Goal: Task Accomplishment & Management: Manage account settings

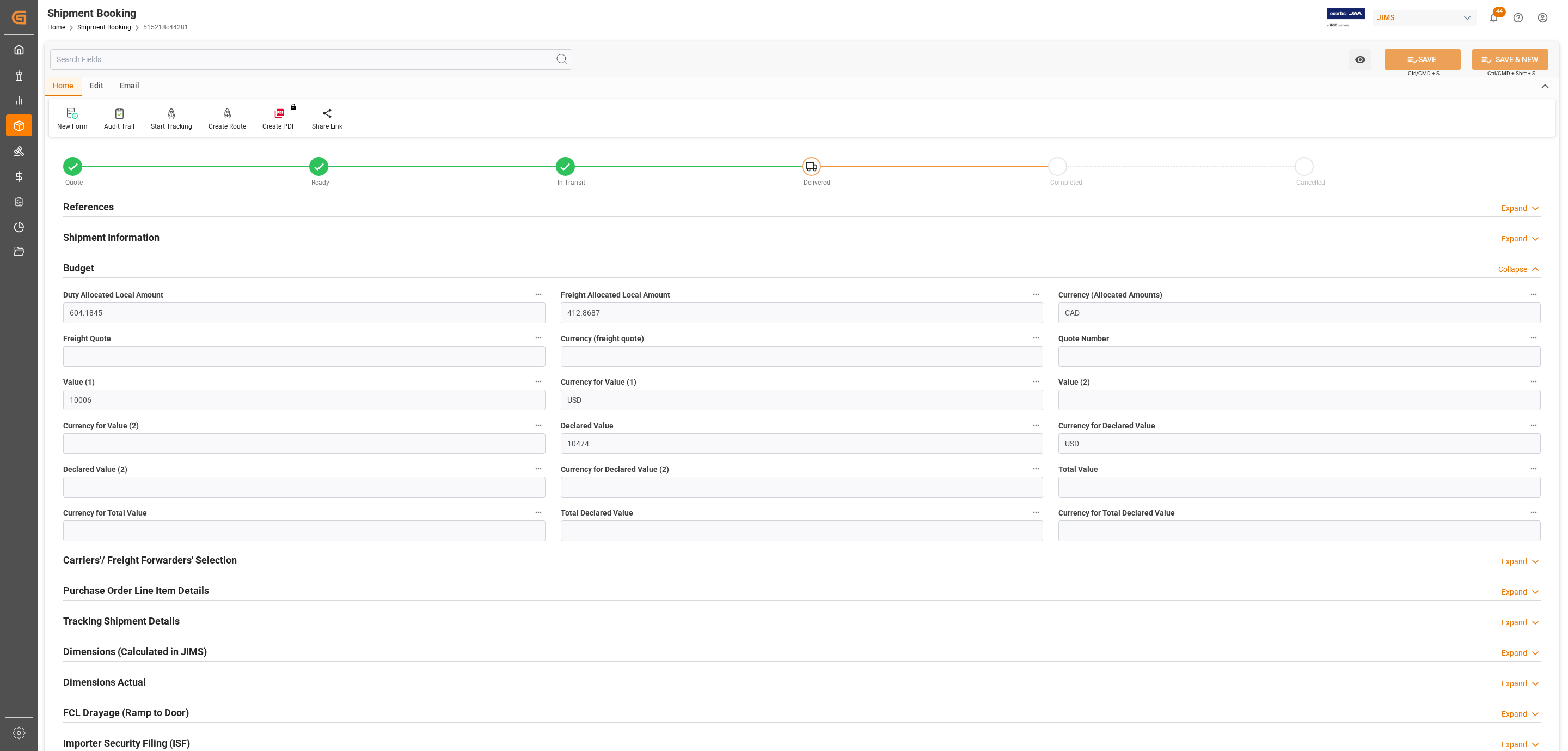
click at [119, 203] on div "References Expand" at bounding box center [802, 206] width 1478 height 21
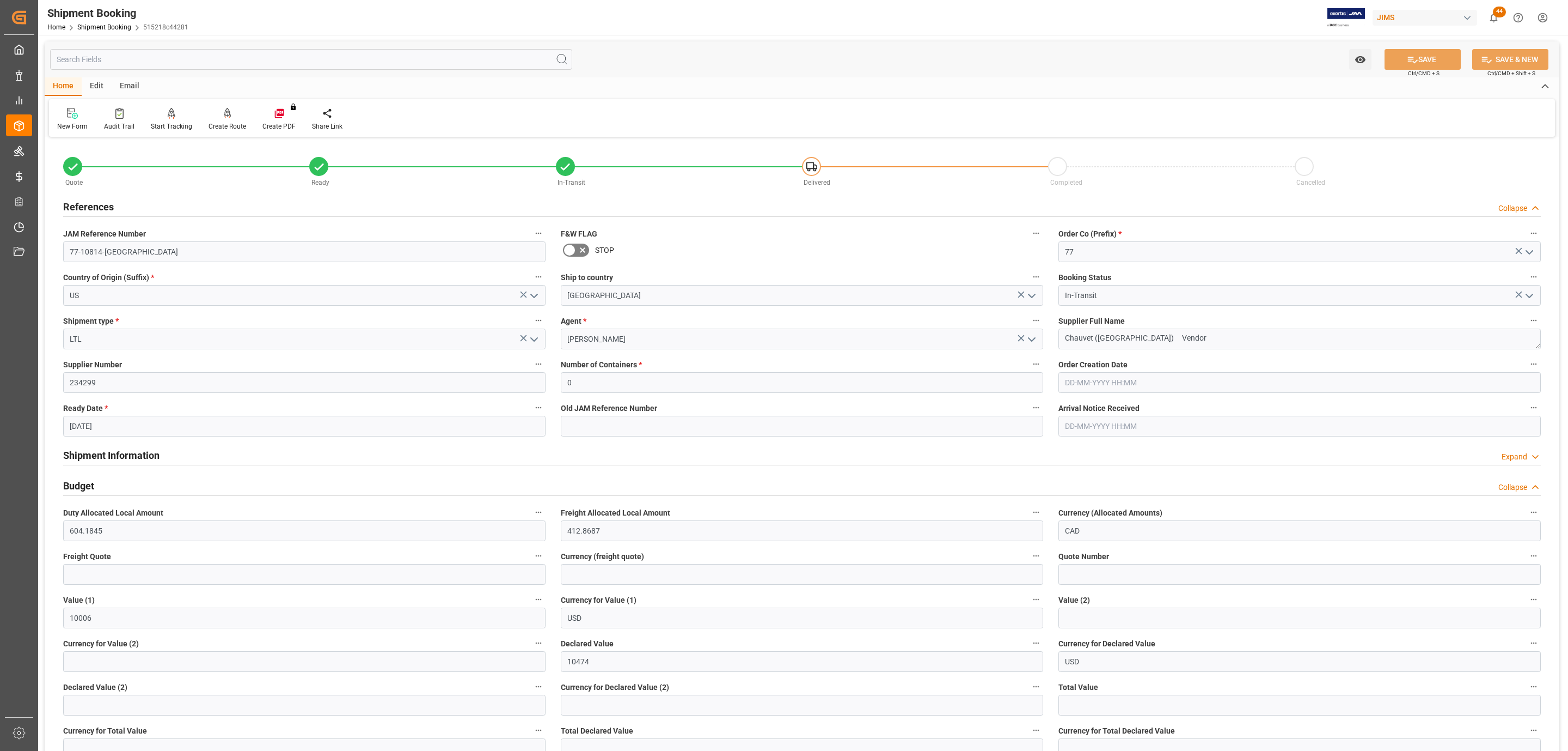
click at [119, 203] on div "References Collapse" at bounding box center [802, 206] width 1478 height 21
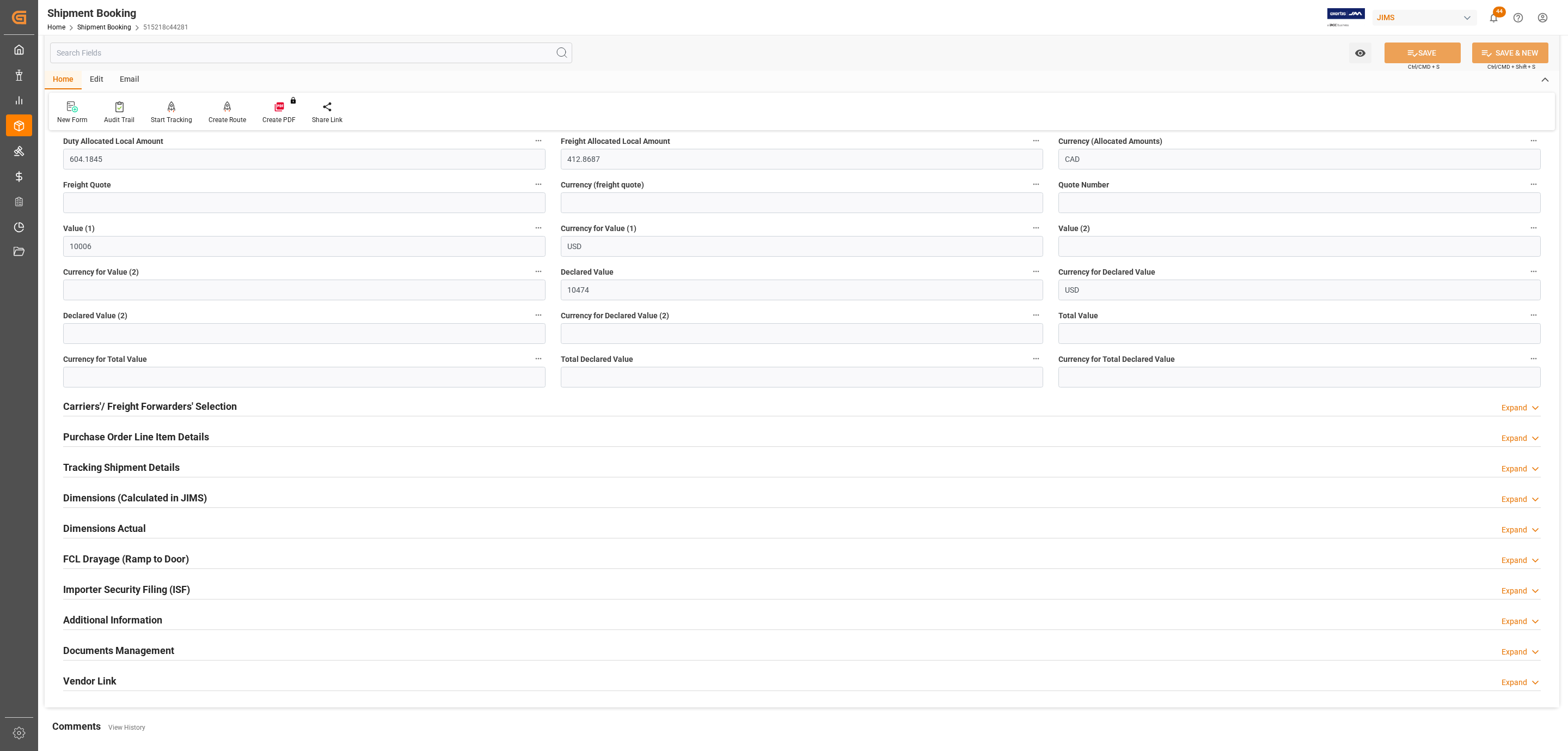
scroll to position [333, 0]
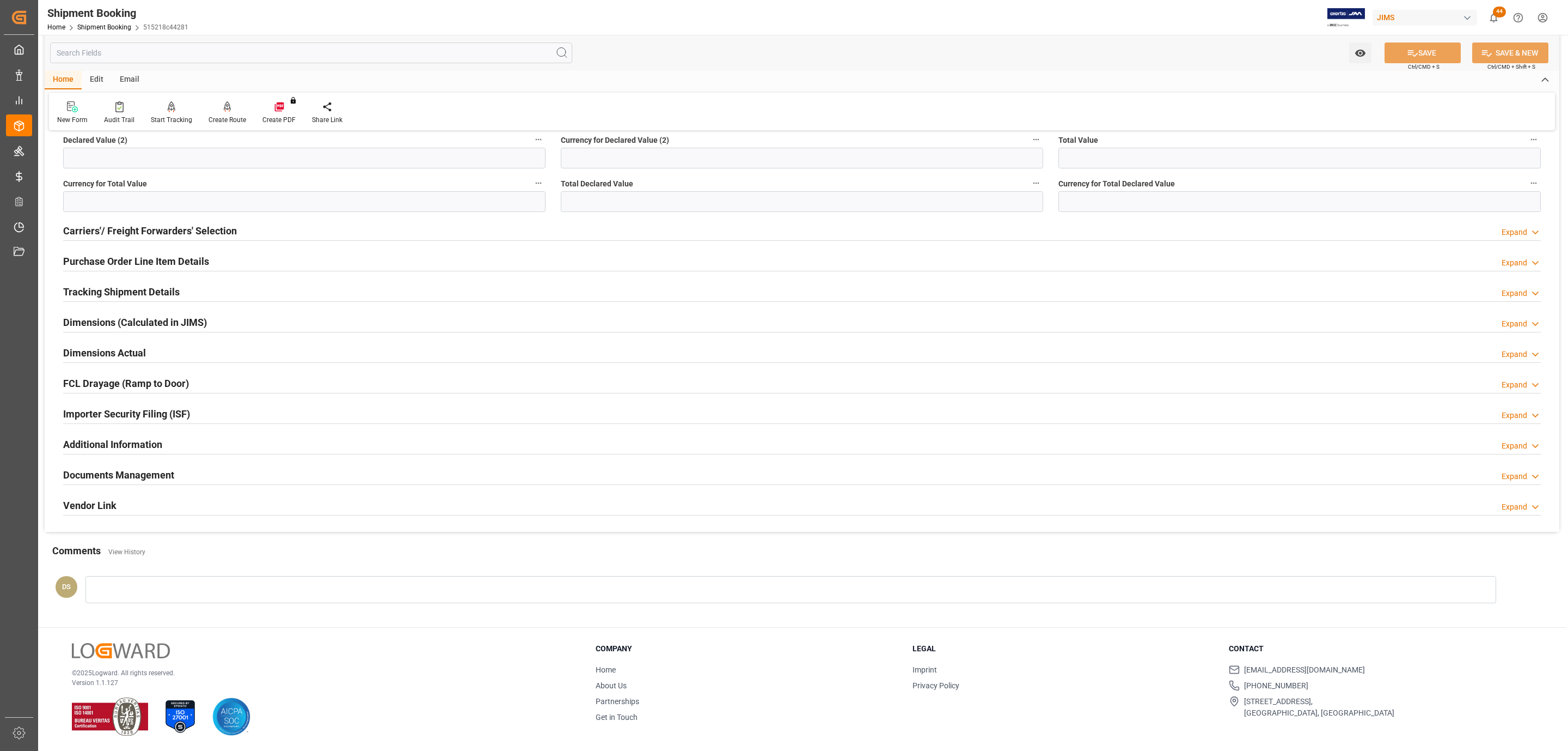
click at [129, 464] on div "Documents Management" at bounding box center [119, 474] width 111 height 21
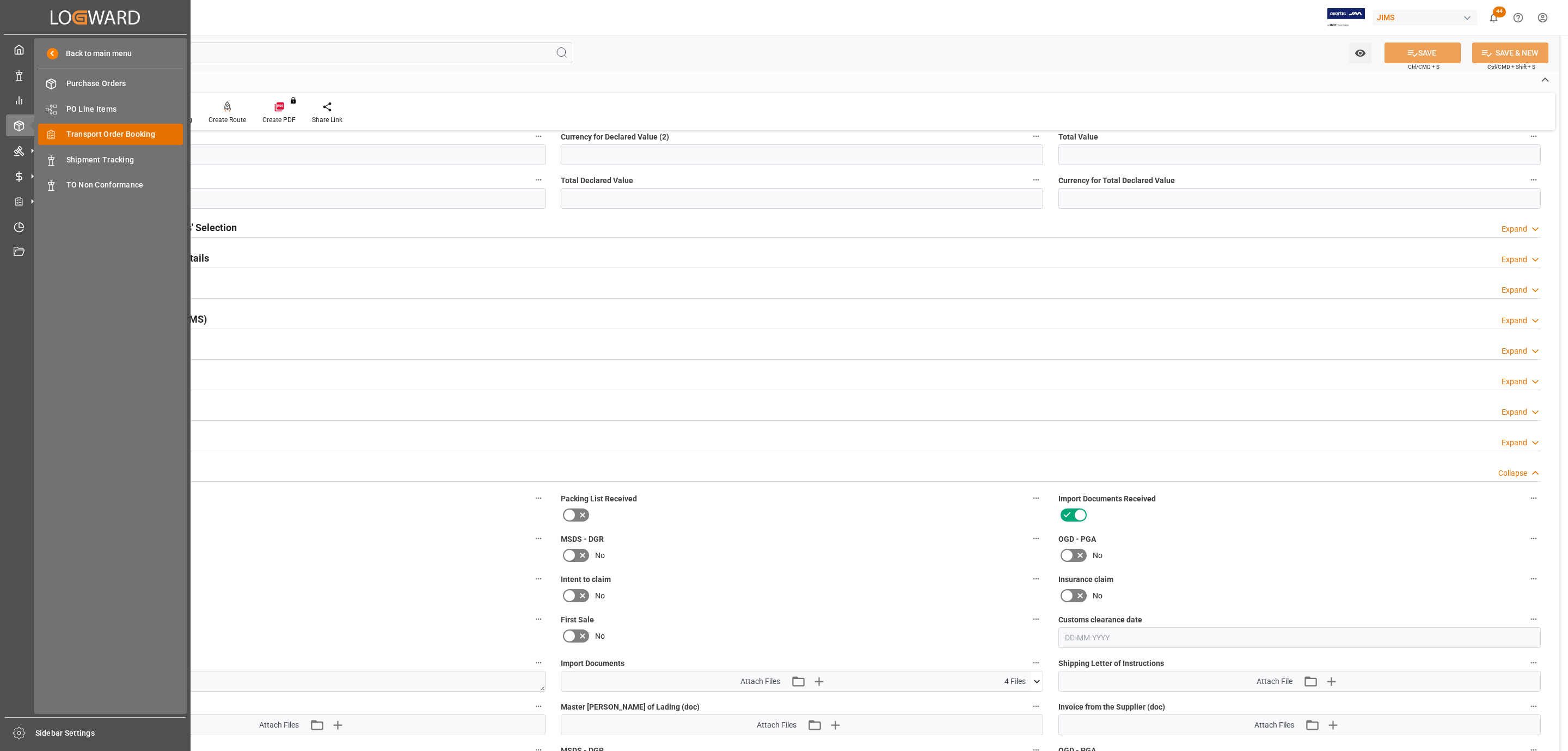
click at [116, 133] on span "Transport Order Booking" at bounding box center [125, 134] width 117 height 12
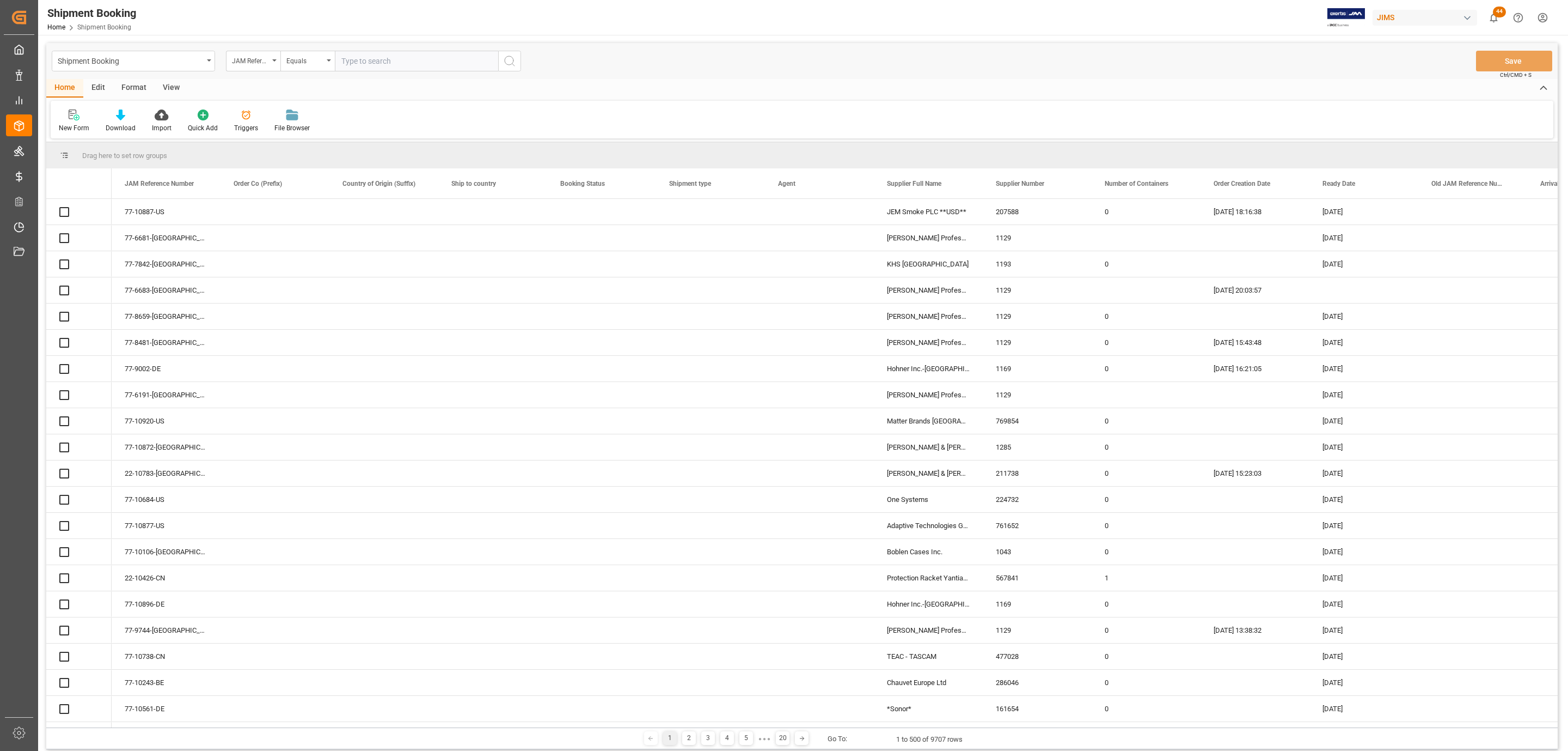
click at [71, 123] on div "New Form" at bounding box center [74, 128] width 30 height 10
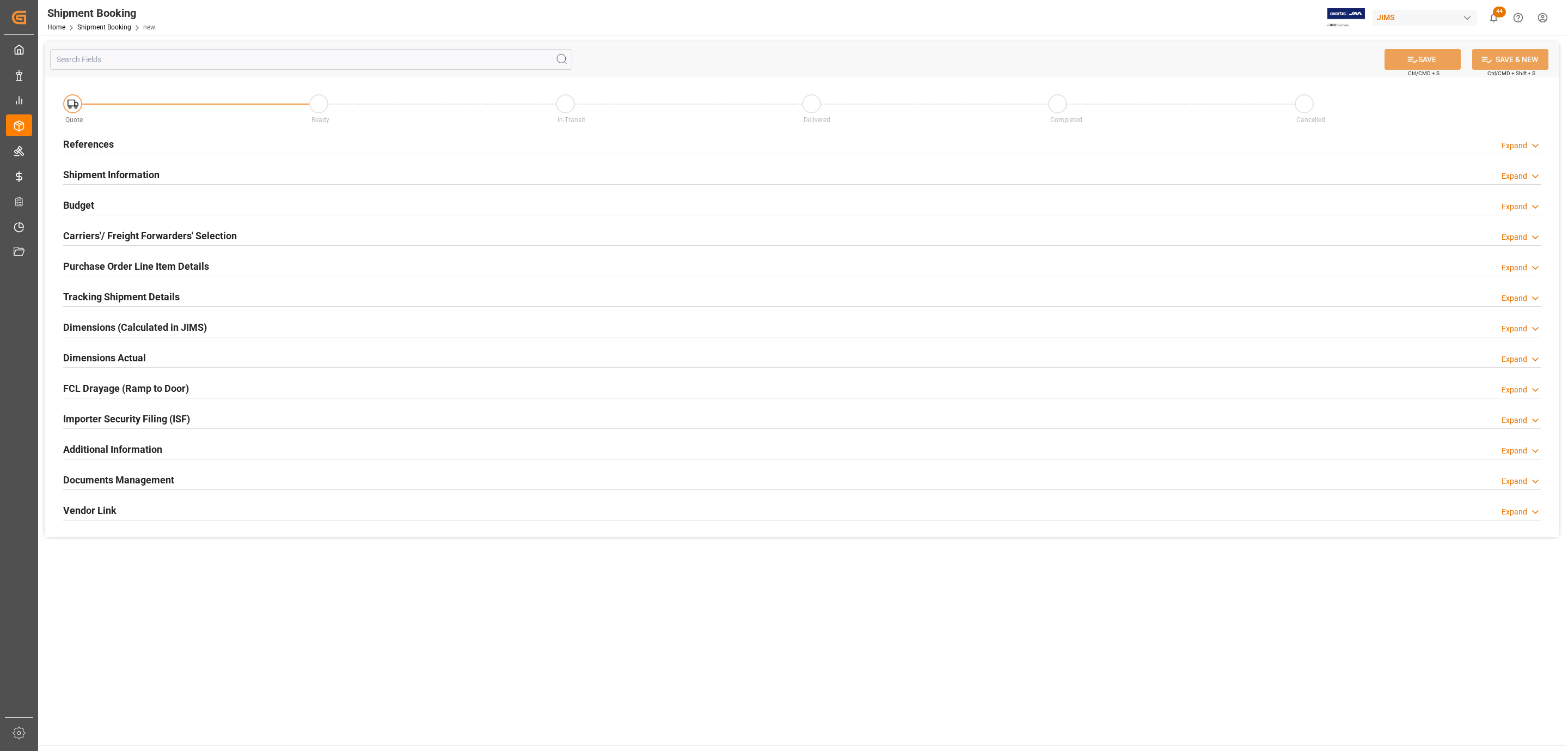
click at [118, 146] on div "References Expand" at bounding box center [802, 143] width 1478 height 21
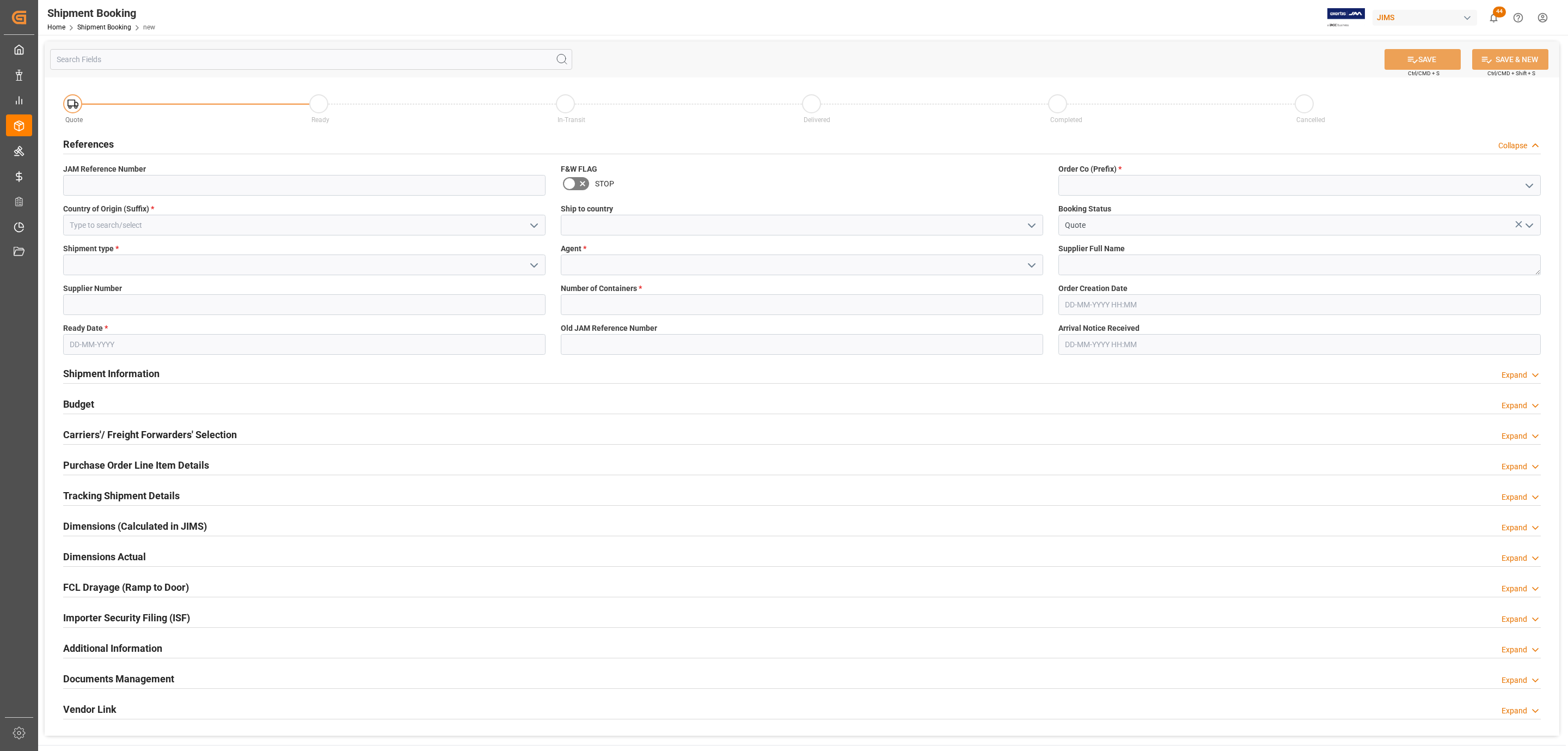
click at [240, 204] on label "Country of Origin (Suffix) *" at bounding box center [304, 209] width 482 height 12
click at [221, 219] on input at bounding box center [304, 225] width 482 height 21
click at [203, 245] on div "US" at bounding box center [304, 249] width 481 height 24
type input "US"
click at [534, 267] on icon "open menu" at bounding box center [534, 265] width 13 height 13
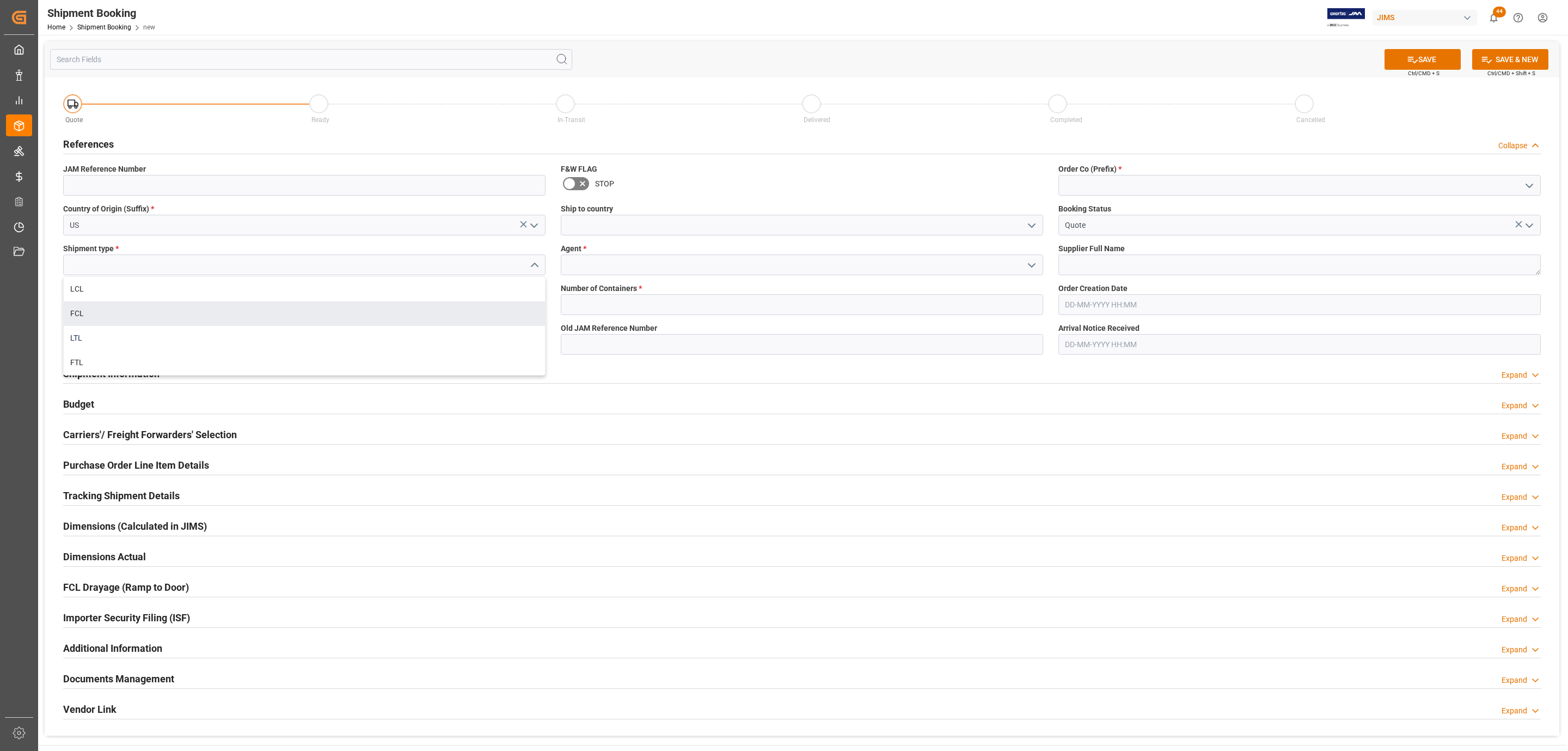
click at [116, 328] on div "LTL" at bounding box center [304, 338] width 481 height 24
type input "LTL"
click at [183, 297] on input at bounding box center [304, 305] width 482 height 21
paste input "181970"
type input "181970"
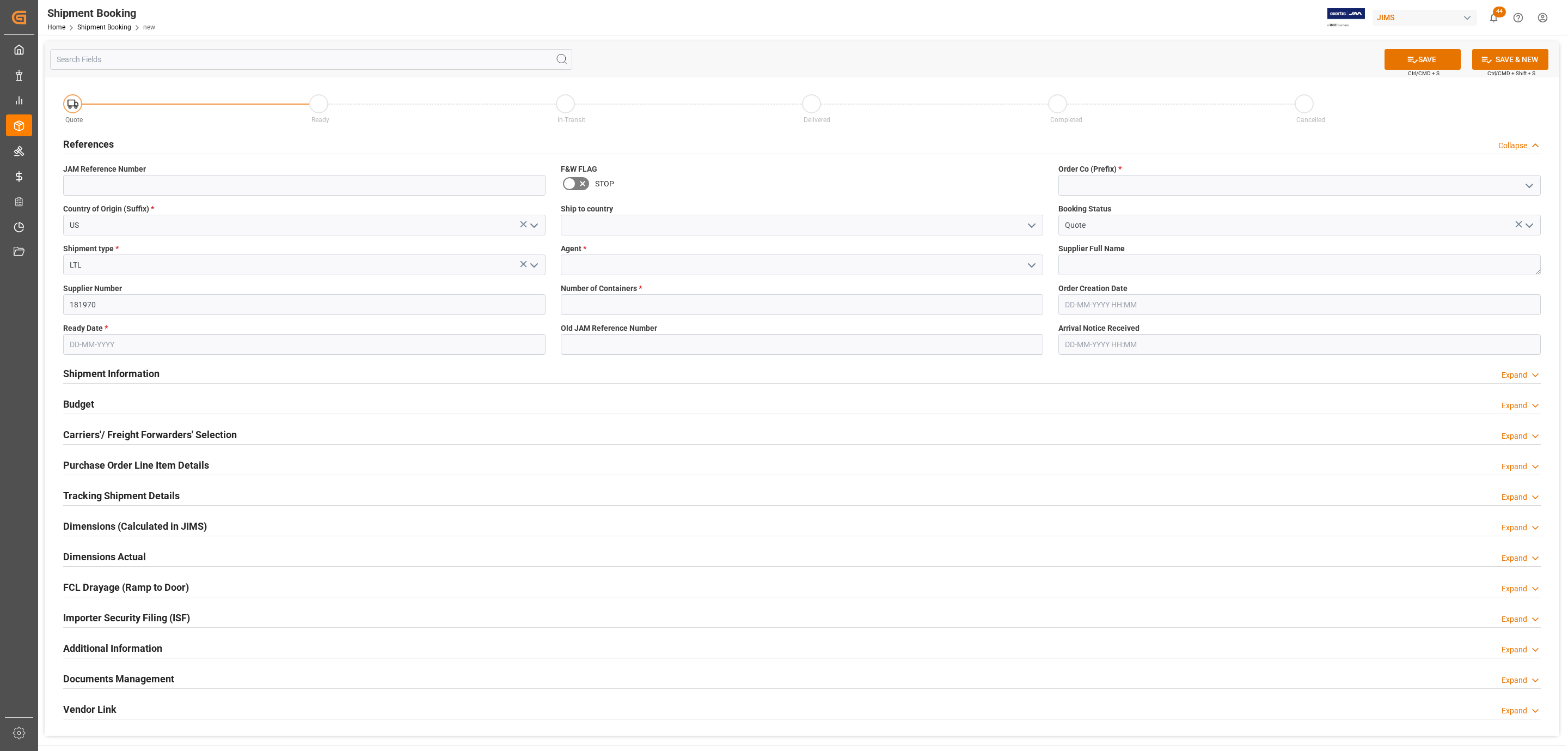
click at [122, 345] on input "text" at bounding box center [304, 344] width 482 height 21
click at [102, 369] on div "September 2025" at bounding box center [141, 371] width 155 height 11
click at [141, 412] on span "4" at bounding box center [141, 411] width 4 height 8
type input "04-09-2025"
click at [1032, 228] on icon "open menu" at bounding box center [1031, 225] width 13 height 13
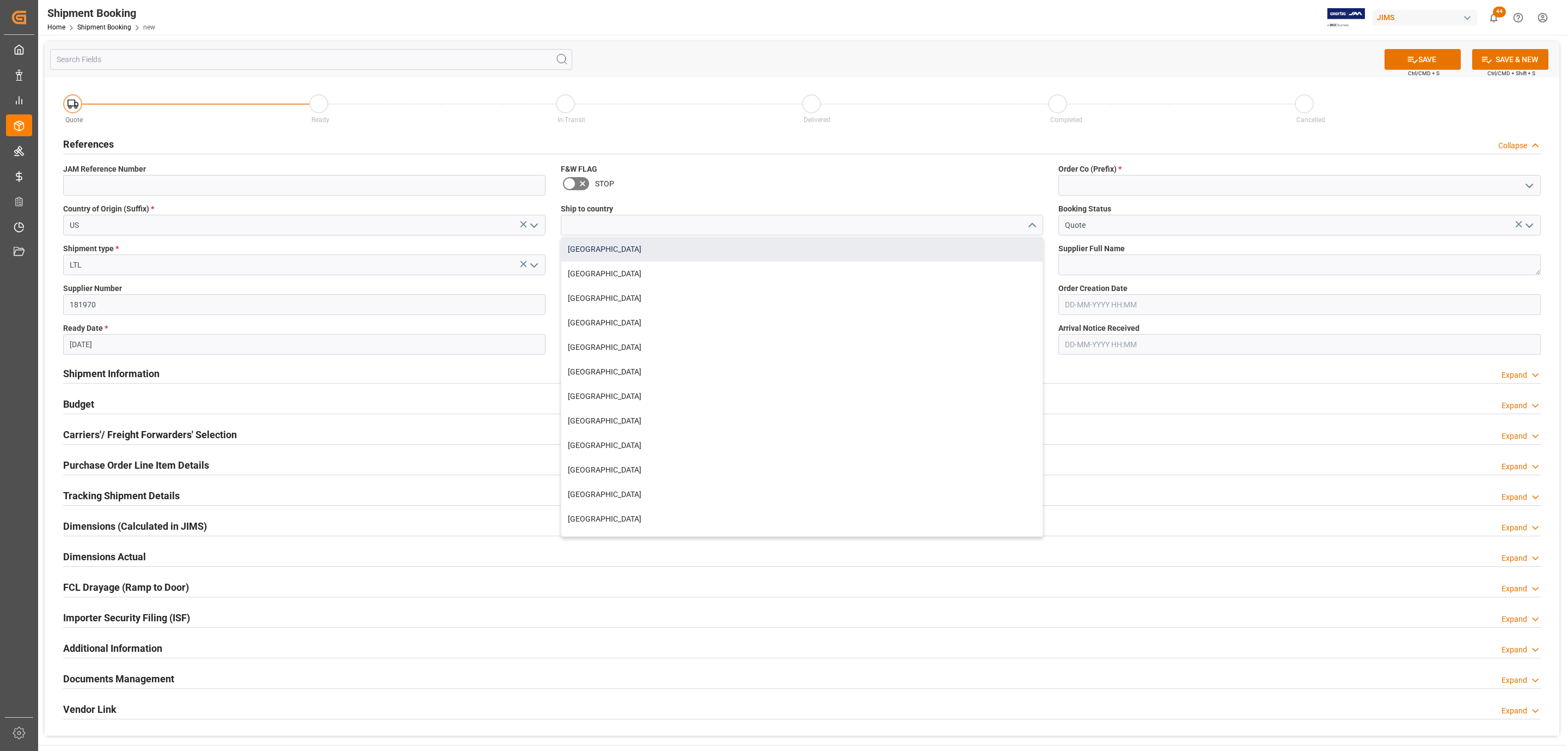
click at [631, 252] on div "Canada" at bounding box center [802, 249] width 481 height 24
type input "Canada"
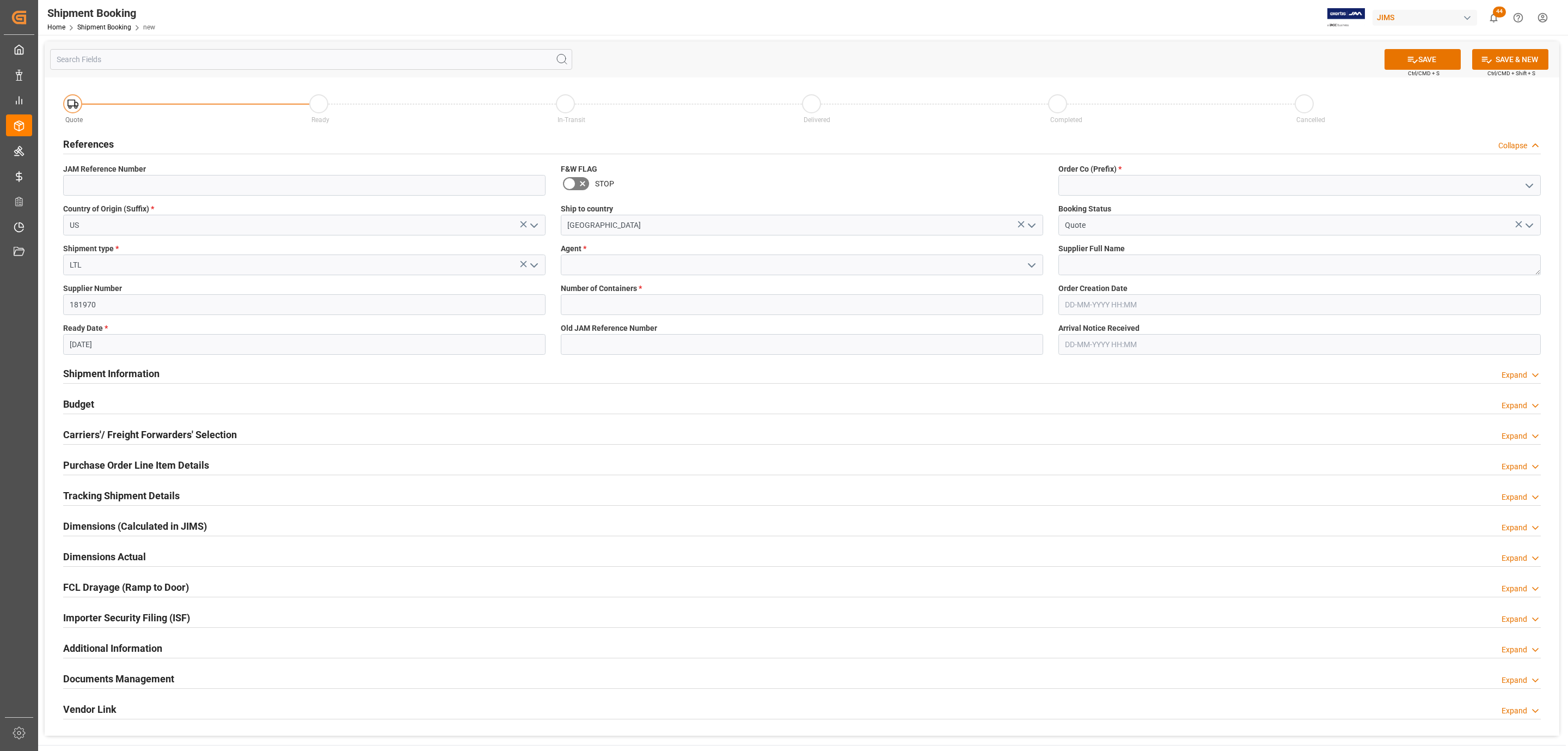
click at [1037, 261] on icon "open menu" at bounding box center [1031, 265] width 13 height 13
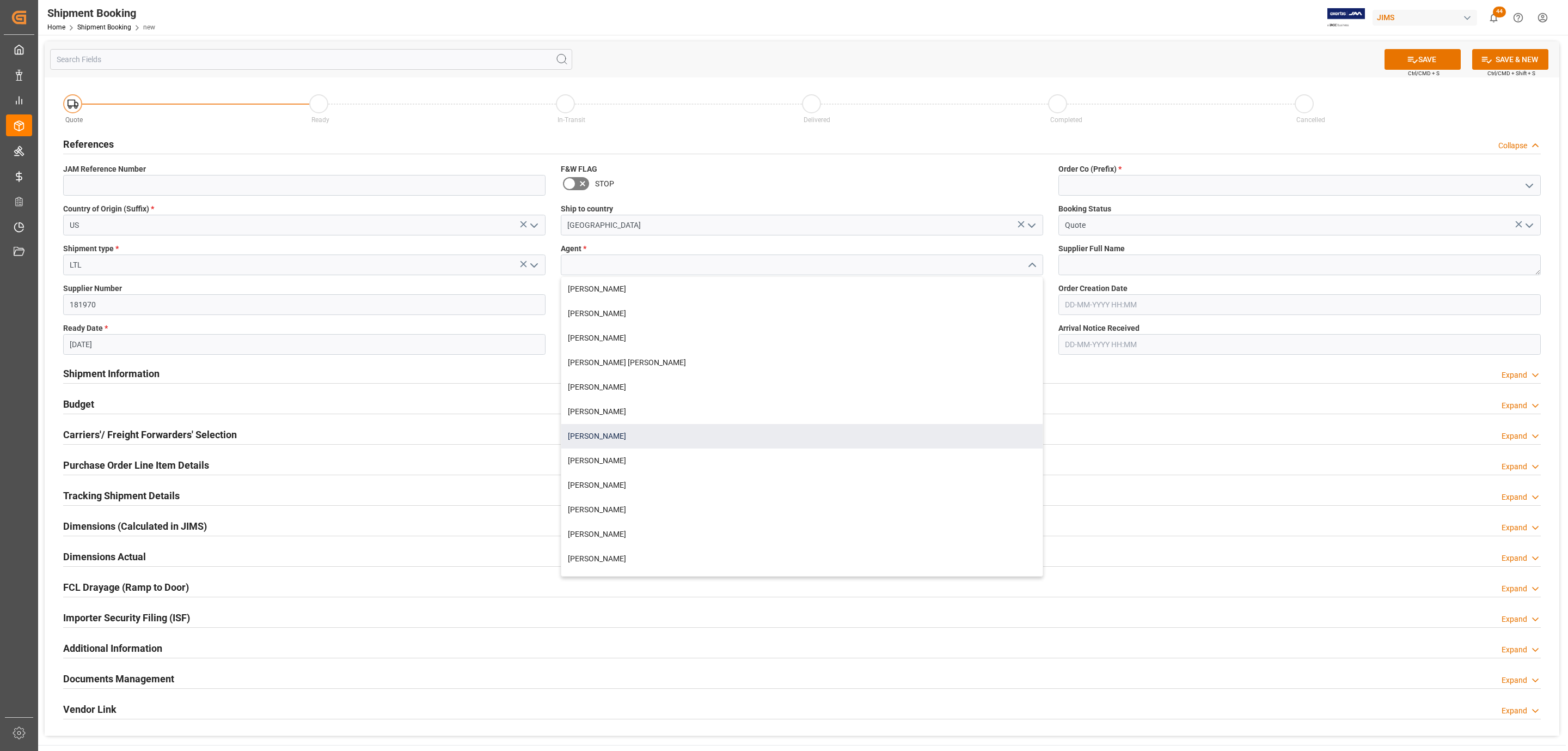
click at [612, 428] on div "[PERSON_NAME]" at bounding box center [802, 436] width 481 height 24
type input "[PERSON_NAME]"
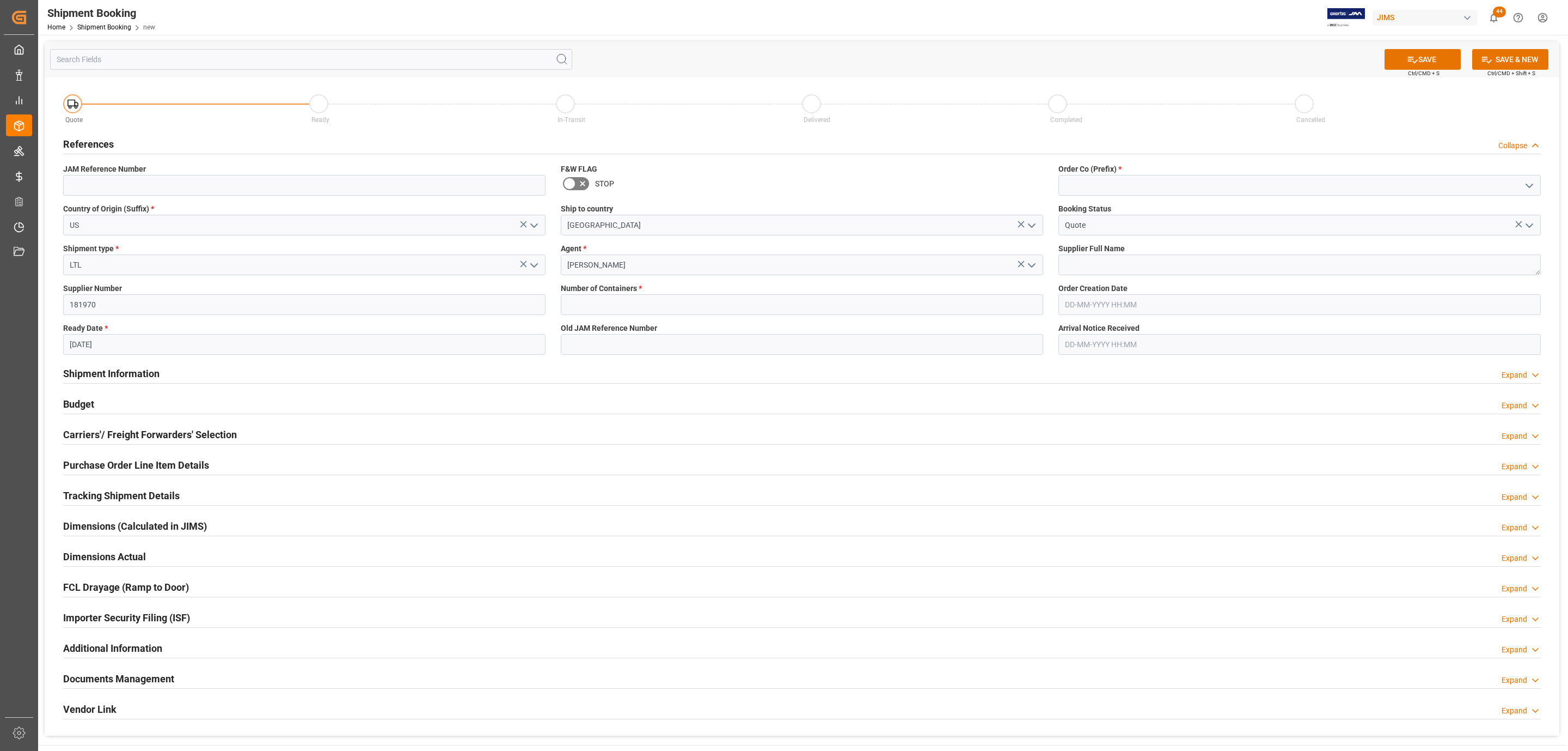
click at [595, 289] on span "Number of Containers *" at bounding box center [601, 288] width 81 height 12
click at [601, 300] on input "text" at bounding box center [802, 305] width 482 height 21
type input "0"
click at [1529, 183] on icon "open menu" at bounding box center [1529, 185] width 13 height 13
click at [1150, 235] on div "77" at bounding box center [1300, 234] width 481 height 24
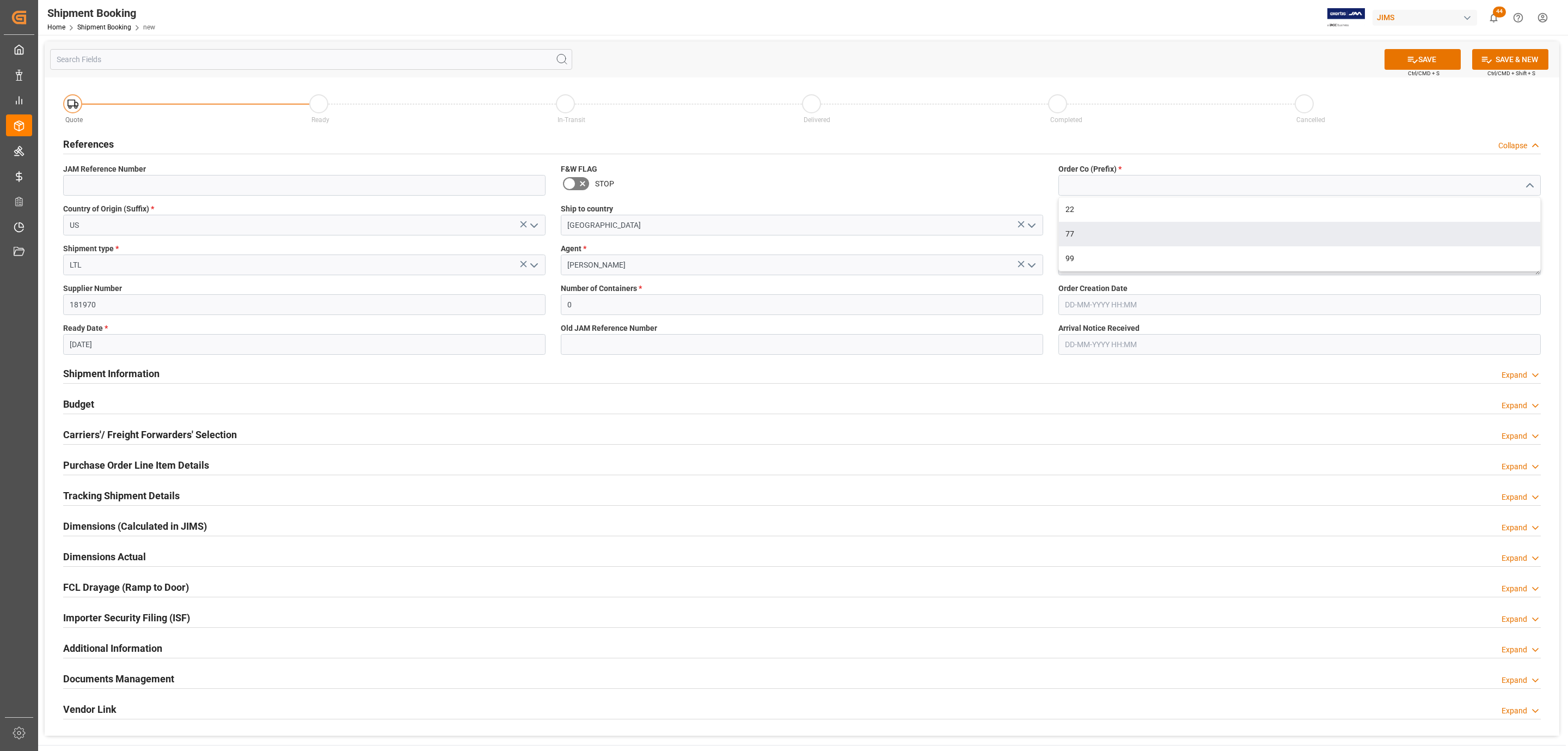
type input "77"
click at [1139, 261] on textarea at bounding box center [1300, 265] width 482 height 21
paste textarea "Radio Design Labs"
type textarea "Radio Design Labs"
click at [1395, 58] on button "SAVE" at bounding box center [1423, 59] width 76 height 21
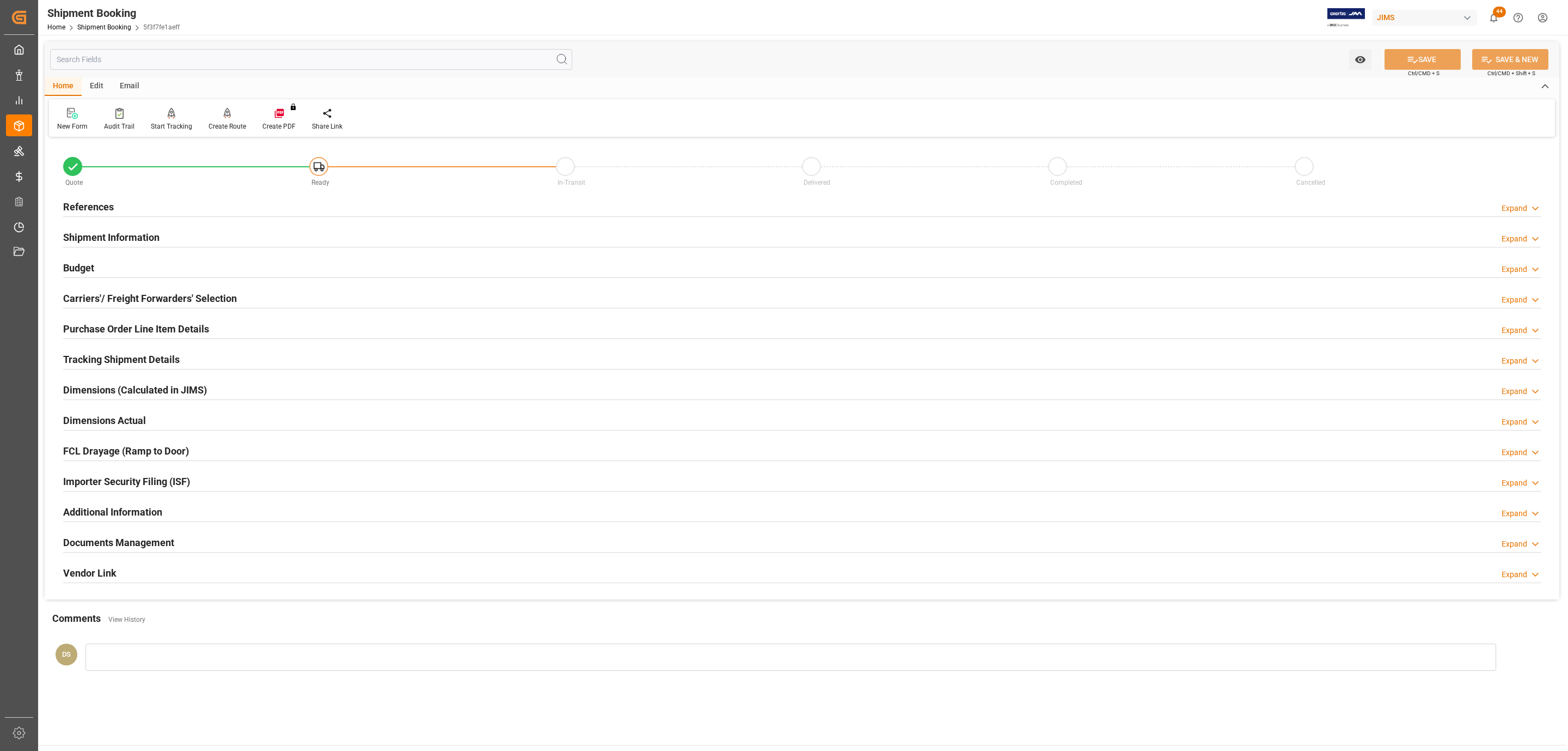
click at [144, 297] on h2 "Carriers'/ Freight Forwarders' Selection" at bounding box center [150, 298] width 173 height 15
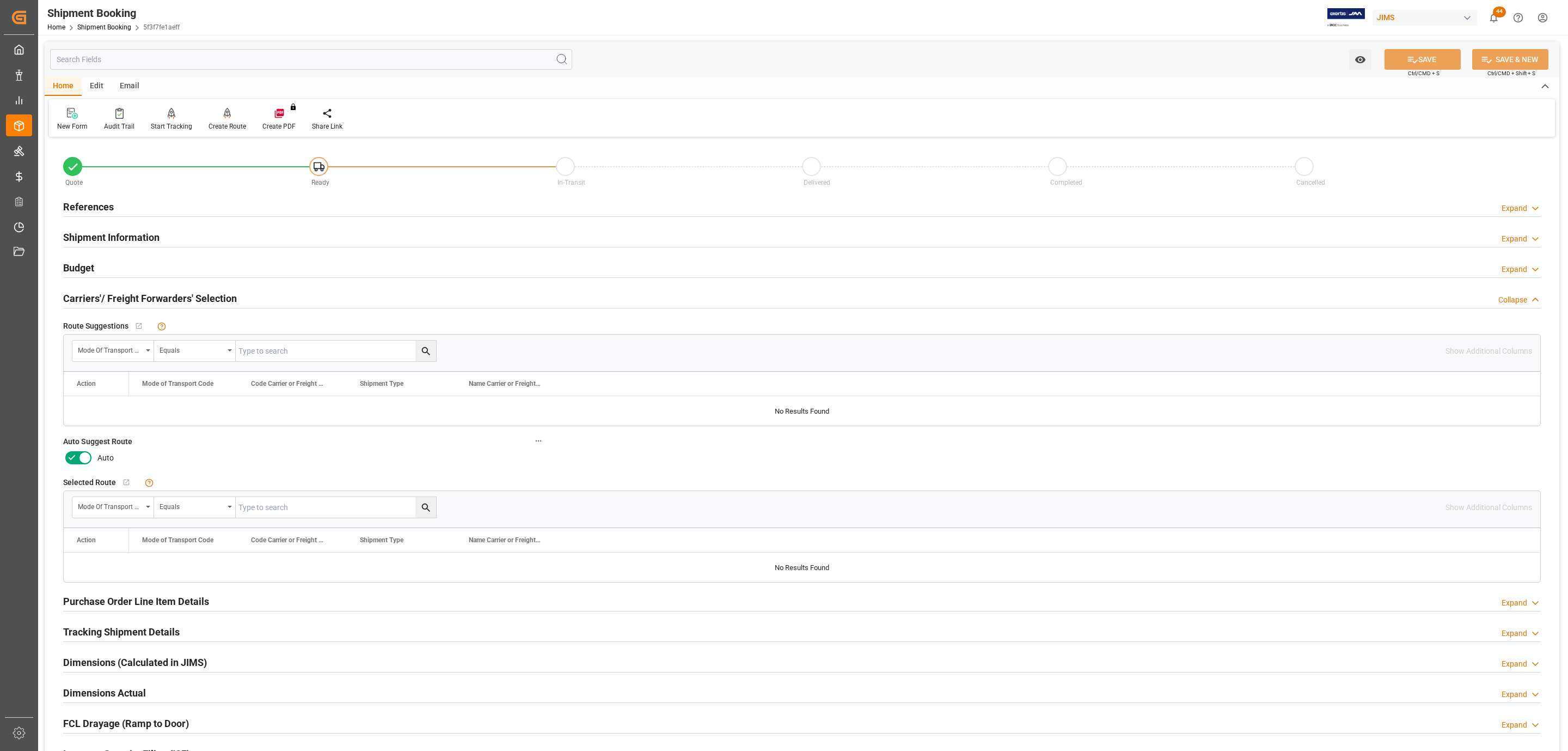
click at [80, 459] on icon at bounding box center [85, 457] width 13 height 13
click at [0, 0] on input "checkbox" at bounding box center [0, 0] width 0 height 0
click at [1392, 67] on button "SAVE" at bounding box center [1423, 59] width 76 height 21
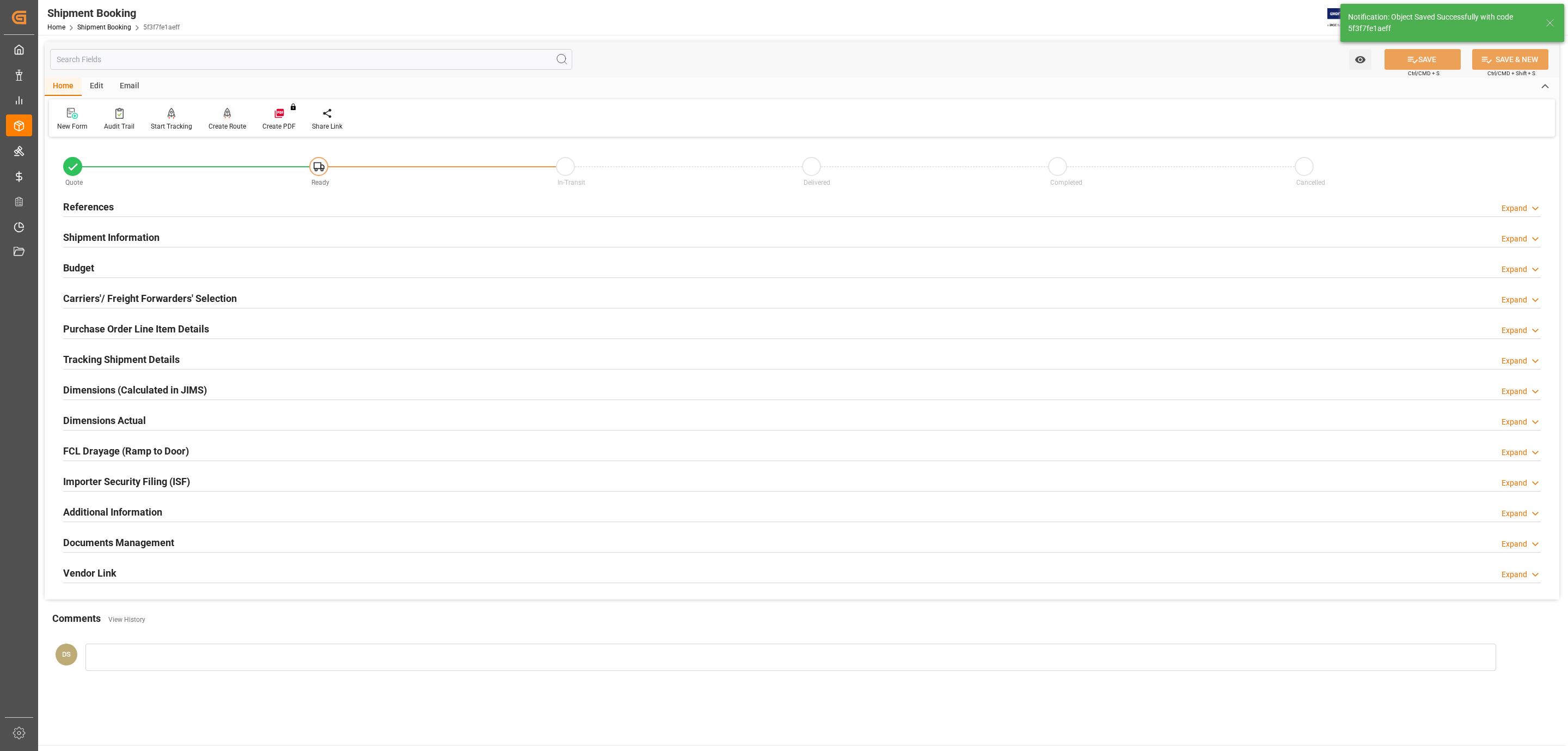
click at [224, 115] on icon at bounding box center [228, 113] width 8 height 11
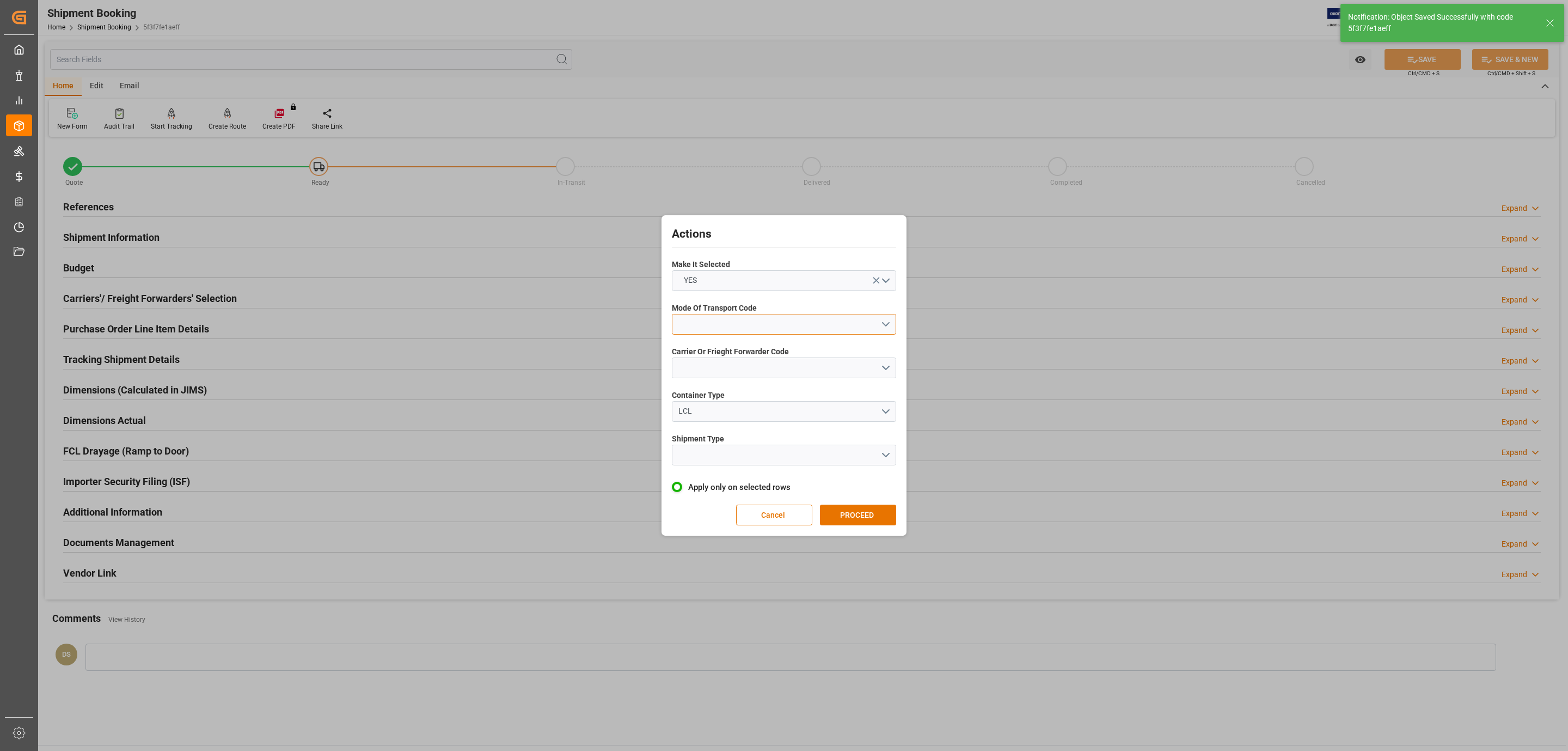
click at [820, 324] on button "open menu" at bounding box center [784, 324] width 225 height 21
click at [740, 414] on div "5- COURIER GROUND" at bounding box center [784, 418] width 223 height 23
click at [726, 364] on button "open menu" at bounding box center [784, 368] width 225 height 21
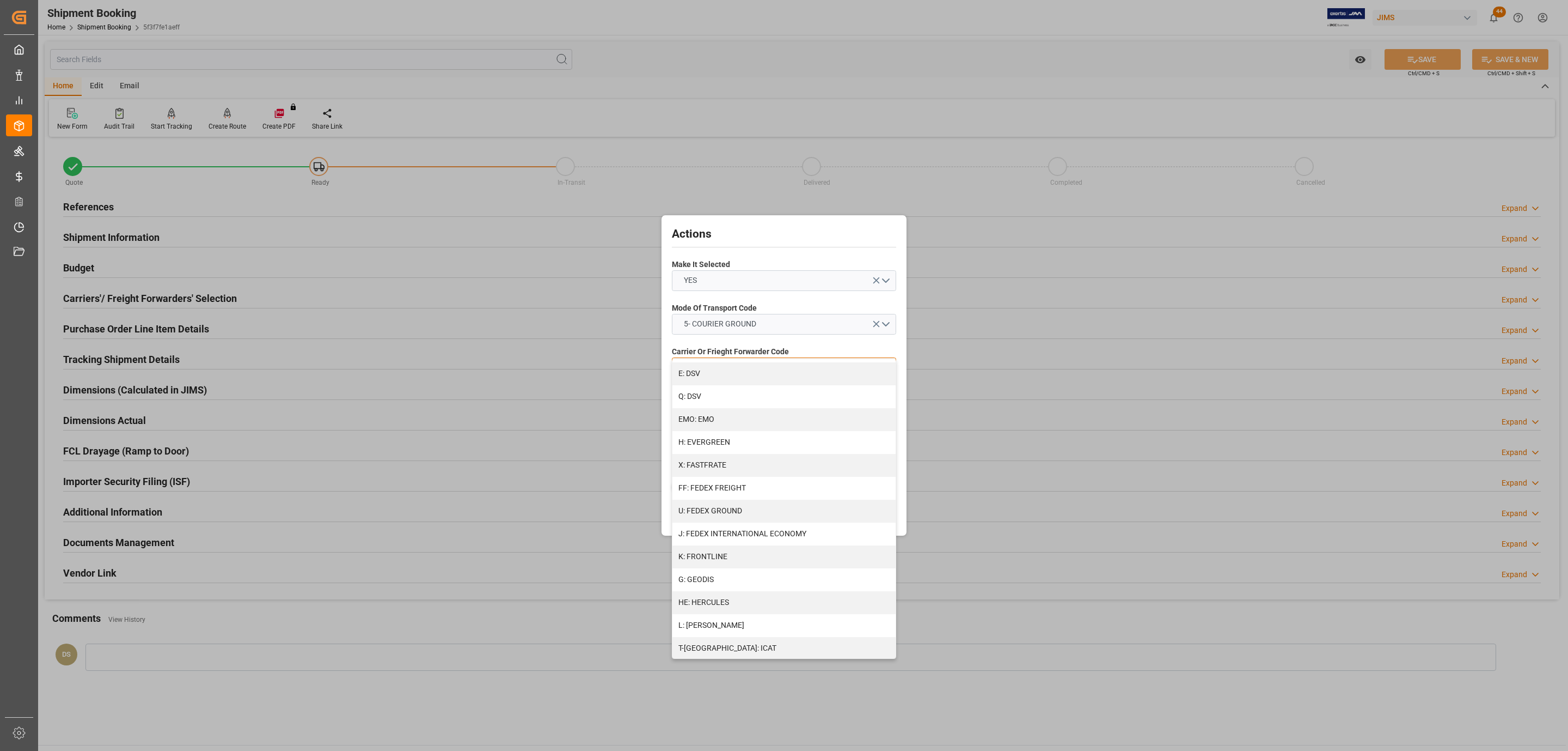
scroll to position [489, 0]
click at [751, 610] on div "R: UPS STANDARD GROUND" at bounding box center [784, 613] width 223 height 23
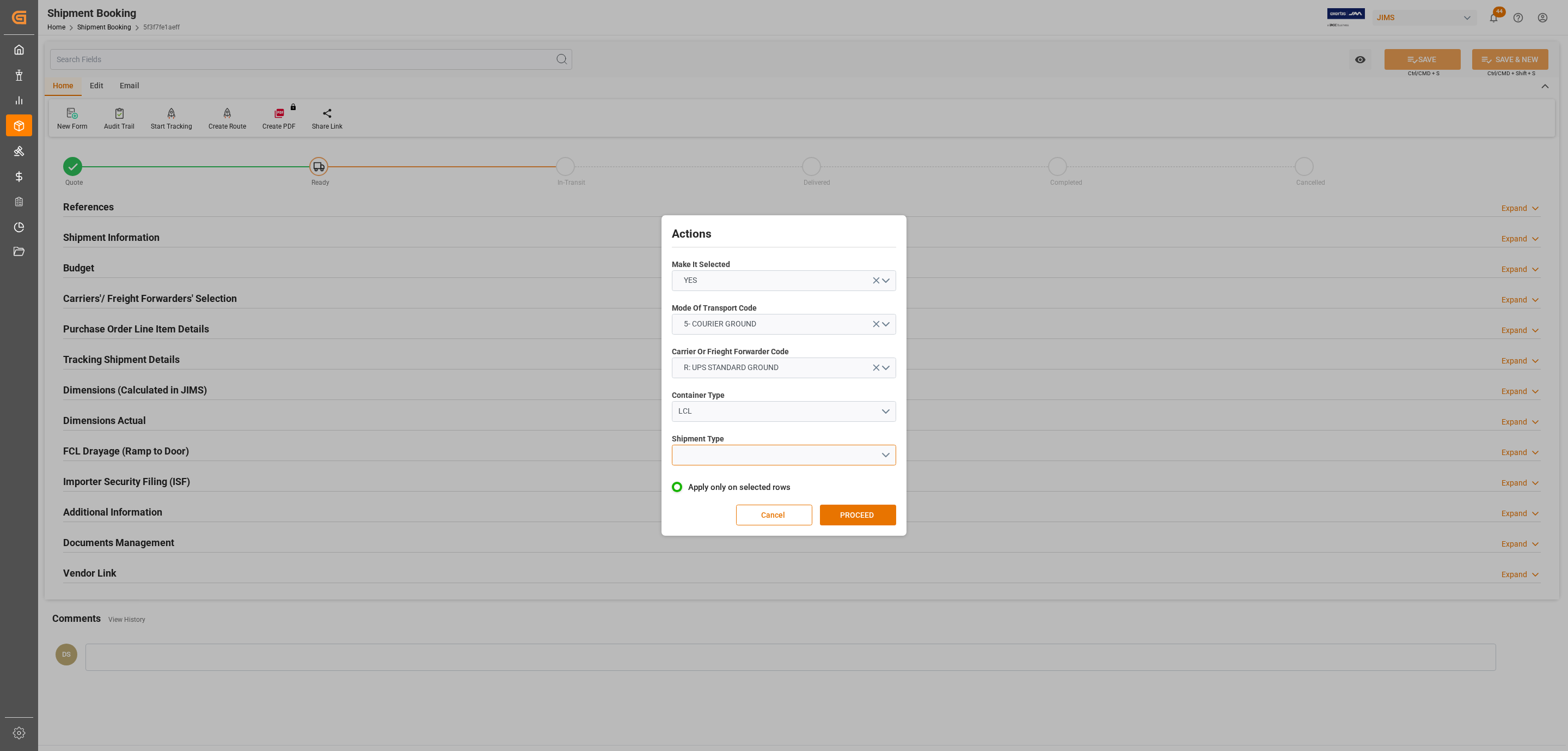
click at [730, 450] on button "open menu" at bounding box center [784, 455] width 225 height 21
click at [737, 459] on div "LTL" at bounding box center [784, 458] width 223 height 23
click at [853, 507] on button "PROCEED" at bounding box center [858, 515] width 76 height 21
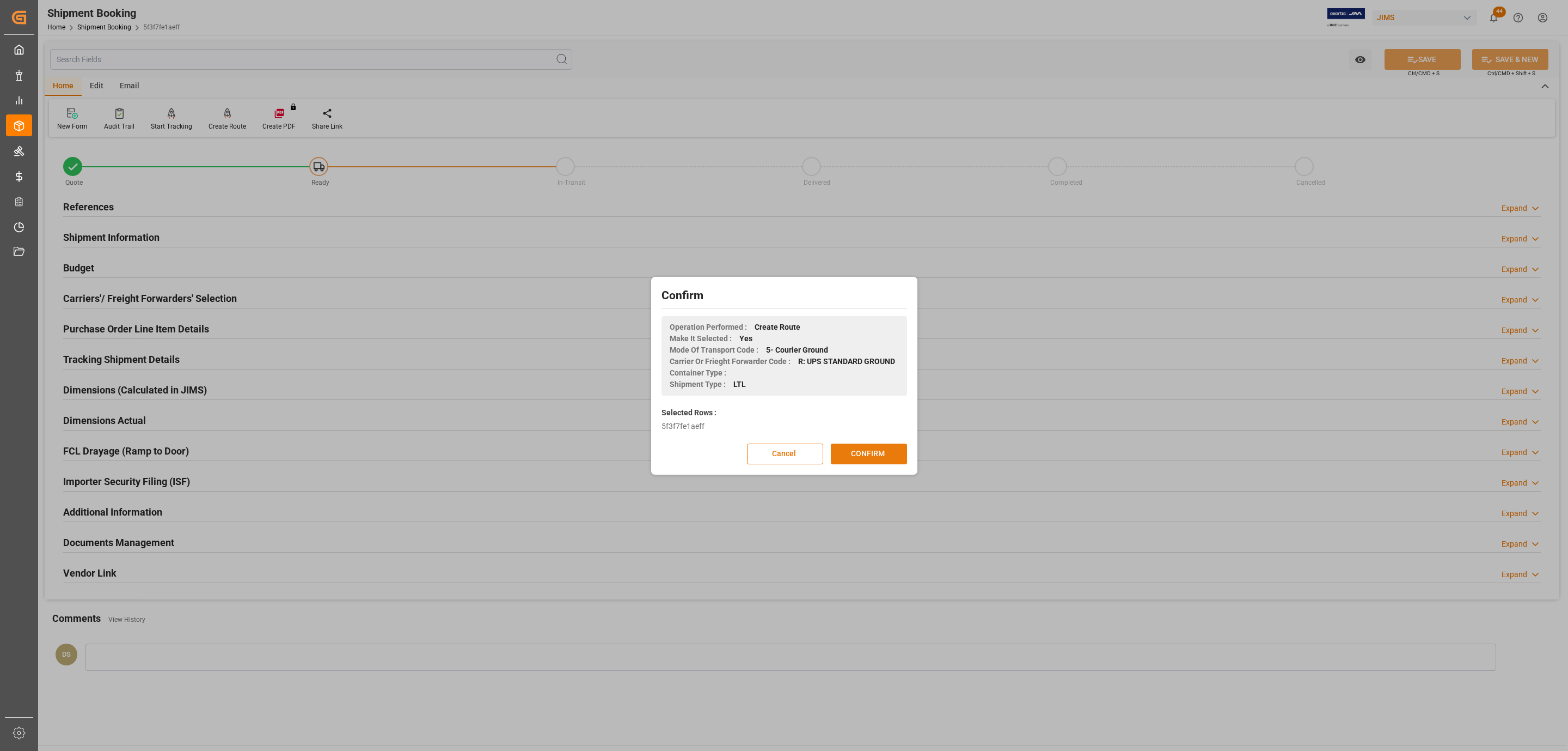
click at [855, 450] on button "CONFIRM" at bounding box center [869, 454] width 76 height 21
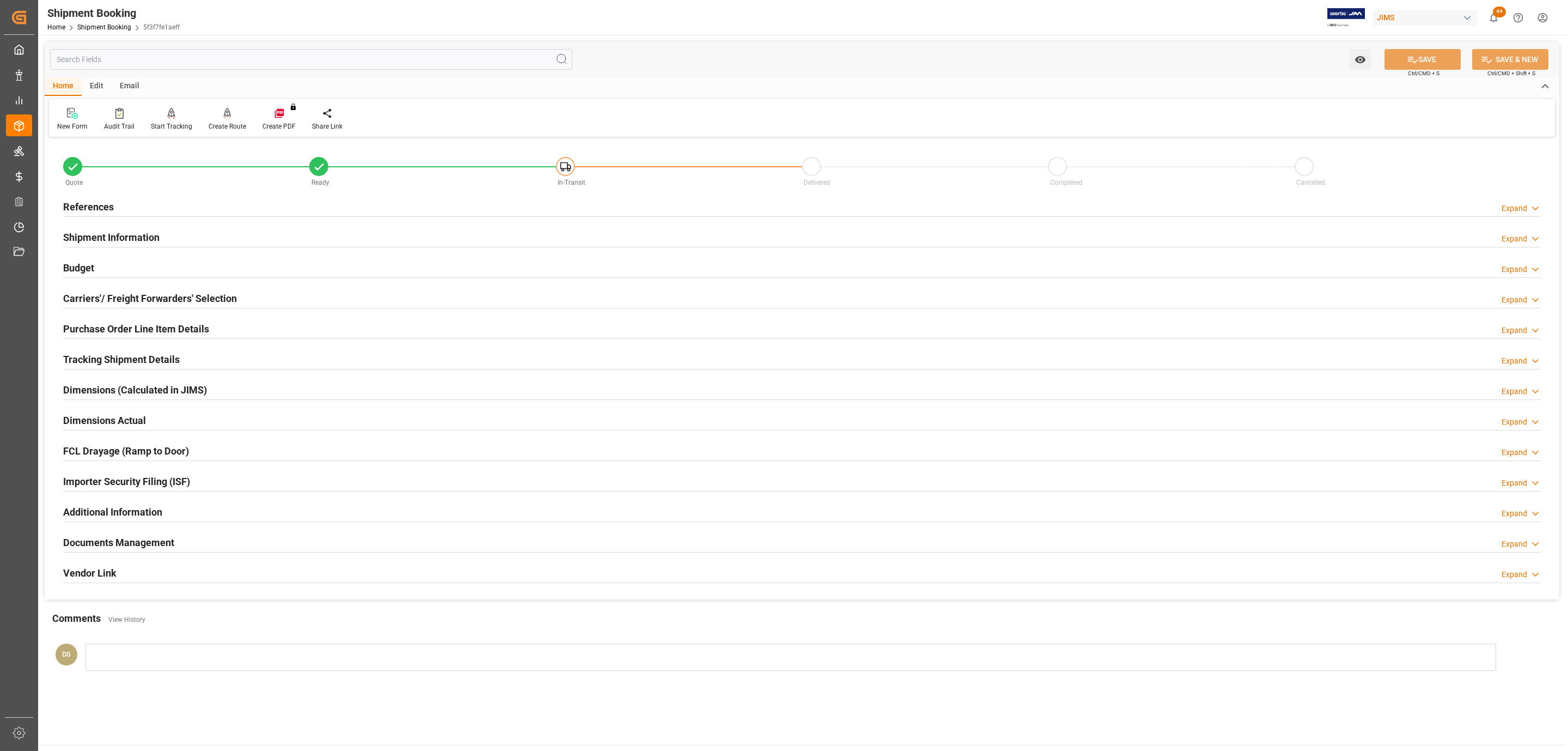
click at [111, 202] on h2 "References" at bounding box center [88, 206] width 51 height 15
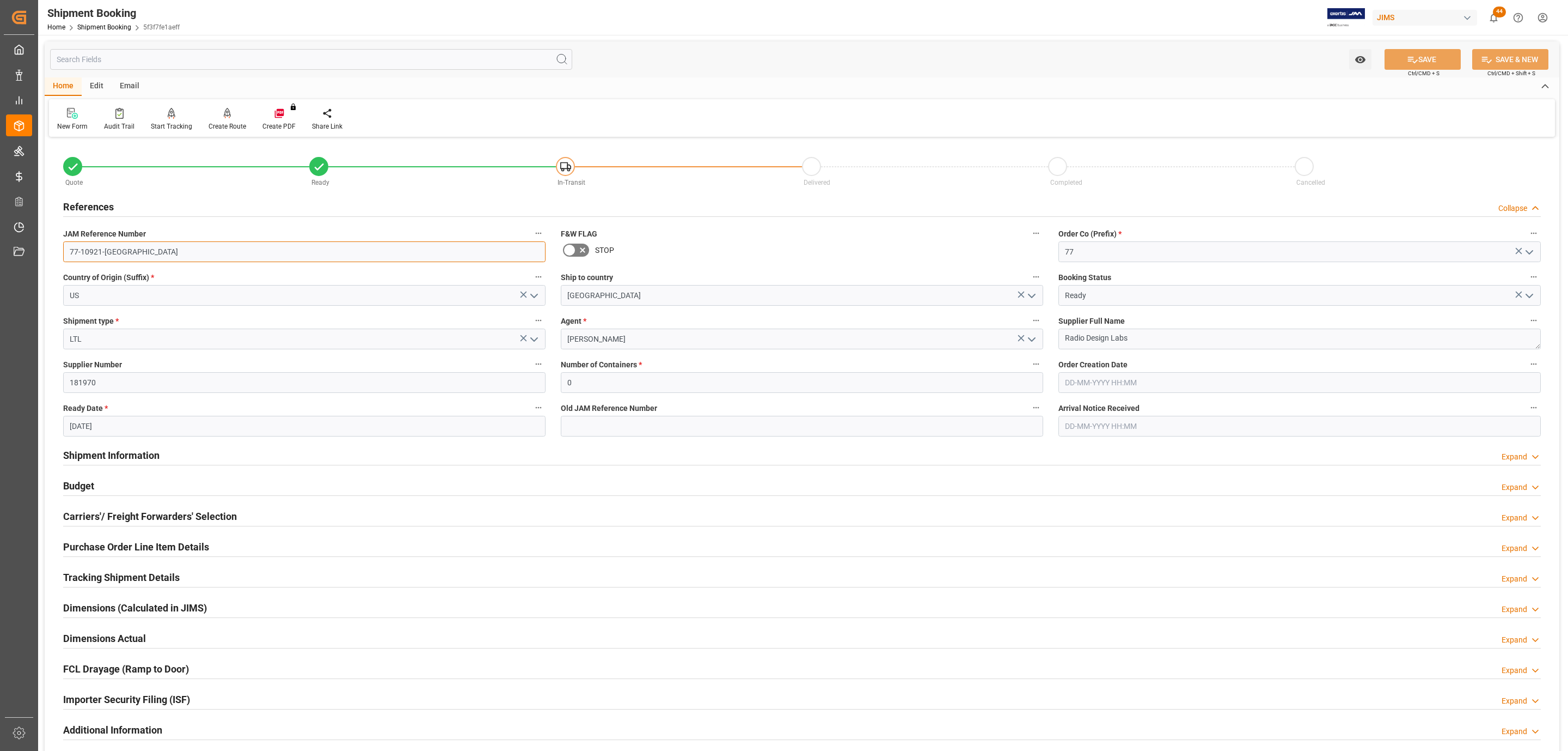
click at [122, 258] on input "77-10921-US" at bounding box center [304, 252] width 482 height 21
click at [108, 579] on h2 "Tracking Shipment Details" at bounding box center [121, 577] width 116 height 15
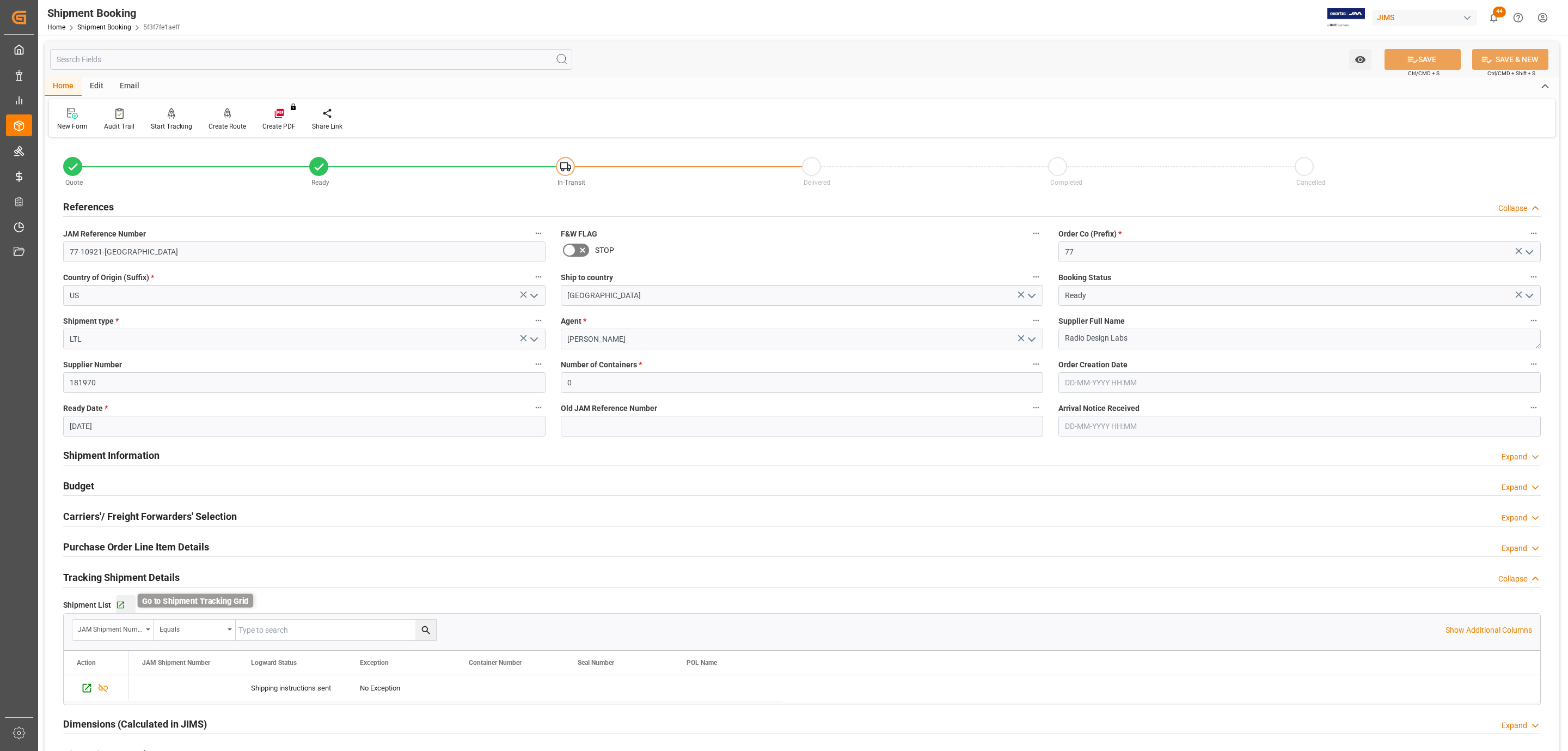
click at [118, 605] on icon "button" at bounding box center [121, 605] width 9 height 9
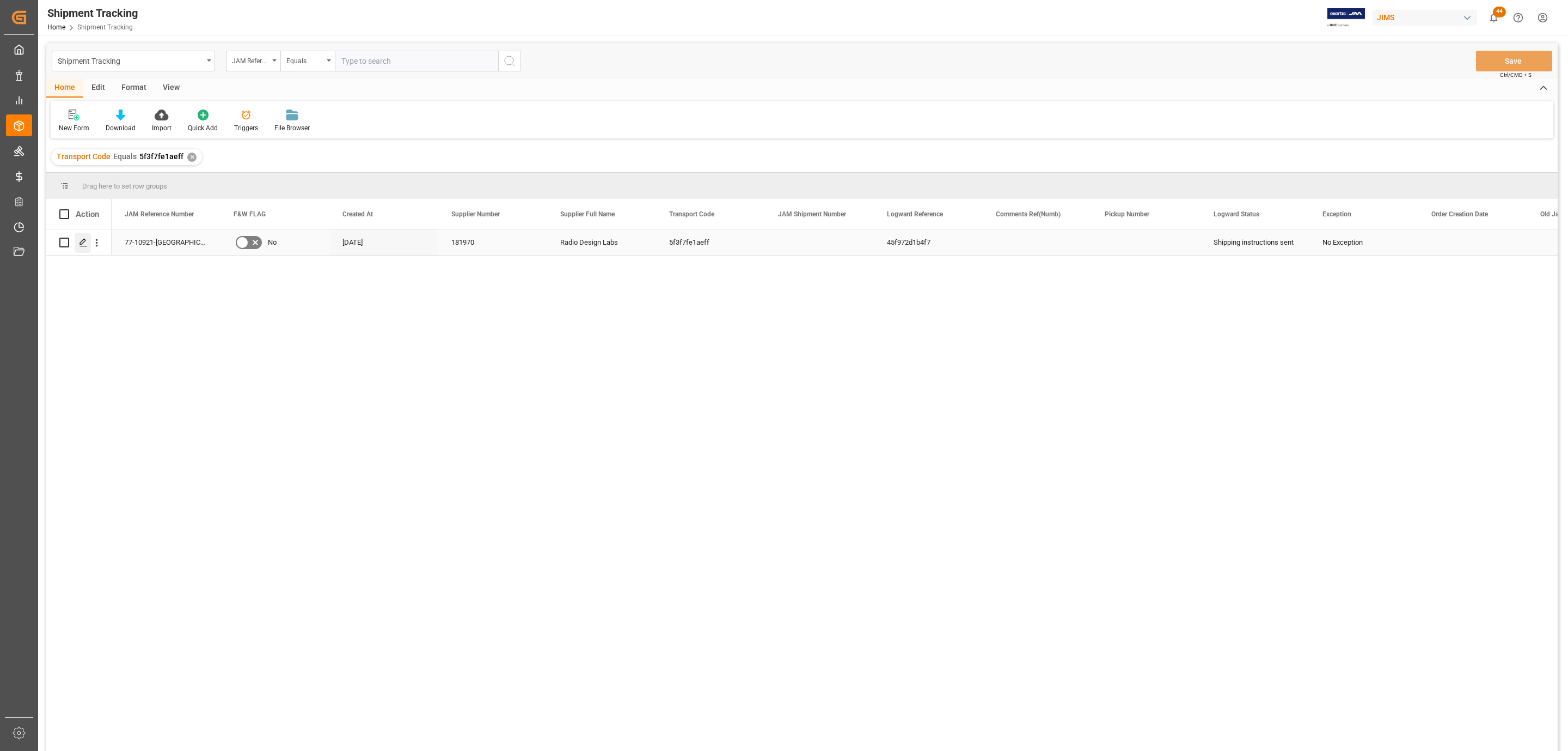
click at [80, 244] on polygon "Press SPACE to select this row." at bounding box center [82, 242] width 5 height 5
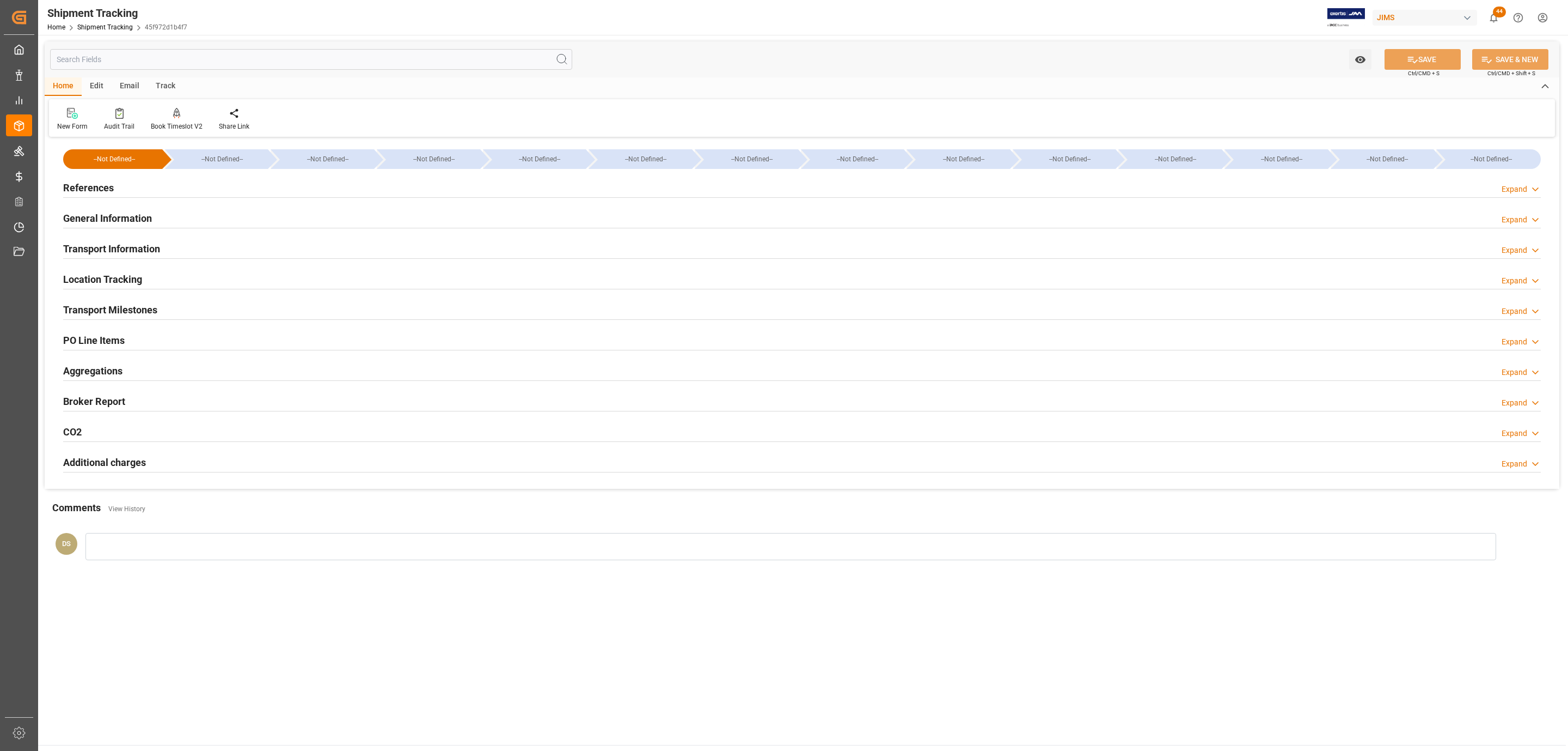
click at [172, 183] on div "References Expand" at bounding box center [802, 187] width 1478 height 21
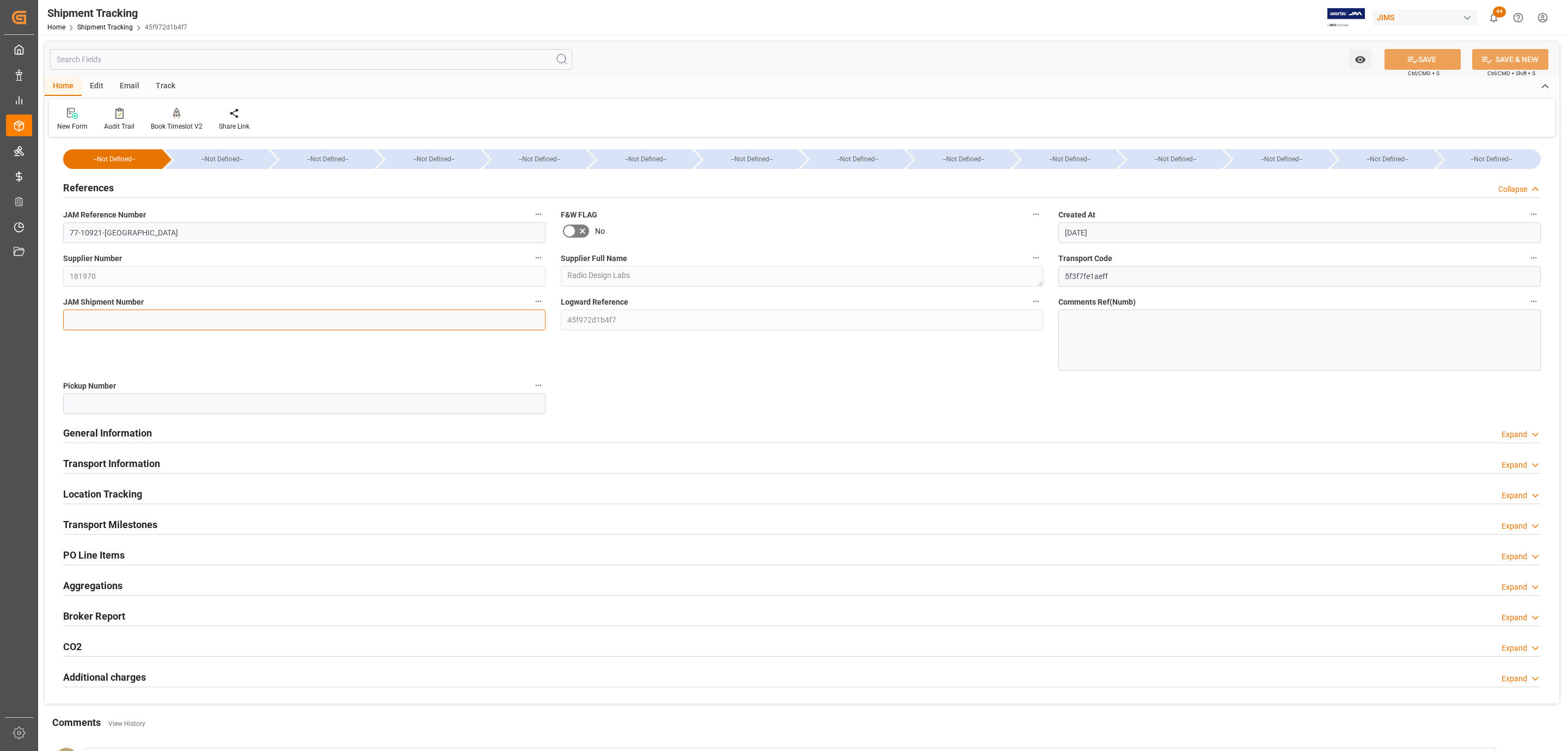
click at [297, 319] on input at bounding box center [304, 320] width 482 height 21
paste input "72903"
type input "72903"
click at [1410, 64] on icon at bounding box center [1412, 60] width 12 height 12
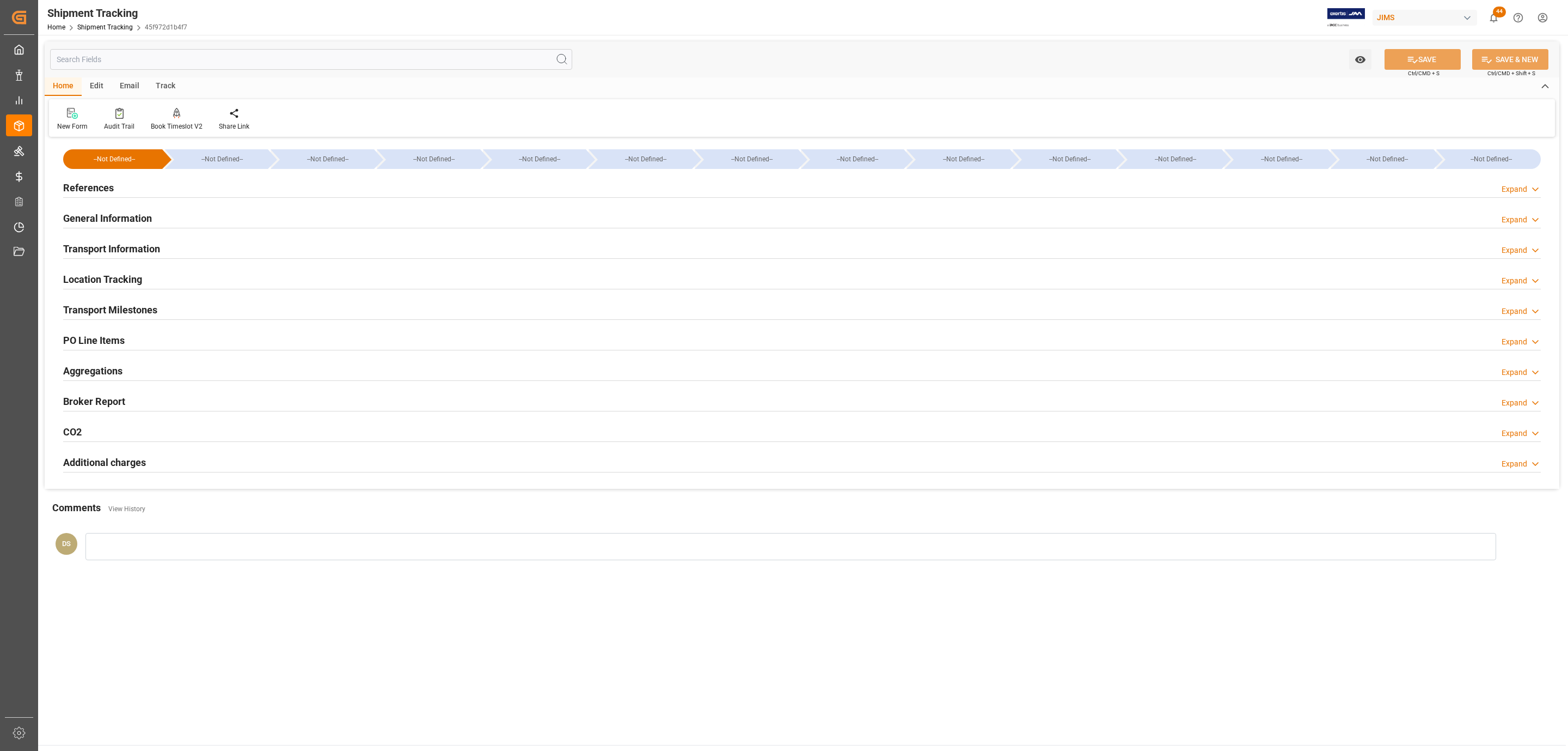
drag, startPoint x: 123, startPoint y: 242, endPoint x: 121, endPoint y: 283, distance: 41.0
click at [123, 242] on h2 "Transport Information" at bounding box center [111, 249] width 97 height 15
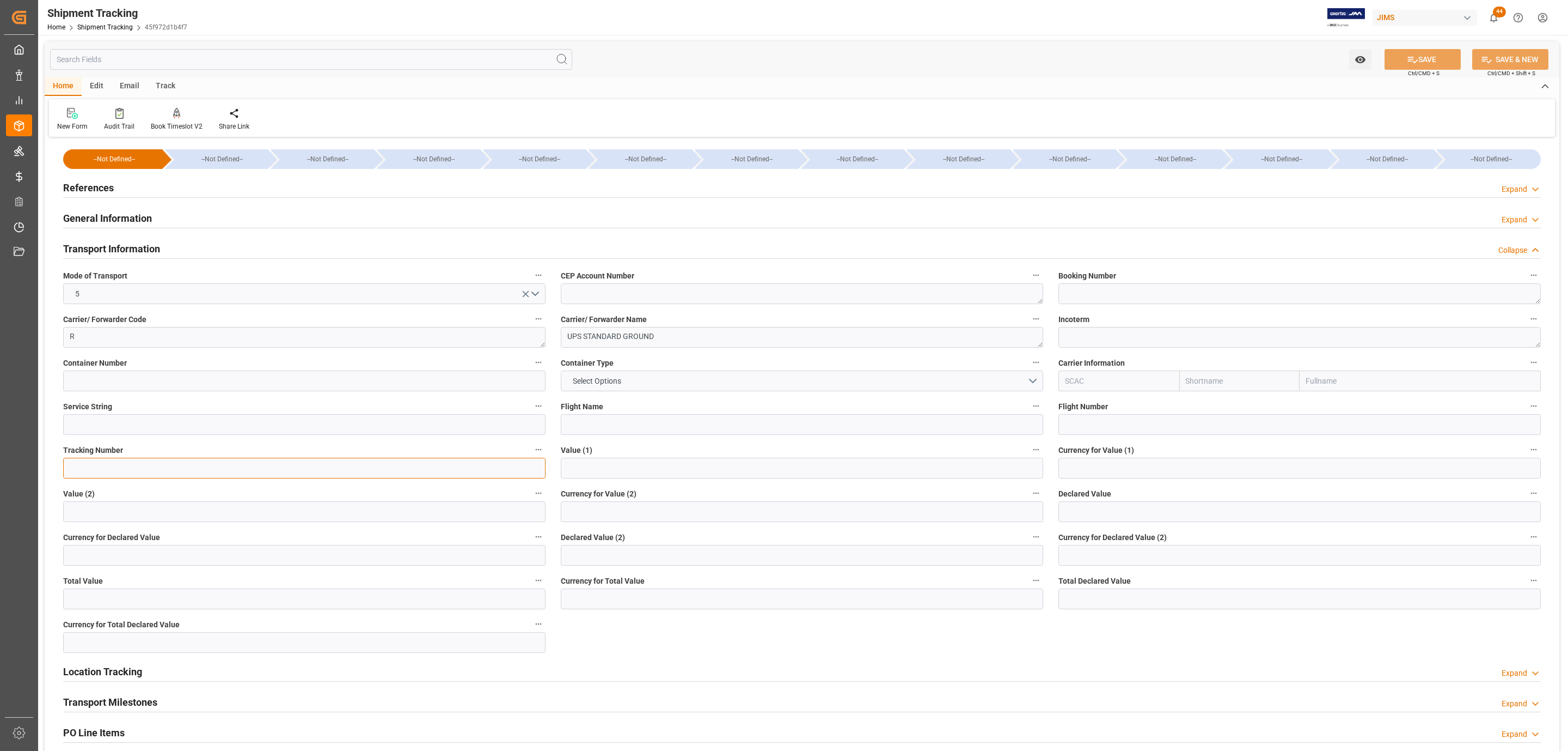
click at [105, 465] on input at bounding box center [304, 468] width 482 height 21
paste input "1ZX274746869342833"
type input "1ZX274746869342833"
click at [1103, 510] on input "text" at bounding box center [1300, 512] width 482 height 21
type input "3362.10"
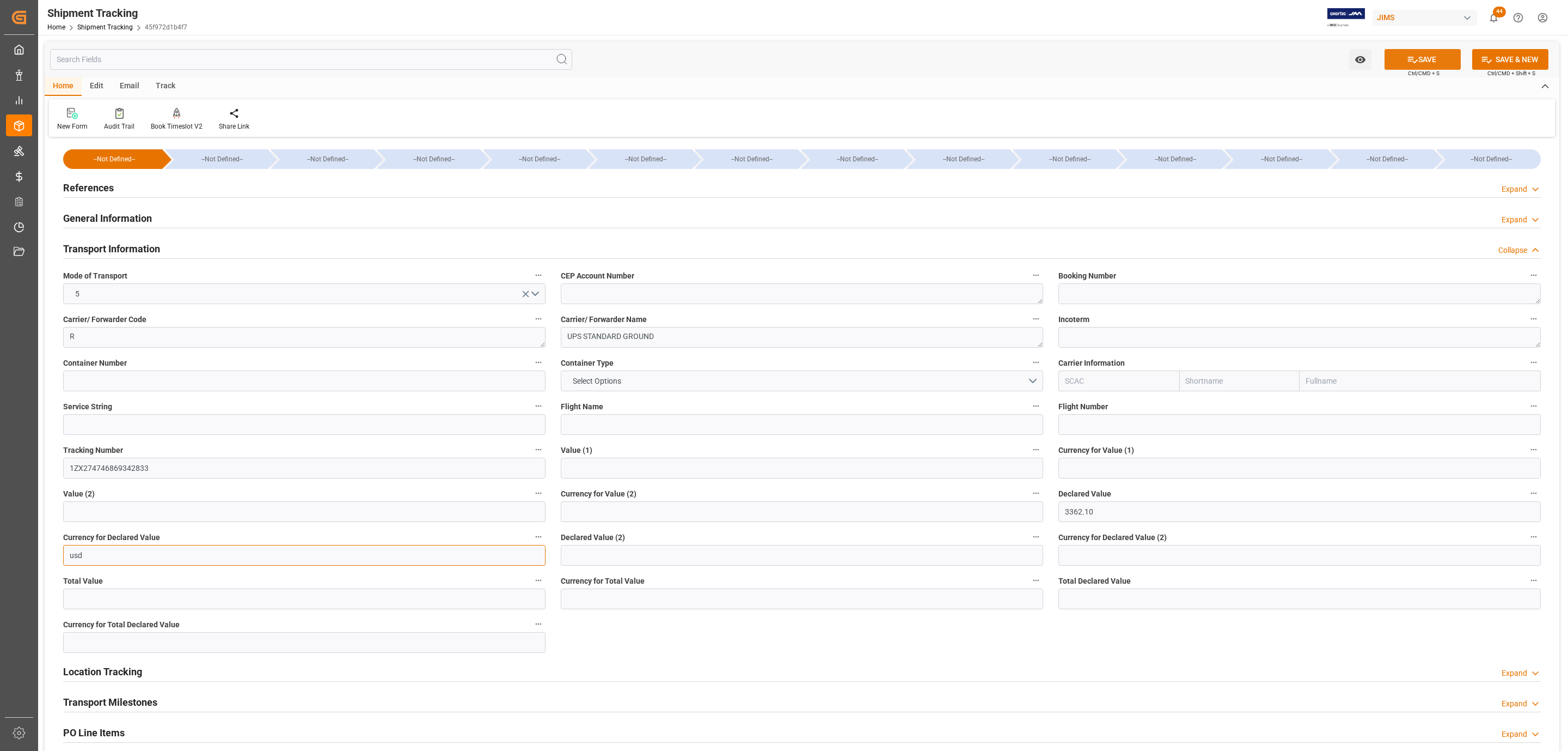
type input "usd"
click at [1411, 54] on icon at bounding box center [1412, 60] width 12 height 12
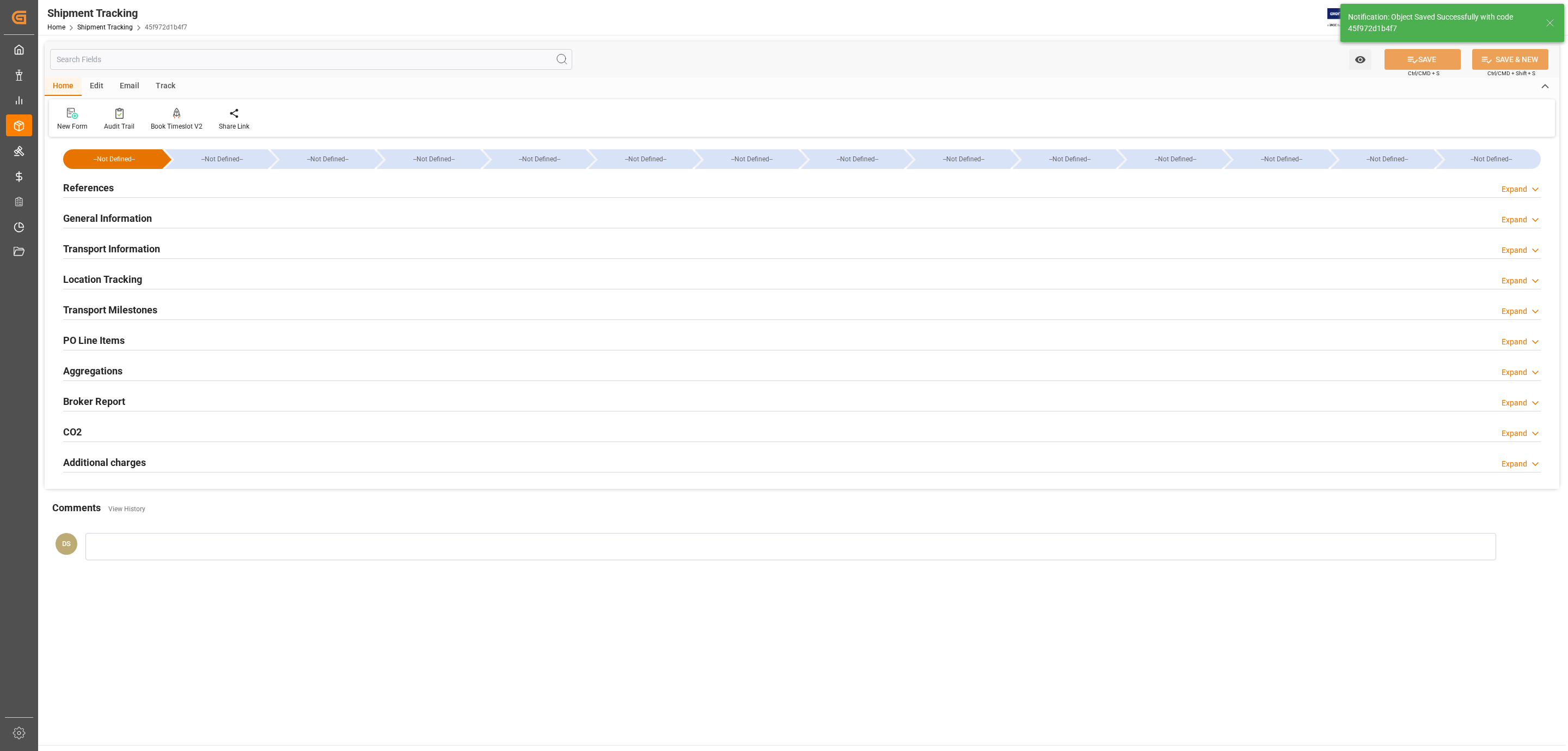
click at [132, 305] on h2 "Transport Milestones" at bounding box center [110, 309] width 94 height 15
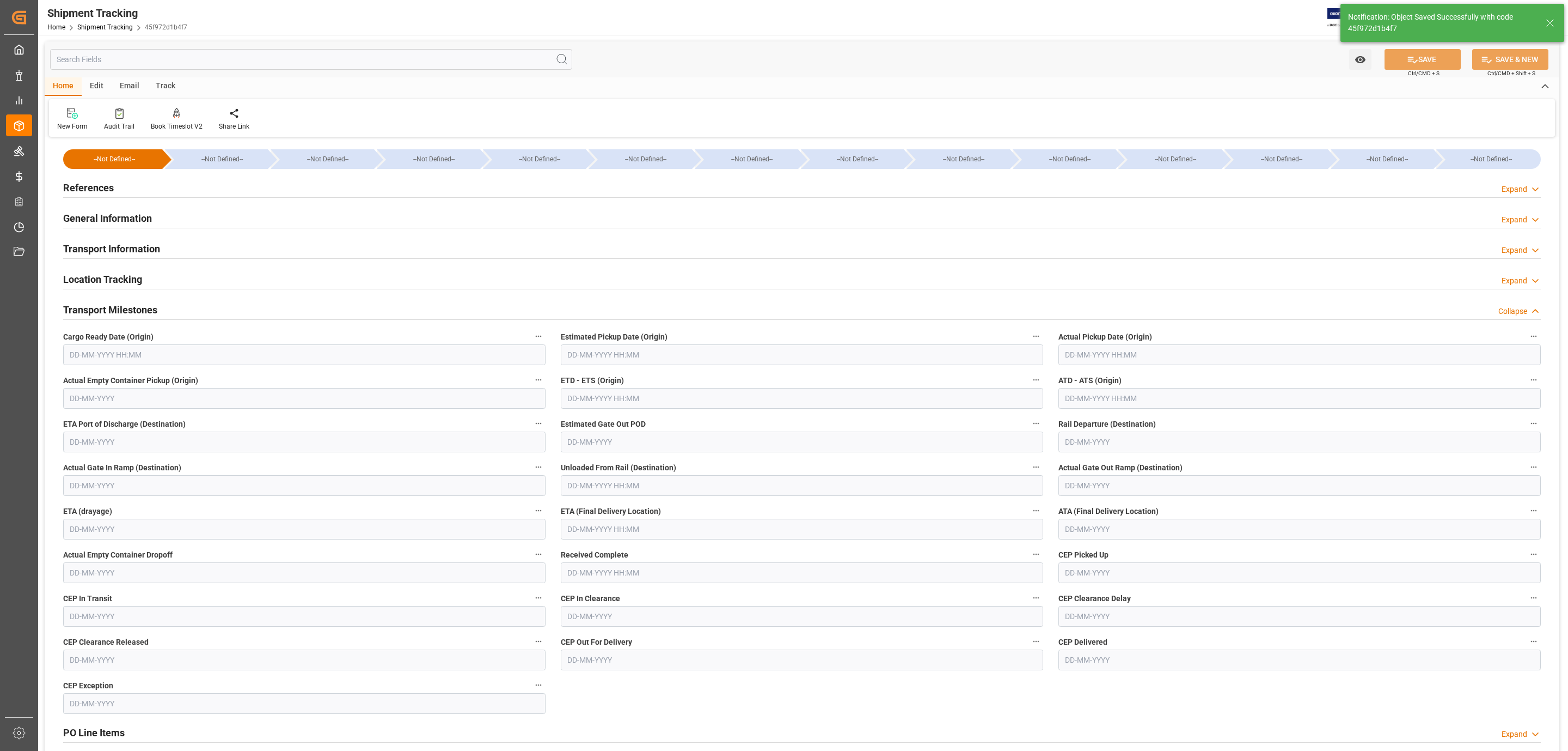
click at [113, 351] on input "text" at bounding box center [304, 354] width 482 height 21
click at [139, 423] on span "4" at bounding box center [141, 421] width 4 height 8
type input "[DATE] 00:00"
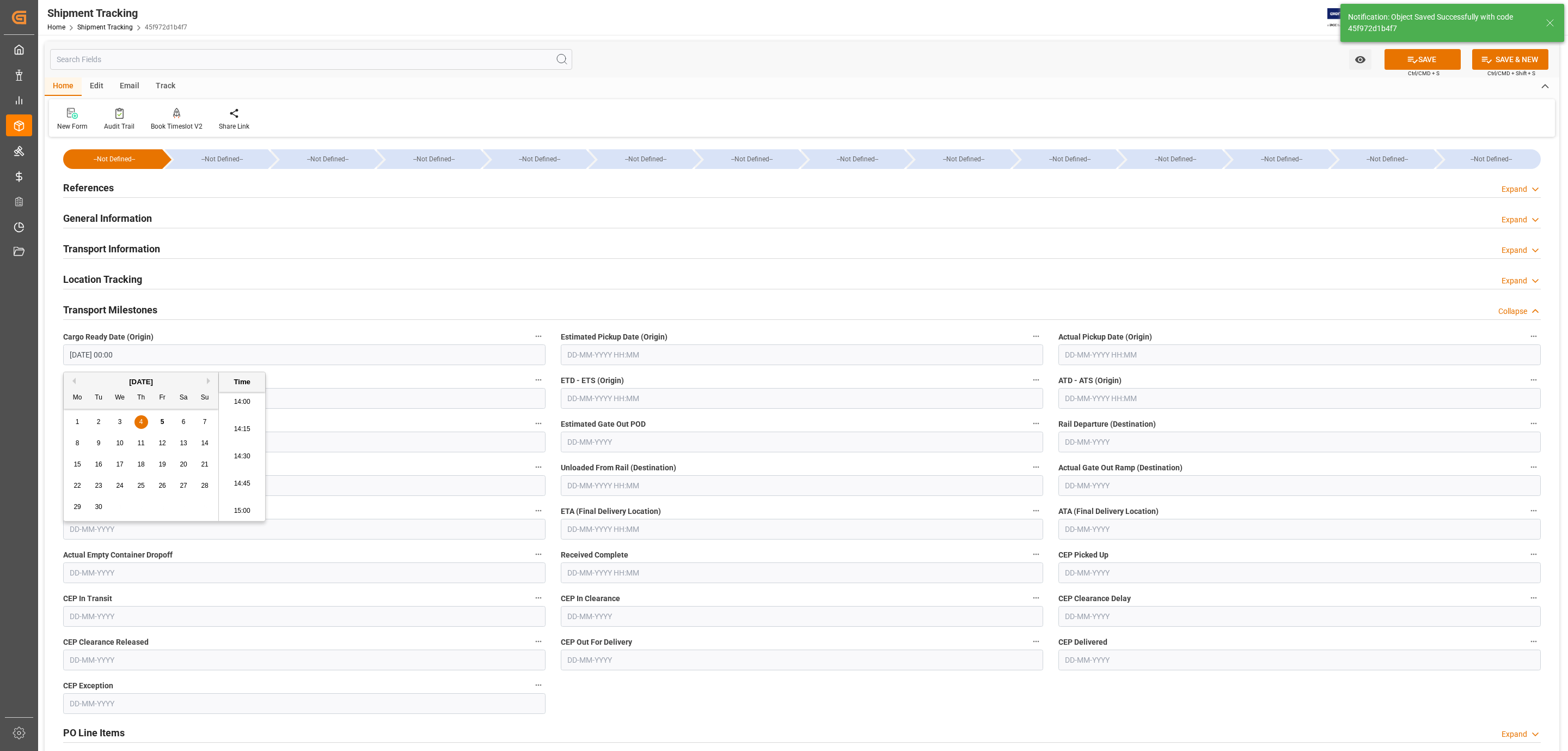
click at [588, 353] on input "text" at bounding box center [802, 354] width 482 height 21
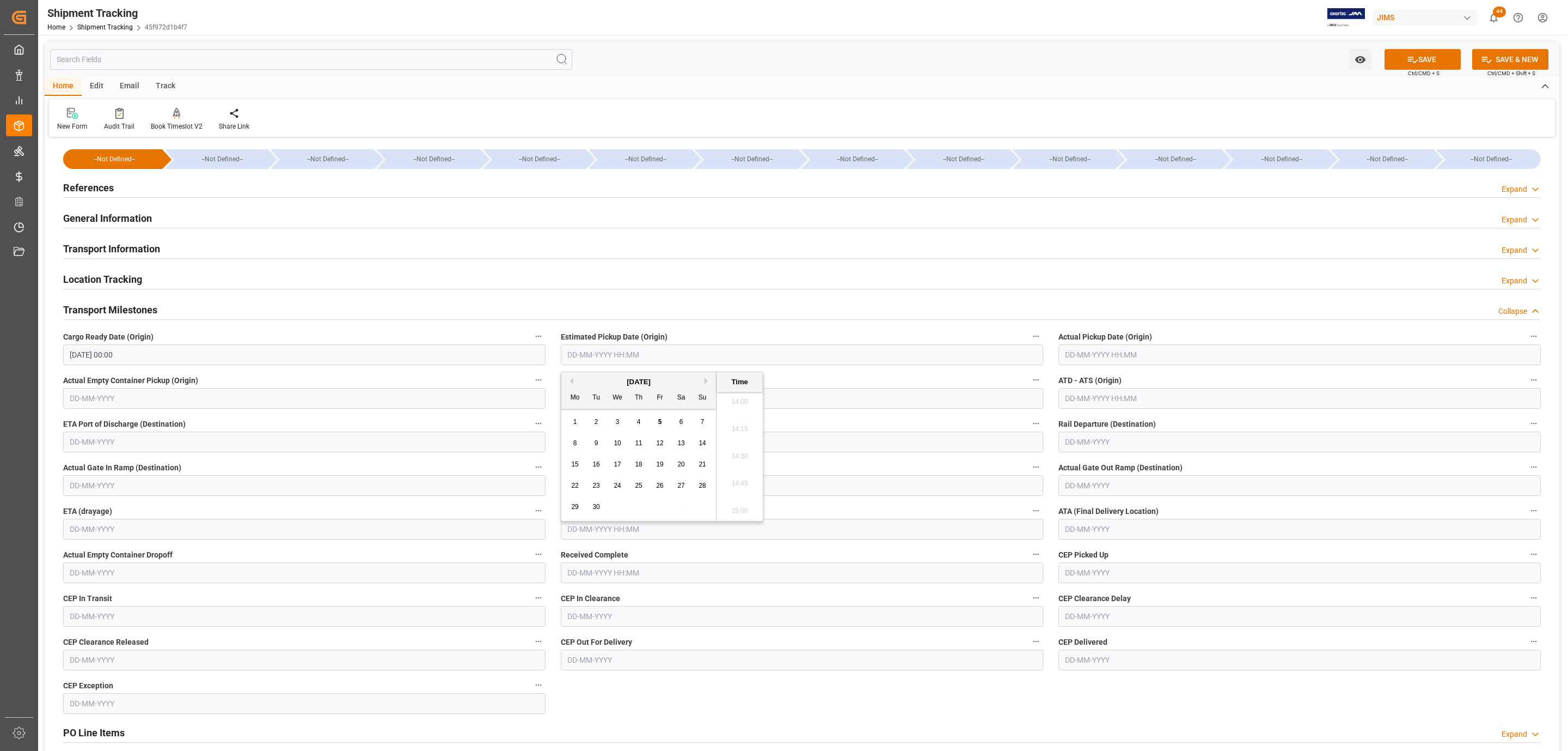
click at [634, 418] on div "4" at bounding box center [639, 421] width 13 height 13
type input "[DATE] 00:00"
click at [1057, 352] on div "Actual Pickup Date (Origin)" at bounding box center [1300, 347] width 498 height 44
click at [1071, 352] on input "text" at bounding box center [1300, 354] width 482 height 21
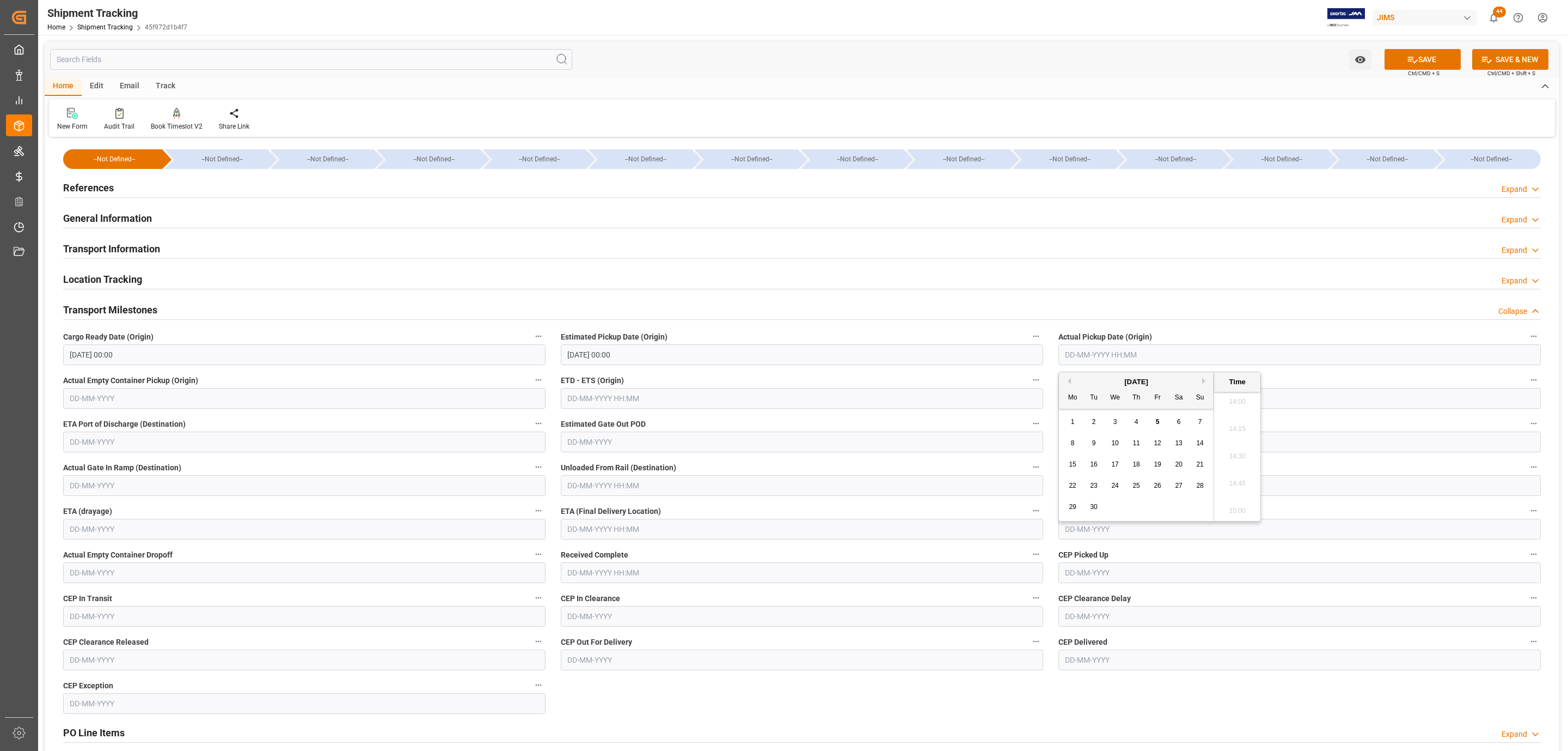
click at [1131, 418] on div "4" at bounding box center [1136, 421] width 13 height 13
type input "[DATE] 00:00"
click at [634, 534] on input "text" at bounding box center [802, 529] width 482 height 21
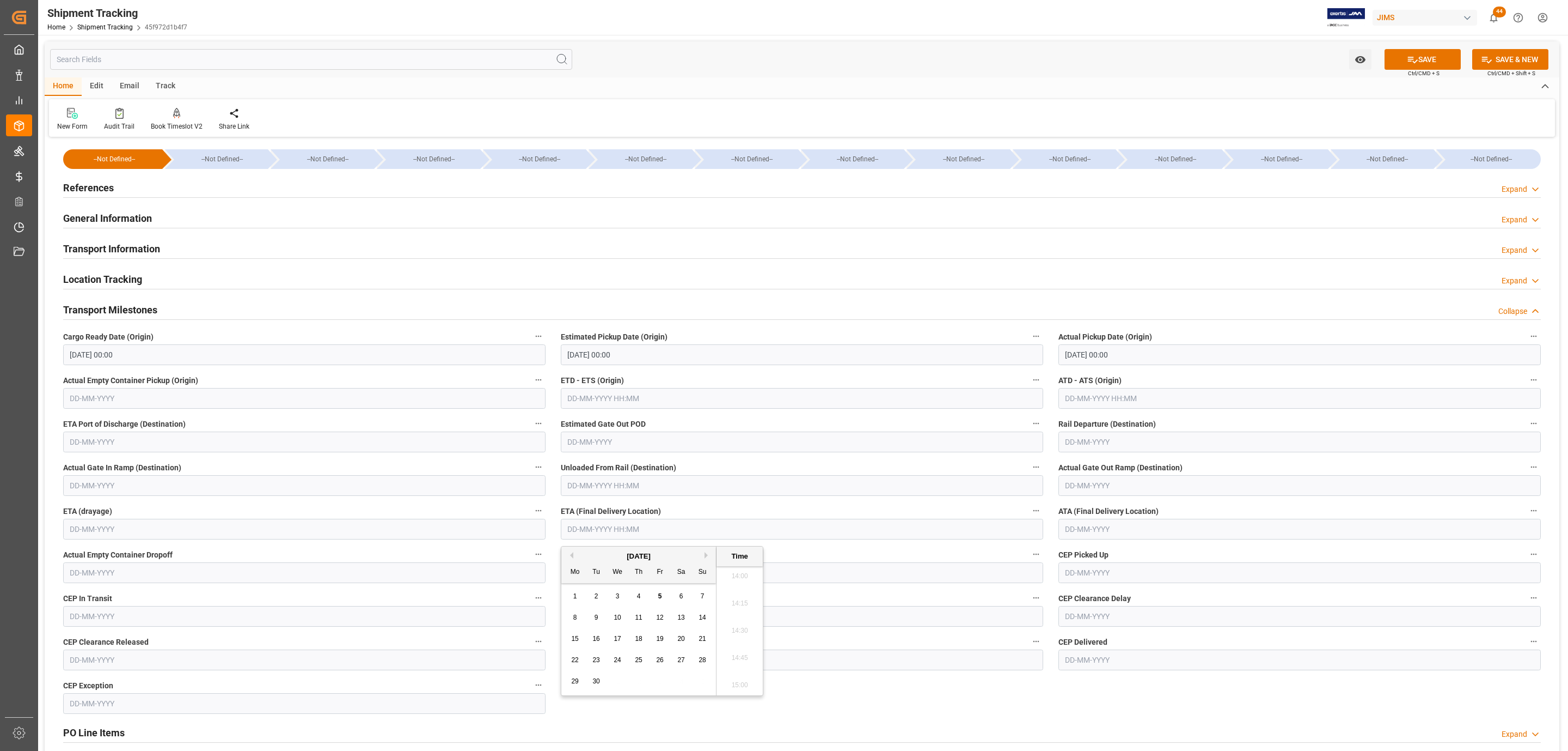
click at [614, 621] on span "10" at bounding box center [617, 617] width 7 height 8
type input "[DATE] 00:00"
click at [1393, 59] on button "SAVE" at bounding box center [1423, 59] width 76 height 21
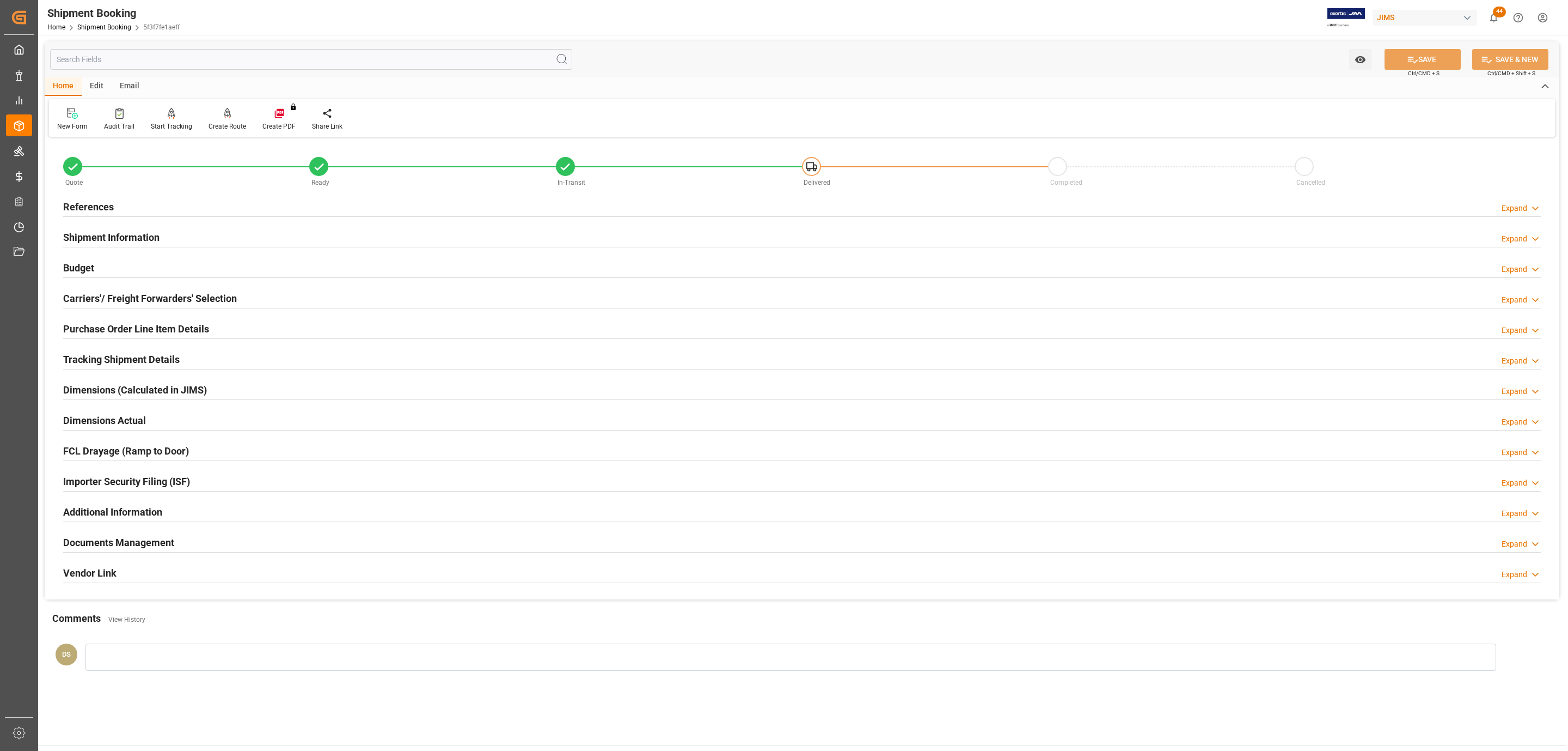
click at [144, 325] on h2 "Purchase Order Line Item Details" at bounding box center [136, 329] width 146 height 15
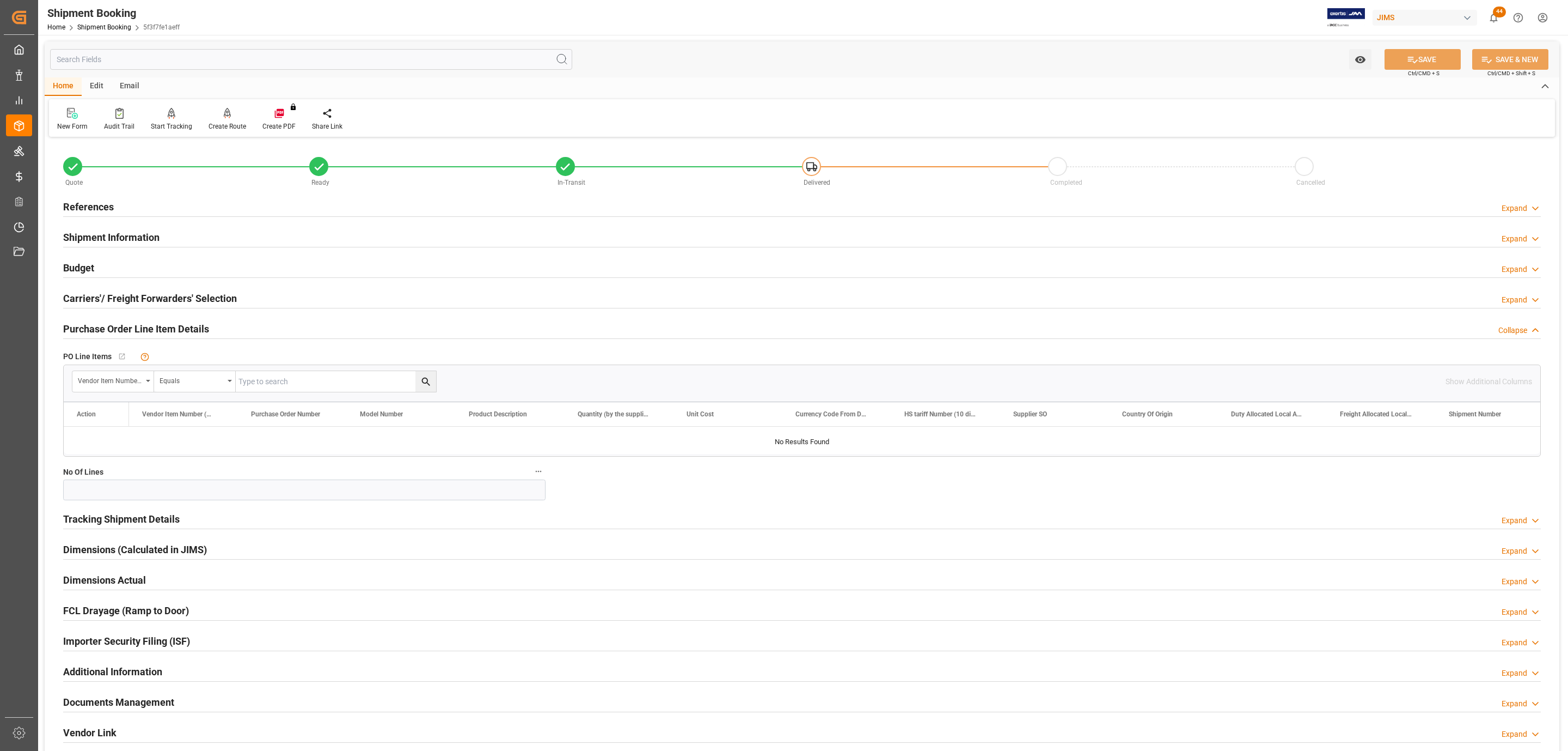
click at [168, 289] on div "Carriers'/ Freight Forwarders' Selection" at bounding box center [150, 297] width 173 height 21
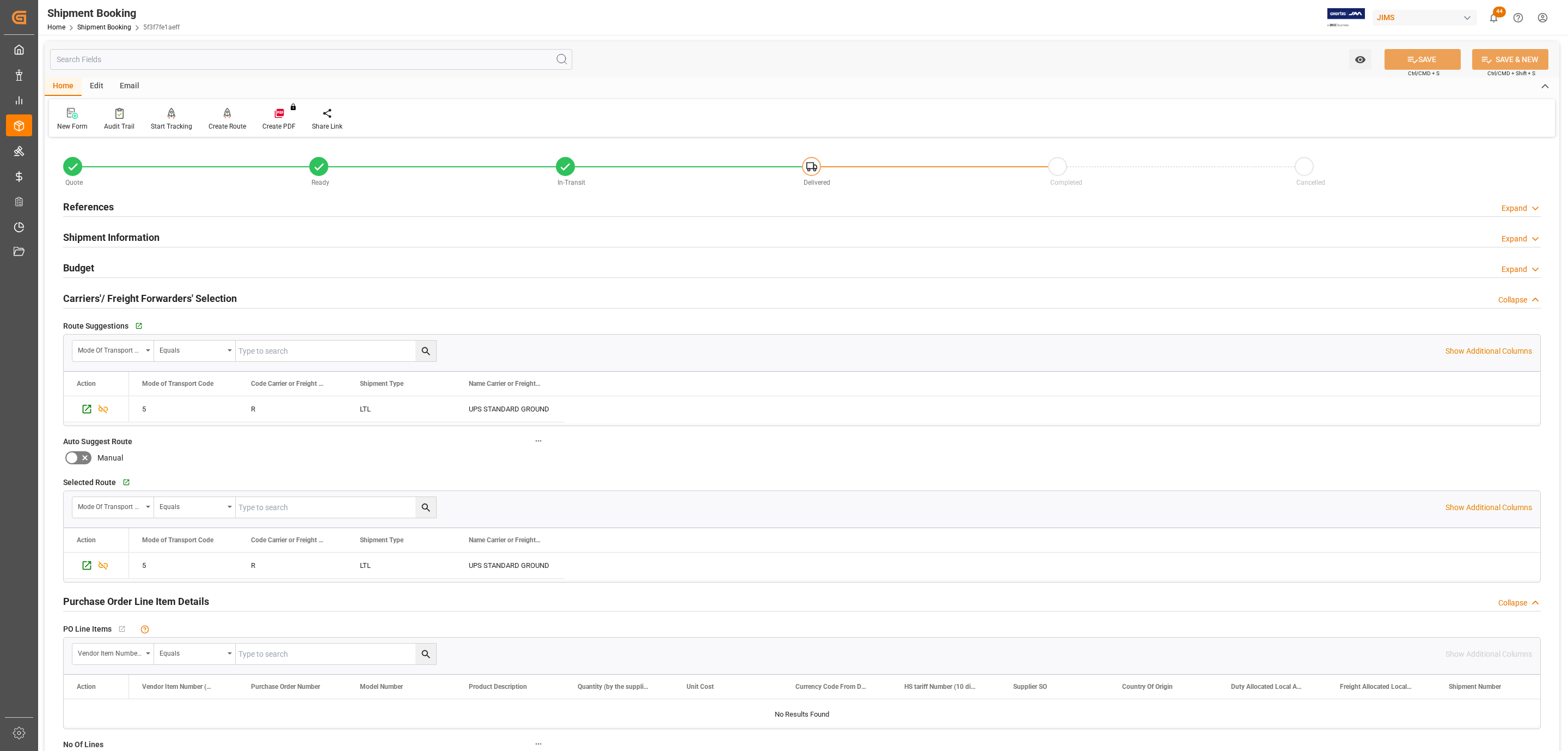
click at [137, 297] on h2 "Carriers'/ Freight Forwarders' Selection" at bounding box center [150, 298] width 173 height 15
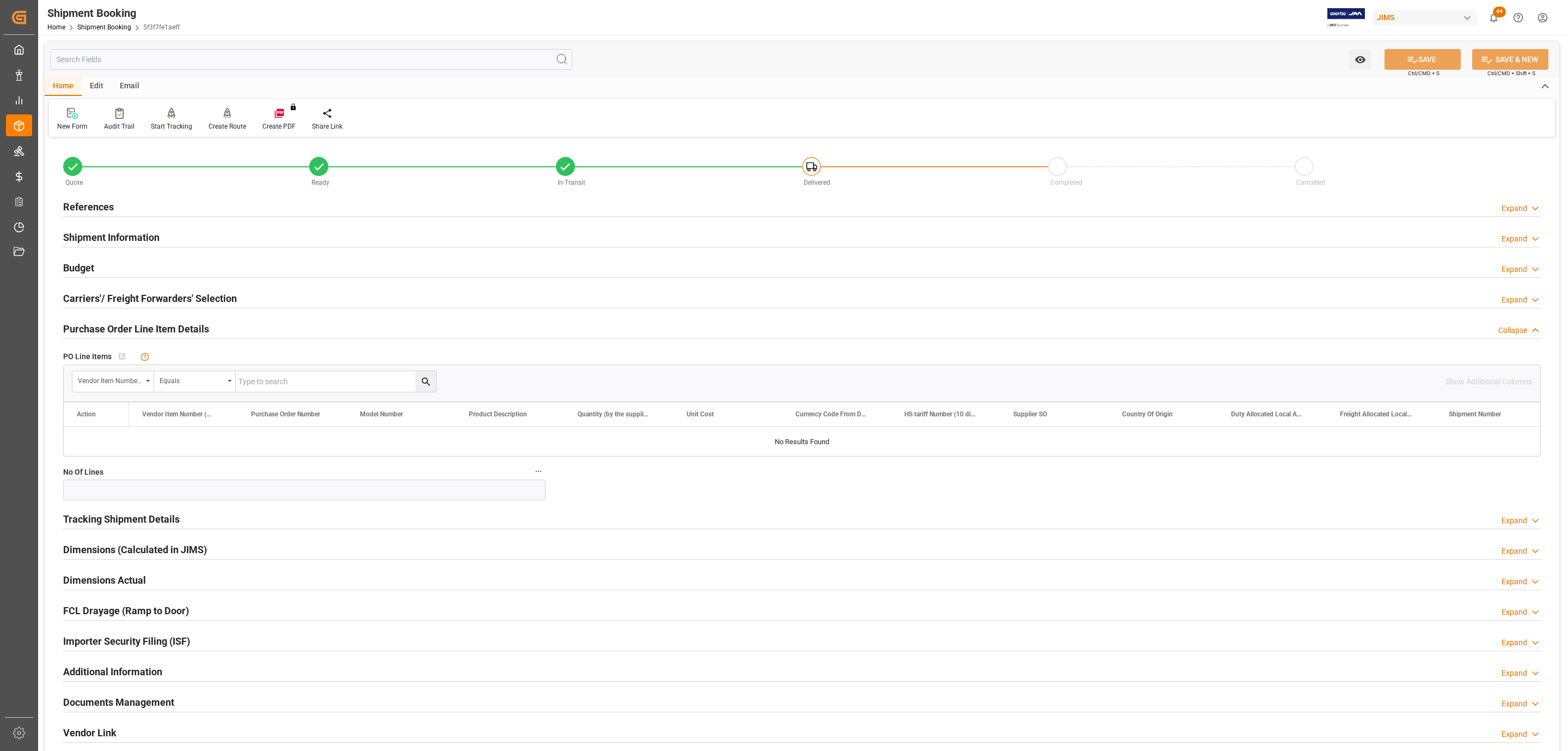
click at [100, 519] on h2 "Tracking Shipment Details" at bounding box center [121, 519] width 116 height 15
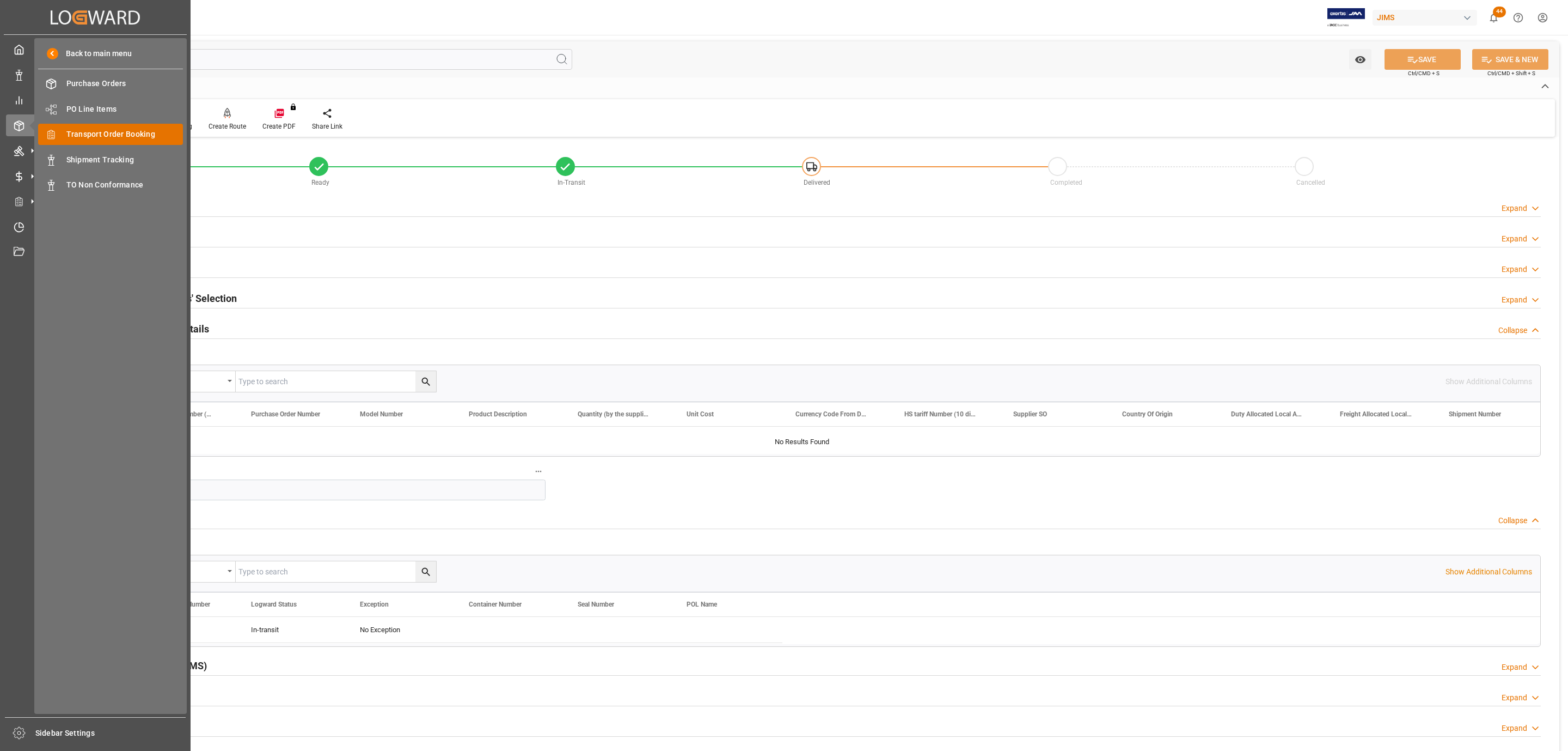
click at [123, 132] on span "Transport Order Booking" at bounding box center [125, 134] width 117 height 12
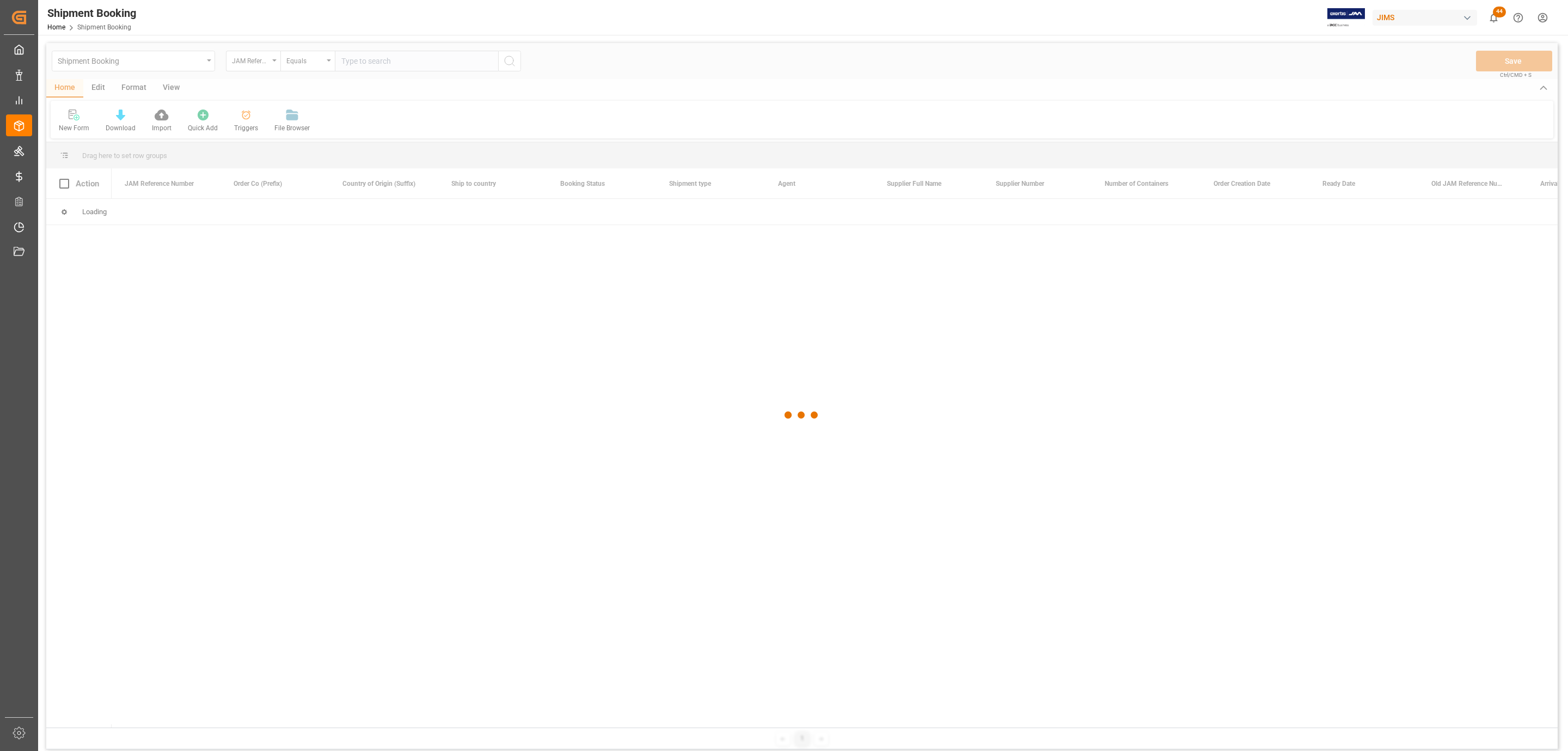
paste input "77-10722-us"
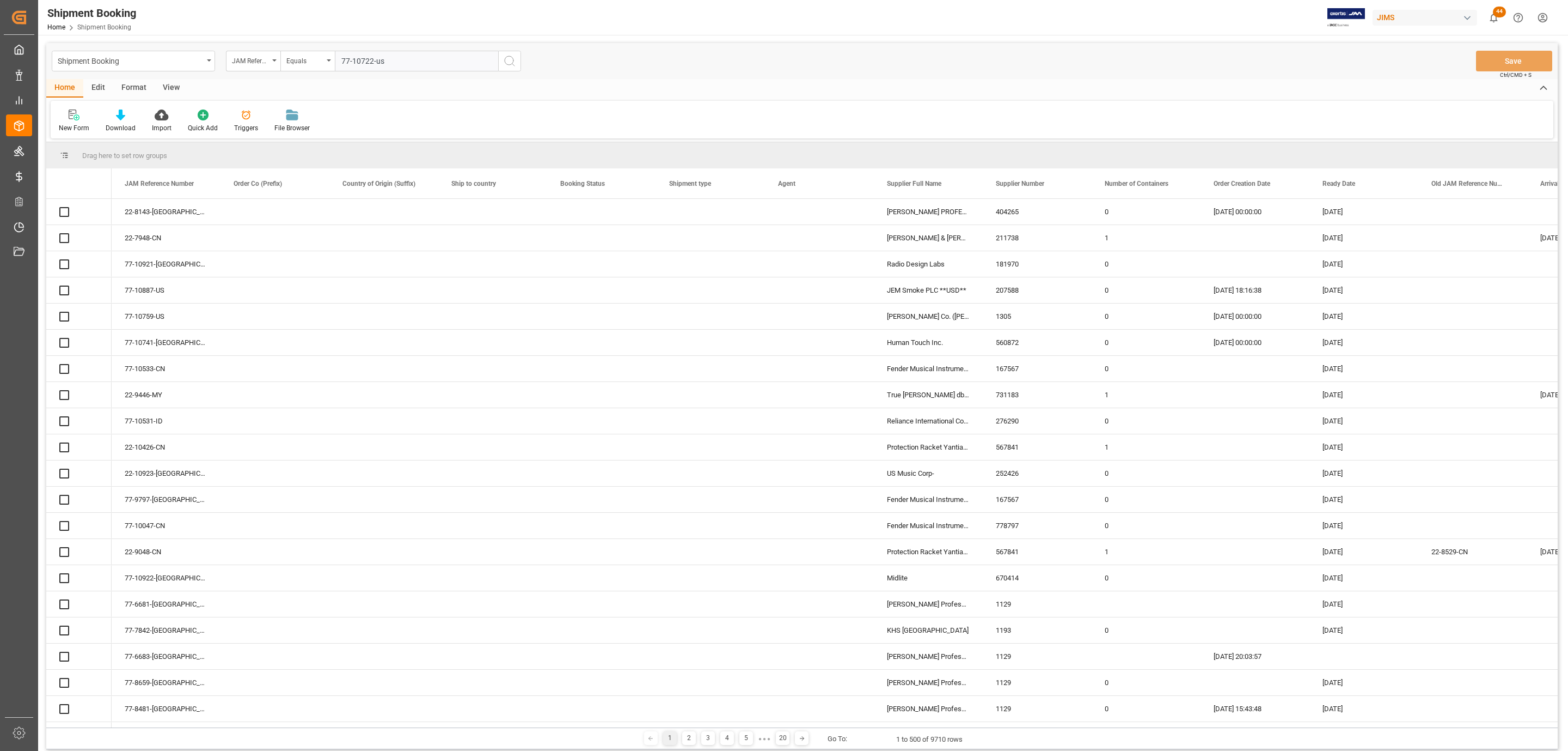
type input "77-10722-us"
click at [510, 60] on icon "search button" at bounding box center [509, 60] width 13 height 13
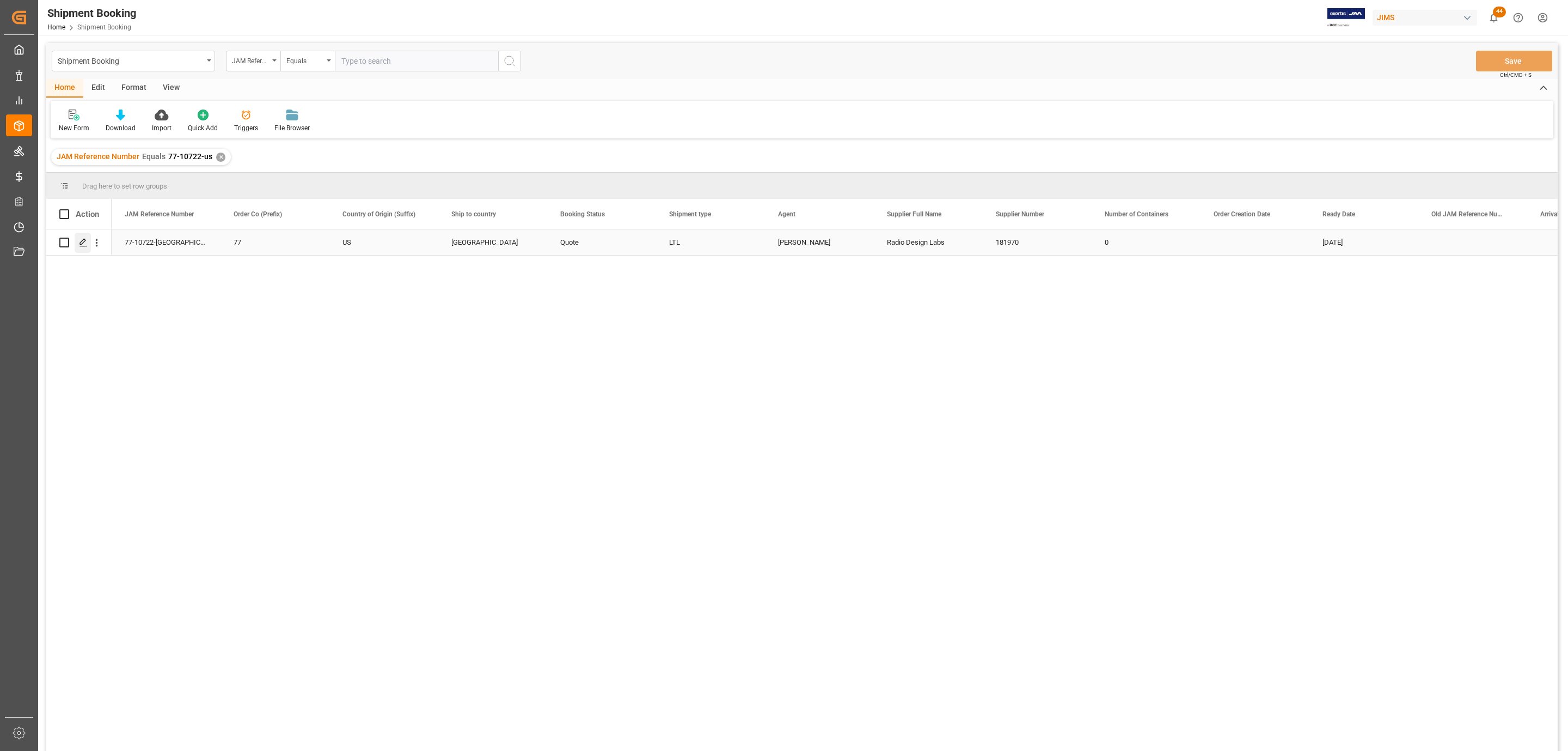
click at [83, 247] on div "Press SPACE to select this row." at bounding box center [83, 242] width 16 height 20
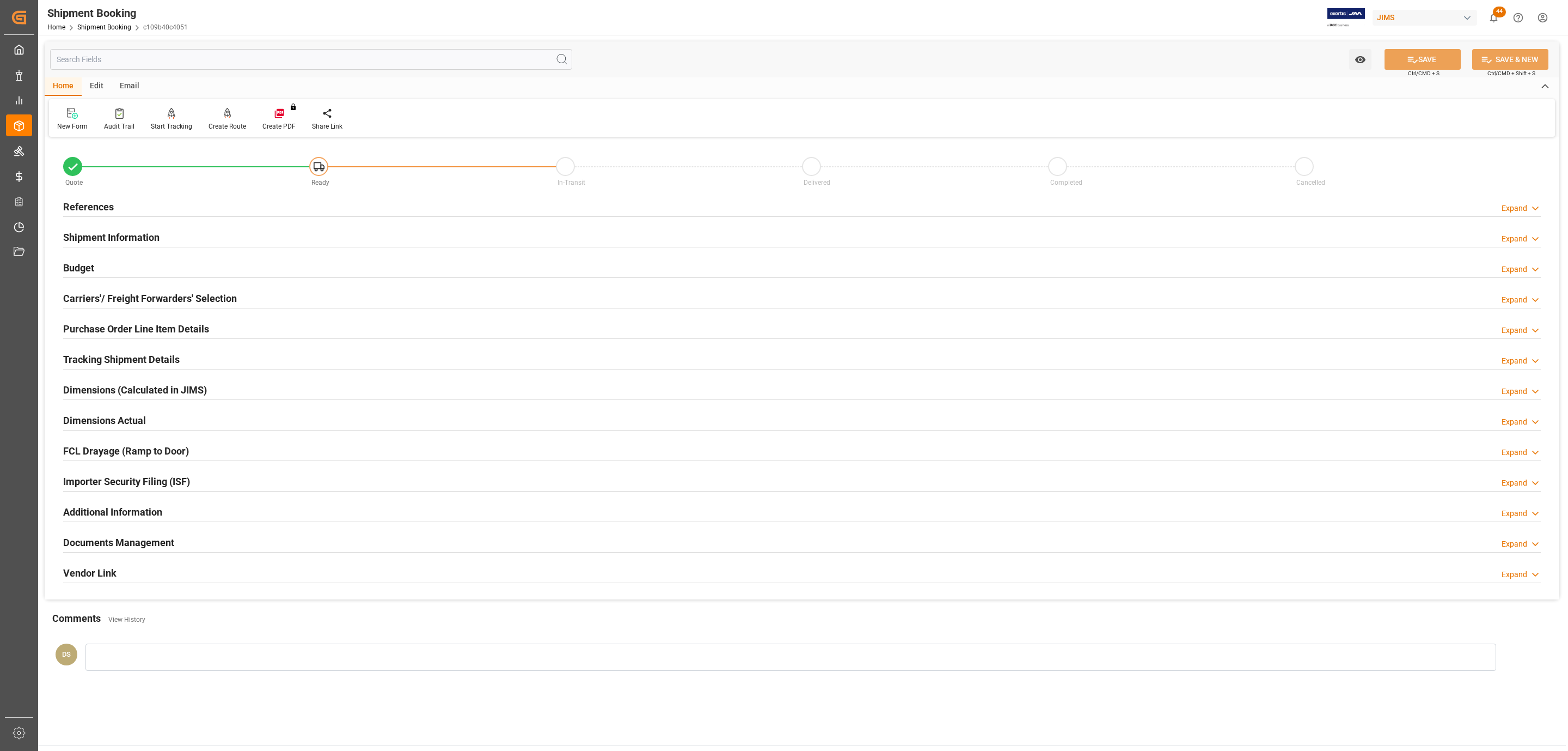
click at [116, 259] on div "Budget Expand" at bounding box center [802, 267] width 1478 height 21
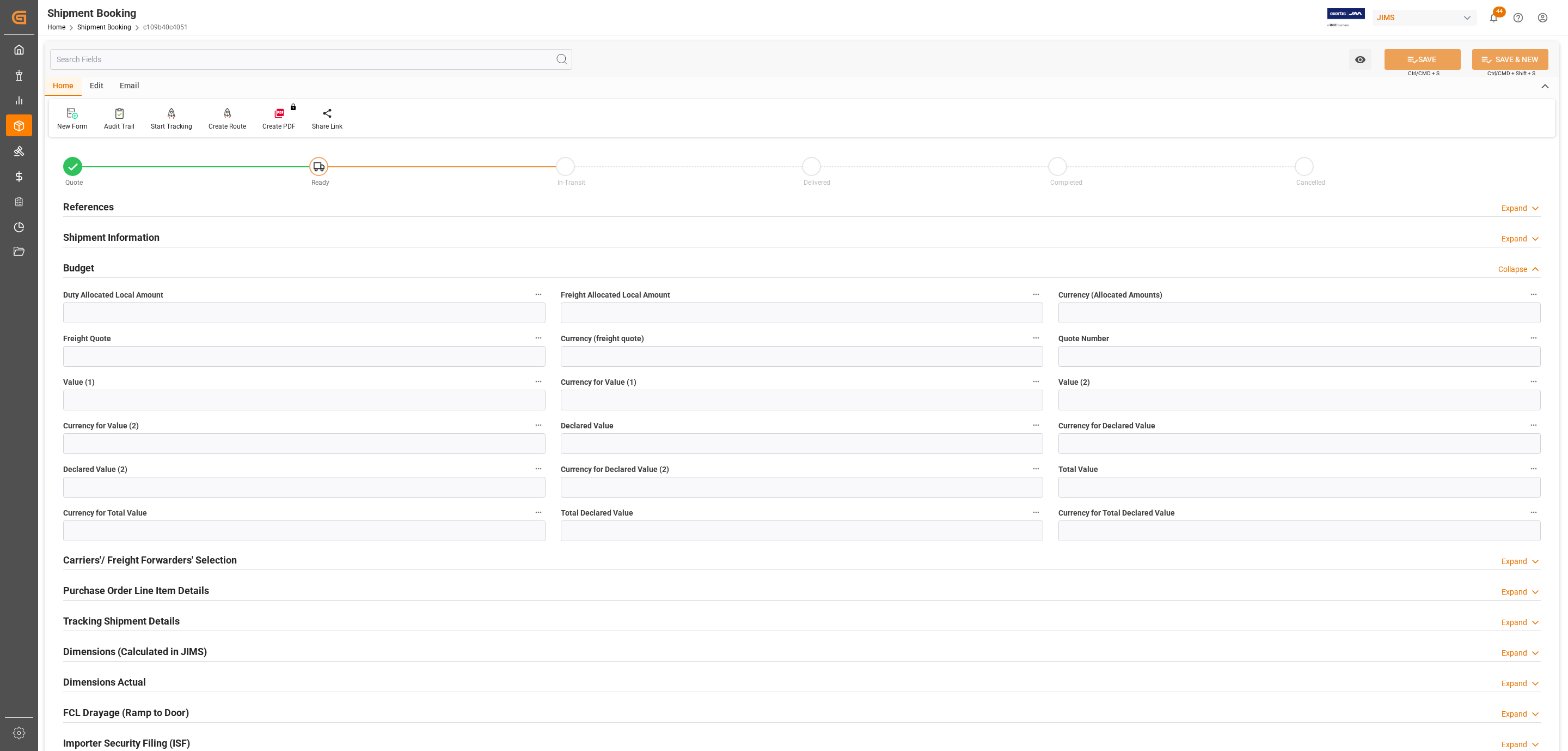
click at [114, 261] on div "Budget Collapse" at bounding box center [802, 267] width 1478 height 21
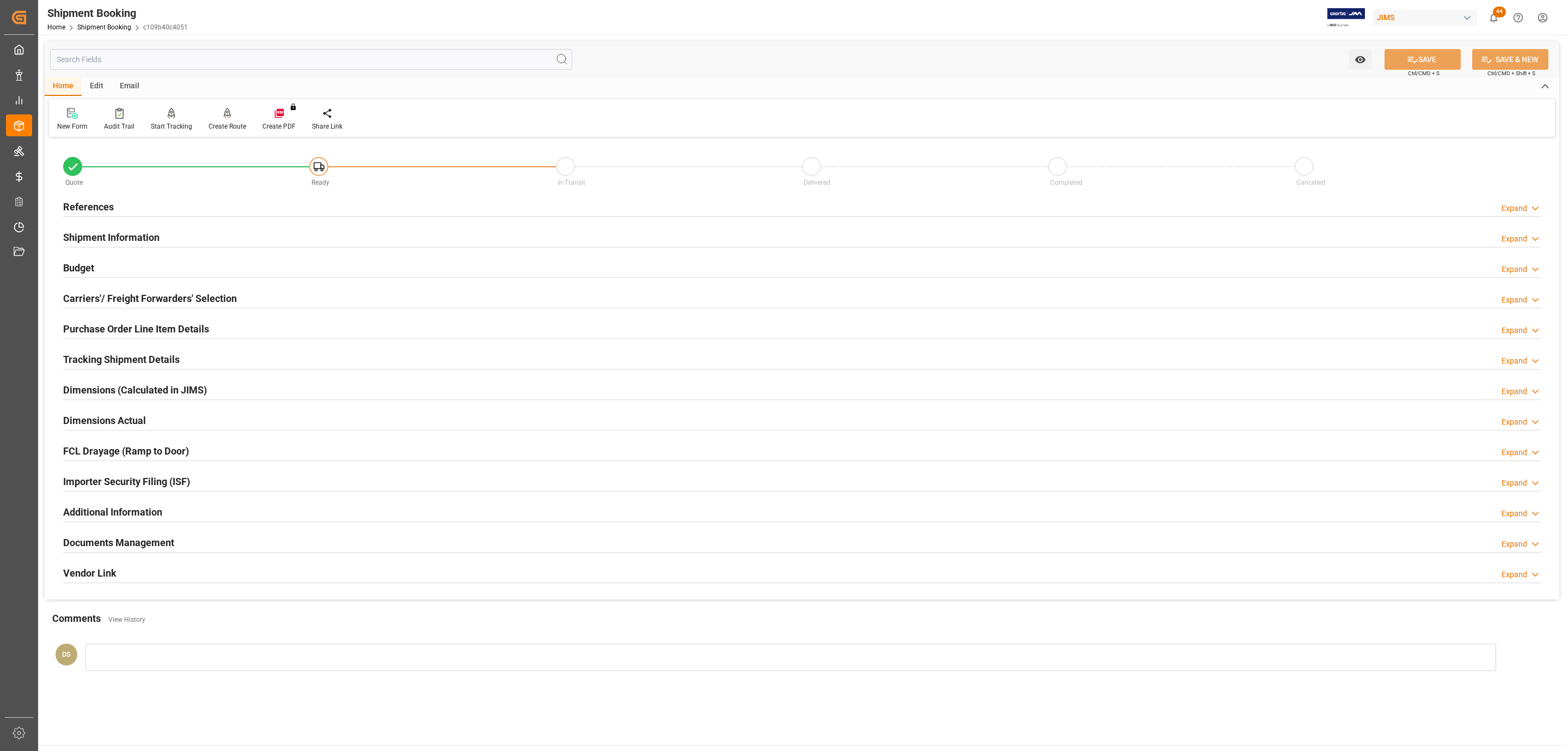
click at [113, 289] on div "Carriers'/ Freight Forwarders' Selection" at bounding box center [150, 297] width 173 height 21
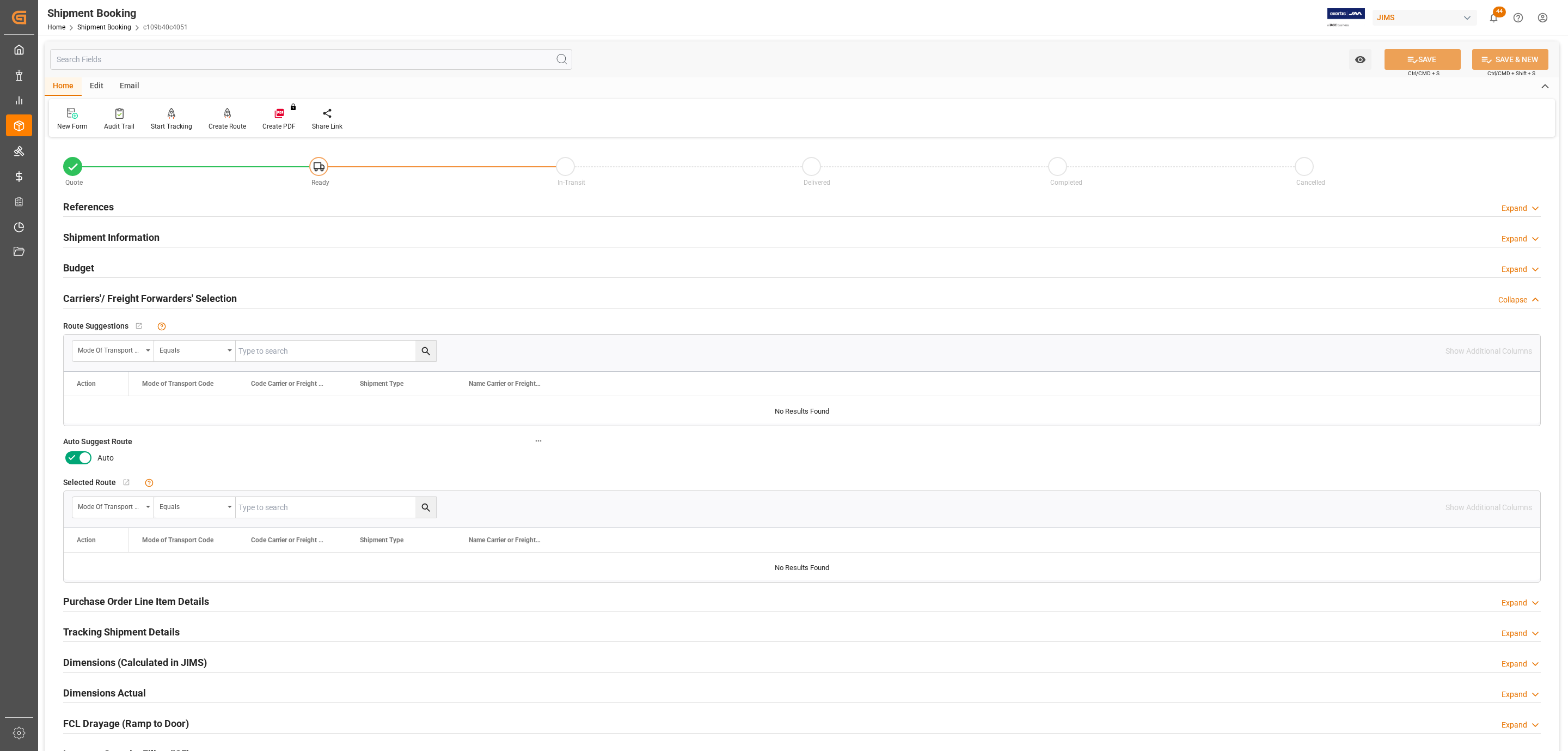
click at [115, 231] on h2 "Shipment Information" at bounding box center [111, 237] width 96 height 15
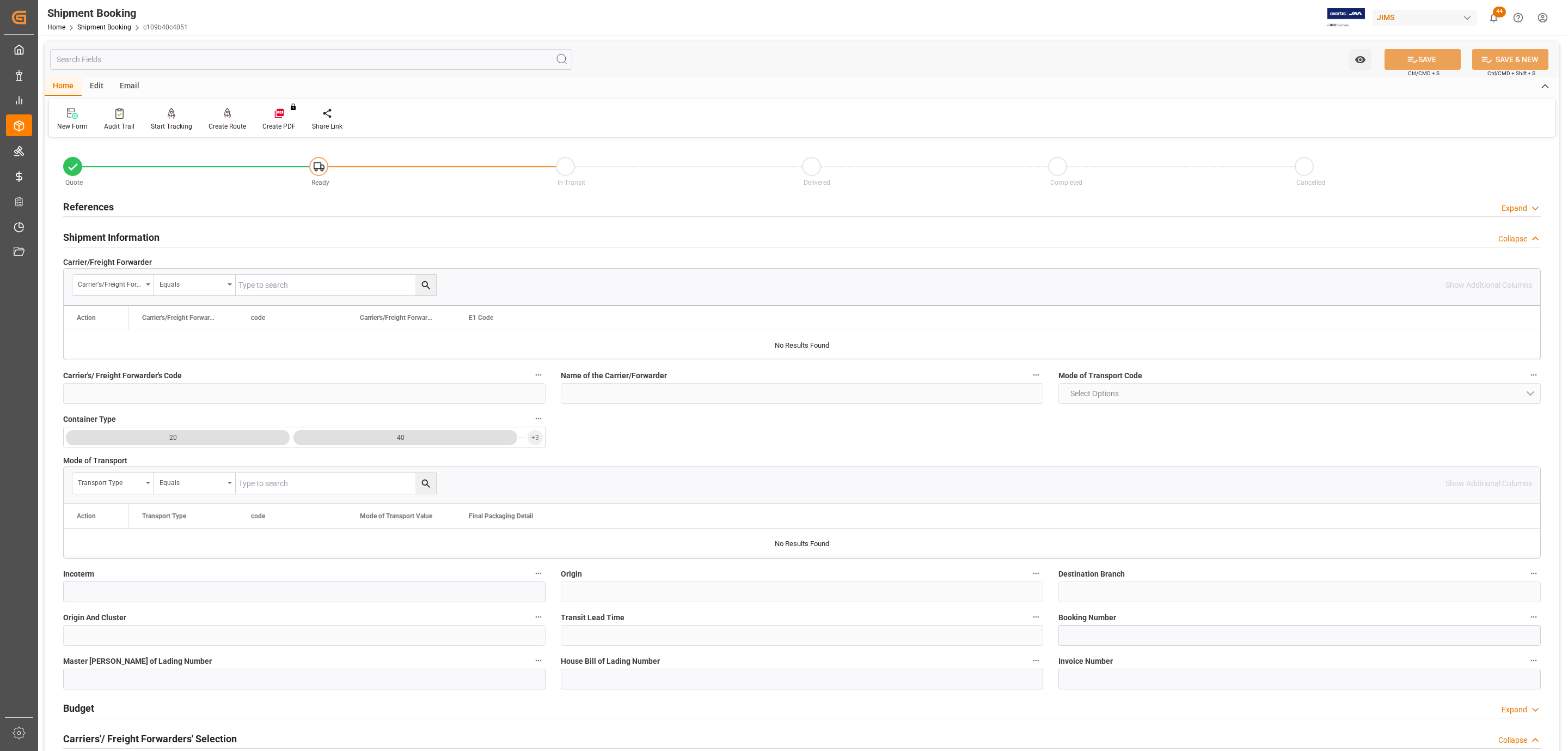
click at [115, 231] on h2 "Shipment Information" at bounding box center [111, 237] width 96 height 15
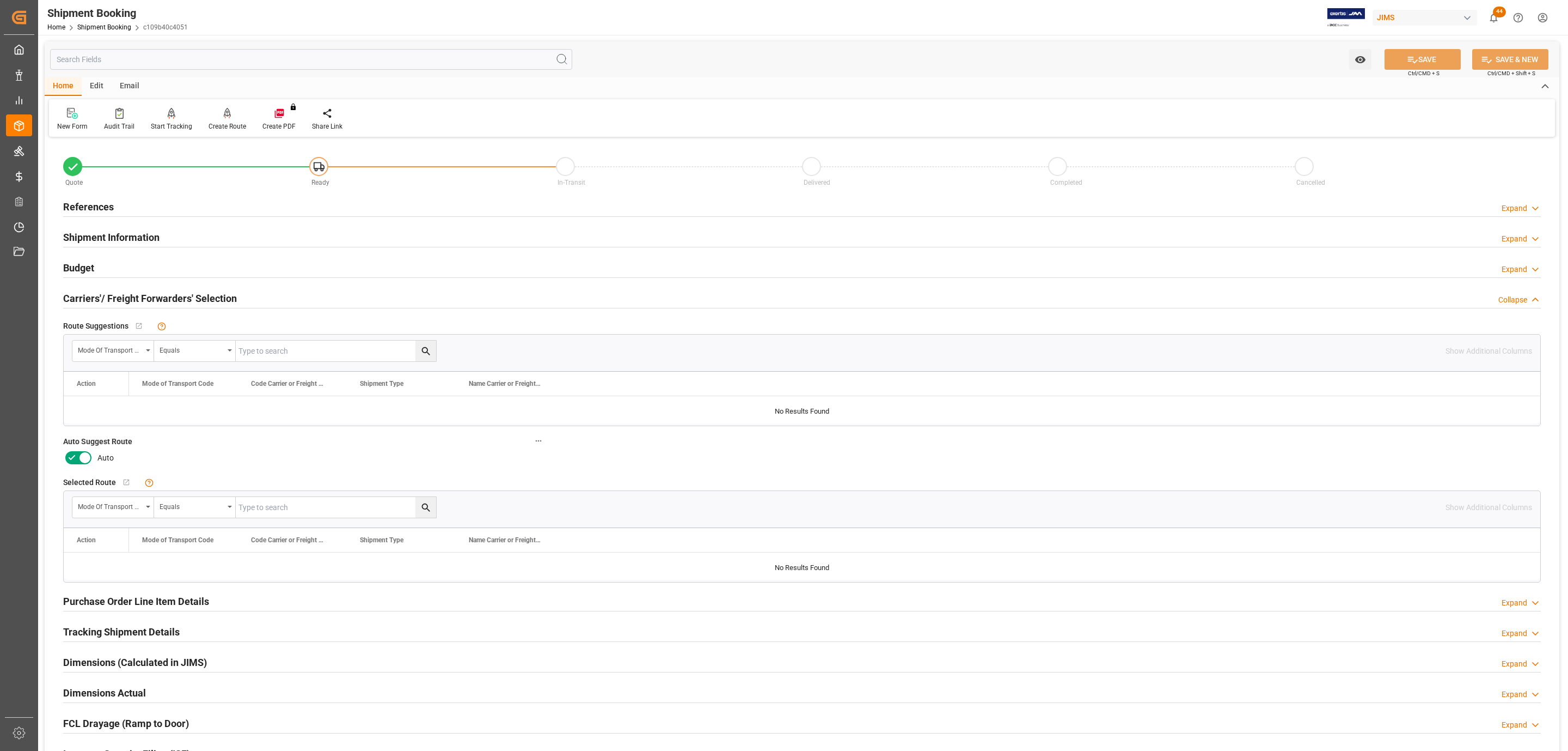
click at [84, 464] on icon at bounding box center [85, 457] width 13 height 13
click at [0, 0] on input "checkbox" at bounding box center [0, 0] width 0 height 0
click at [1431, 56] on button "SAVE" at bounding box center [1423, 59] width 76 height 21
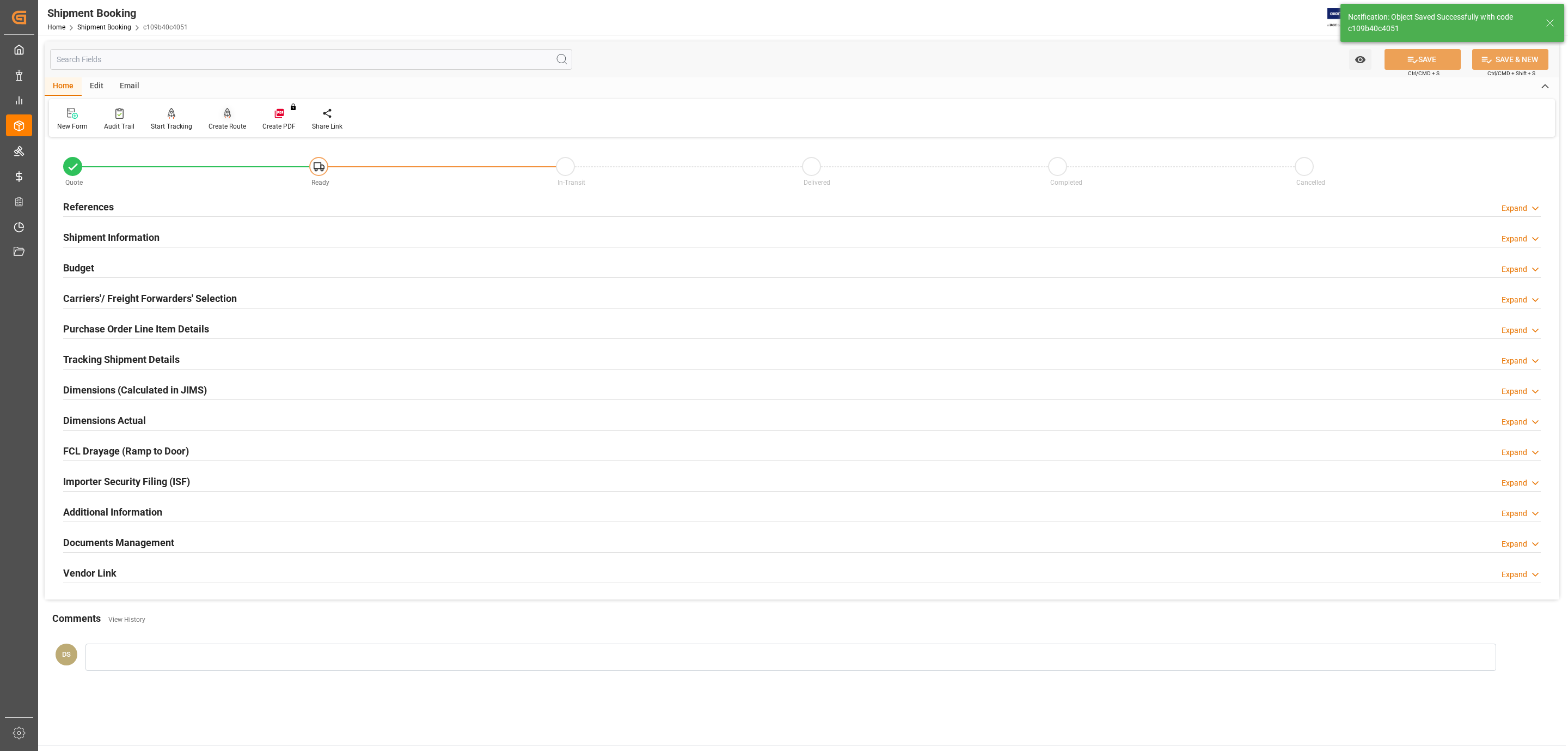
click at [228, 113] on icon at bounding box center [228, 113] width 8 height 11
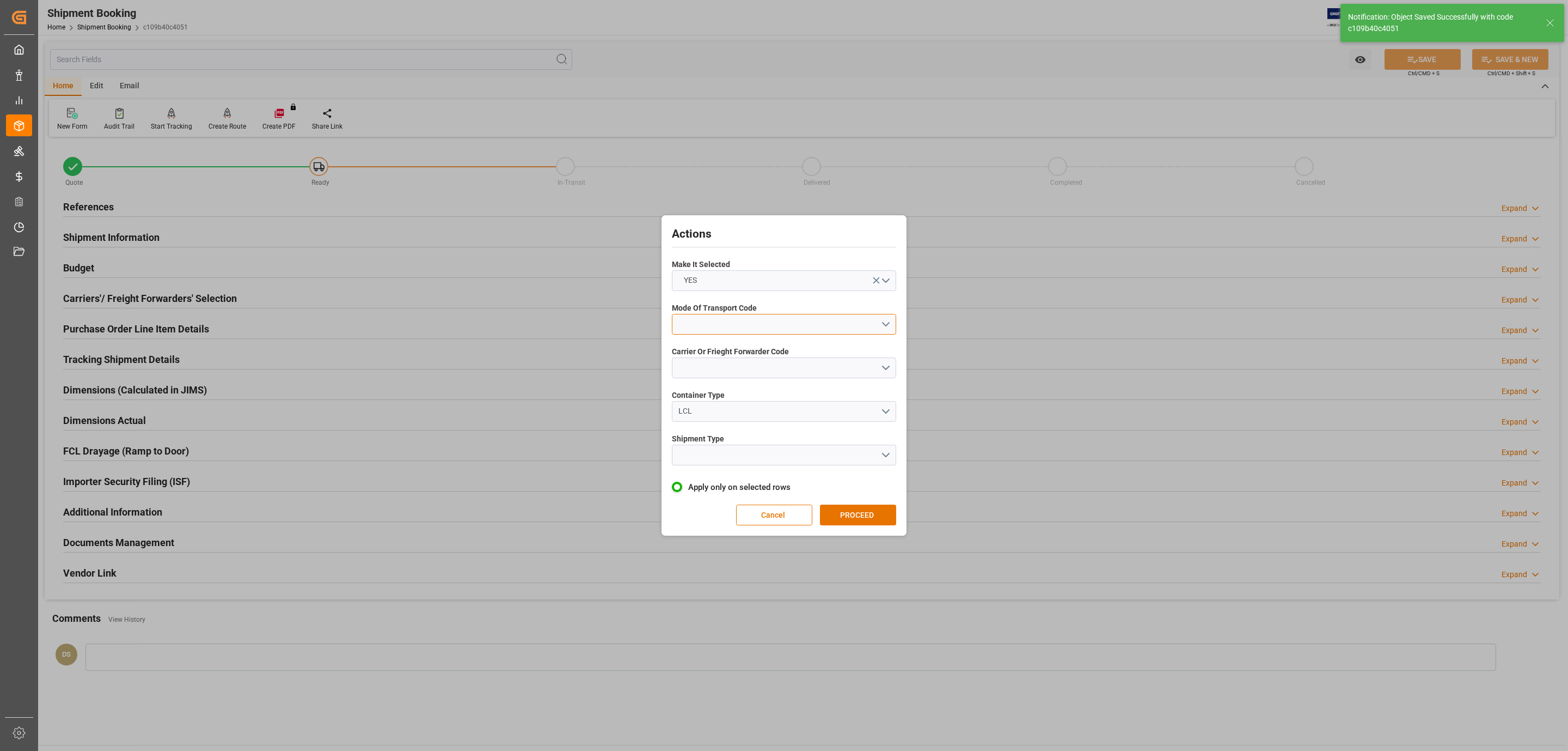
click at [776, 333] on button "open menu" at bounding box center [784, 324] width 225 height 21
click at [760, 412] on div "5- COURIER GROUND" at bounding box center [784, 418] width 223 height 23
click at [729, 373] on button "open menu" at bounding box center [784, 368] width 225 height 21
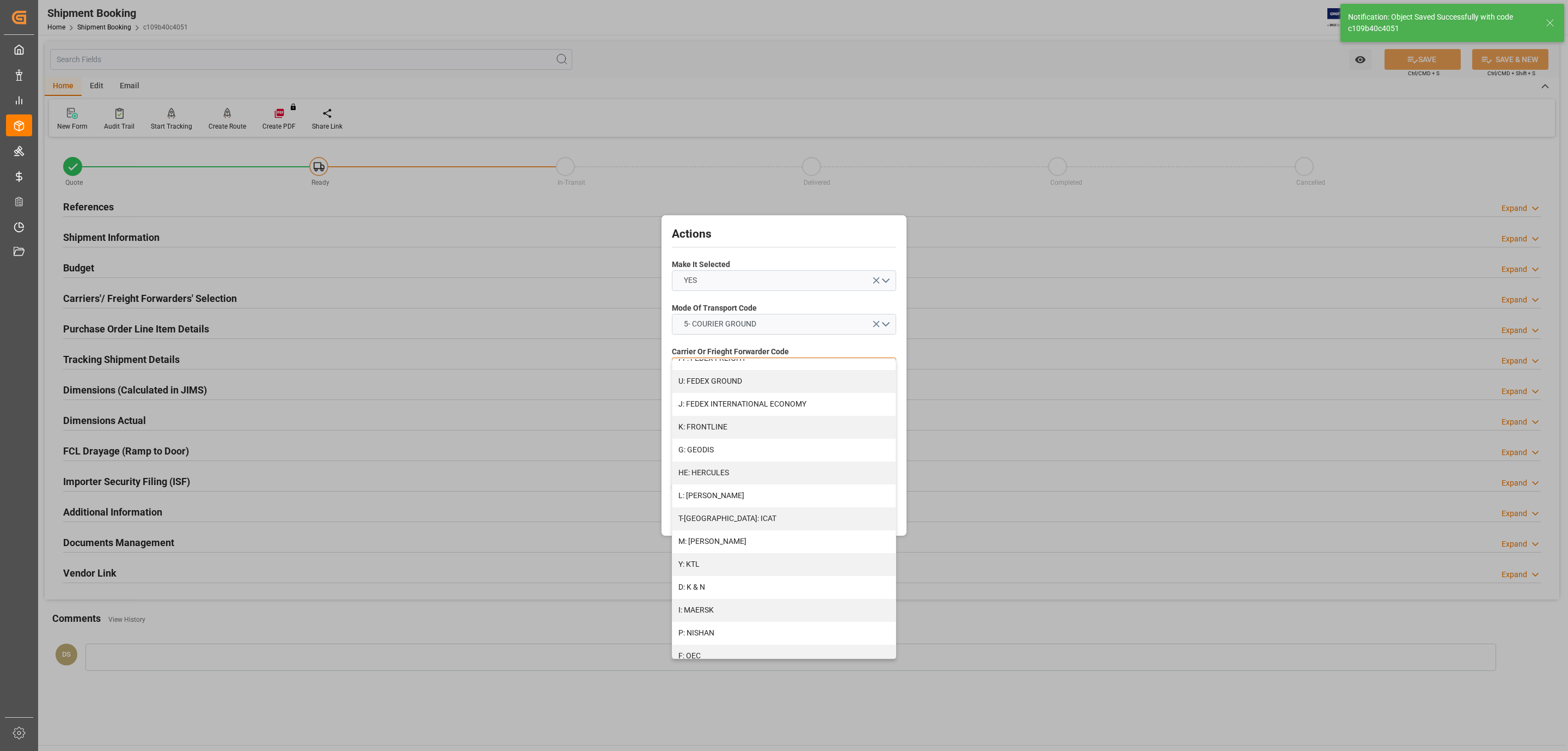
scroll to position [489, 0]
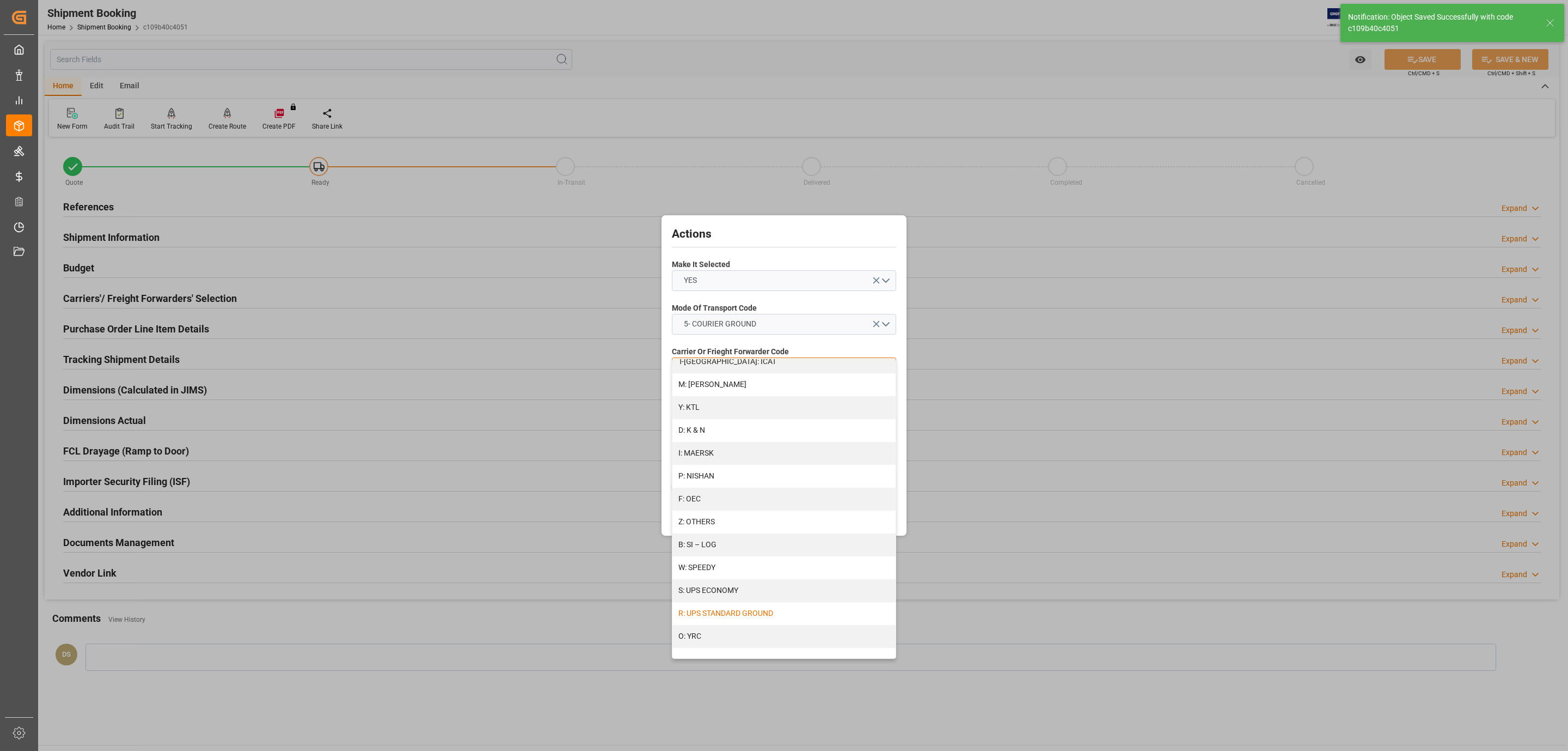
click at [726, 607] on div "R: UPS STANDARD GROUND" at bounding box center [784, 613] width 223 height 23
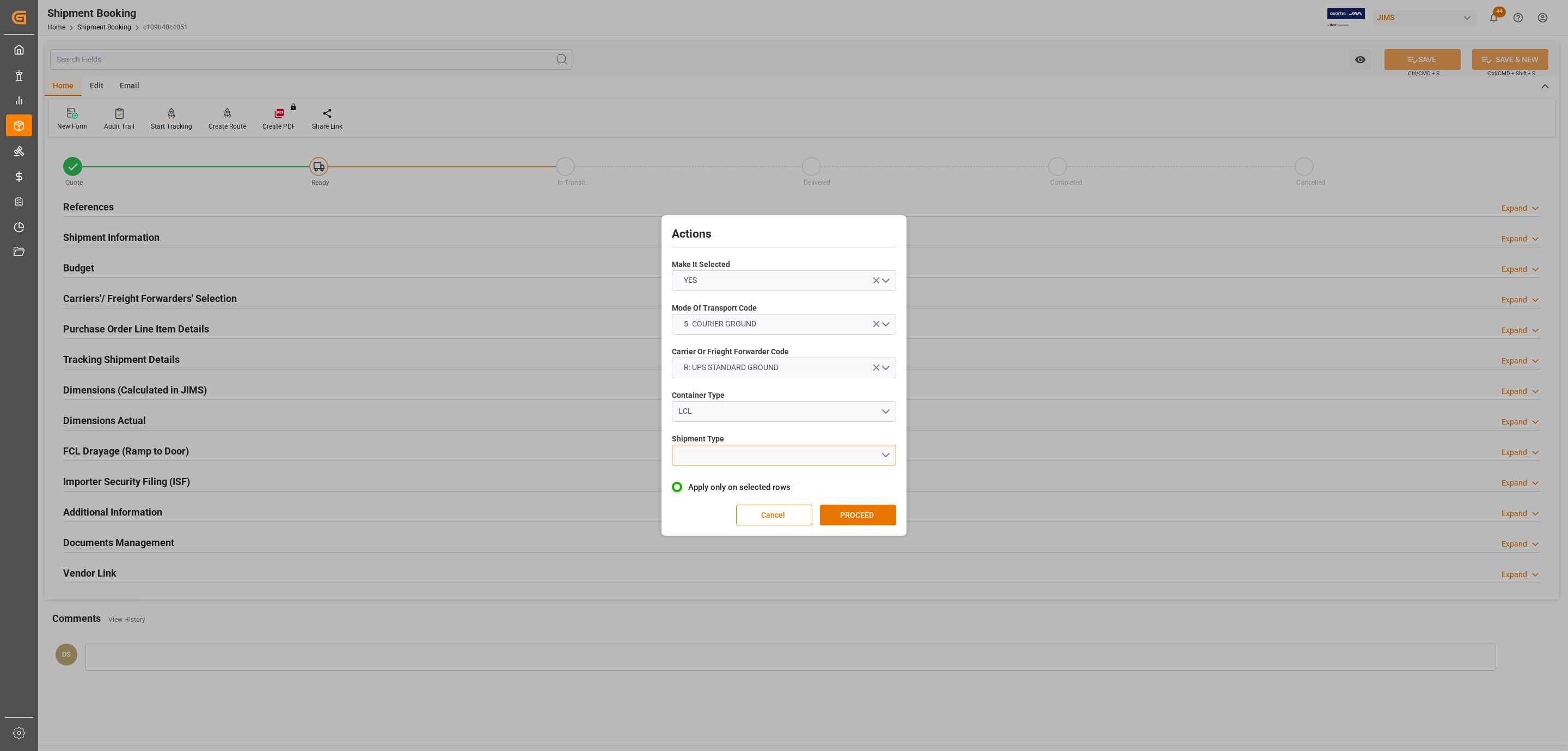
click at [724, 455] on button "open menu" at bounding box center [784, 455] width 225 height 21
click at [724, 455] on div "LTL" at bounding box center [784, 458] width 223 height 23
click at [849, 513] on button "PROCEED" at bounding box center [858, 515] width 76 height 21
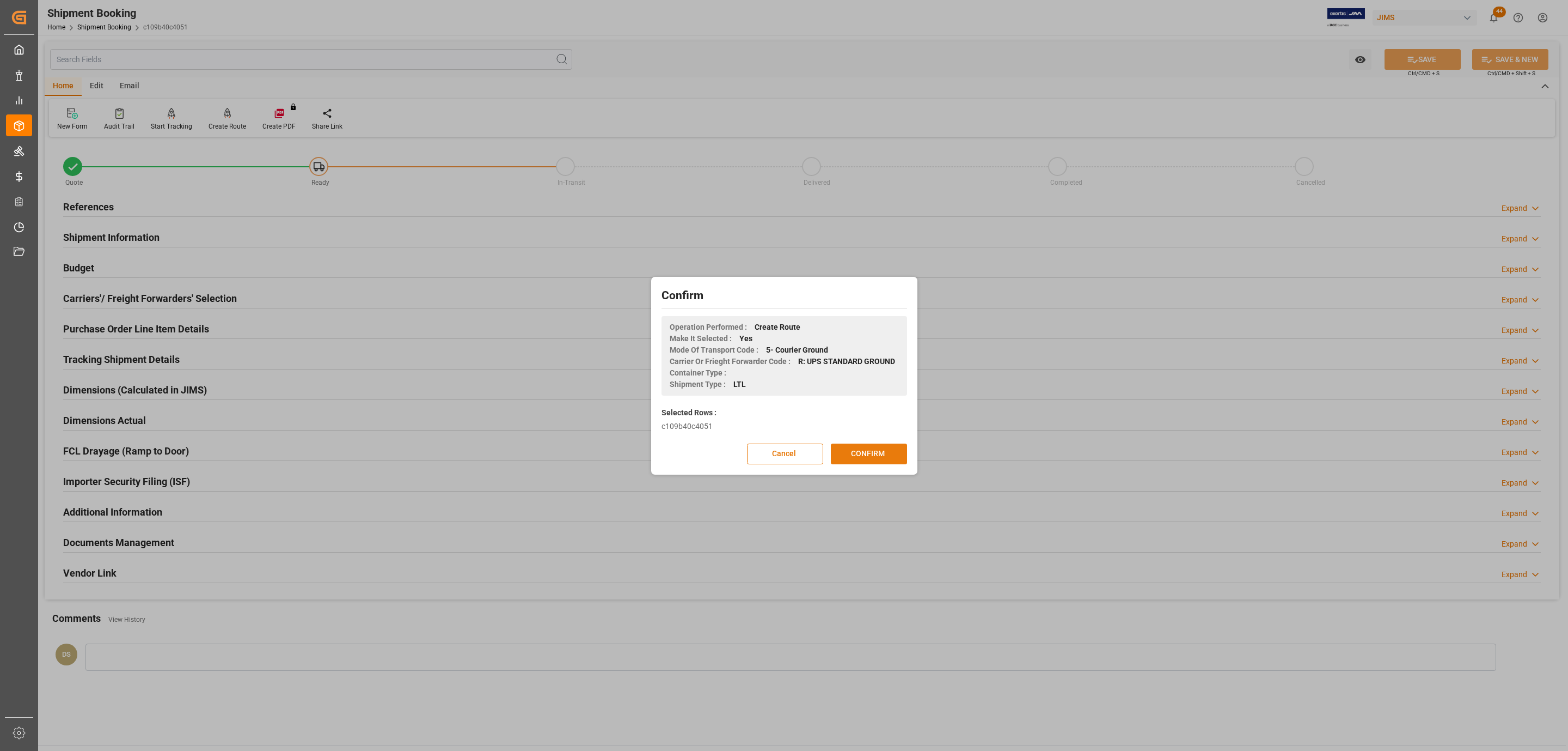
click at [875, 445] on button "CONFIRM" at bounding box center [869, 454] width 76 height 21
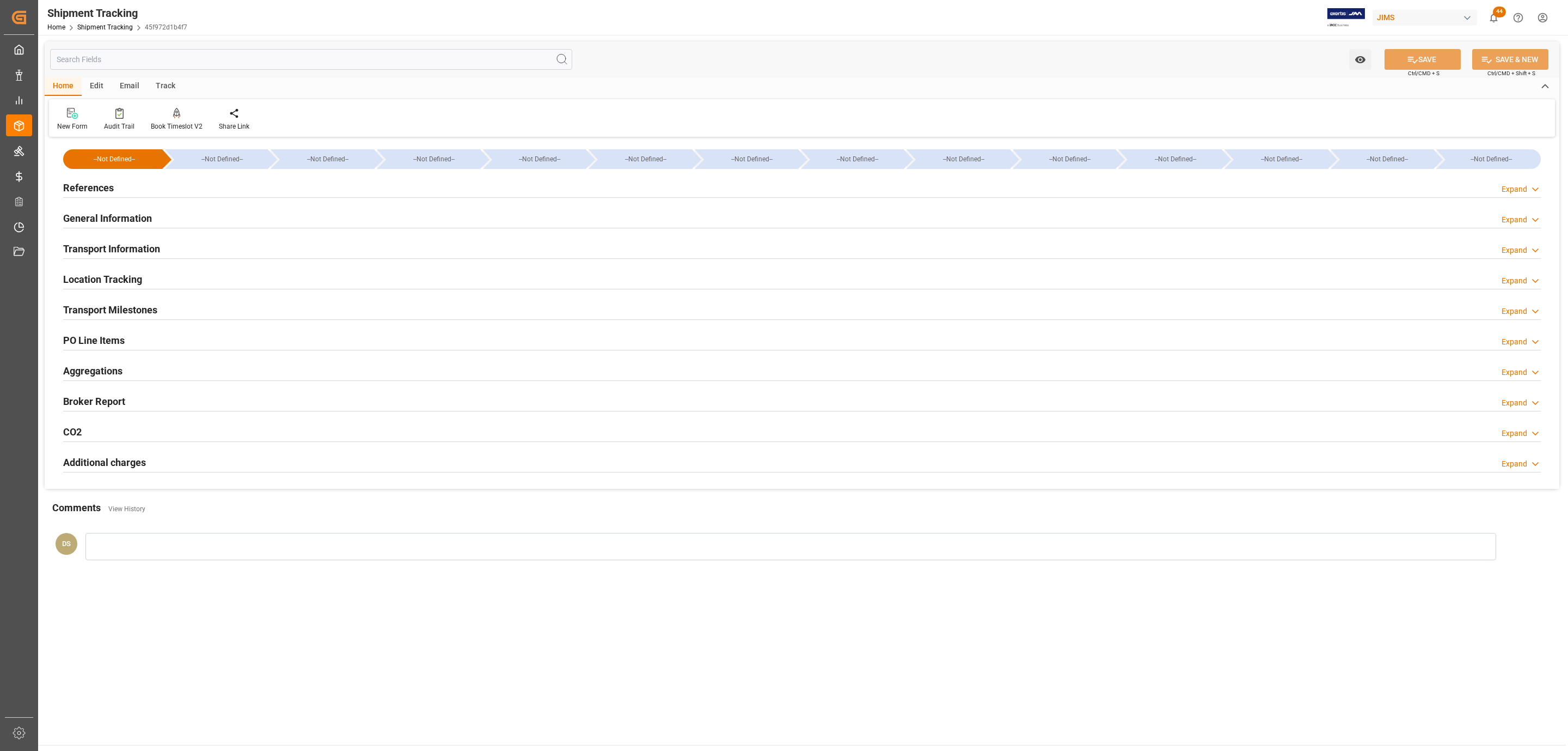
click at [121, 335] on h2 "PO Line Items" at bounding box center [94, 340] width 61 height 15
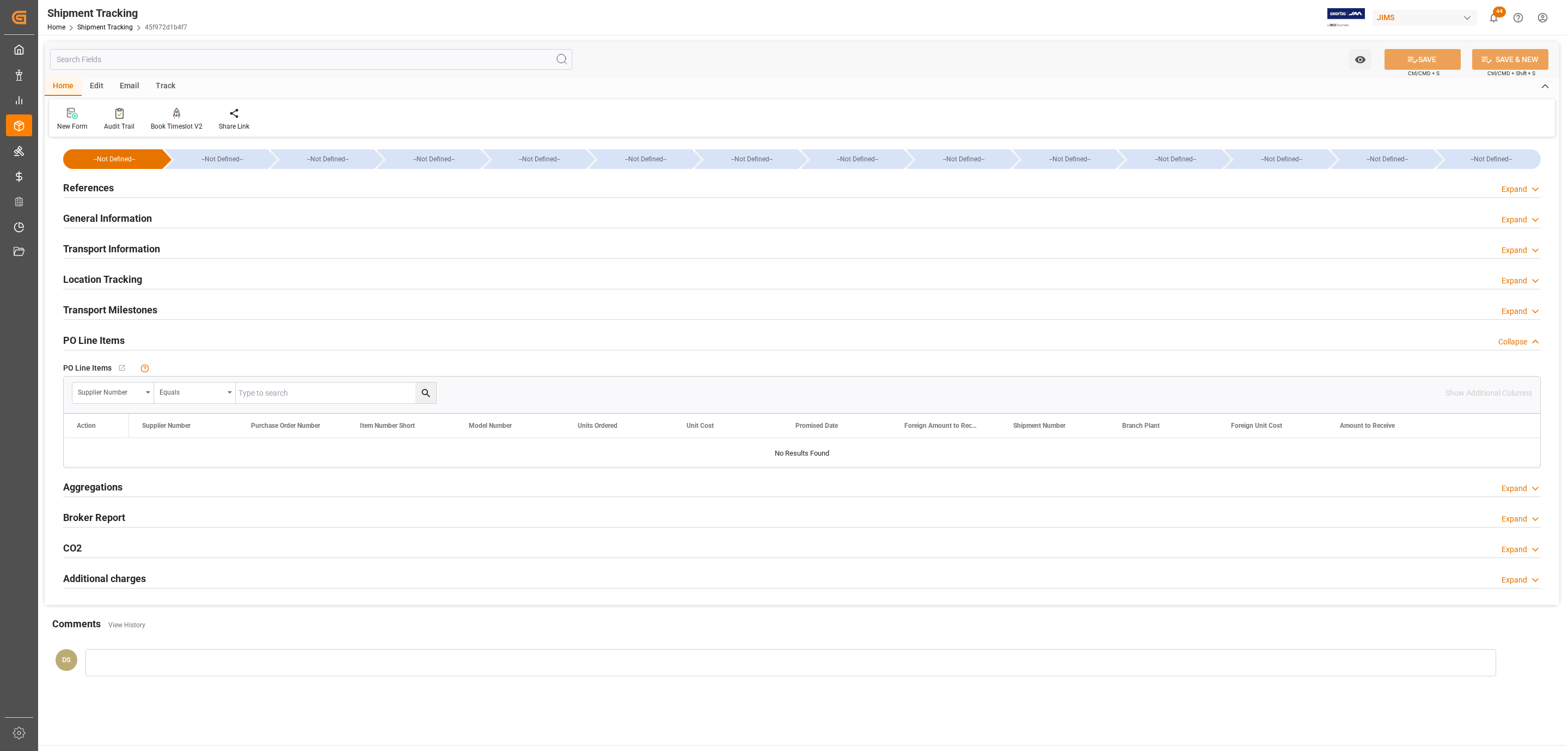
click at [96, 183] on h2 "References" at bounding box center [88, 188] width 51 height 15
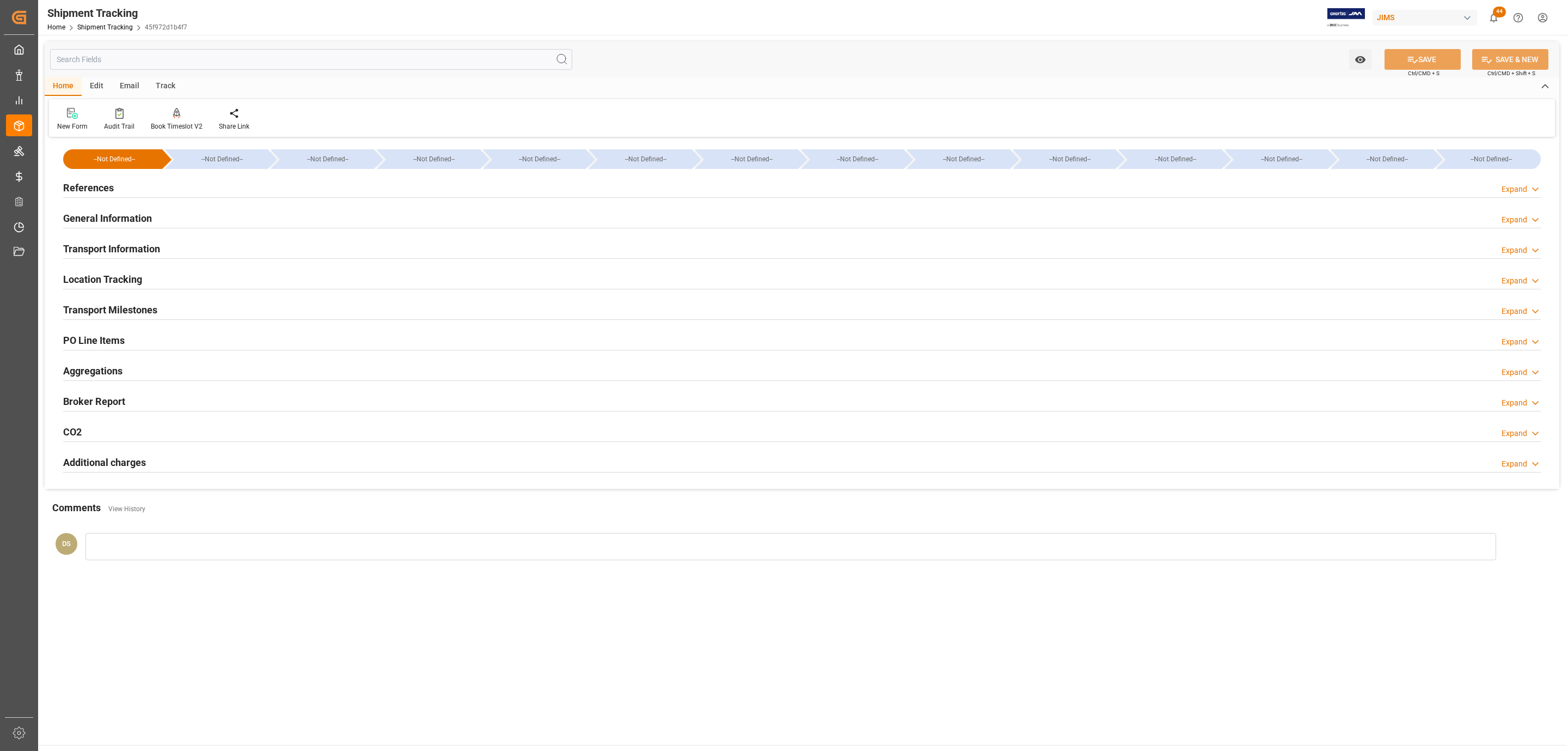
click at [116, 188] on div "References Expand" at bounding box center [802, 187] width 1478 height 21
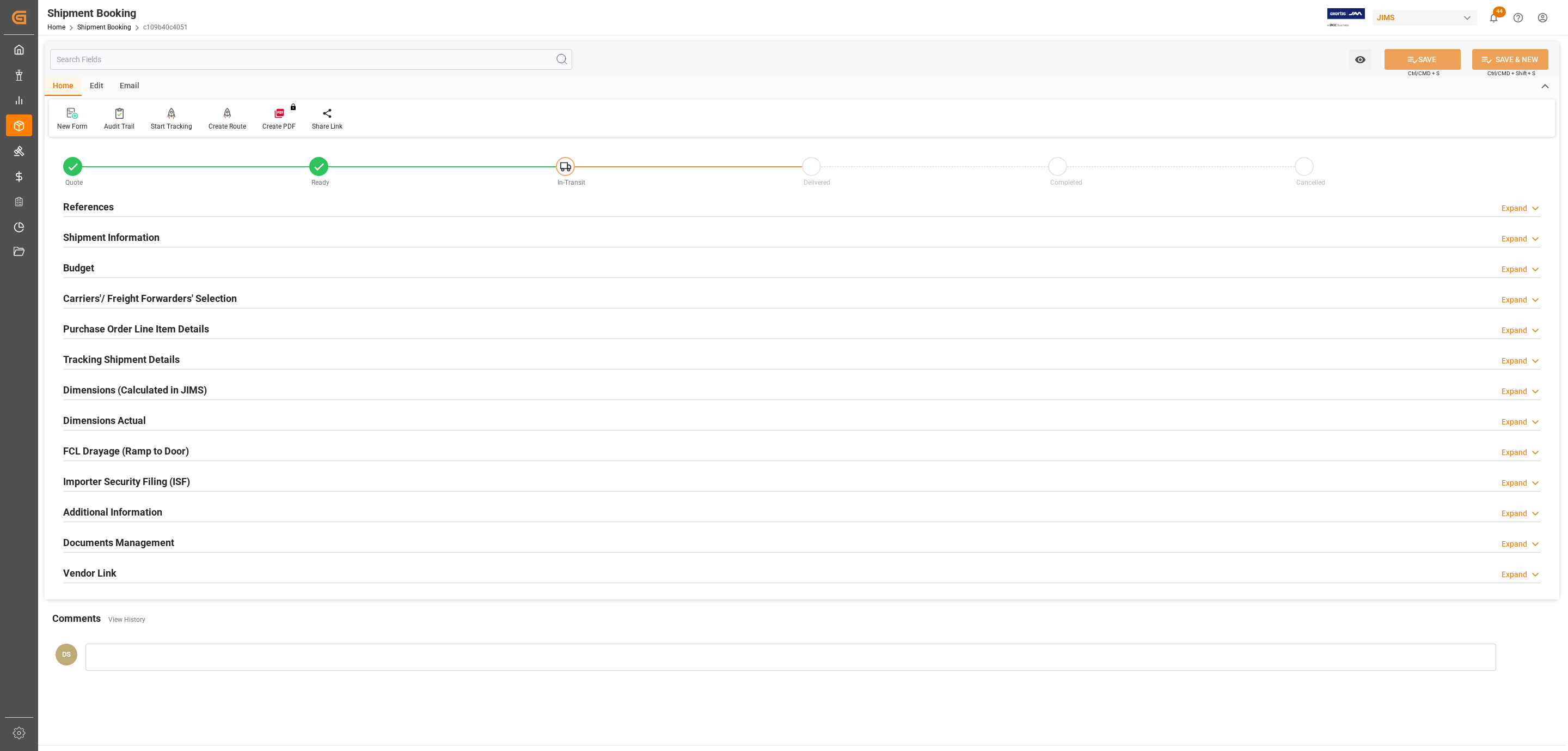
click at [121, 356] on h2 "Tracking Shipment Details" at bounding box center [121, 359] width 116 height 15
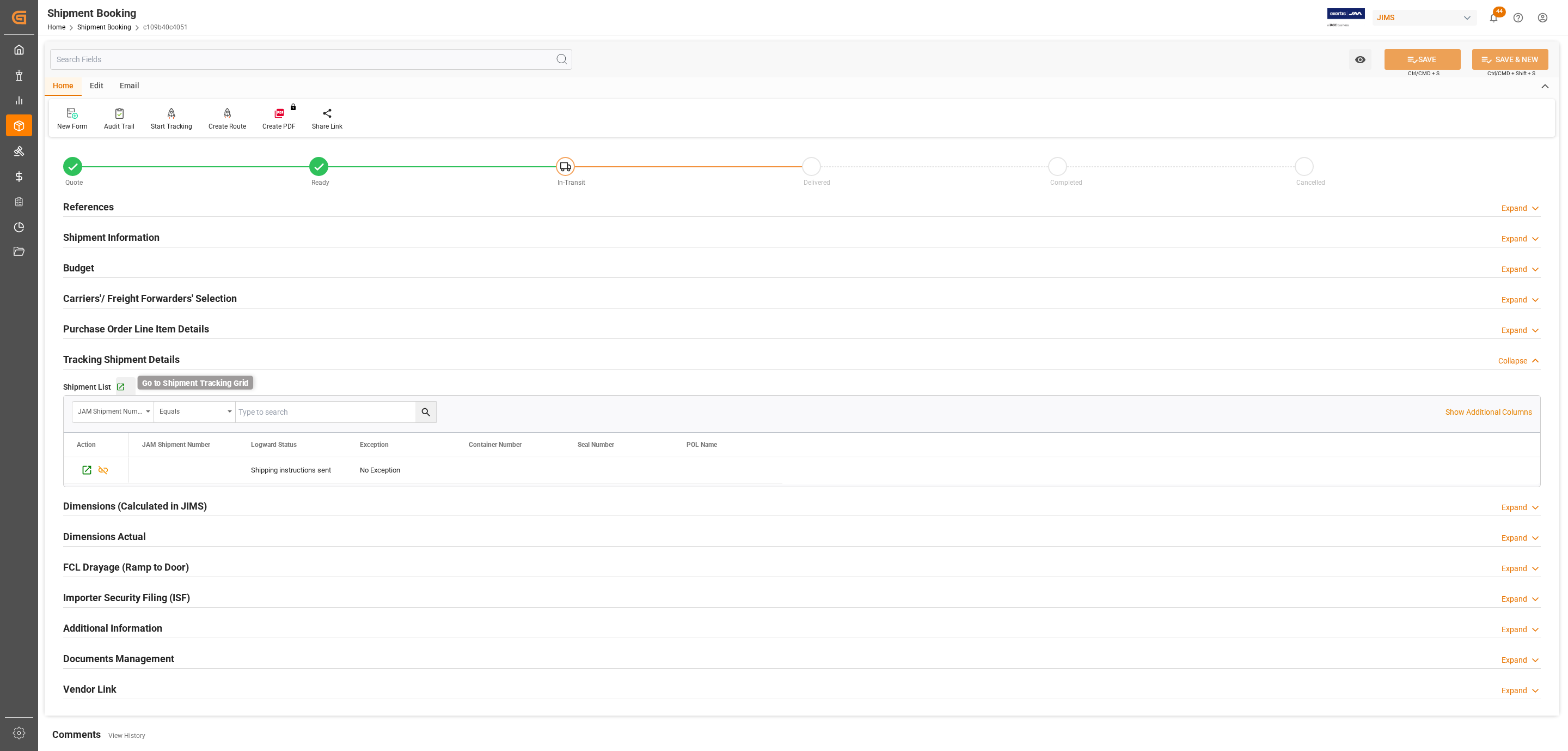
click at [119, 390] on icon "button" at bounding box center [121, 387] width 9 height 9
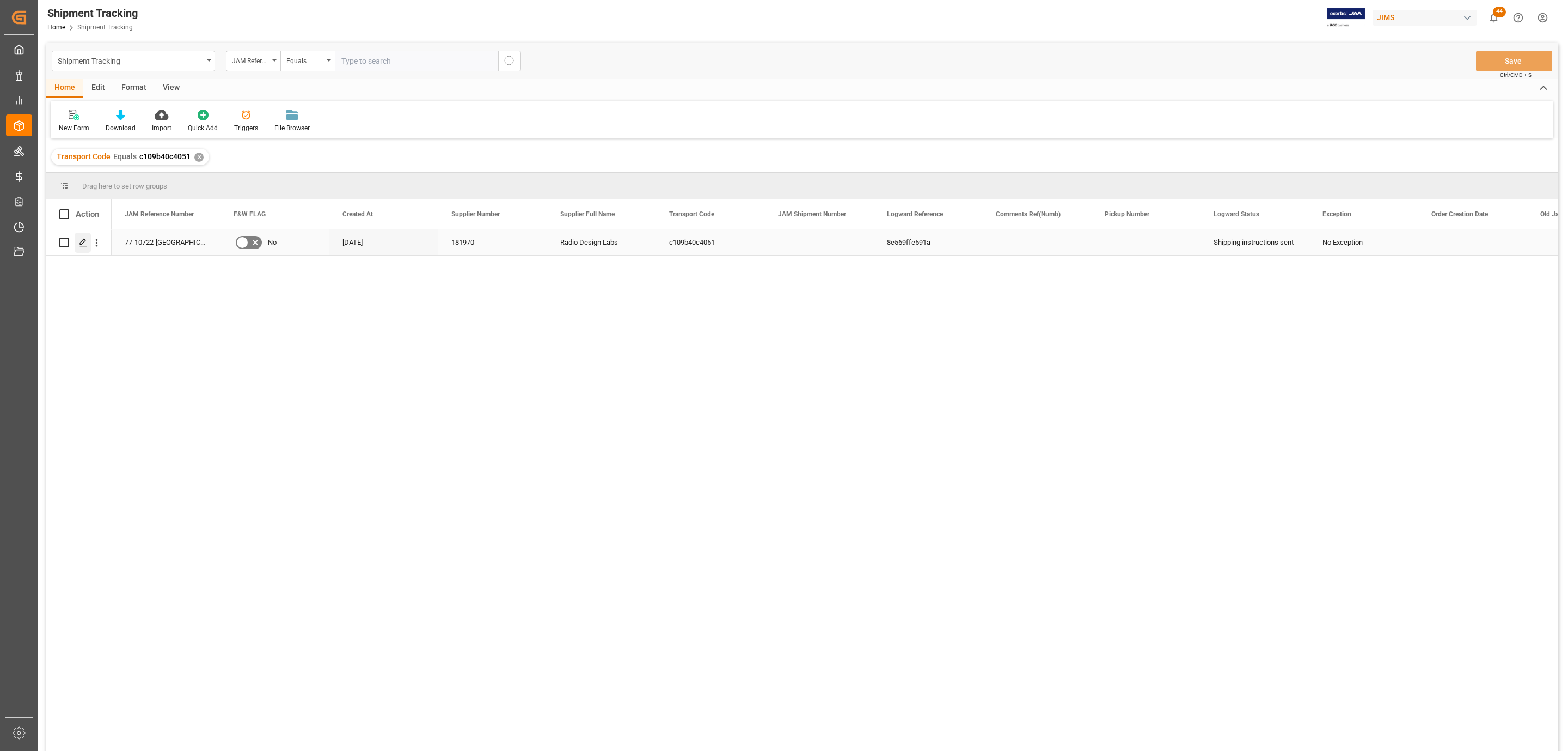
click at [82, 244] on polygon "Press SPACE to select this row." at bounding box center [82, 242] width 5 height 5
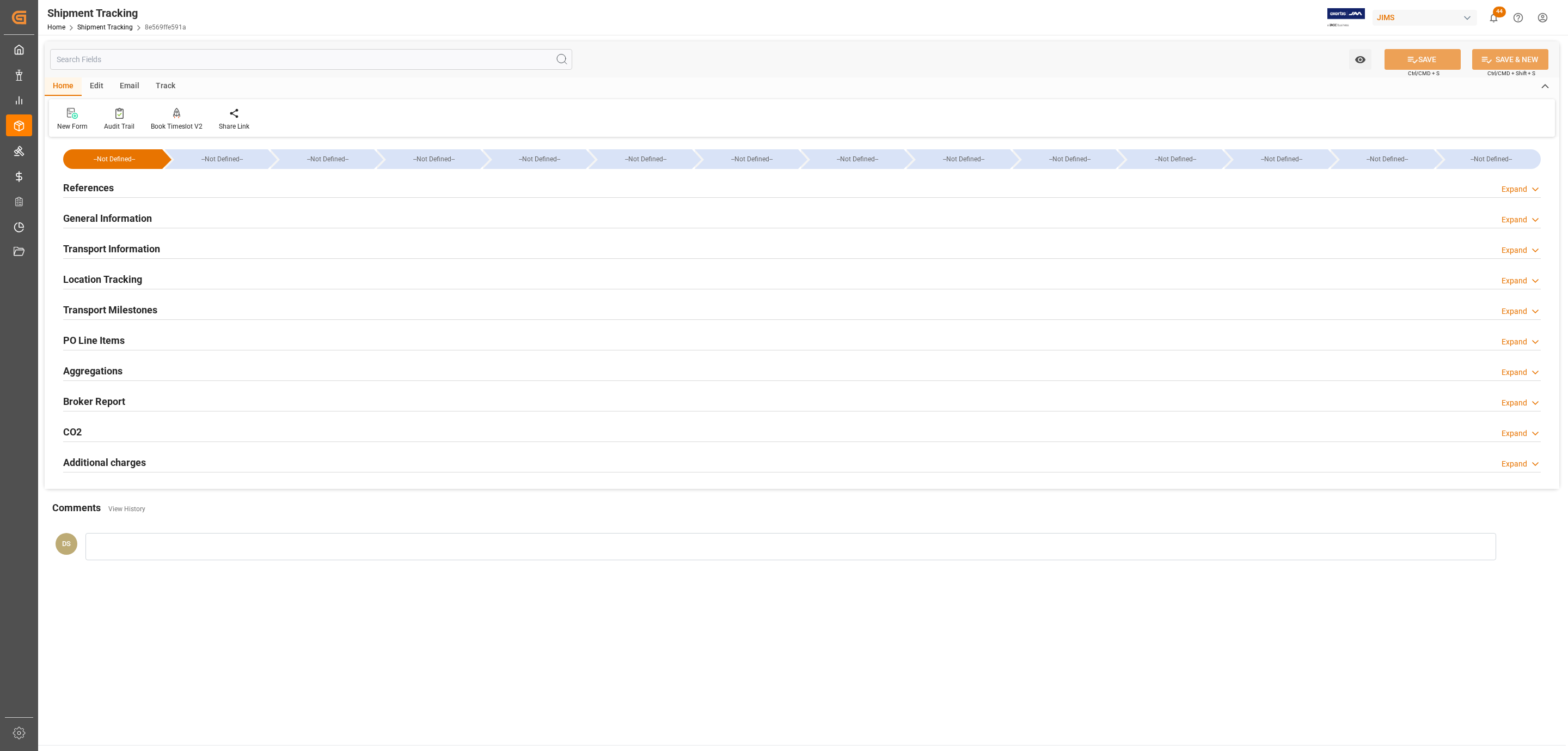
click at [233, 185] on div "References Expand" at bounding box center [802, 187] width 1478 height 21
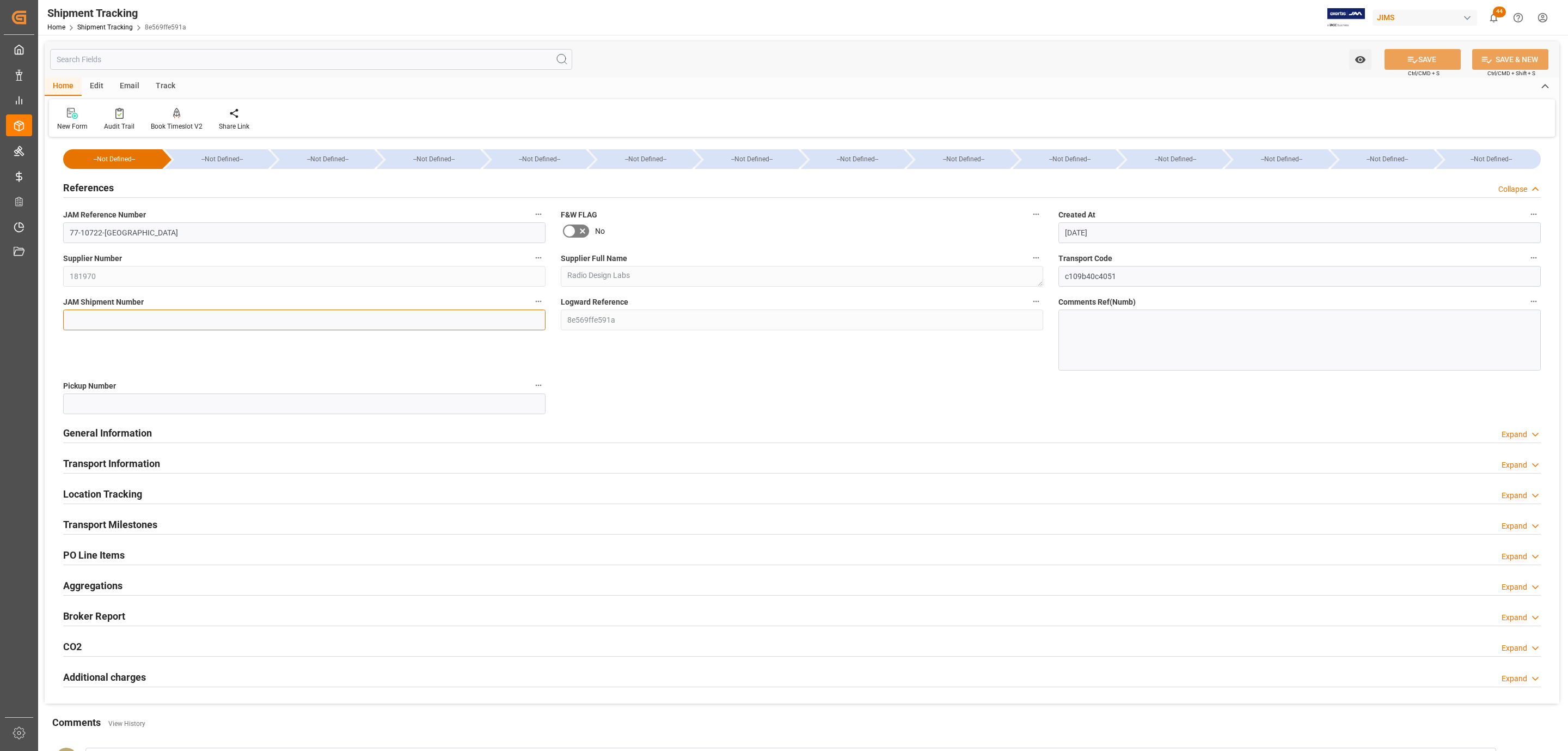
click at [96, 316] on input at bounding box center [304, 320] width 482 height 21
paste input "72905"
type input "72905"
click at [1411, 60] on icon at bounding box center [1412, 60] width 12 height 12
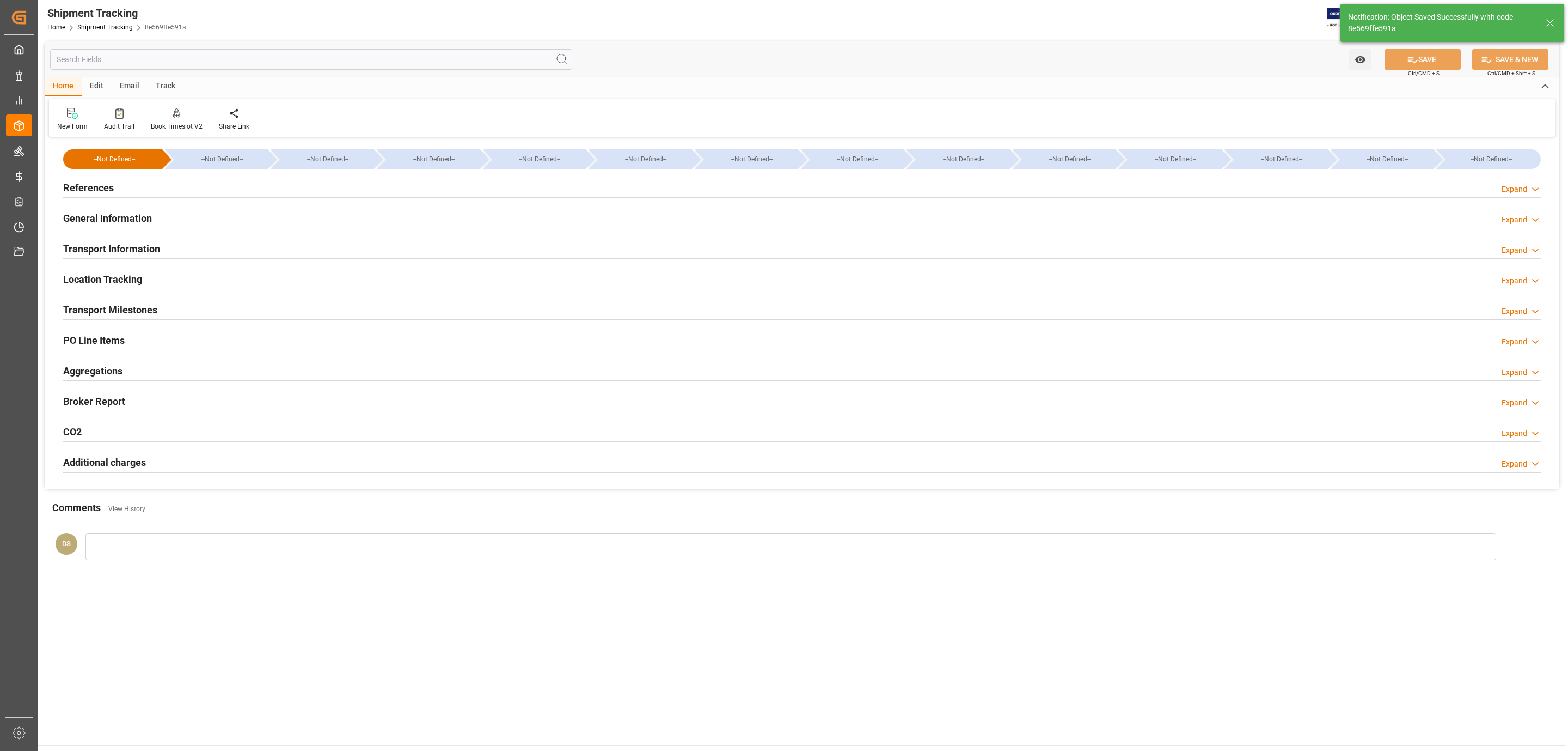
click at [156, 249] on h2 "Transport Information" at bounding box center [111, 249] width 97 height 15
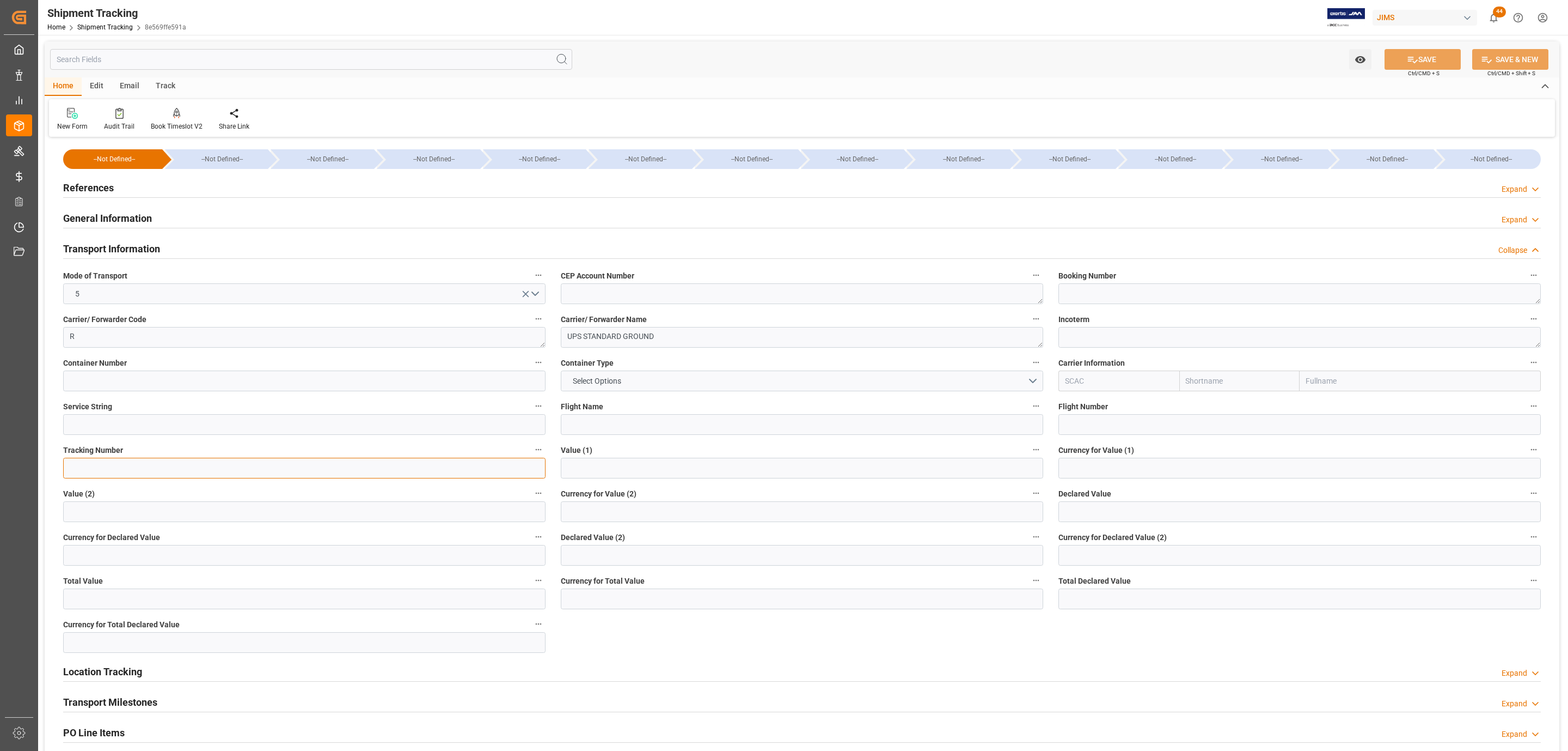
drag, startPoint x: 85, startPoint y: 466, endPoint x: 92, endPoint y: 465, distance: 7.1
click at [85, 466] on input at bounding box center [304, 468] width 482 height 21
paste input "1ZX274746870525419"
type input "1ZX274746870525419"
click at [1096, 512] on input "text" at bounding box center [1300, 512] width 482 height 21
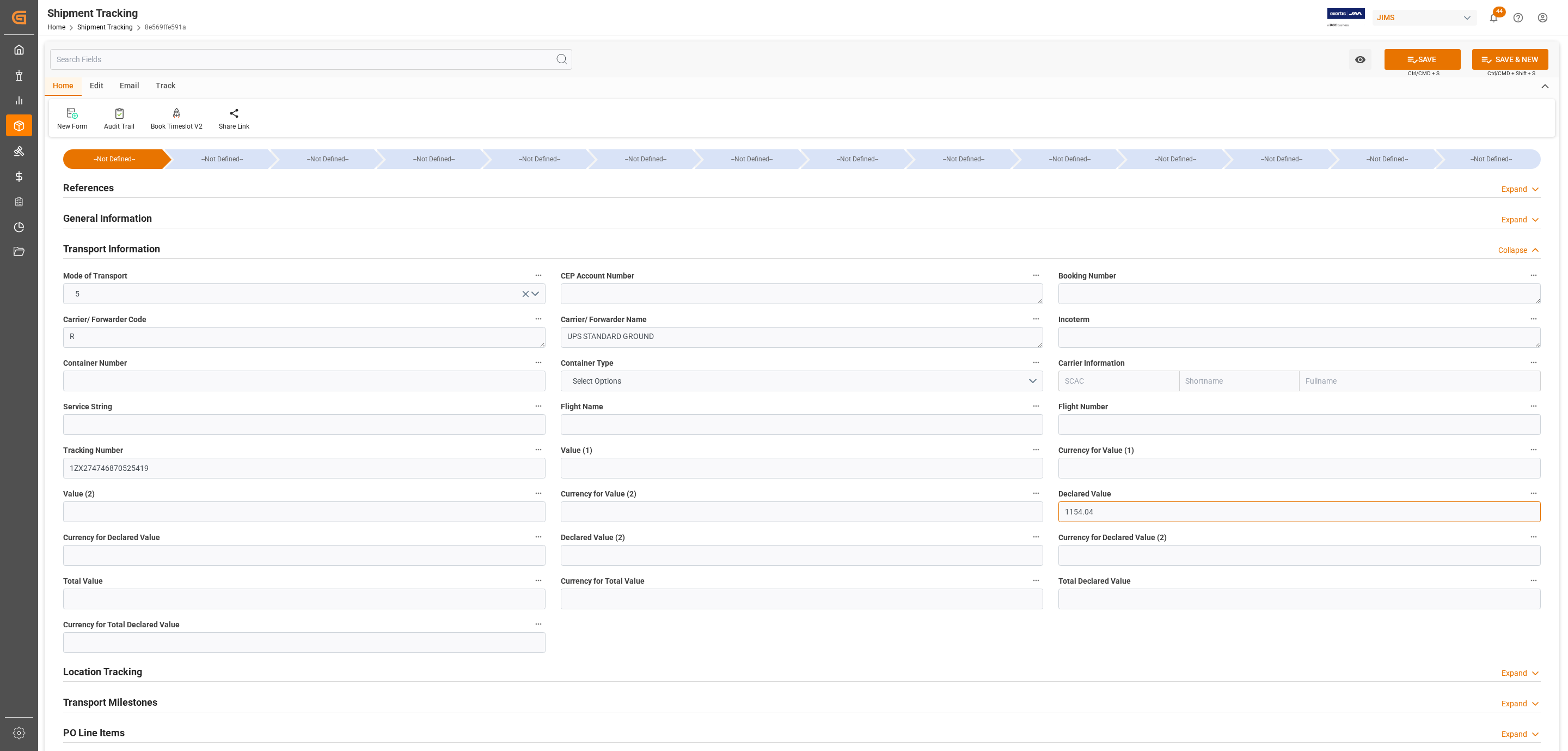
type input "1154.04"
type input "USD"
click at [1409, 66] on button "SAVE" at bounding box center [1423, 59] width 76 height 21
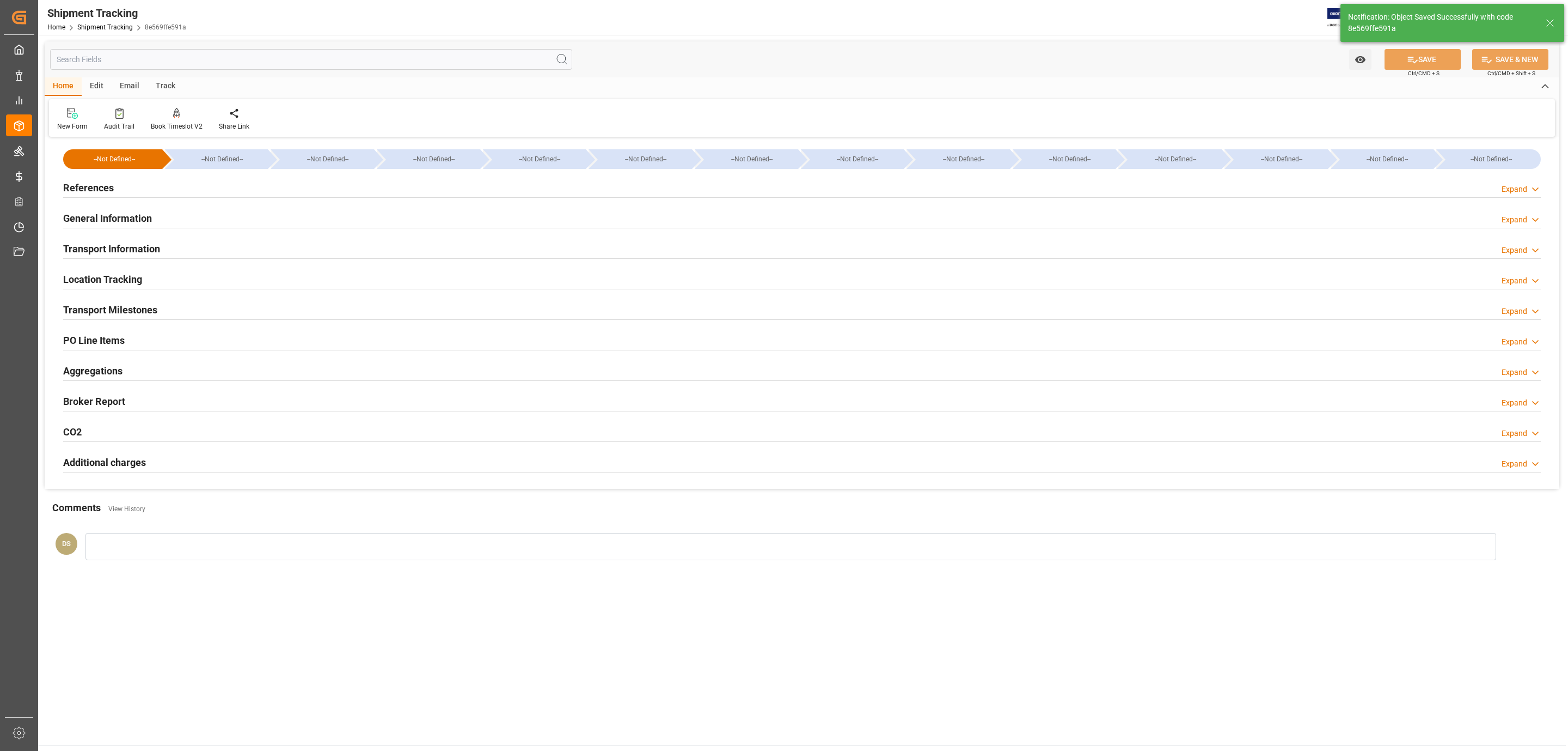
drag, startPoint x: 117, startPoint y: 309, endPoint x: 113, endPoint y: 330, distance: 21.4
click at [117, 309] on h2 "Transport Milestones" at bounding box center [110, 309] width 94 height 15
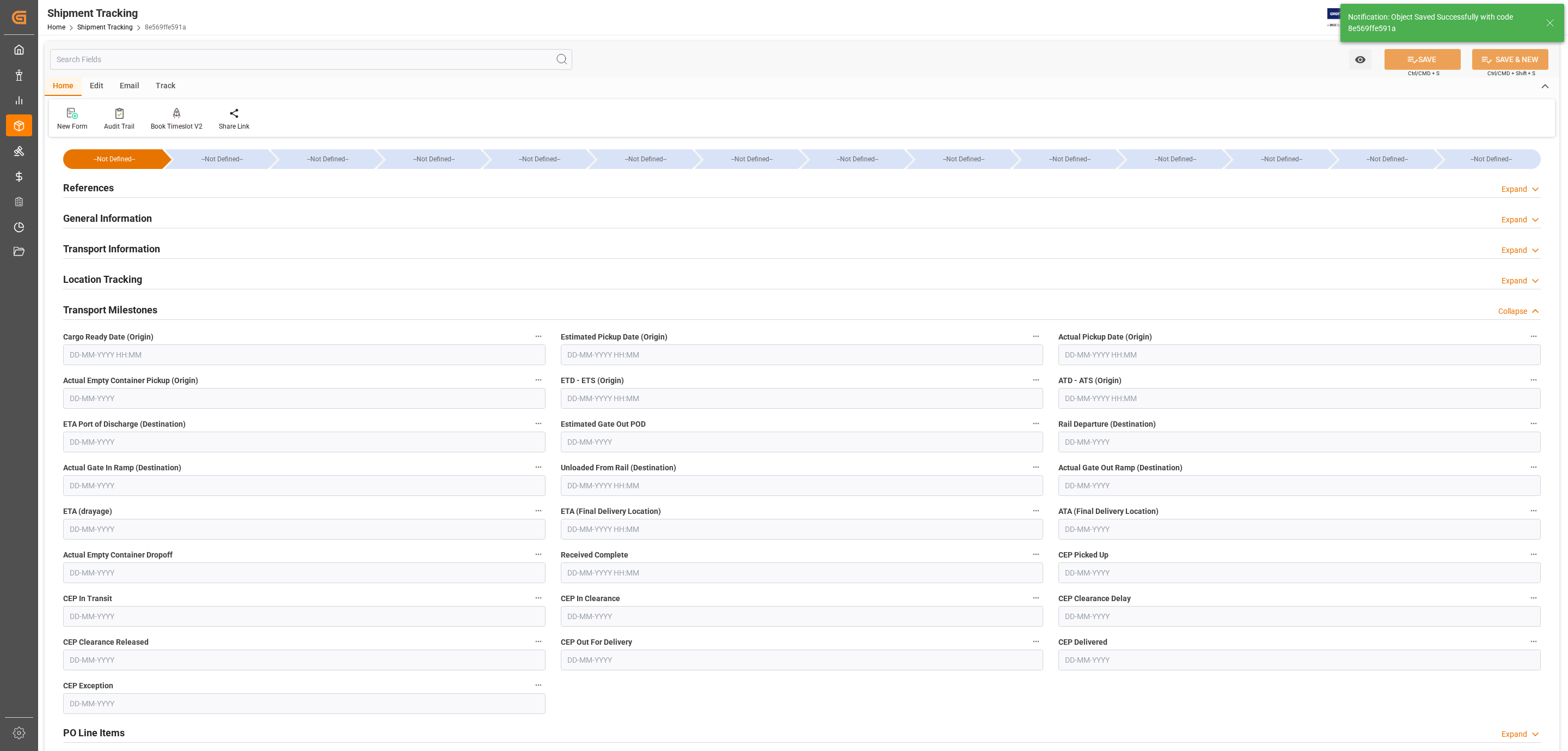
click at [118, 365] on input "text" at bounding box center [304, 354] width 482 height 21
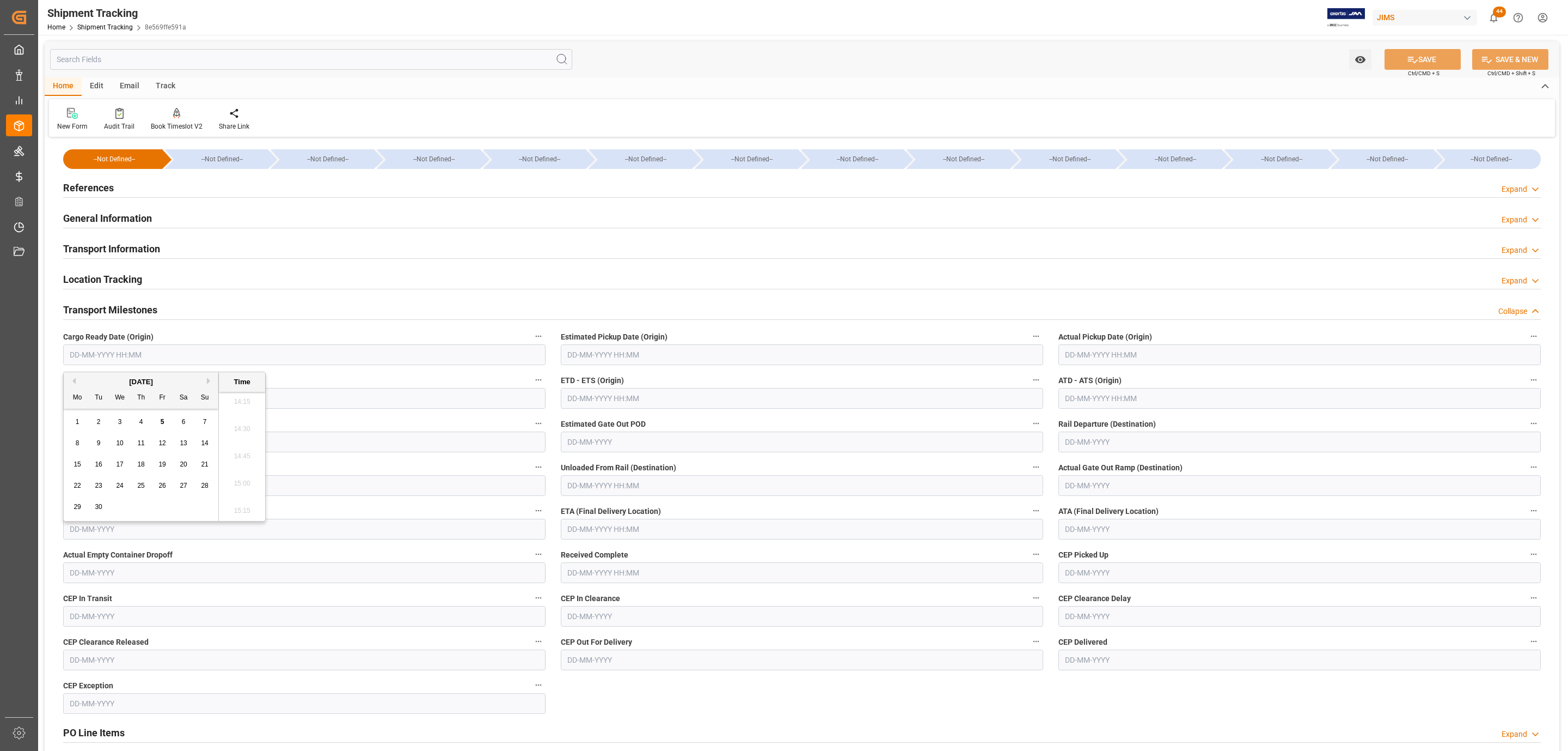
click at [110, 425] on div "1 2 3 4 5 6 7" at bounding box center [141, 421] width 149 height 21
click at [116, 425] on div "3" at bounding box center [120, 421] width 13 height 13
type input "03-09-2025 00:00"
click at [639, 363] on input "text" at bounding box center [802, 354] width 482 height 21
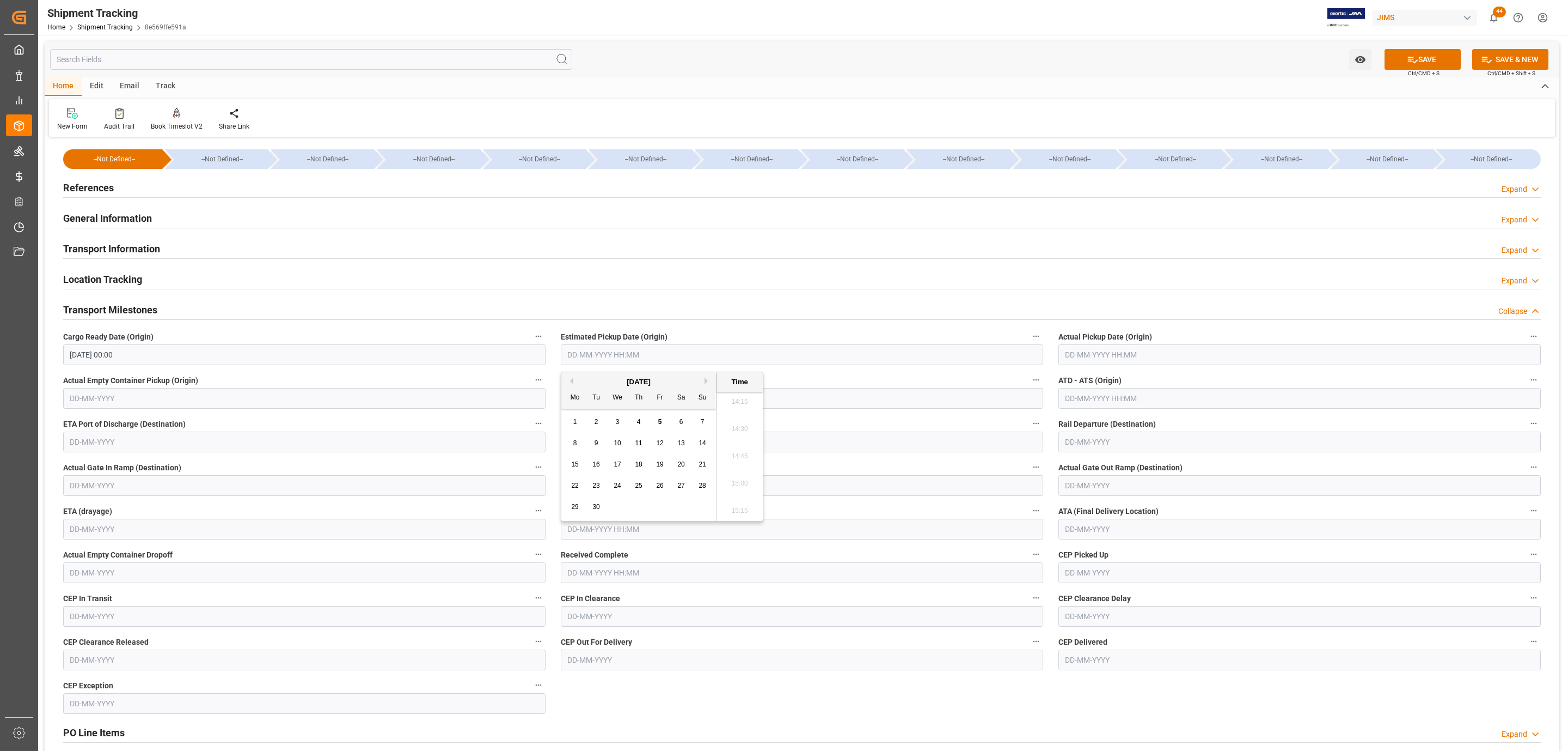
click at [617, 422] on span "3" at bounding box center [618, 421] width 4 height 8
type input "03-09-2025 00:00"
click at [1095, 360] on input "text" at bounding box center [1300, 354] width 482 height 21
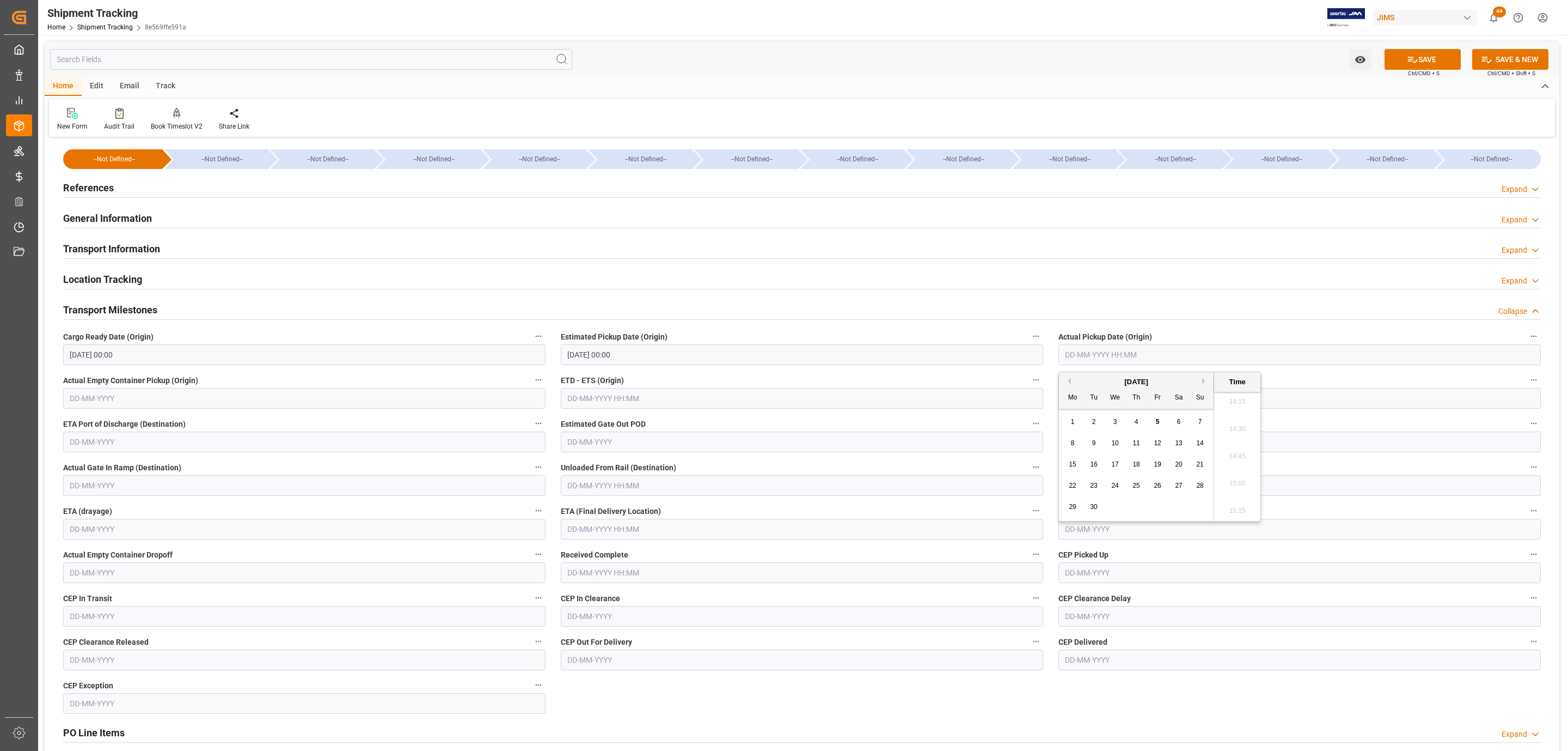
click at [1114, 419] on div "3" at bounding box center [1115, 421] width 13 height 13
type input "03-09-2025 00:00"
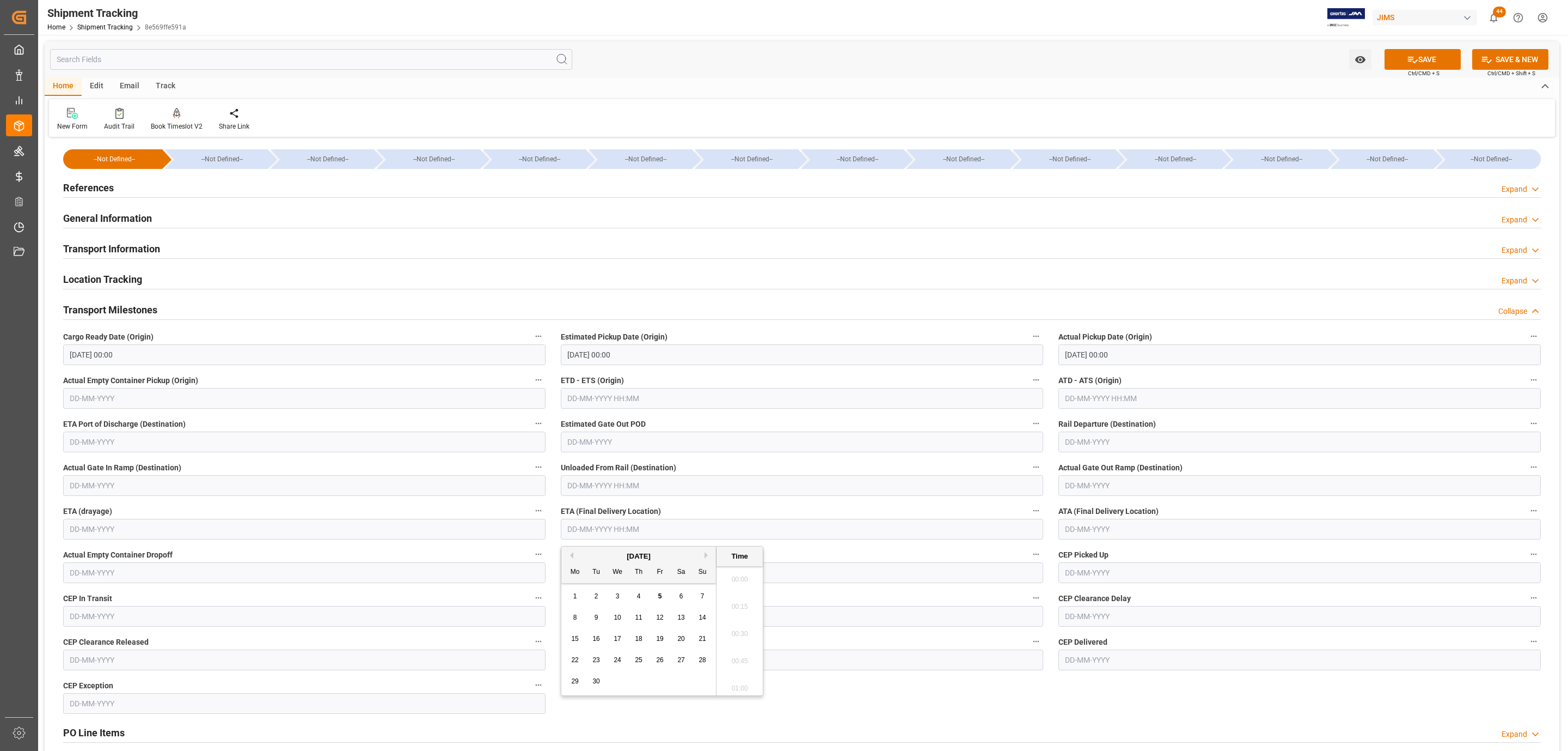
click at [578, 529] on input "text" at bounding box center [802, 529] width 482 height 21
click at [598, 620] on div "9" at bounding box center [597, 618] width 13 height 13
type input "09-09-2025 00:00"
drag, startPoint x: 1435, startPoint y: 67, endPoint x: 1353, endPoint y: 118, distance: 96.6
click at [1435, 66] on button "SAVE" at bounding box center [1423, 59] width 76 height 21
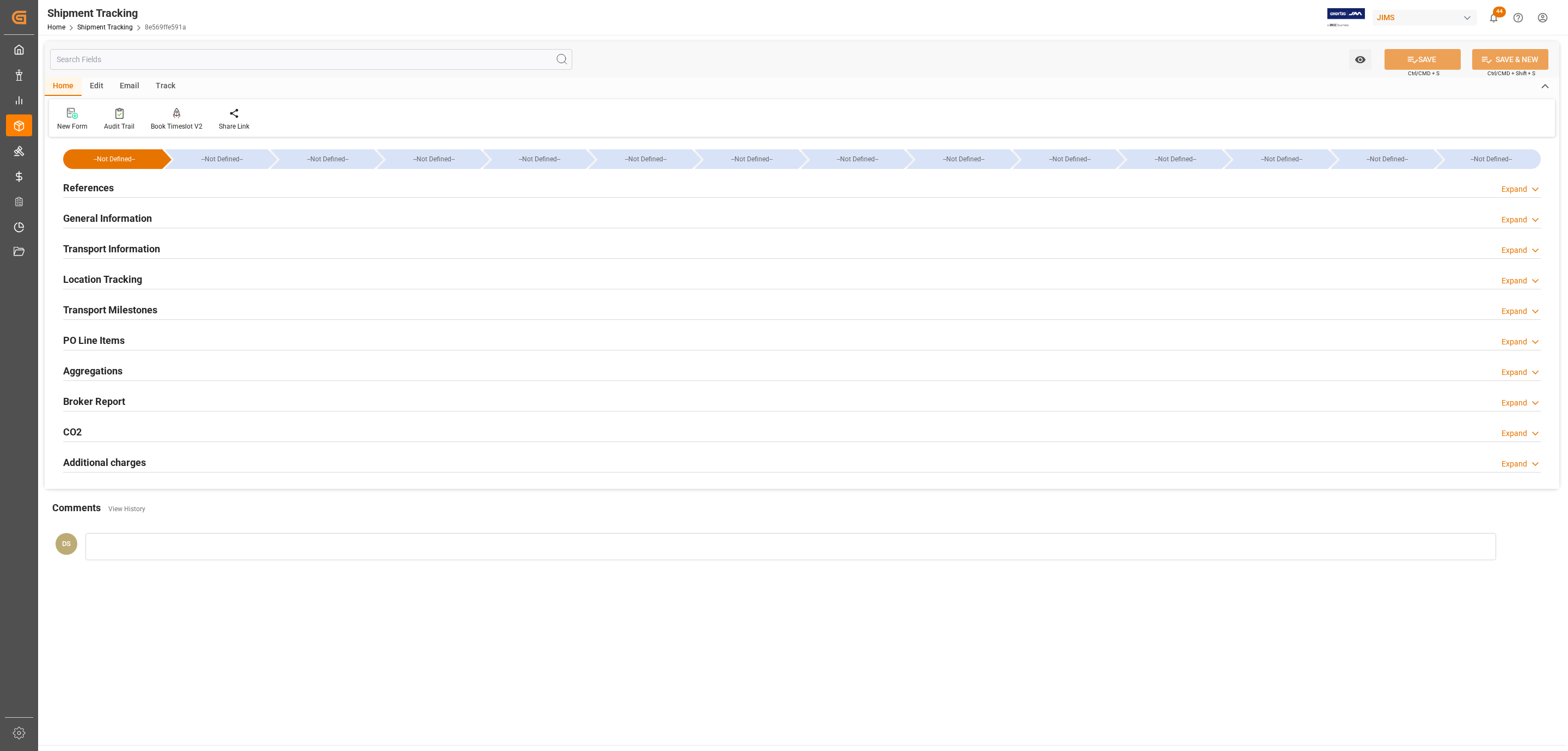
click at [113, 183] on h2 "References" at bounding box center [88, 188] width 51 height 15
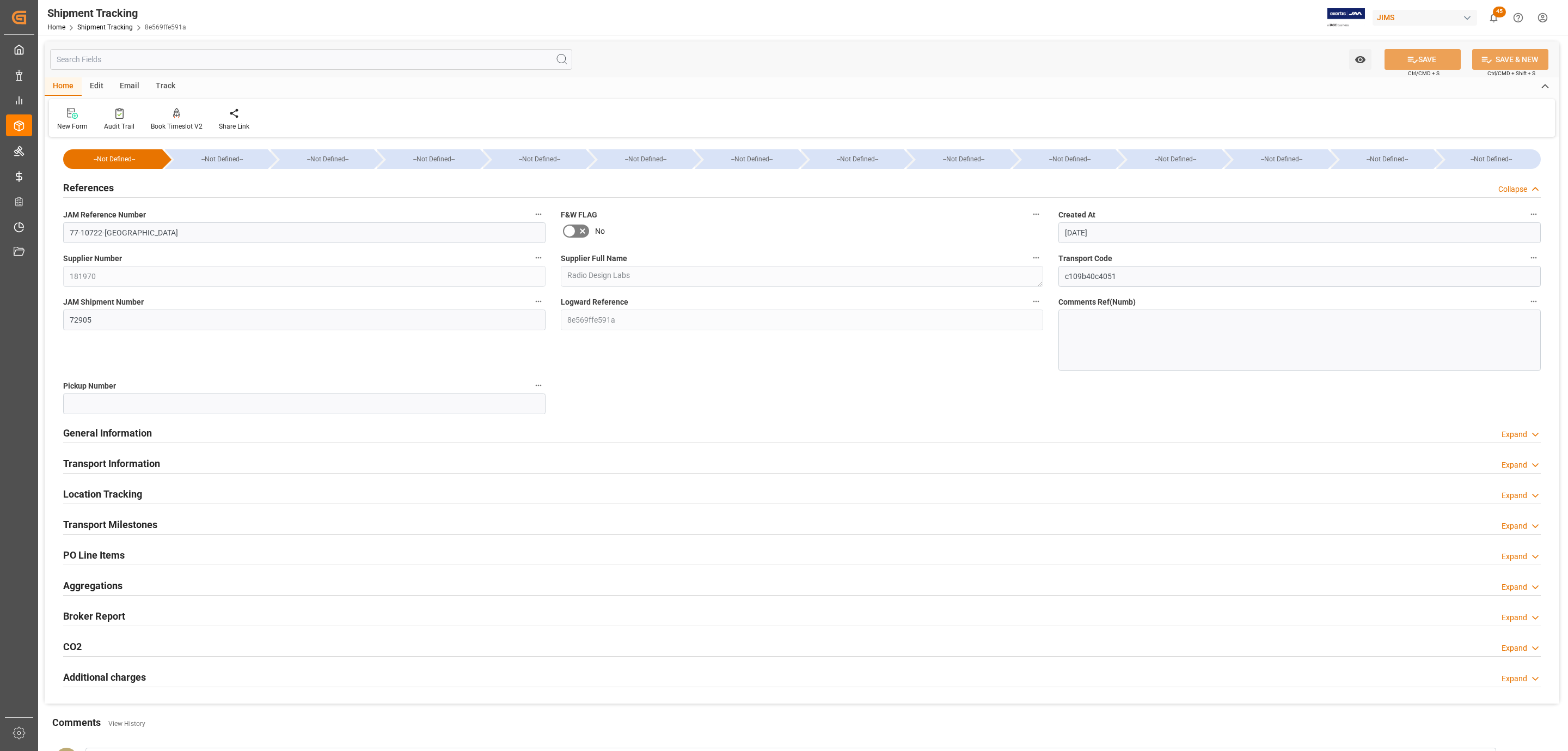
click at [108, 555] on h2 "PO Line Items" at bounding box center [94, 555] width 61 height 15
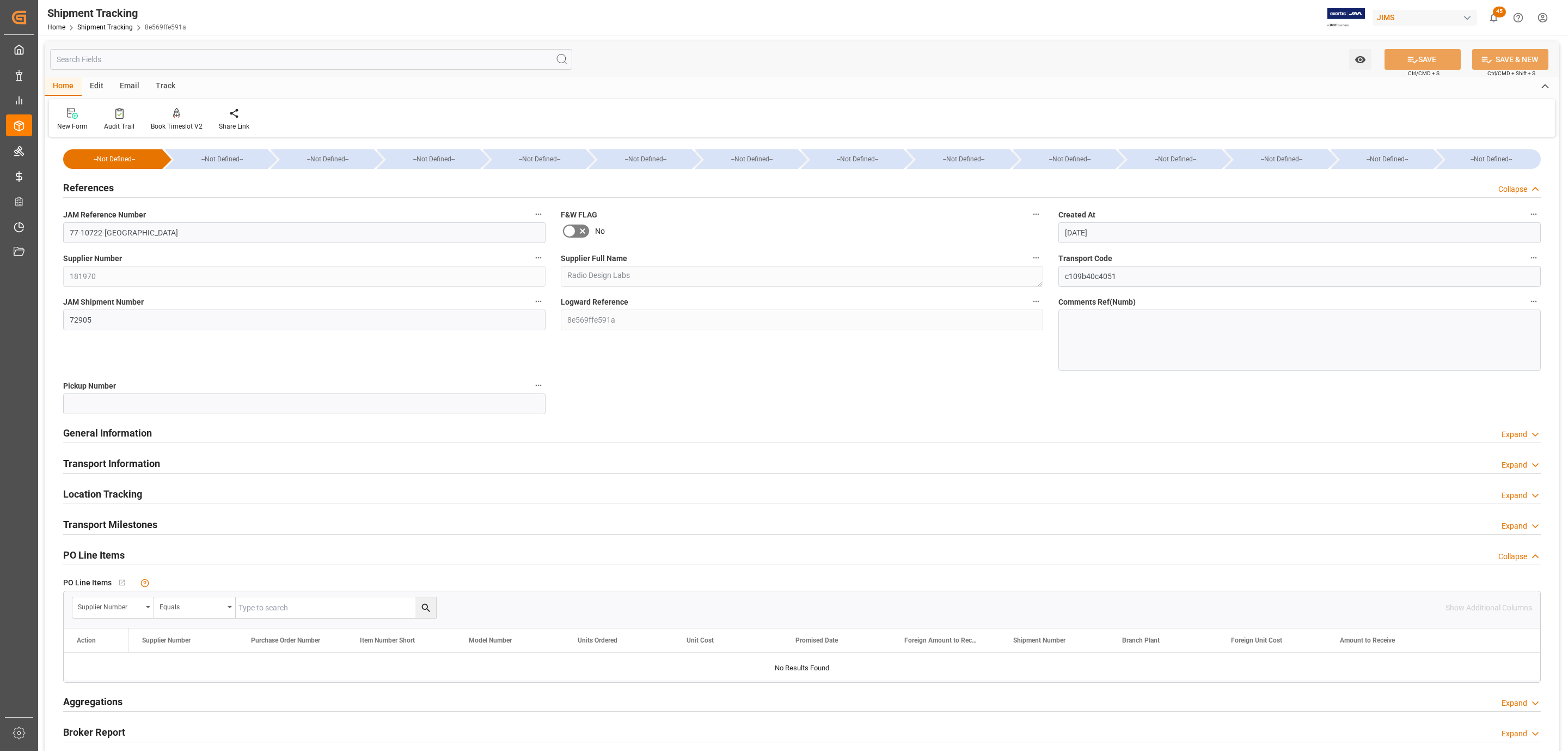
click at [113, 549] on h2 "PO Line Items" at bounding box center [94, 555] width 61 height 15
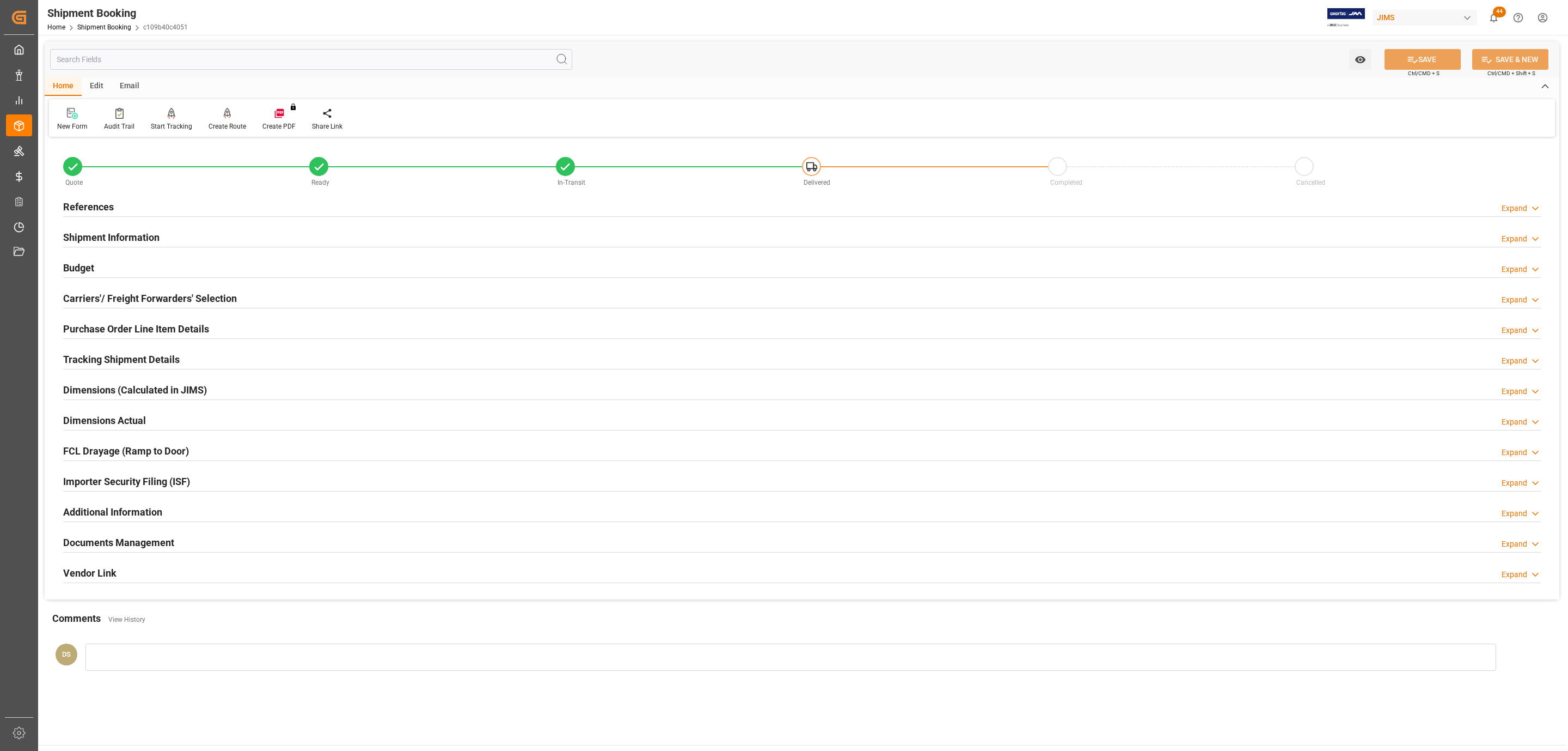
click at [159, 293] on h2 "Carriers'/ Freight Forwarders' Selection" at bounding box center [150, 298] width 173 height 15
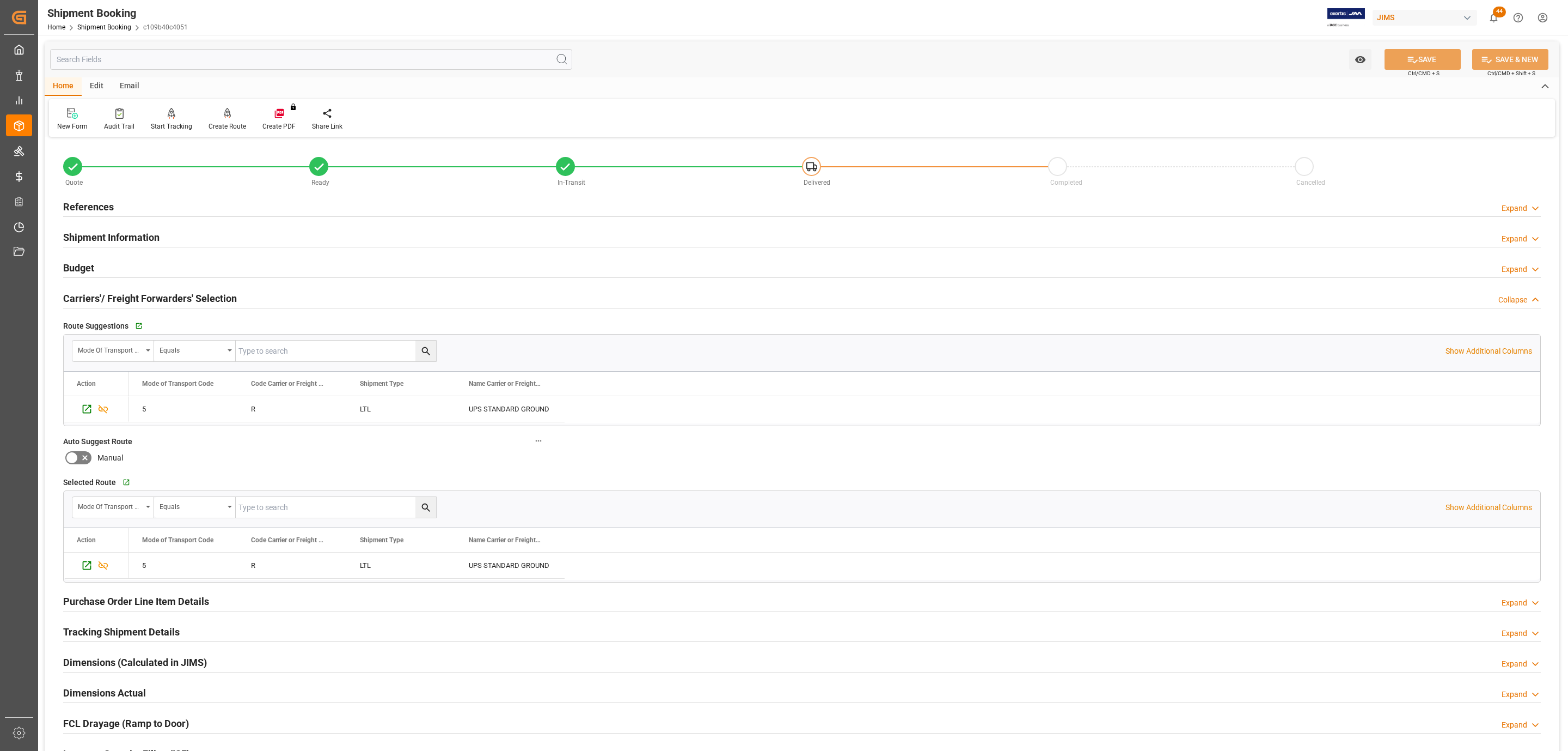
click at [101, 255] on div "Budget Expand" at bounding box center [802, 268] width 1493 height 30
click at [99, 262] on div "Budget Expand" at bounding box center [802, 267] width 1478 height 21
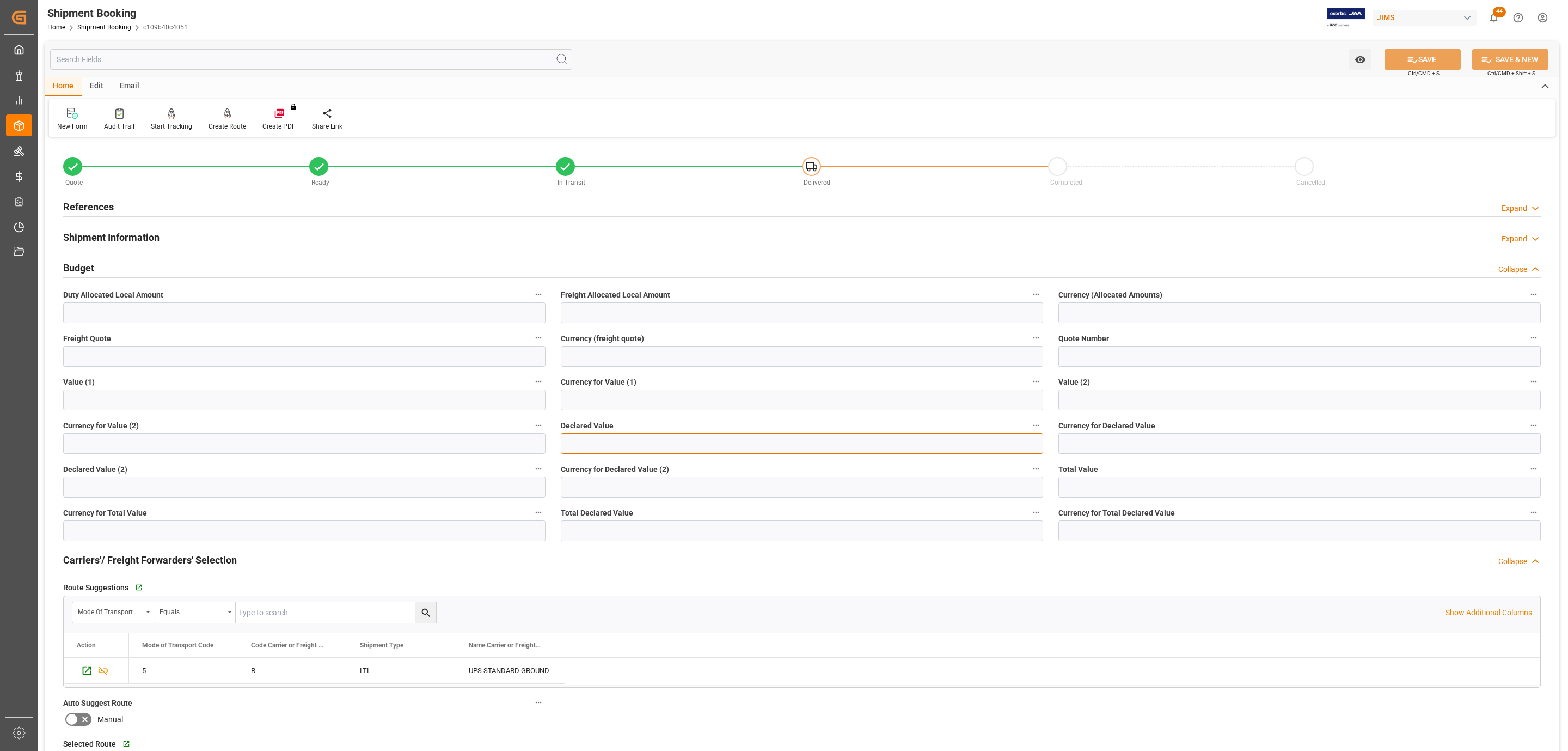
click at [593, 446] on input "text" at bounding box center [802, 443] width 482 height 21
type input "1154.04"
type input "usd"
click at [1431, 57] on button "SAVE" at bounding box center [1423, 59] width 76 height 21
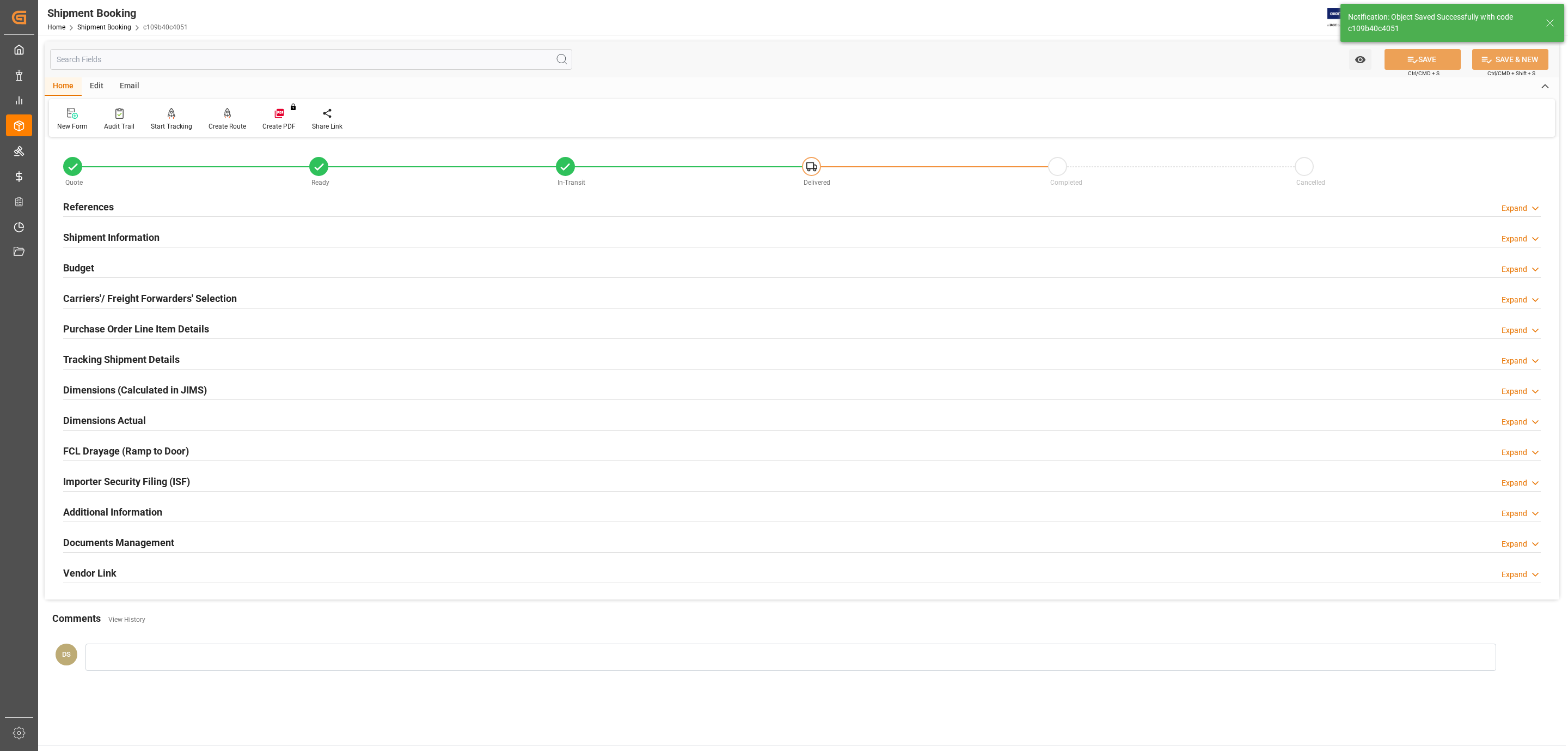
click at [113, 549] on h2 "Documents Management" at bounding box center [119, 542] width 111 height 15
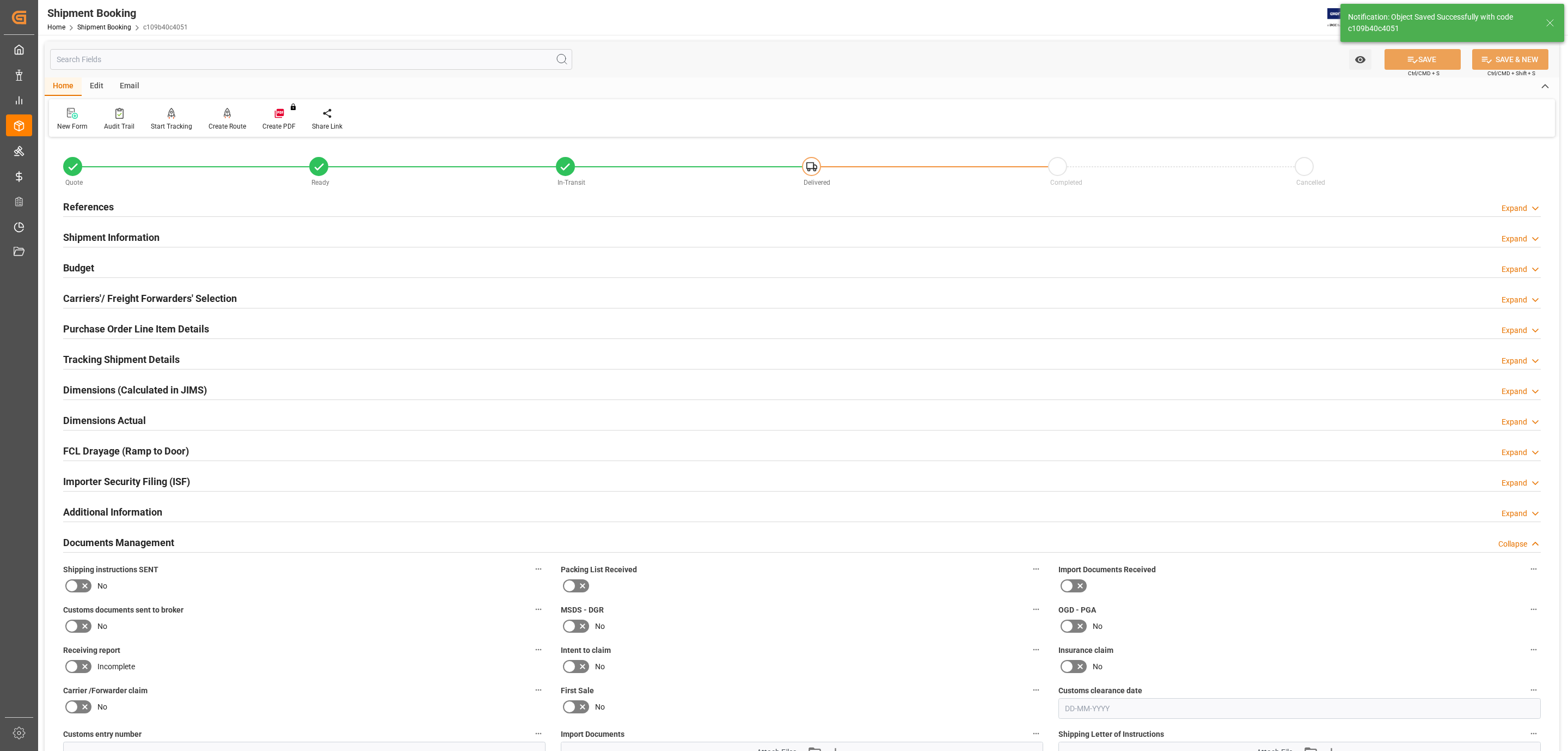
click at [75, 587] on icon at bounding box center [71, 585] width 13 height 13
click at [0, 0] on input "checkbox" at bounding box center [0, 0] width 0 height 0
drag, startPoint x: 1424, startPoint y: 64, endPoint x: 1403, endPoint y: 69, distance: 21.6
click at [1423, 64] on button "SAVE" at bounding box center [1423, 59] width 76 height 21
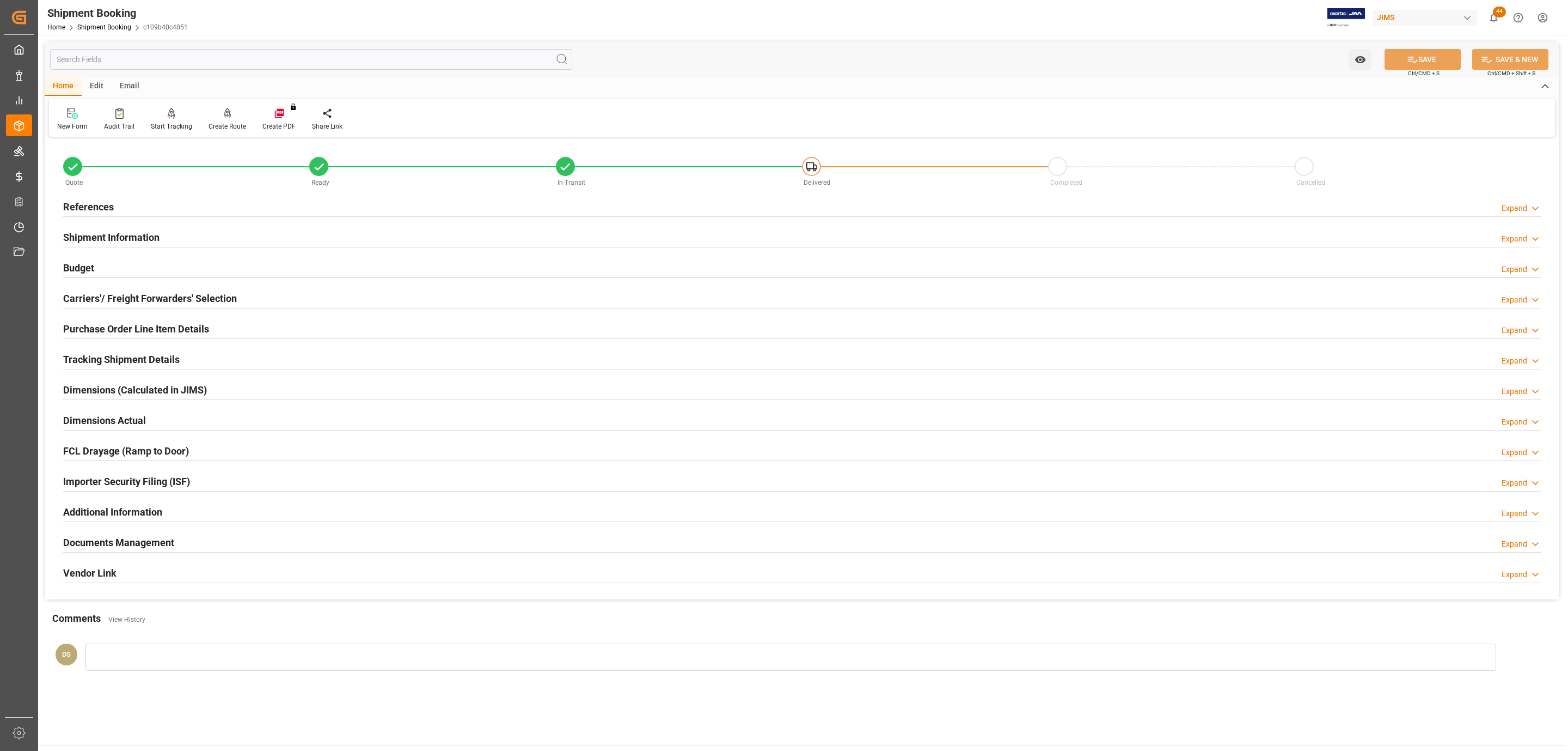
click at [98, 218] on div "References Expand" at bounding box center [802, 207] width 1493 height 30
click at [96, 211] on h2 "References" at bounding box center [88, 206] width 51 height 15
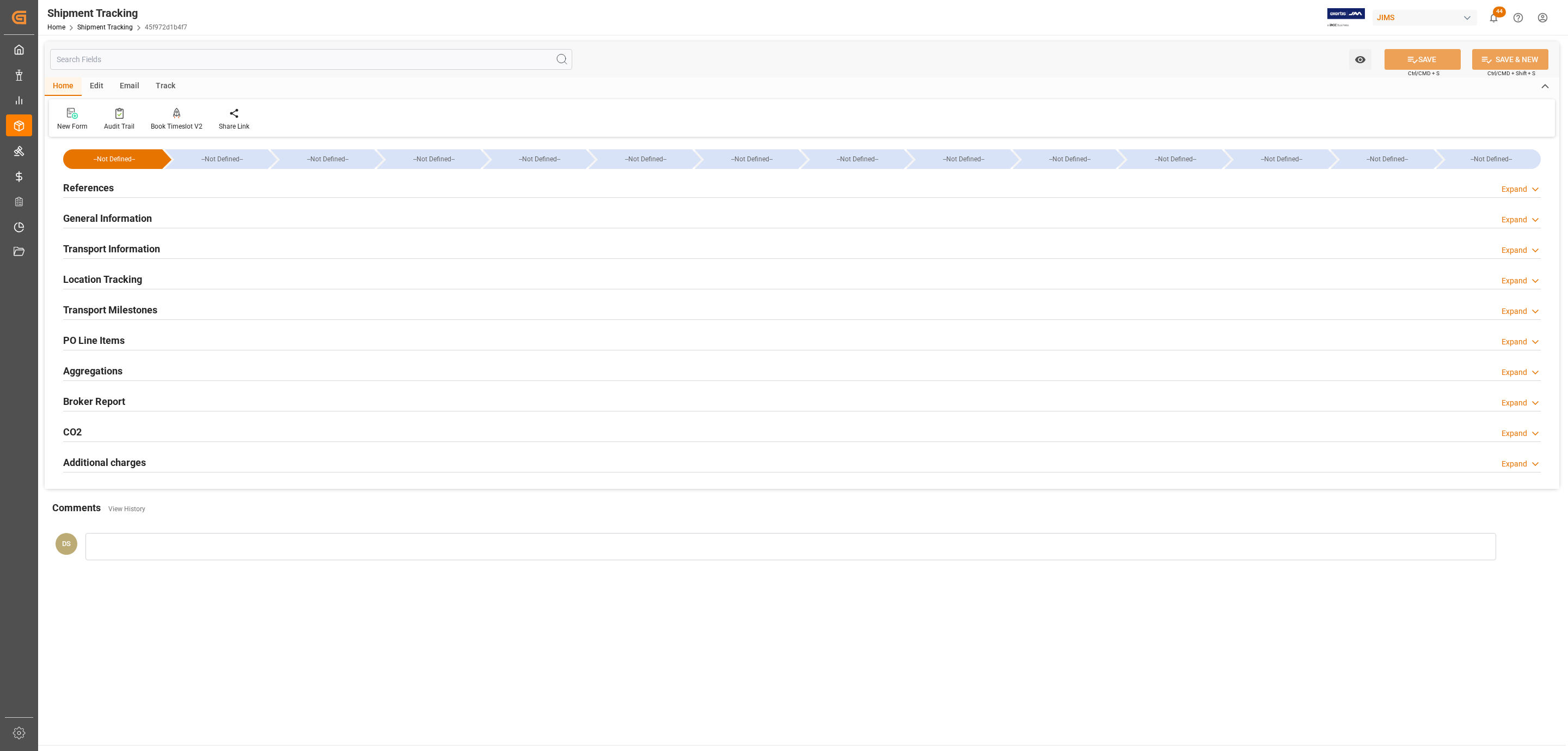
click at [162, 183] on div "References Expand" at bounding box center [802, 187] width 1478 height 21
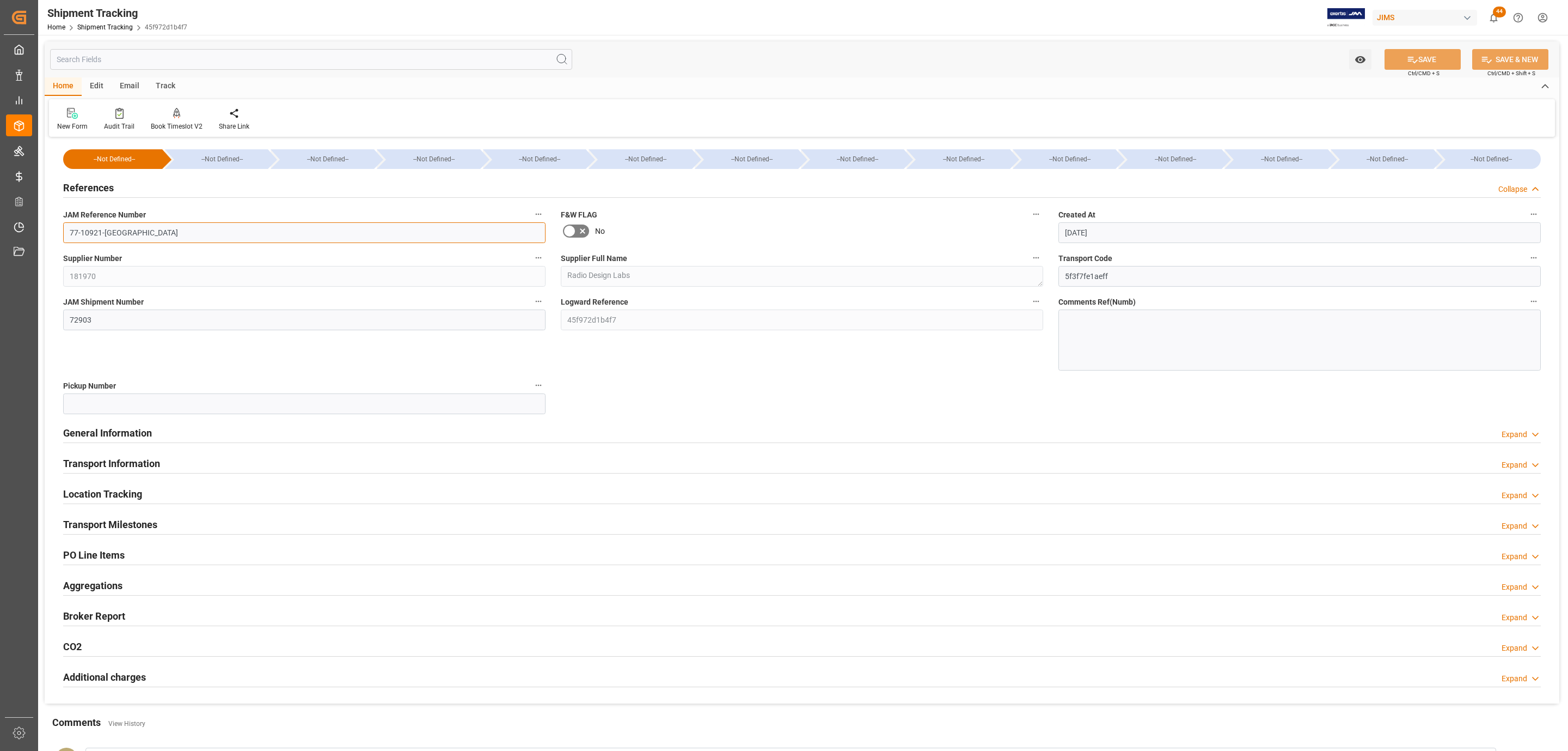
click at [147, 234] on input "77-10921-[GEOGRAPHIC_DATA]" at bounding box center [304, 233] width 482 height 21
click at [108, 551] on h2 "PO Line Items" at bounding box center [94, 555] width 61 height 15
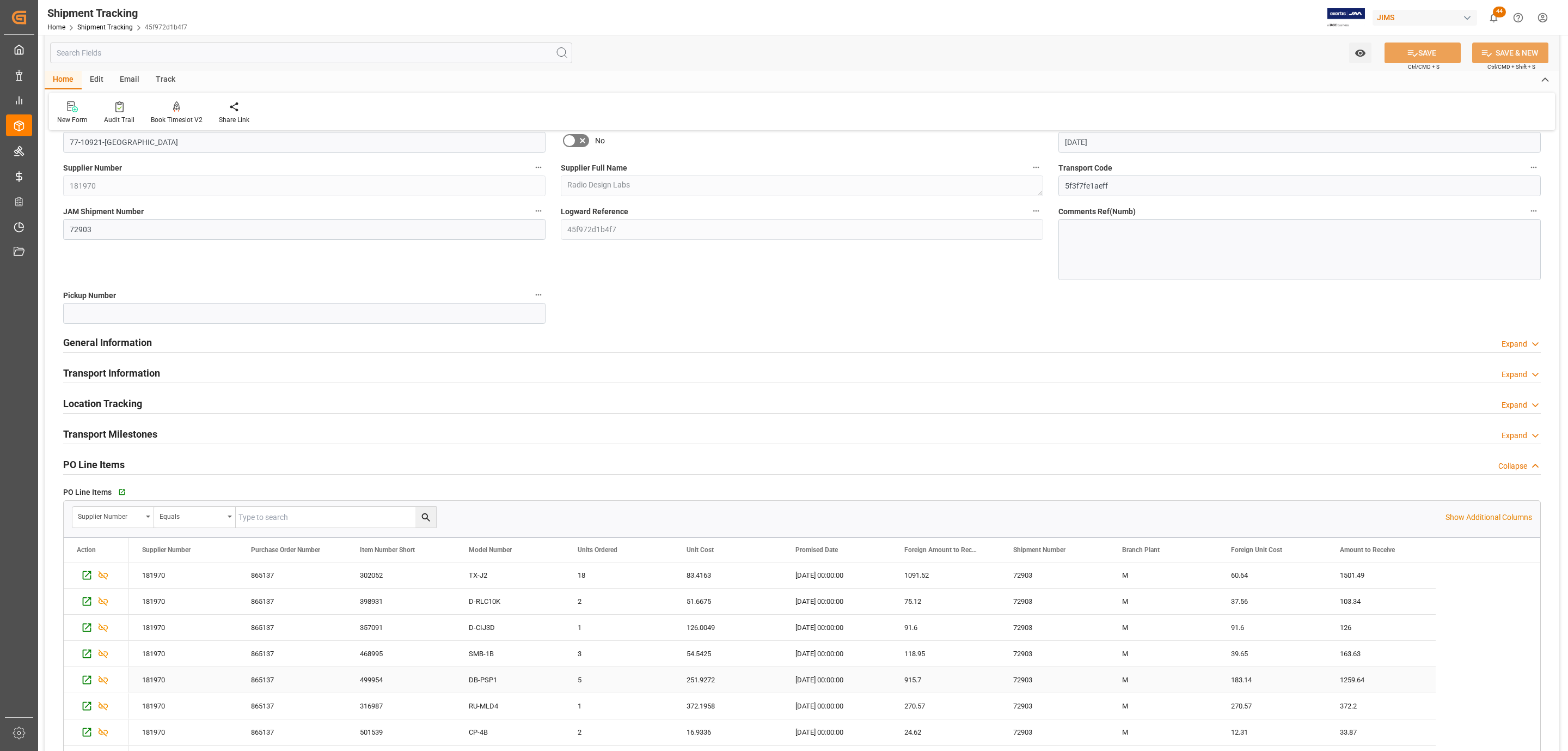
scroll to position [245, 0]
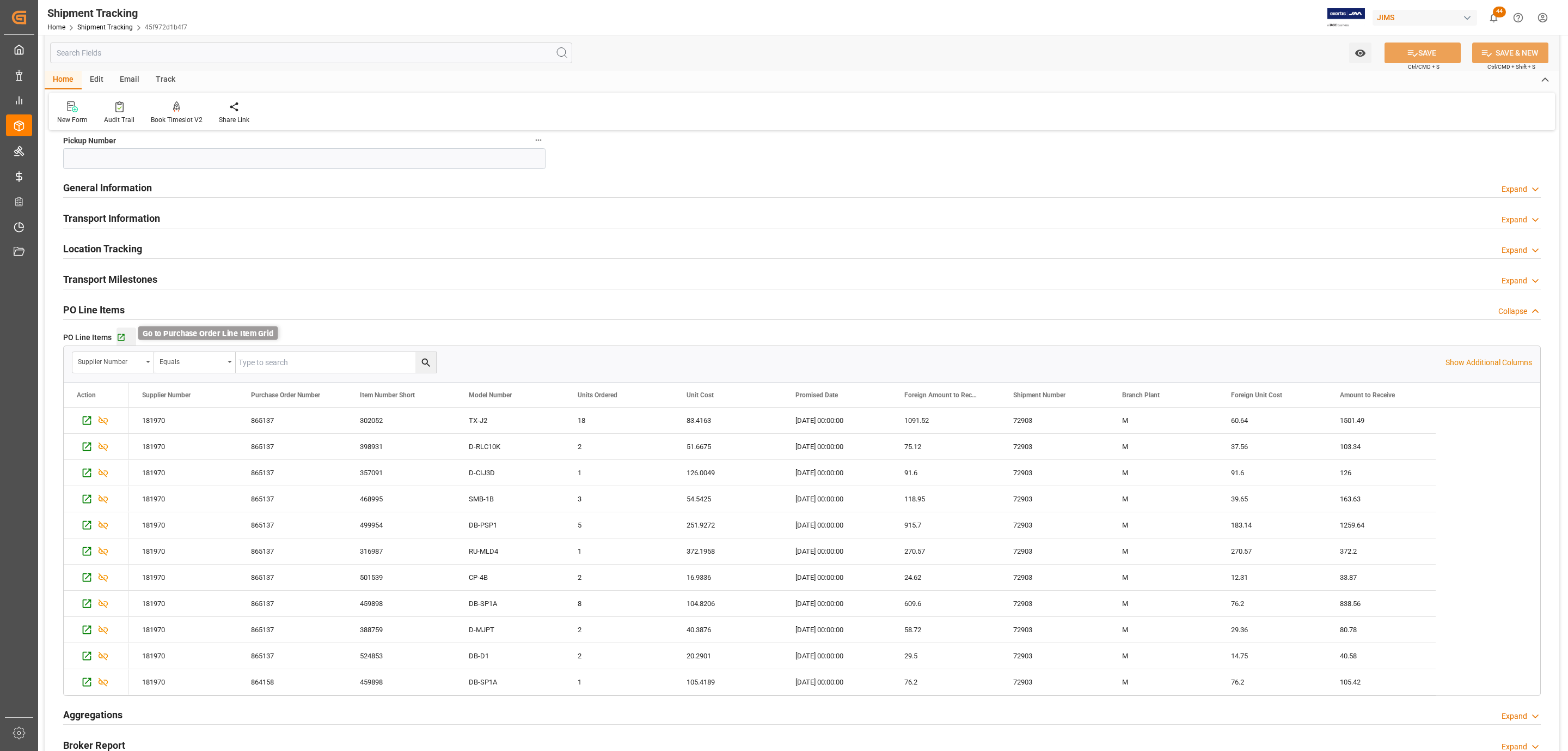
click at [121, 337] on icon "button" at bounding box center [121, 337] width 7 height 7
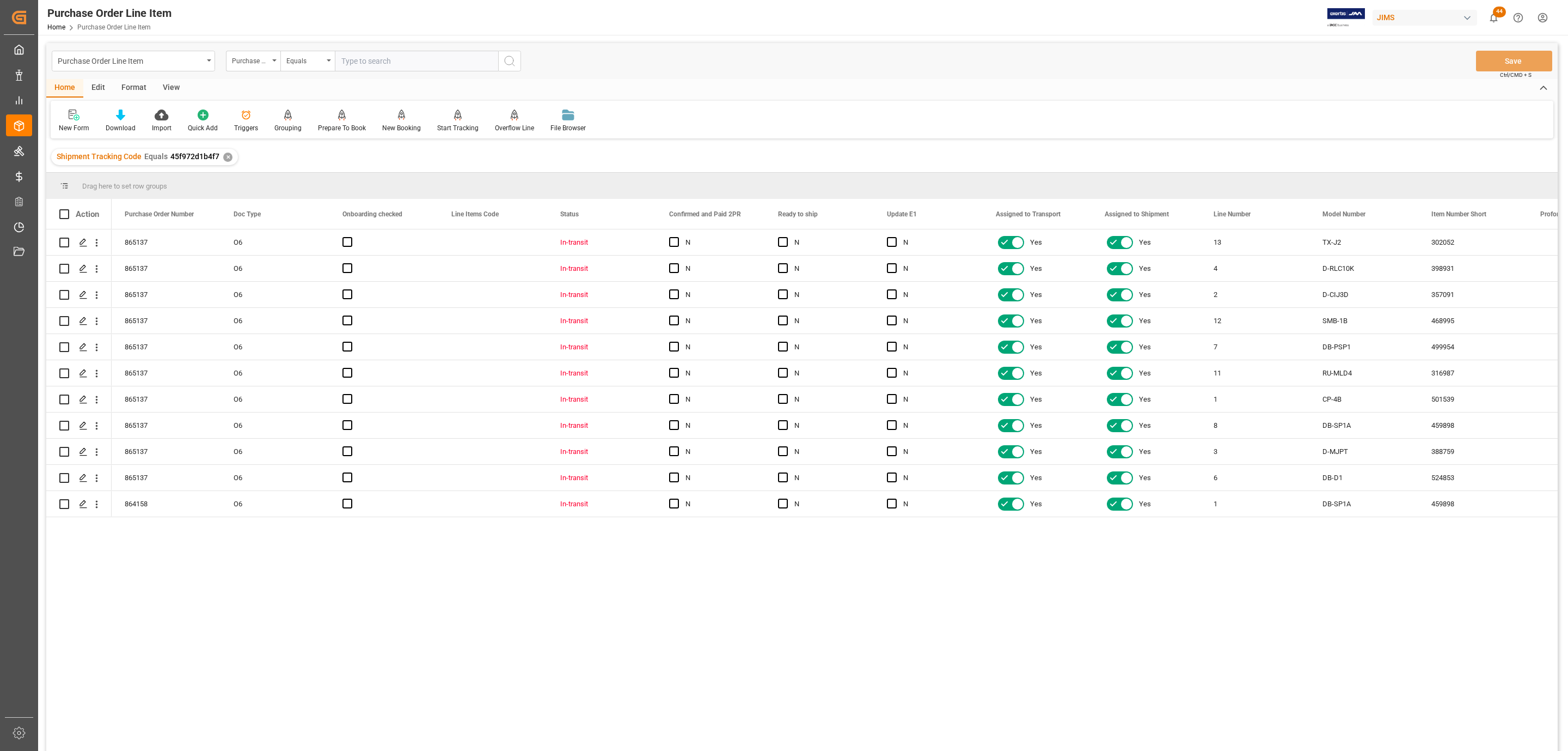
click at [173, 85] on div "View" at bounding box center [171, 88] width 33 height 18
click at [125, 123] on div "Standard Templates" at bounding box center [123, 128] width 54 height 10
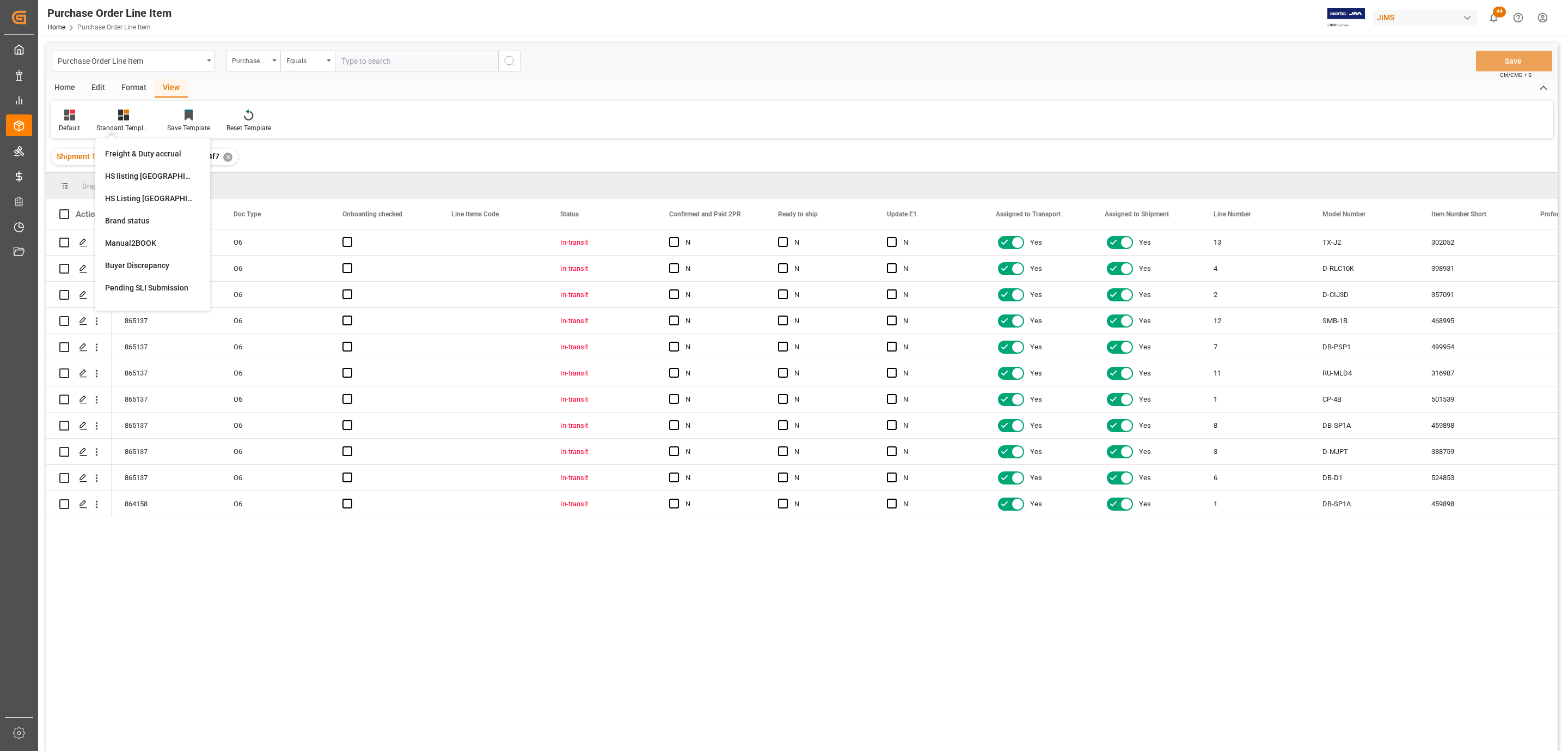
click at [155, 197] on div "HS Listing [GEOGRAPHIC_DATA]" at bounding box center [153, 199] width 96 height 12
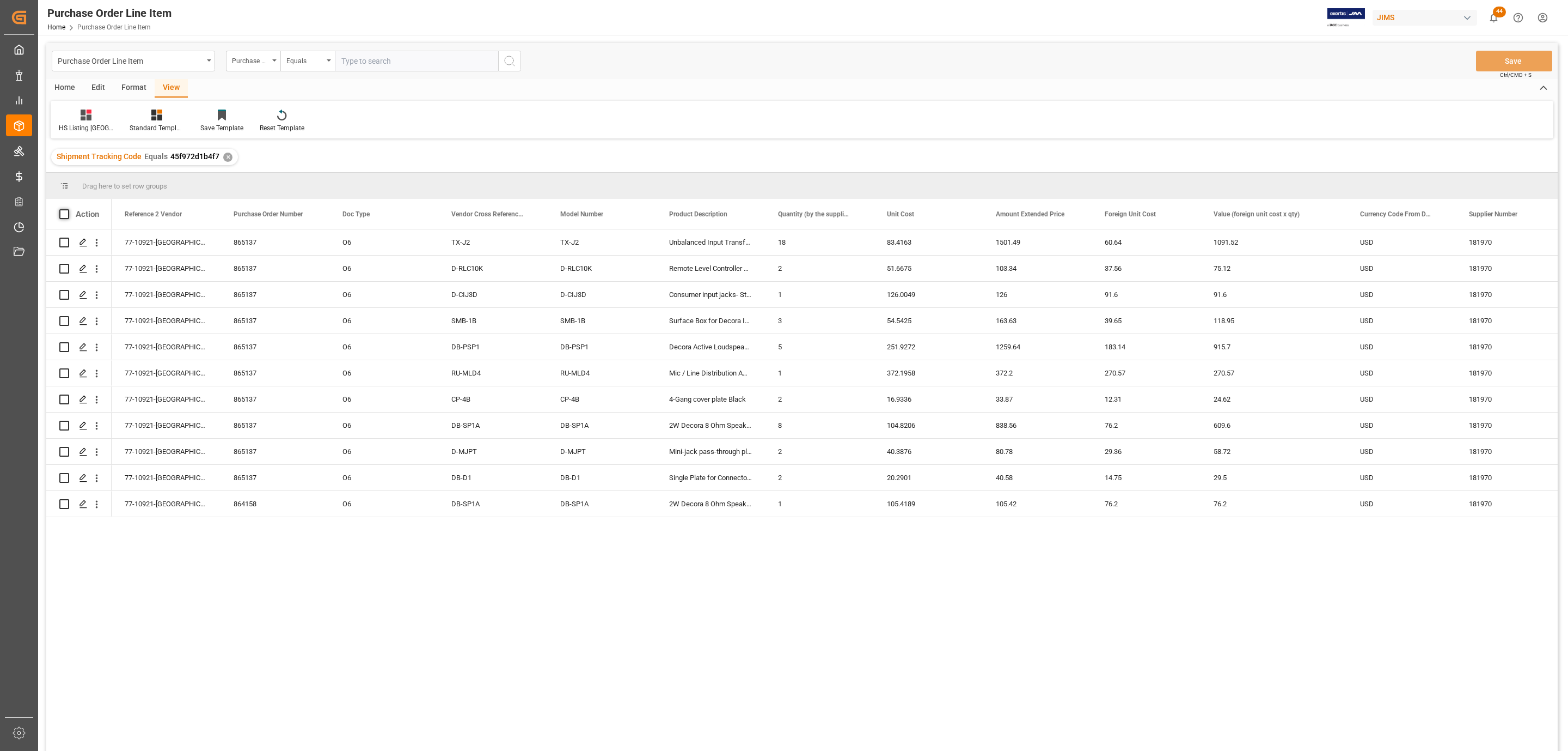
click at [63, 214] on span at bounding box center [64, 214] width 10 height 10
click at [68, 209] on input "checkbox" at bounding box center [68, 209] width 0 height 0
checkbox input "true"
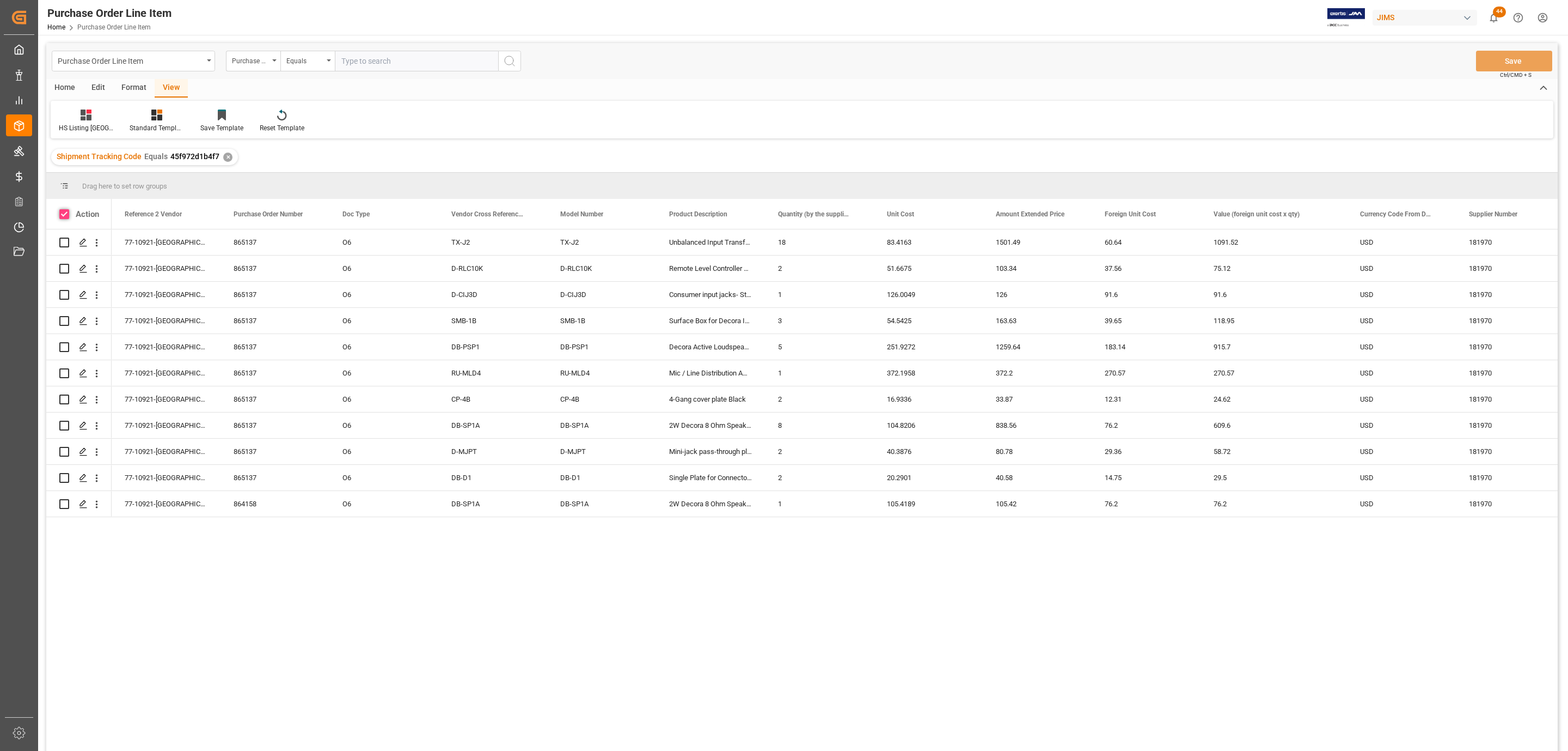
checkbox input "true"
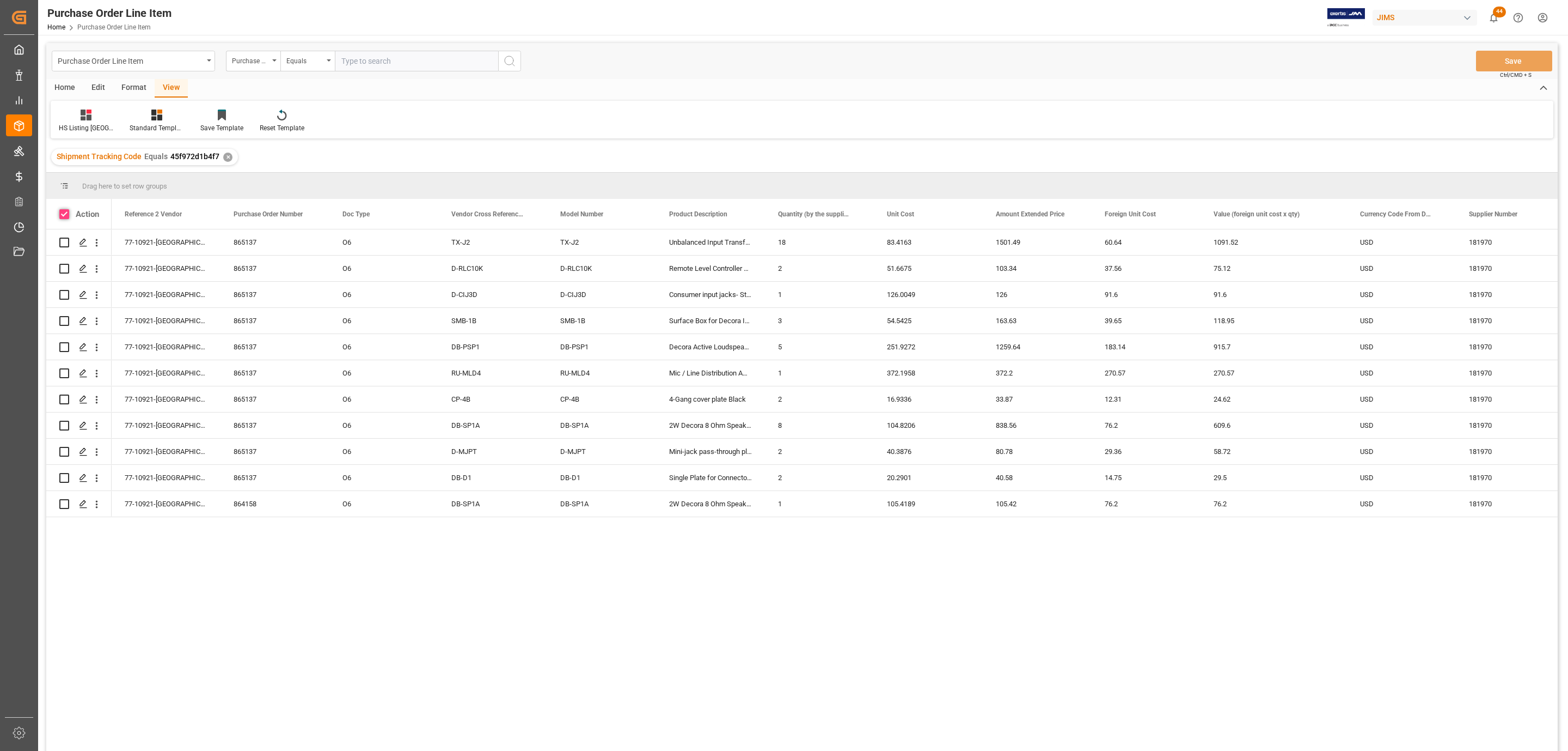
checkbox input "true"
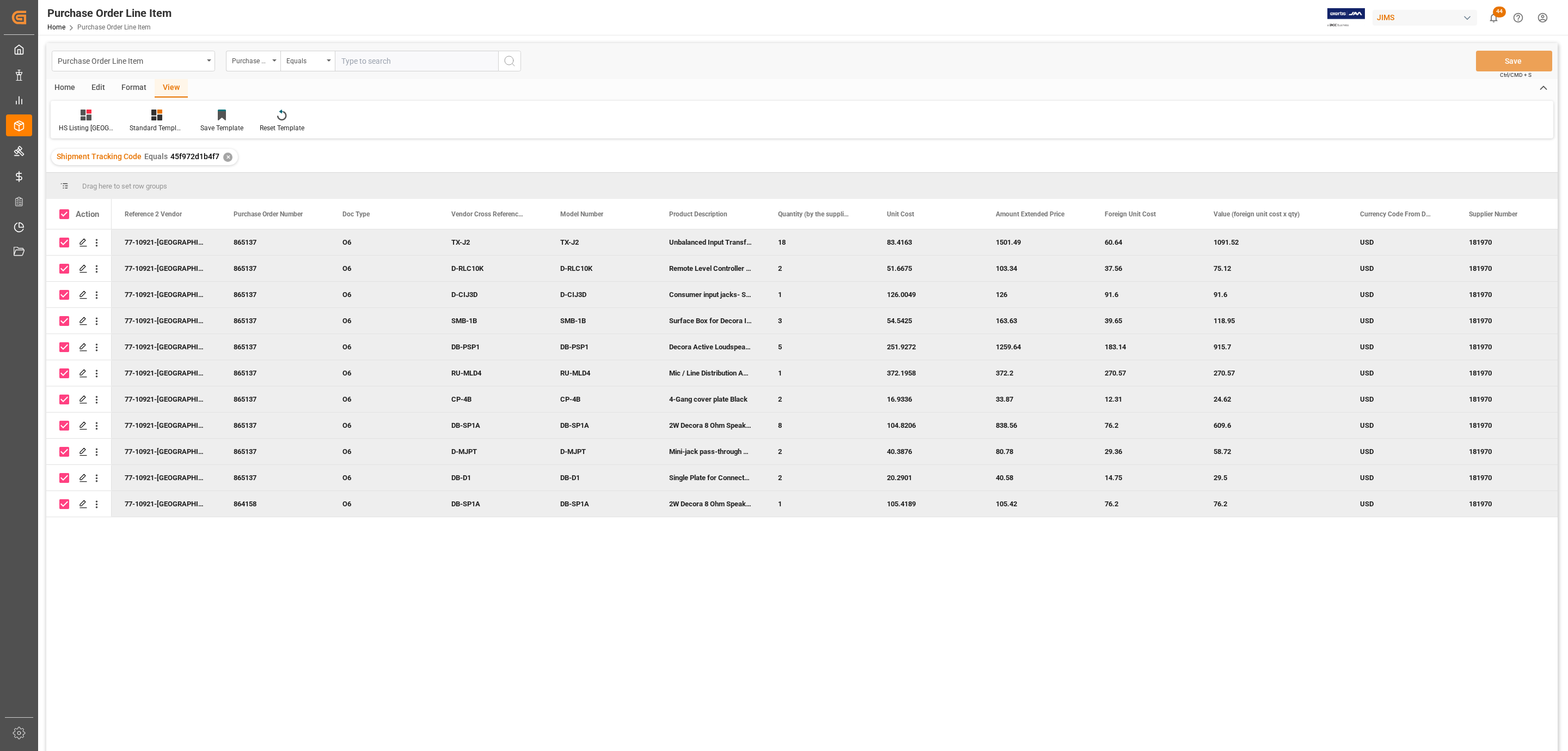
click at [60, 88] on div "Home" at bounding box center [65, 88] width 37 height 18
click at [128, 119] on div at bounding box center [121, 115] width 30 height 12
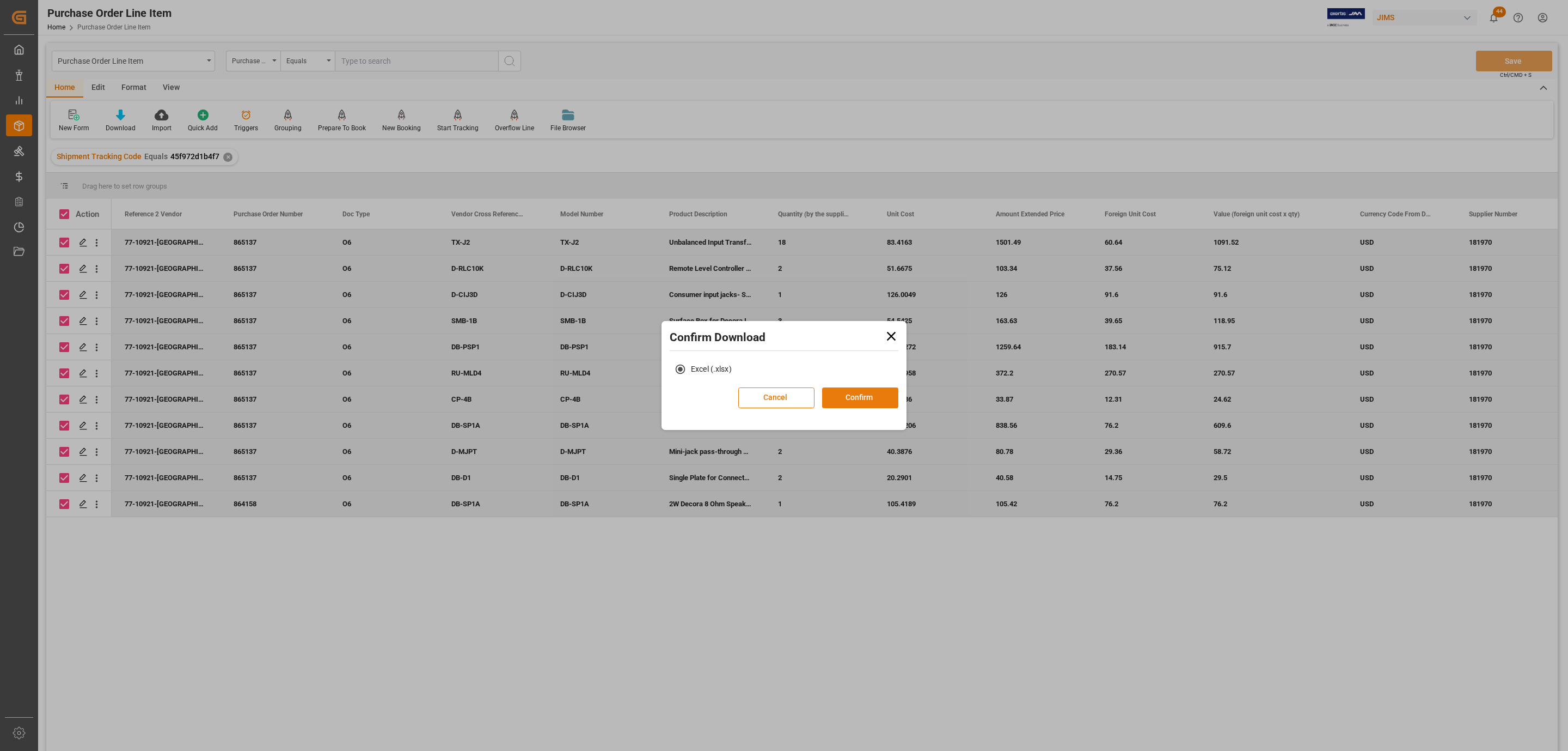
click at [889, 397] on button "Confirm" at bounding box center [860, 398] width 76 height 21
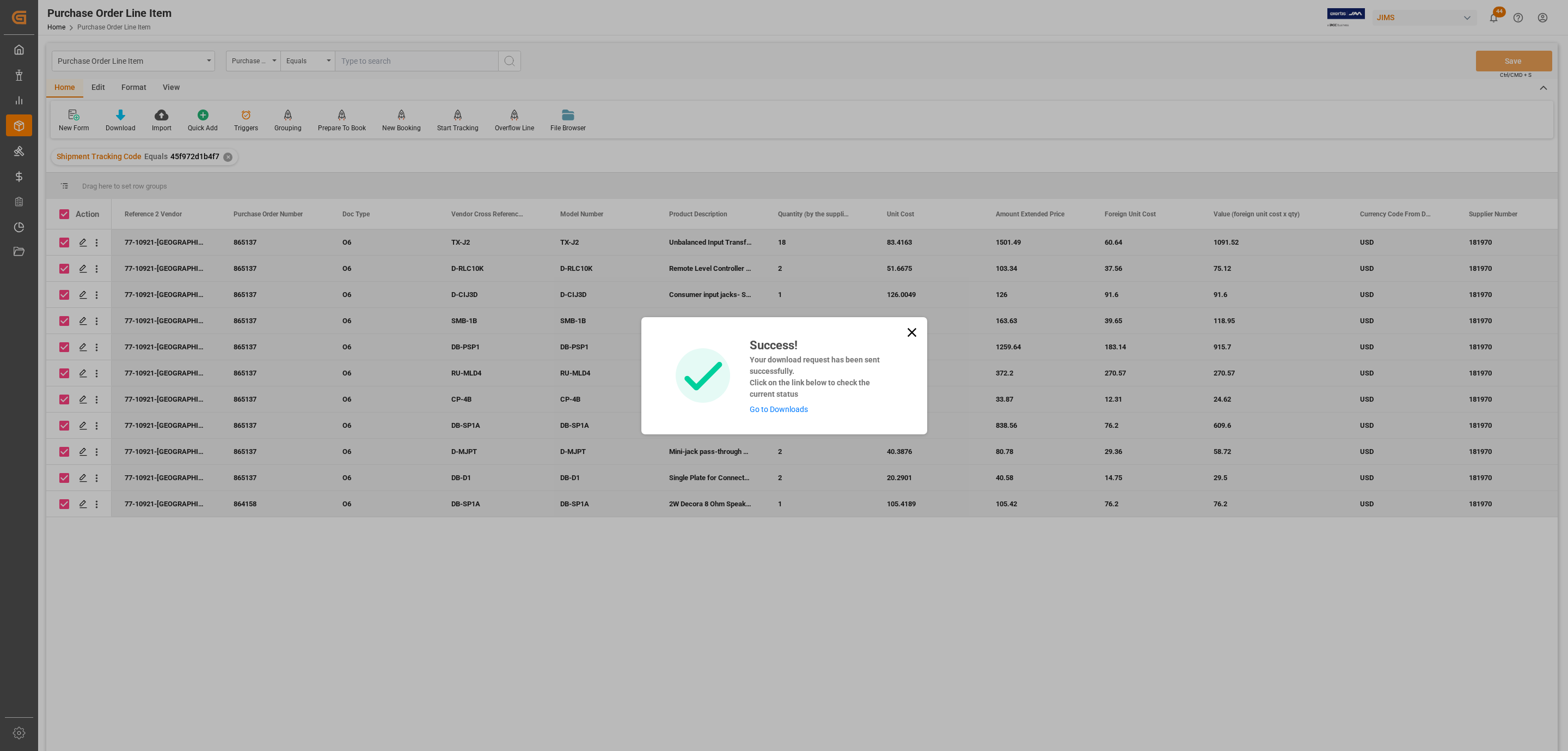
click at [782, 411] on link "Go to Downloads" at bounding box center [779, 409] width 58 height 9
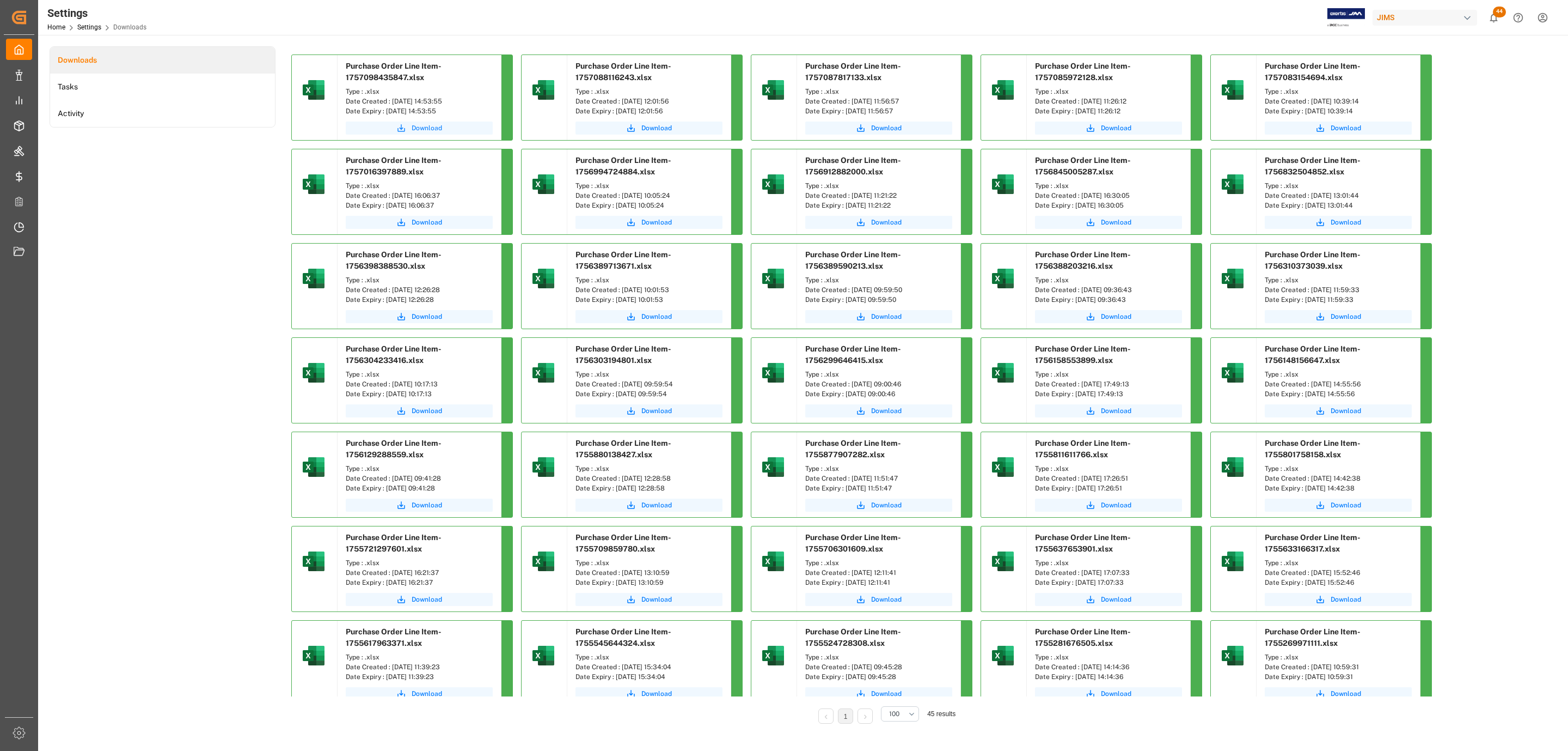
click at [420, 128] on span "Download" at bounding box center [427, 128] width 30 height 10
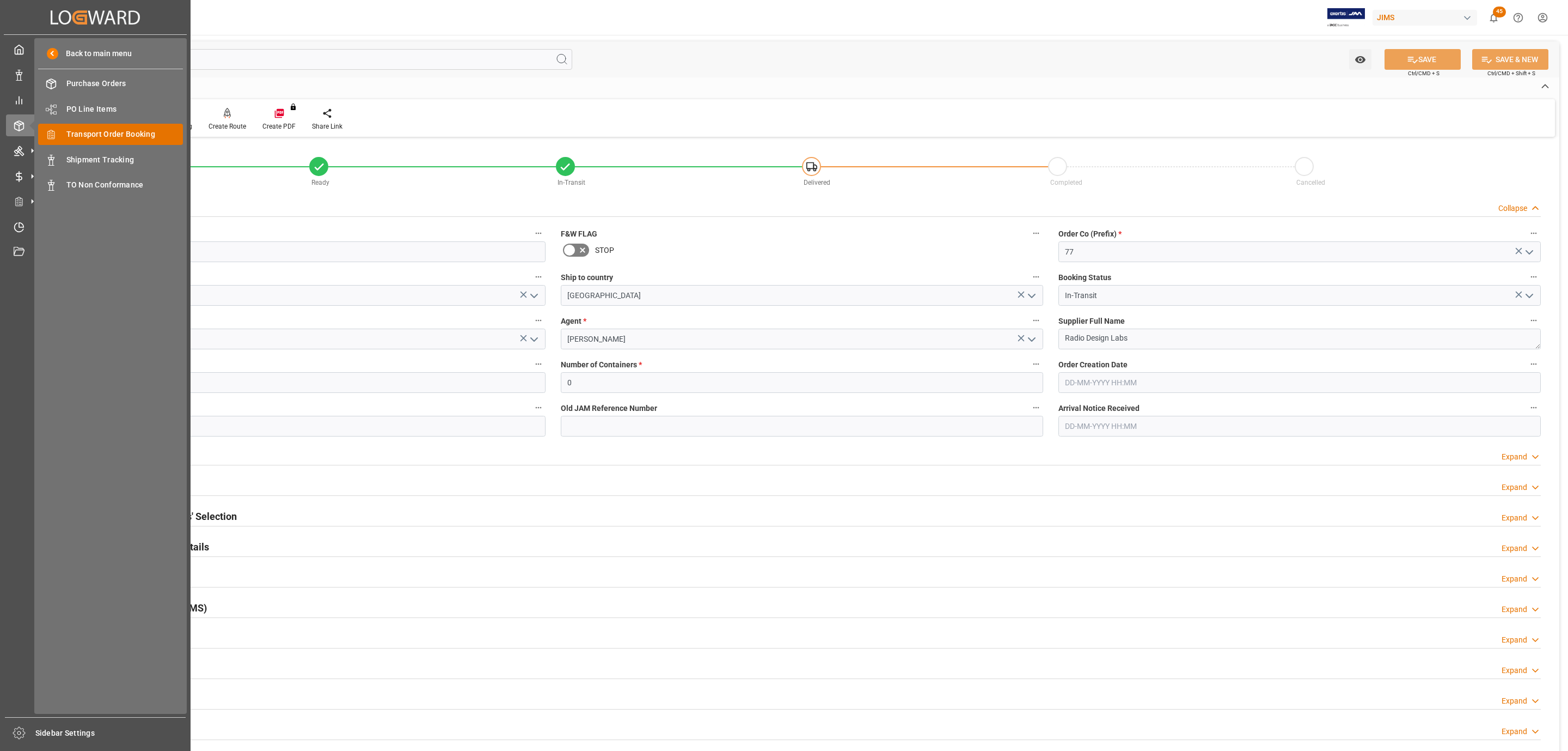
click at [142, 139] on span "Transport Order Booking" at bounding box center [125, 134] width 117 height 12
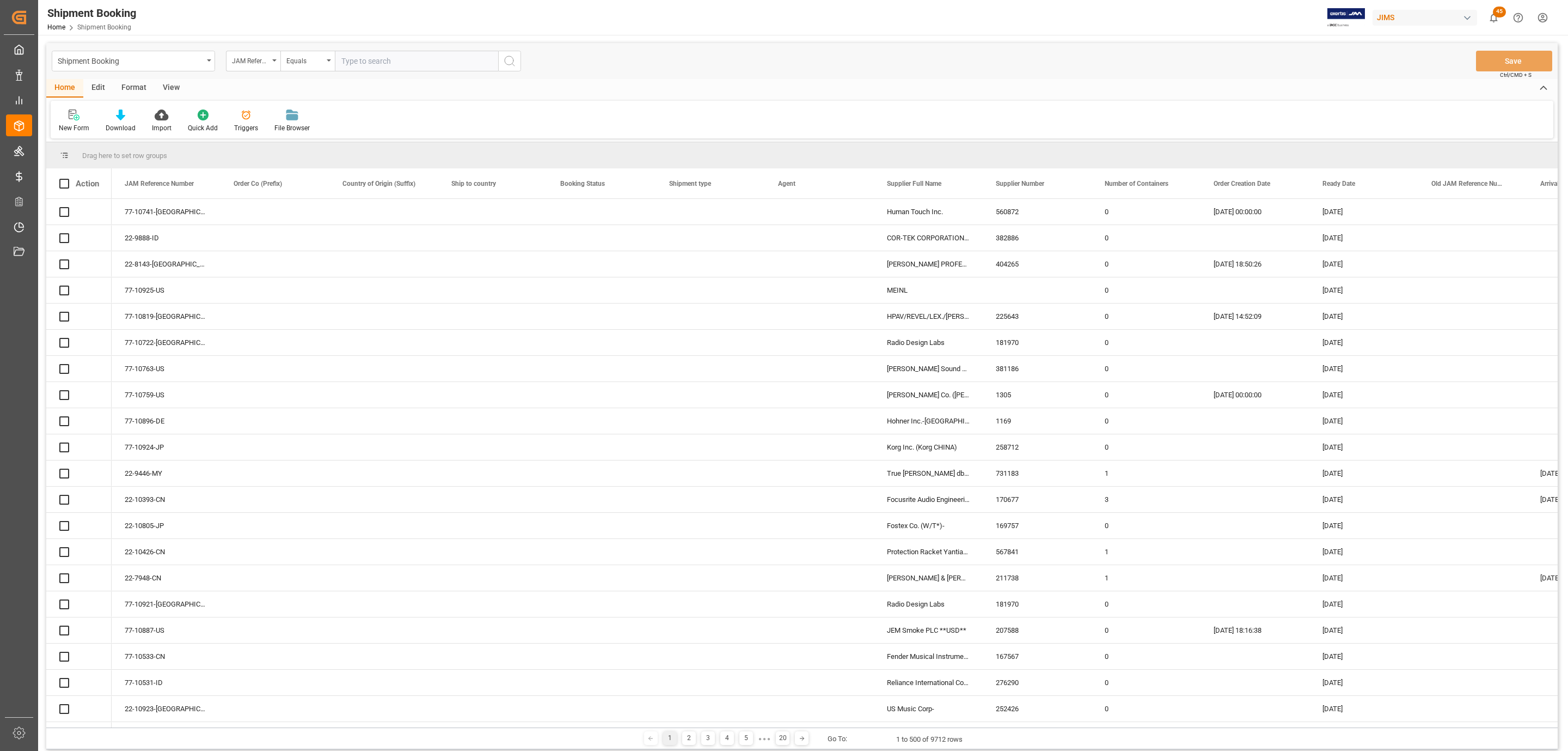
paste input "77-10776-[GEOGRAPHIC_DATA]"
type input "77-10776-[GEOGRAPHIC_DATA]"
click at [508, 70] on button "search button" at bounding box center [509, 61] width 23 height 21
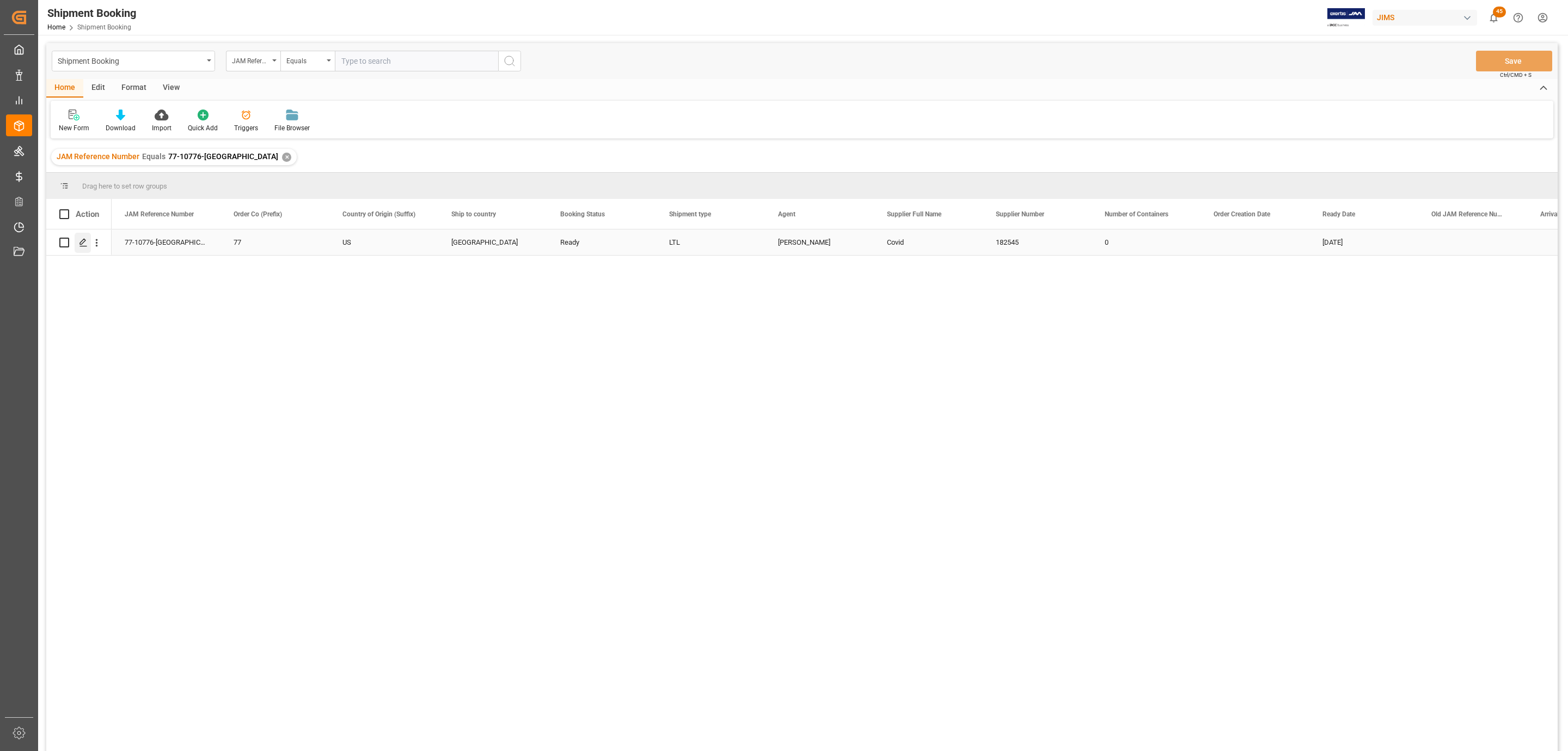
click at [82, 245] on icon "Press SPACE to select this row." at bounding box center [83, 242] width 9 height 9
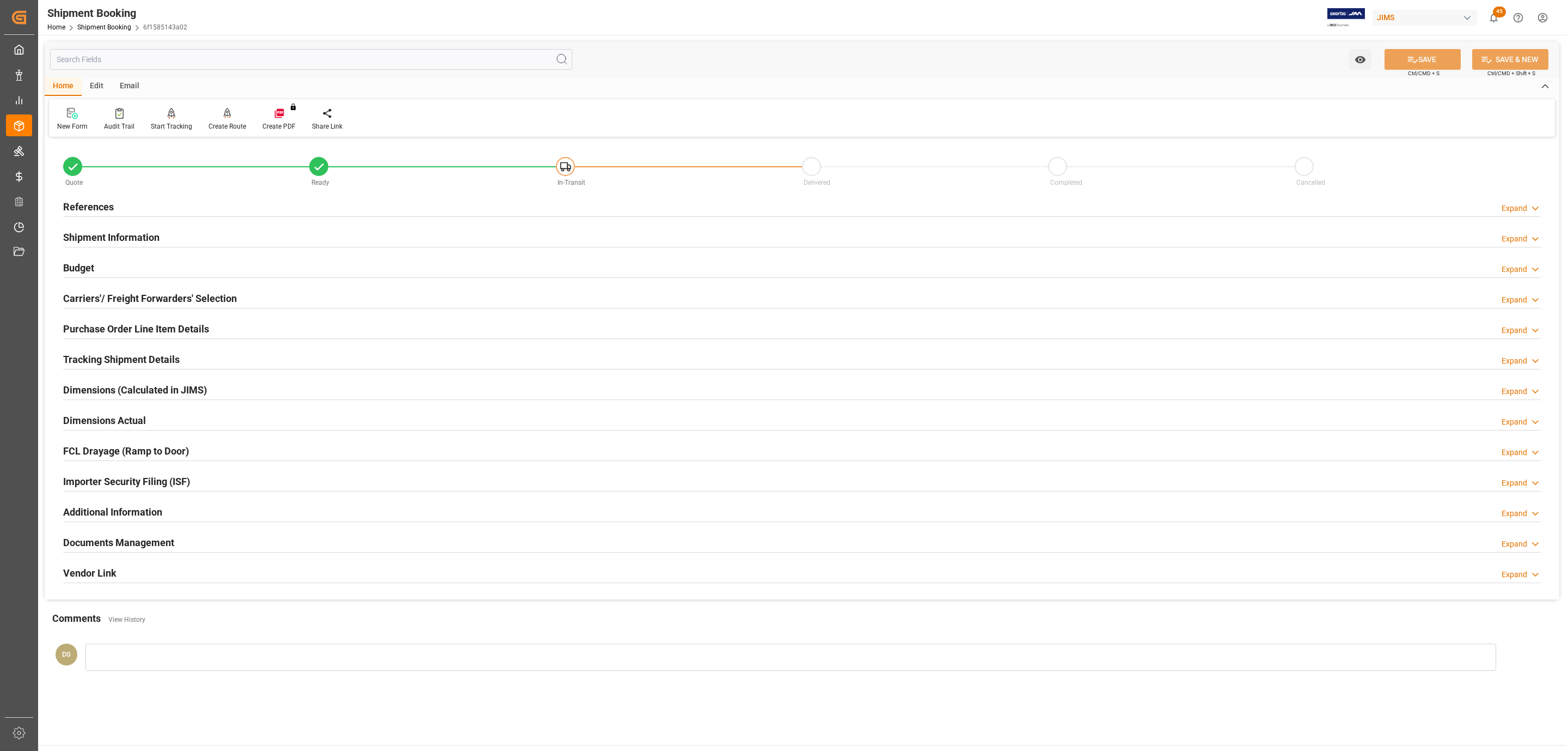
click at [116, 359] on h2 "Tracking Shipment Details" at bounding box center [121, 359] width 116 height 15
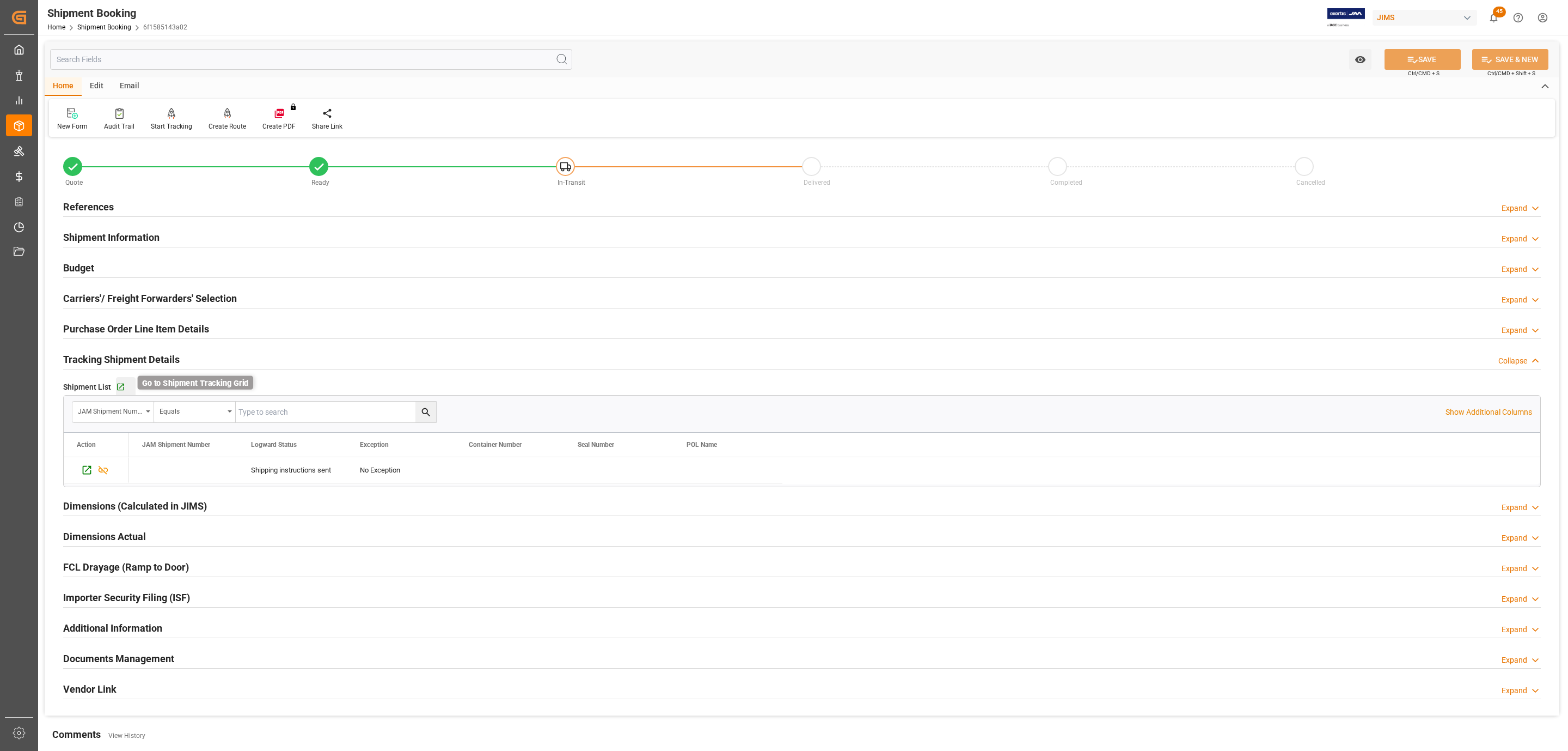
click at [120, 389] on icon "button" at bounding box center [121, 387] width 9 height 9
click at [89, 289] on div "Carriers'/ Freight Forwarders' Selection" at bounding box center [150, 297] width 173 height 21
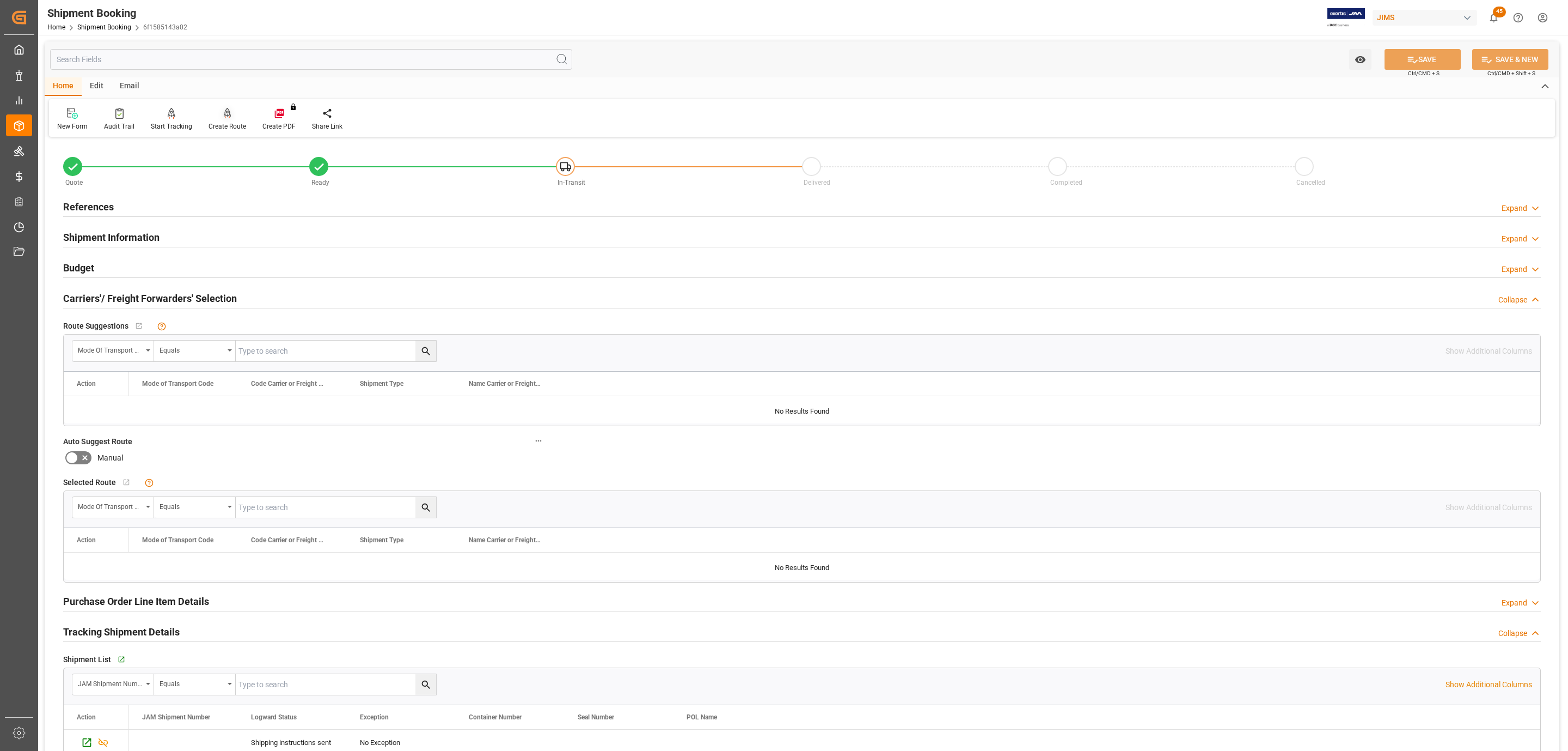
click at [217, 121] on div "Create Route" at bounding box center [228, 126] width 38 height 10
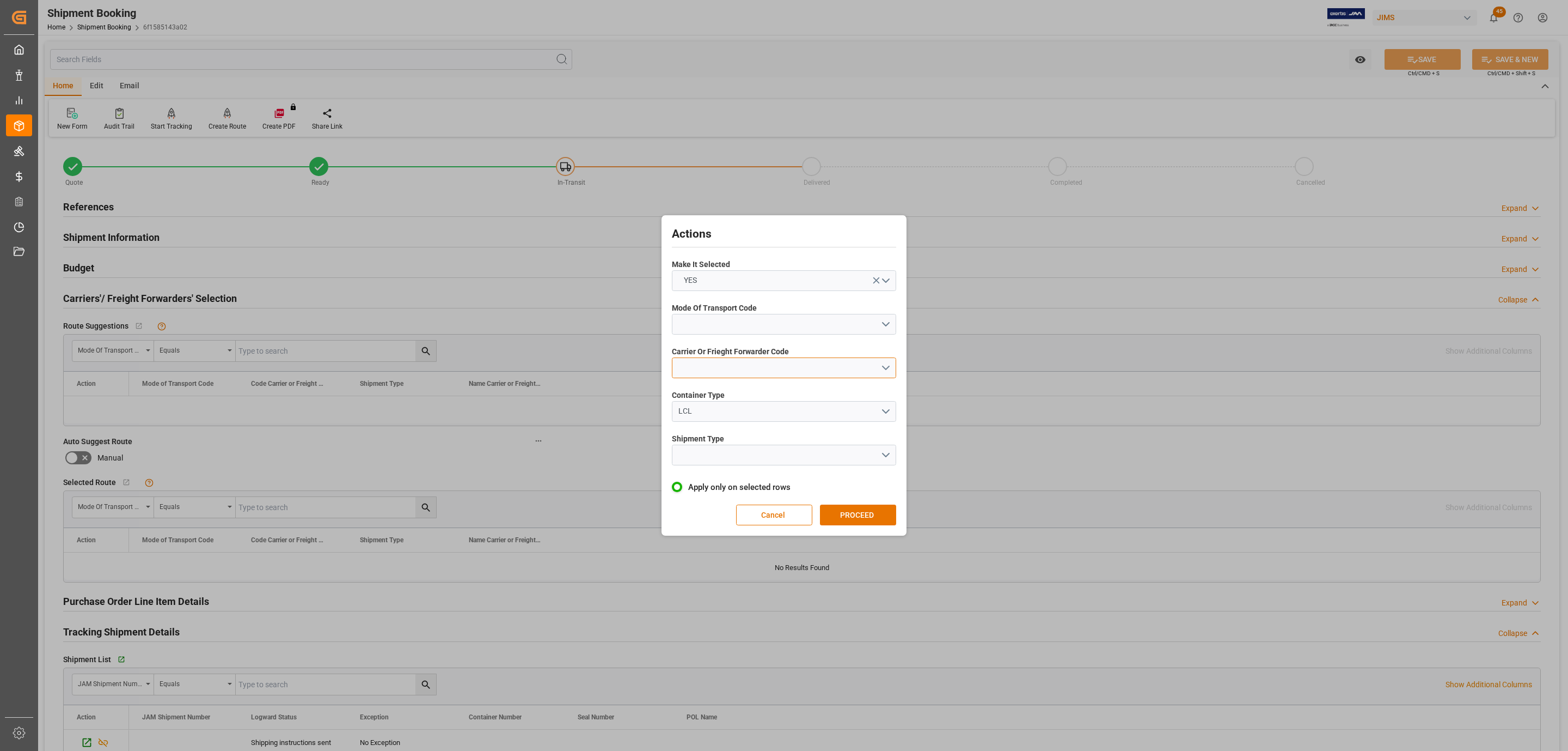
click at [766, 359] on button "open menu" at bounding box center [784, 368] width 225 height 21
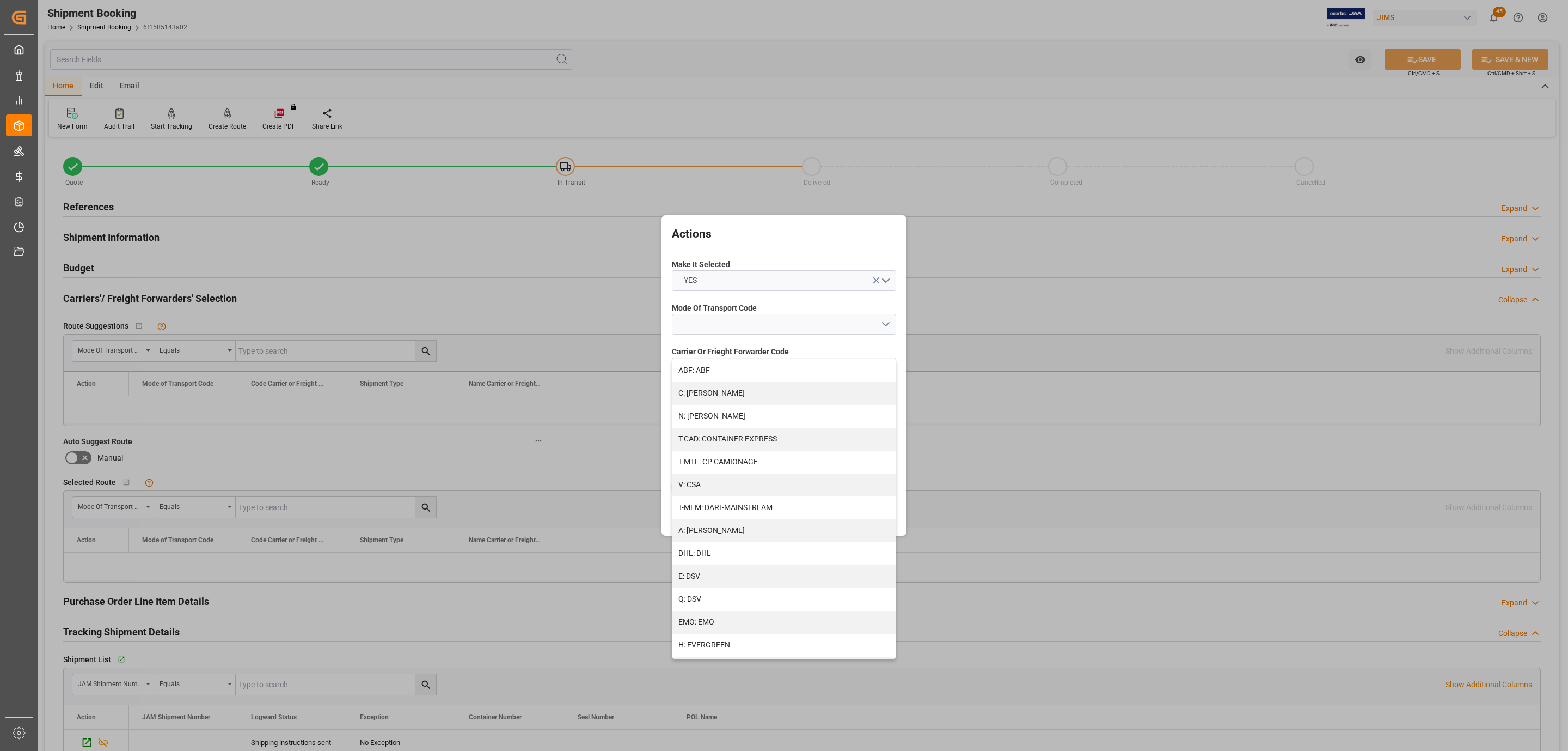
click at [747, 334] on div "Mode Of Transport Code" at bounding box center [784, 318] width 225 height 40
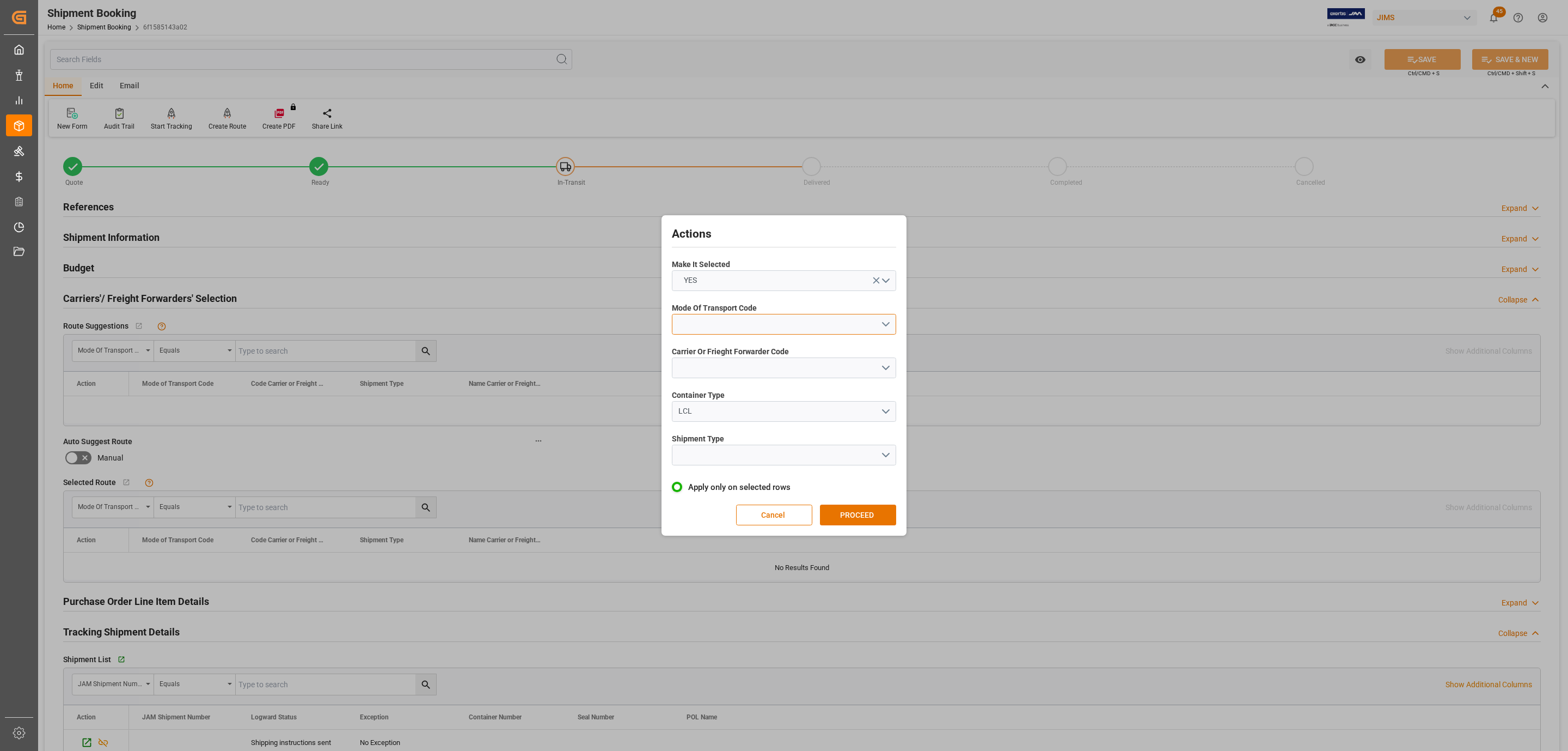
click at [748, 322] on button "open menu" at bounding box center [784, 324] width 225 height 21
click at [746, 350] on div "2- COURIER AIR" at bounding box center [784, 350] width 223 height 23
click at [746, 350] on span "Carrier Or Frieght Forwarder Code" at bounding box center [730, 351] width 117 height 12
click at [751, 364] on button "open menu" at bounding box center [784, 368] width 225 height 21
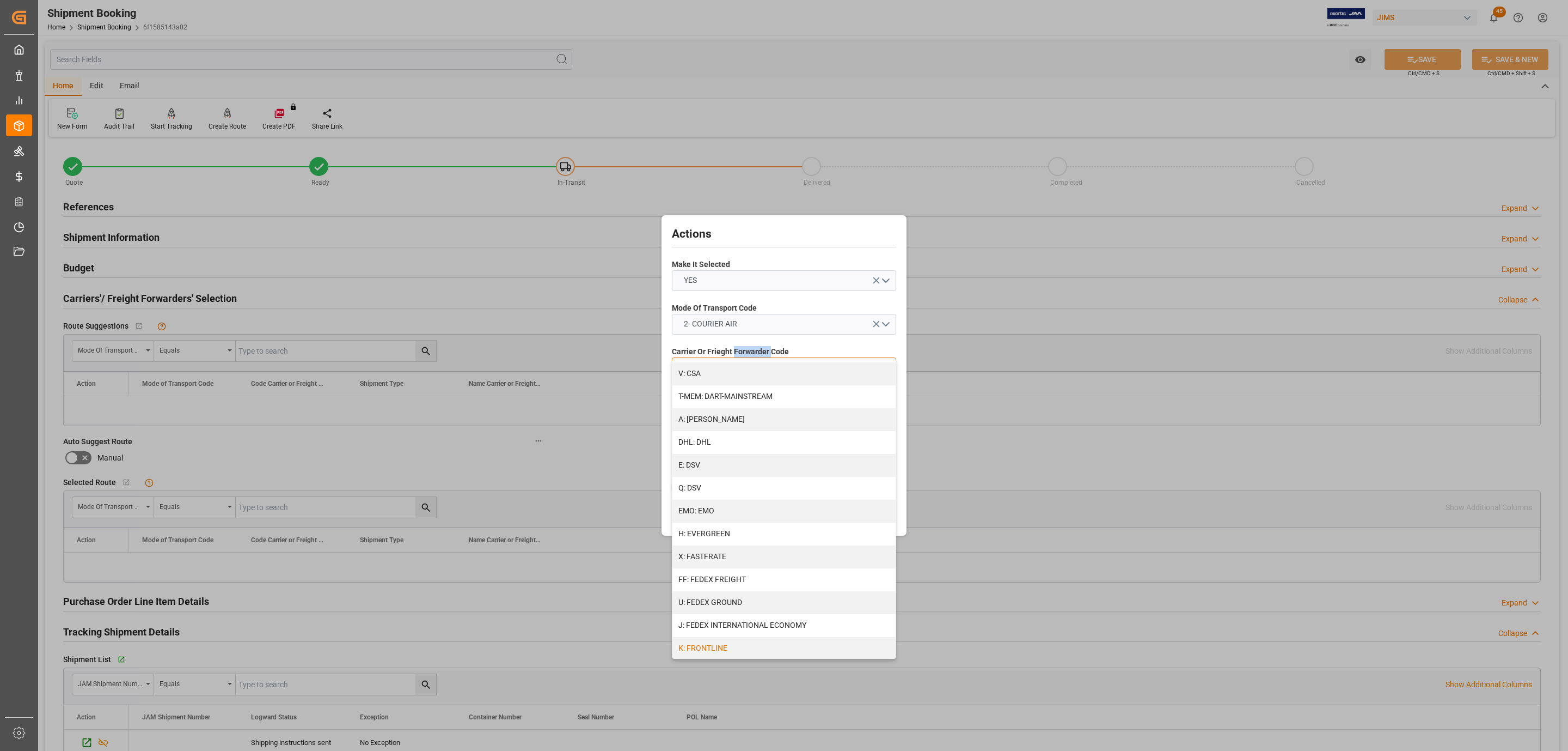
scroll to position [163, 0]
click at [771, 569] on div "J: FEDEX INTERNATIONAL ECONOMY" at bounding box center [784, 573] width 223 height 23
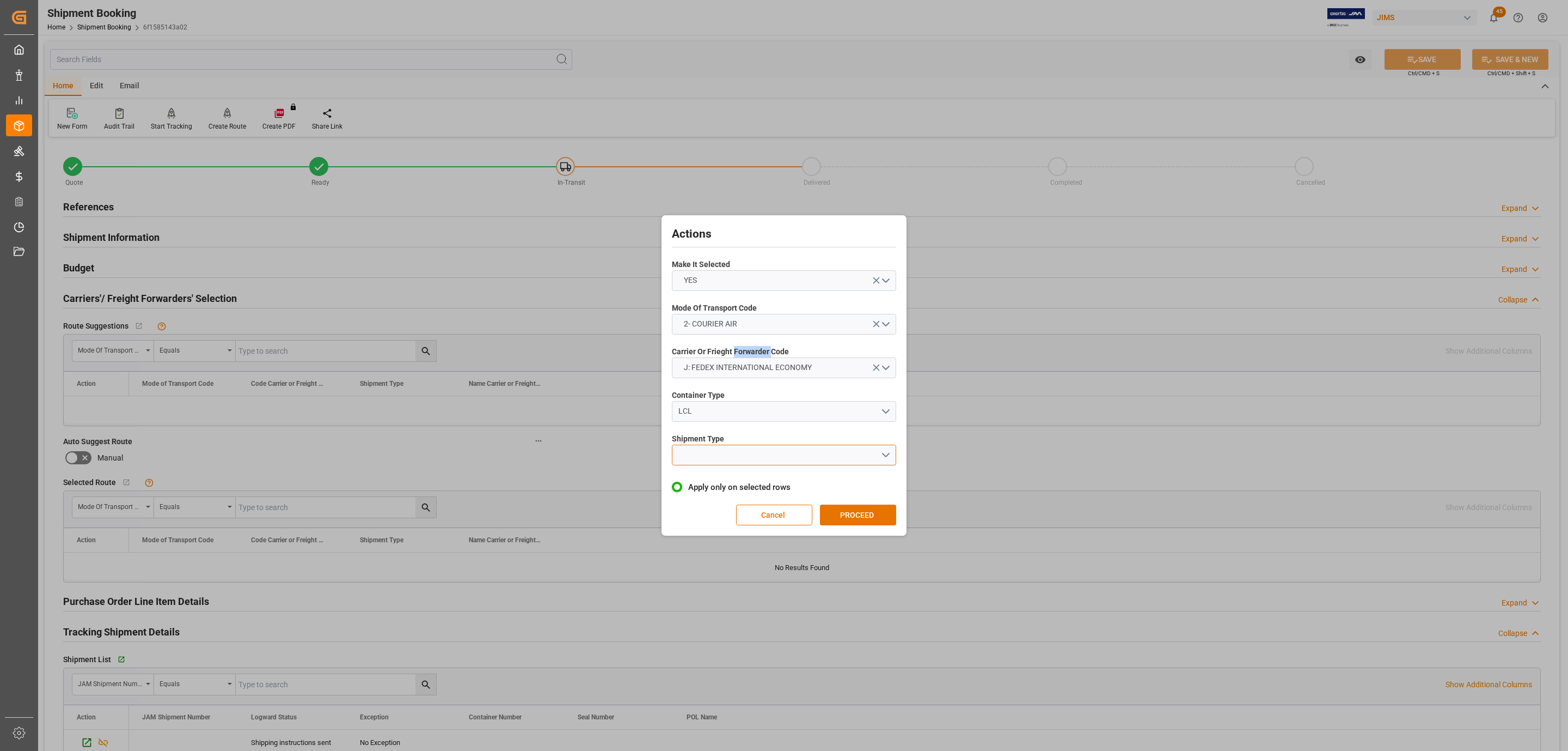
click at [748, 445] on button "open menu" at bounding box center [784, 455] width 225 height 21
click at [754, 455] on div "LTL" at bounding box center [784, 458] width 223 height 23
drag, startPoint x: 851, startPoint y: 502, endPoint x: 858, endPoint y: 507, distance: 8.6
click at [856, 505] on div "Actions Make It Selected YES Mode Of Transport Code 2- COURIER AIR Carrier Or F…" at bounding box center [784, 375] width 240 height 315
click at [858, 507] on button "PROCEED" at bounding box center [858, 515] width 76 height 21
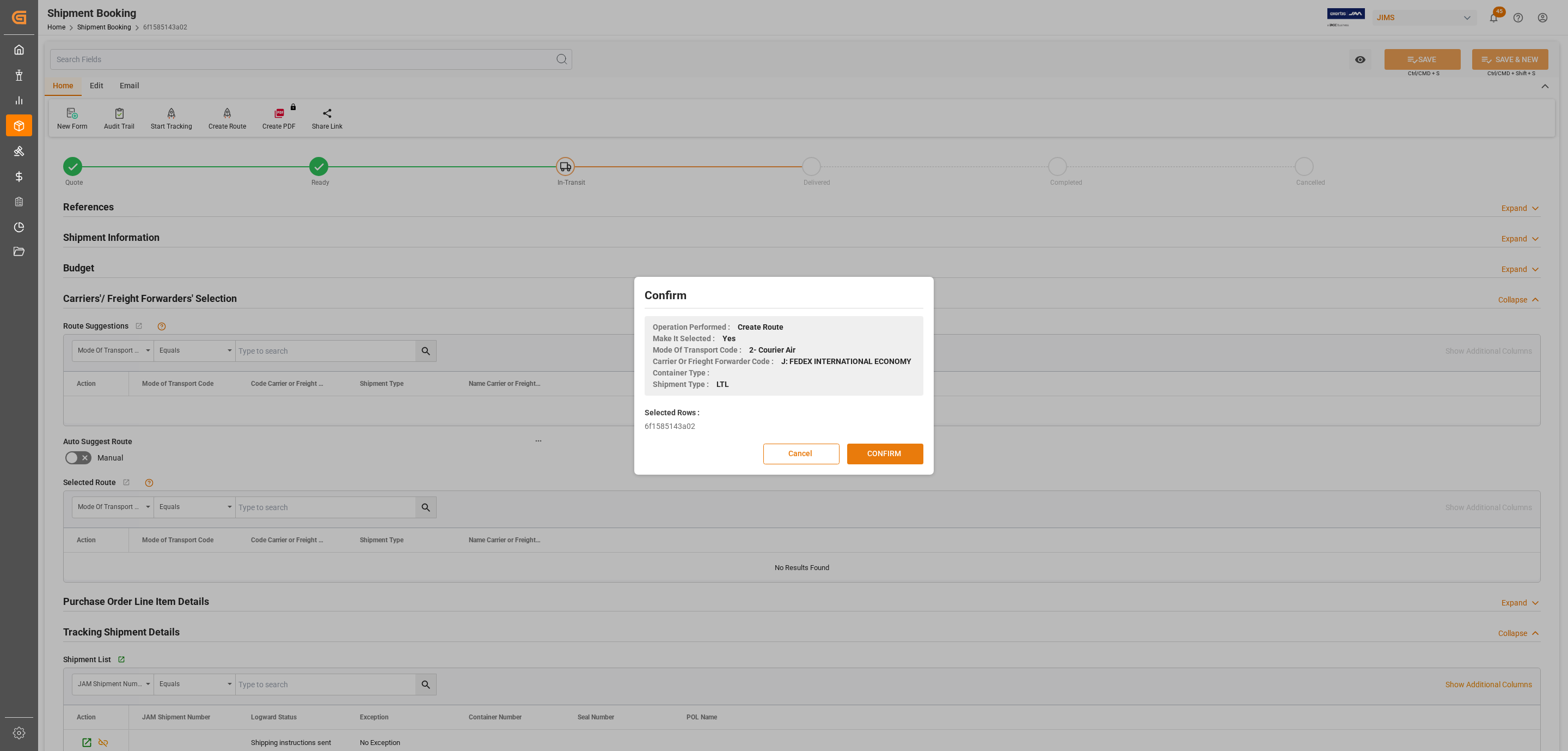
click at [891, 455] on button "CONFIRM" at bounding box center [885, 454] width 76 height 21
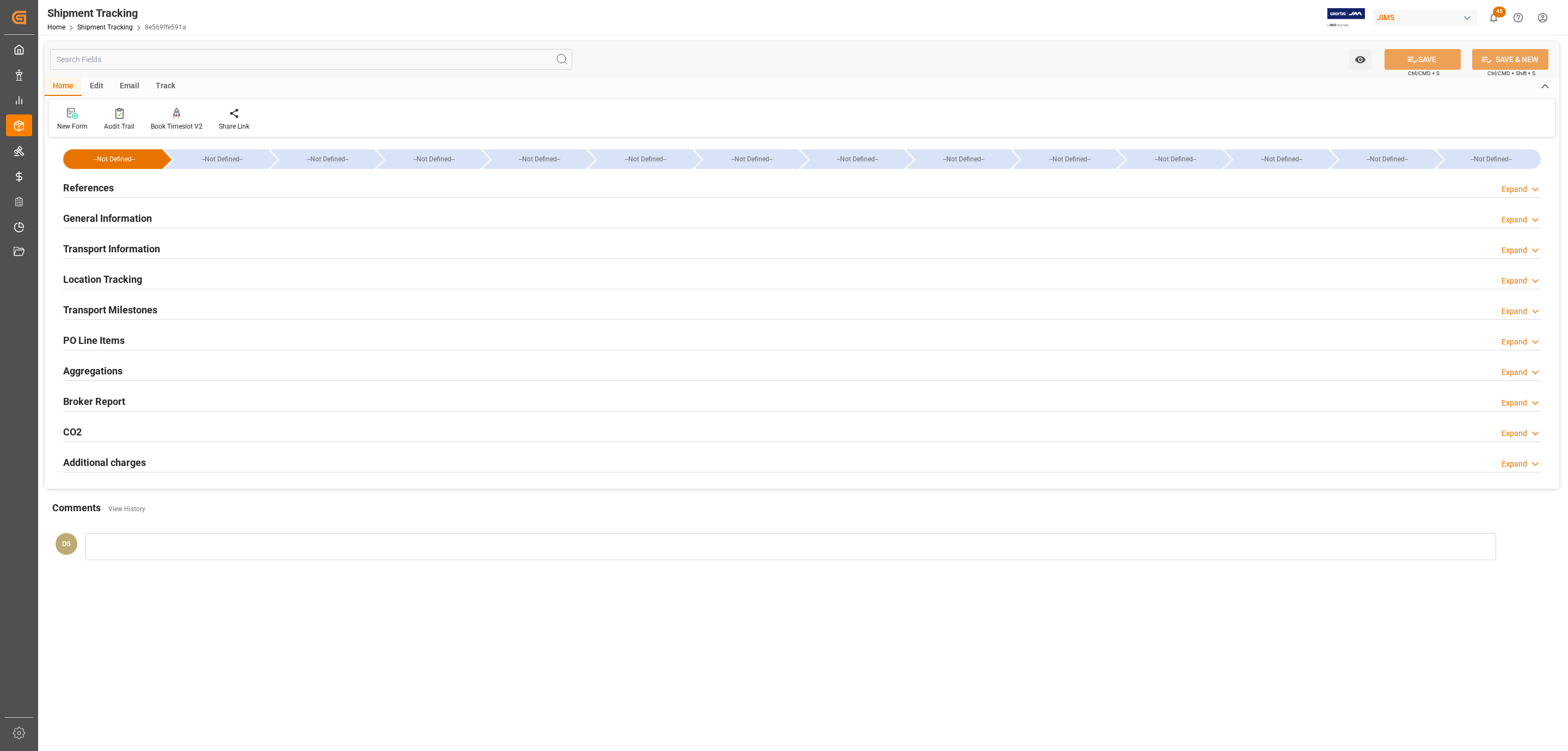
click at [138, 188] on div "References Expand" at bounding box center [802, 187] width 1478 height 21
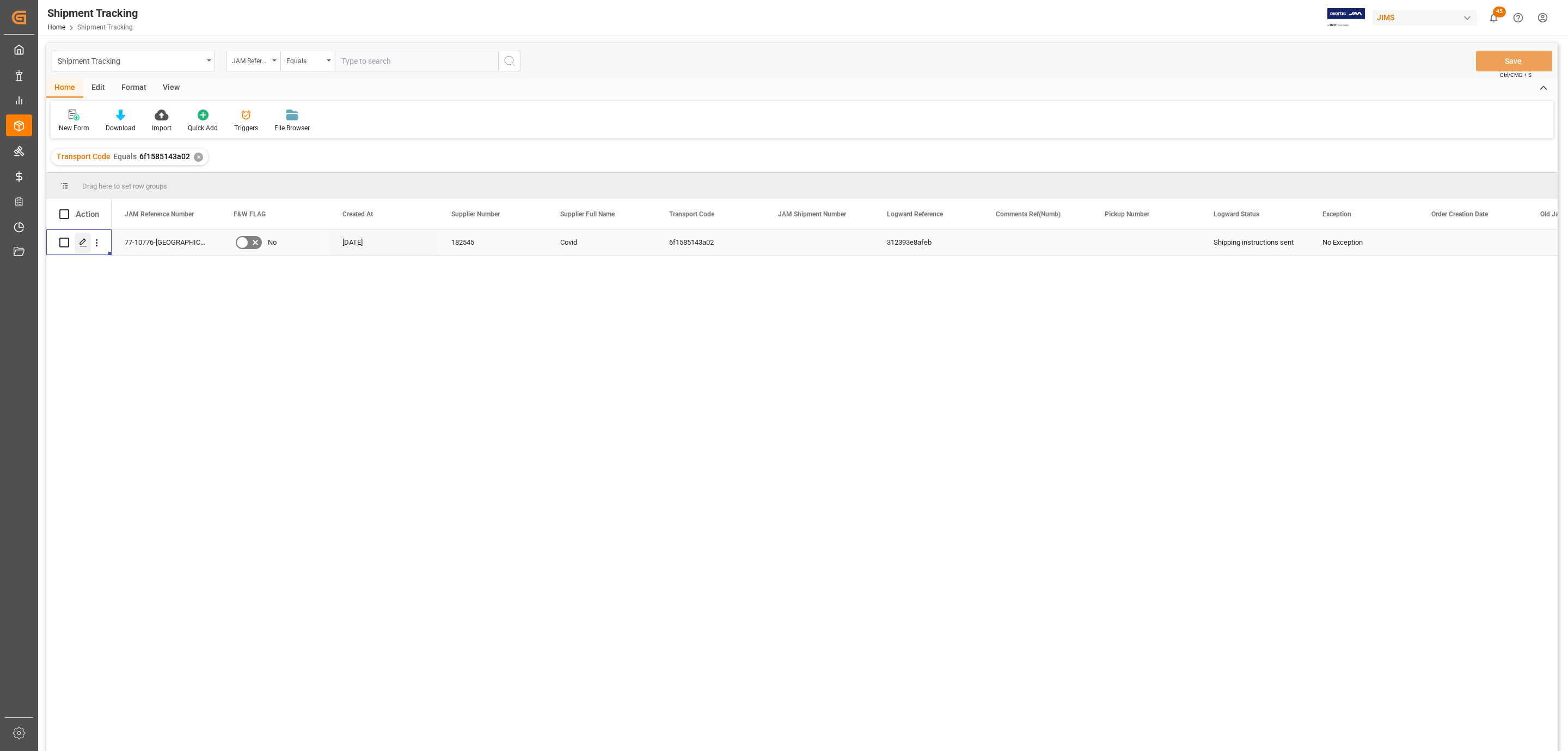
click at [82, 249] on div "Press SPACE to select this row." at bounding box center [83, 242] width 16 height 20
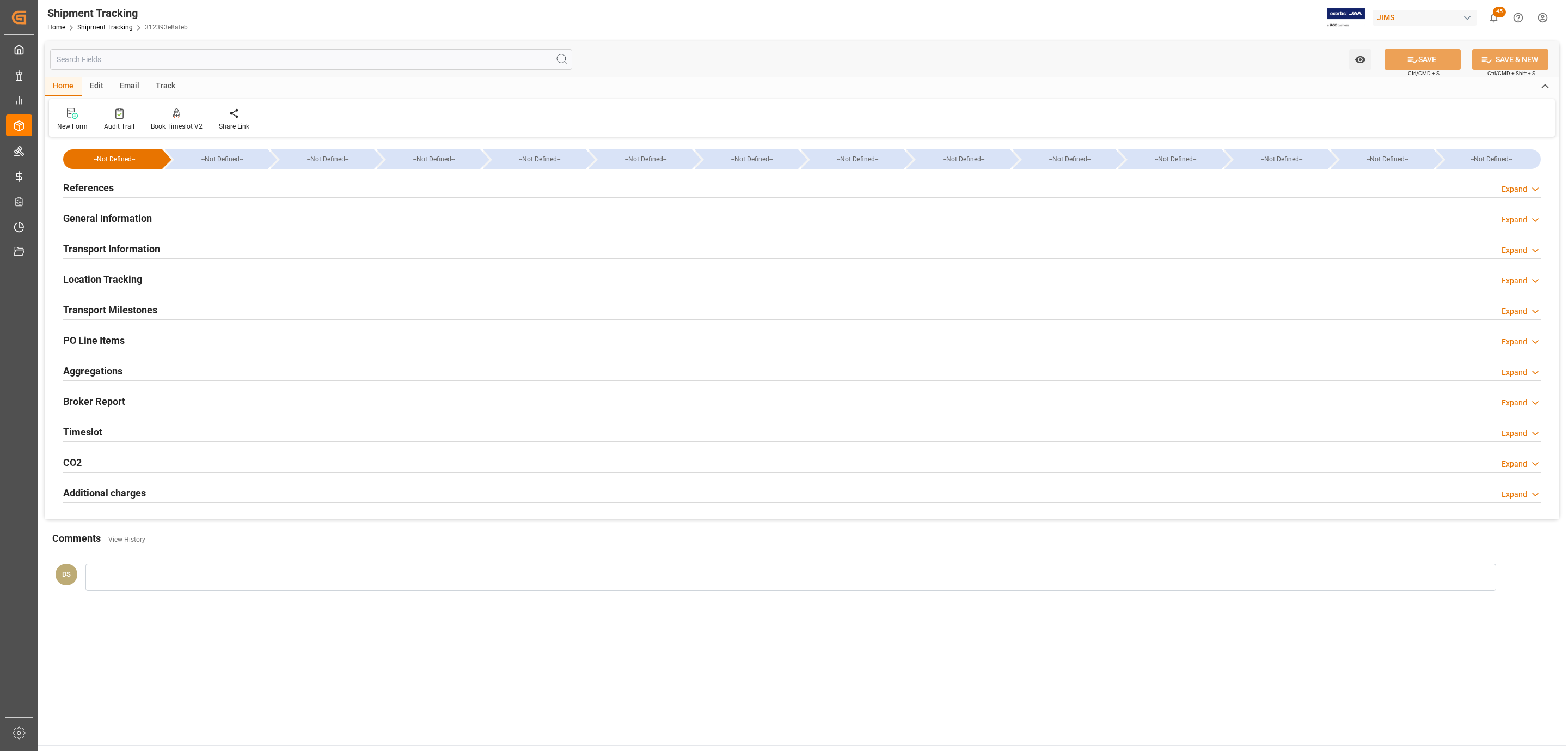
type input "[DATE]"
click at [100, 187] on h2 "References" at bounding box center [88, 188] width 51 height 15
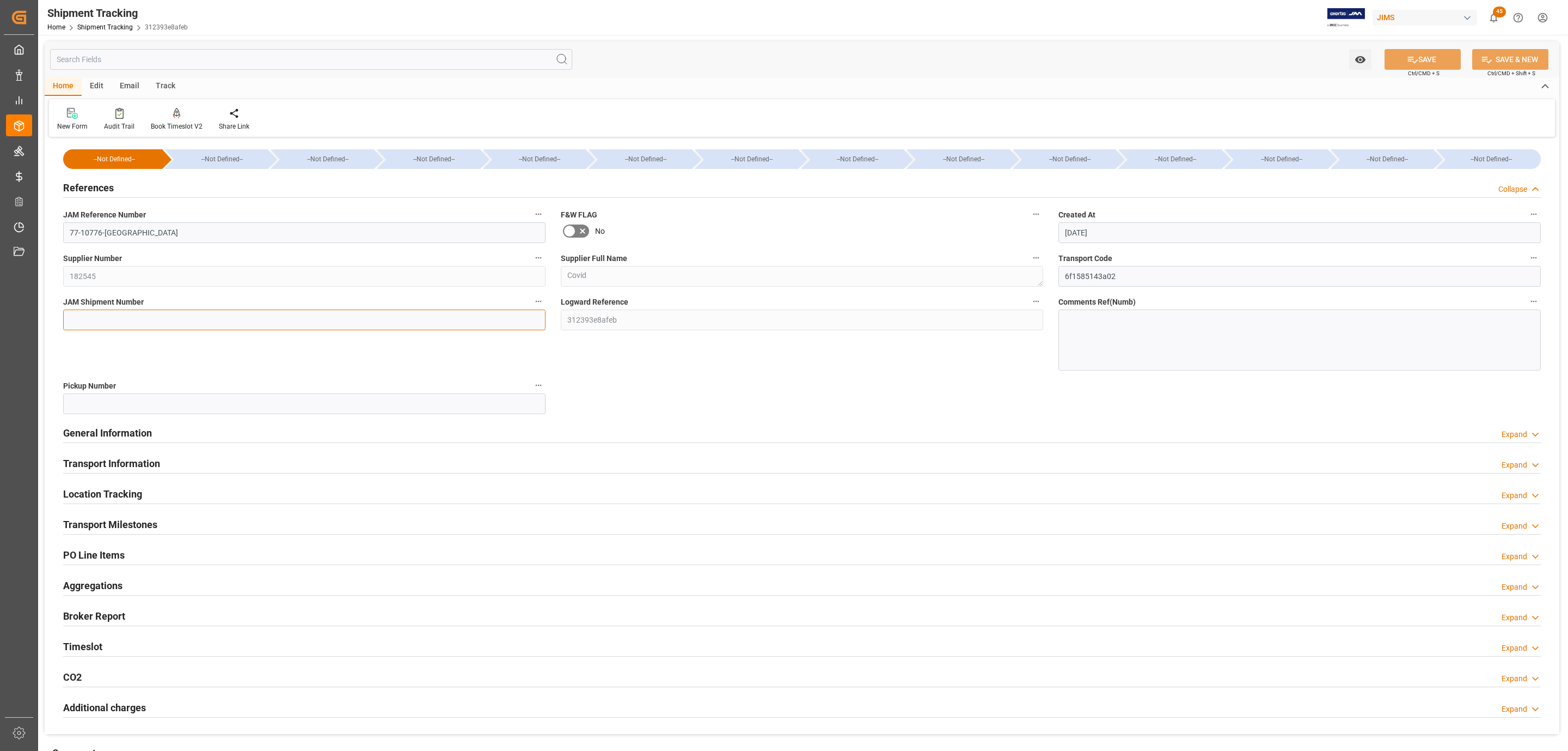
click at [108, 314] on input at bounding box center [304, 320] width 482 height 21
paste input "72907"
type input "72907"
click at [1409, 59] on icon at bounding box center [1413, 60] width 10 height 7
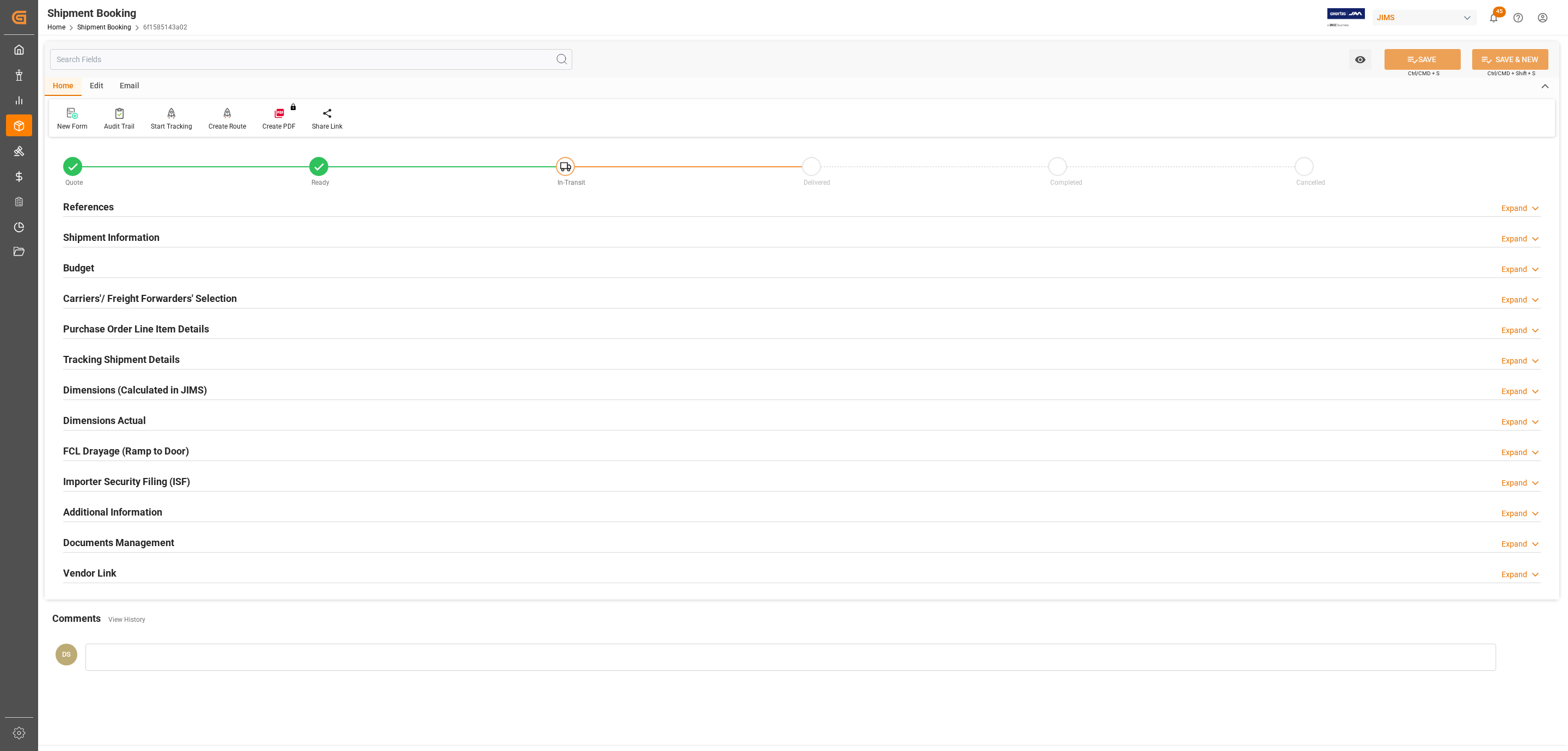
click at [139, 324] on h2 "Purchase Order Line Item Details" at bounding box center [136, 329] width 146 height 15
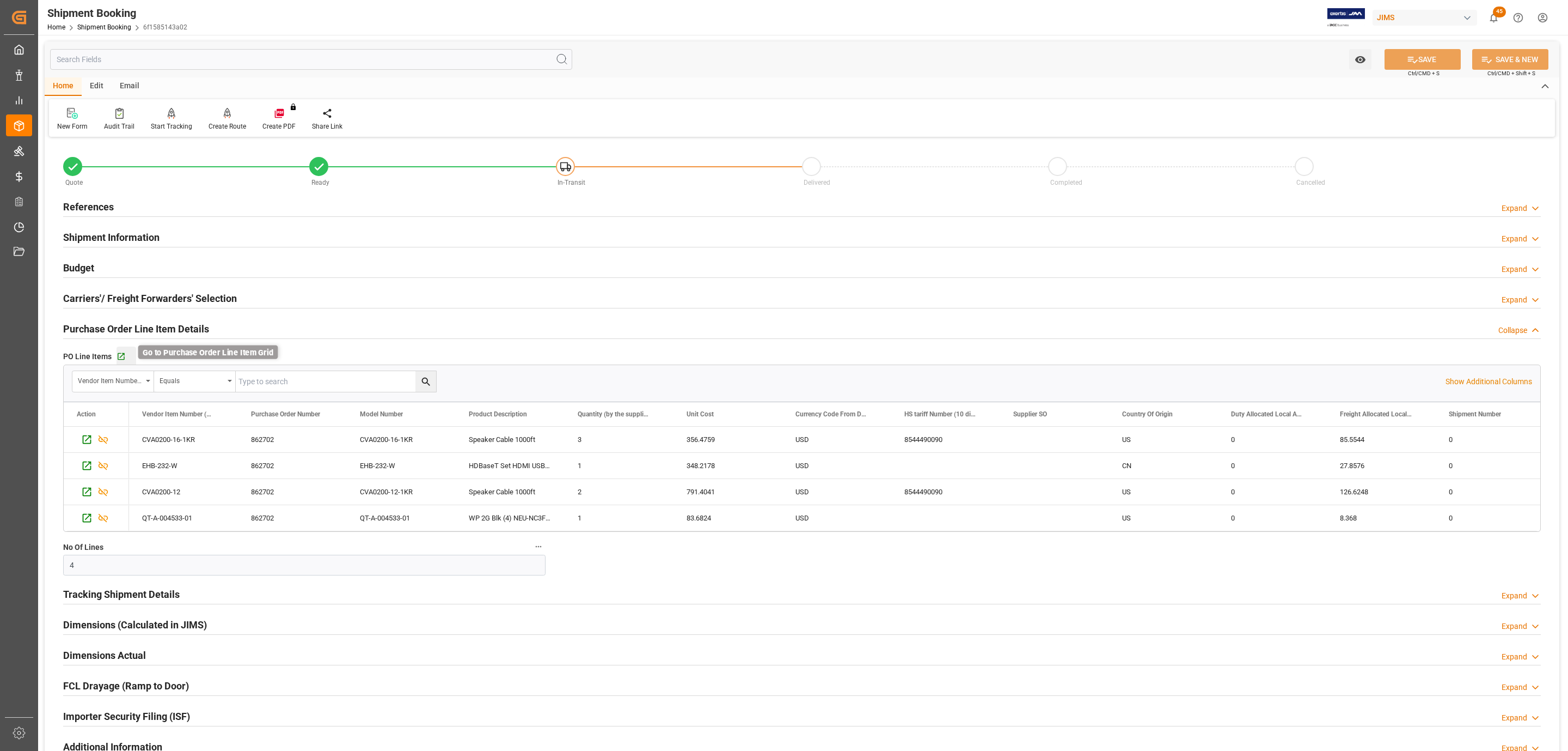
click at [120, 356] on icon "button" at bounding box center [121, 356] width 9 height 9
click at [142, 199] on div "References Expand" at bounding box center [802, 206] width 1478 height 21
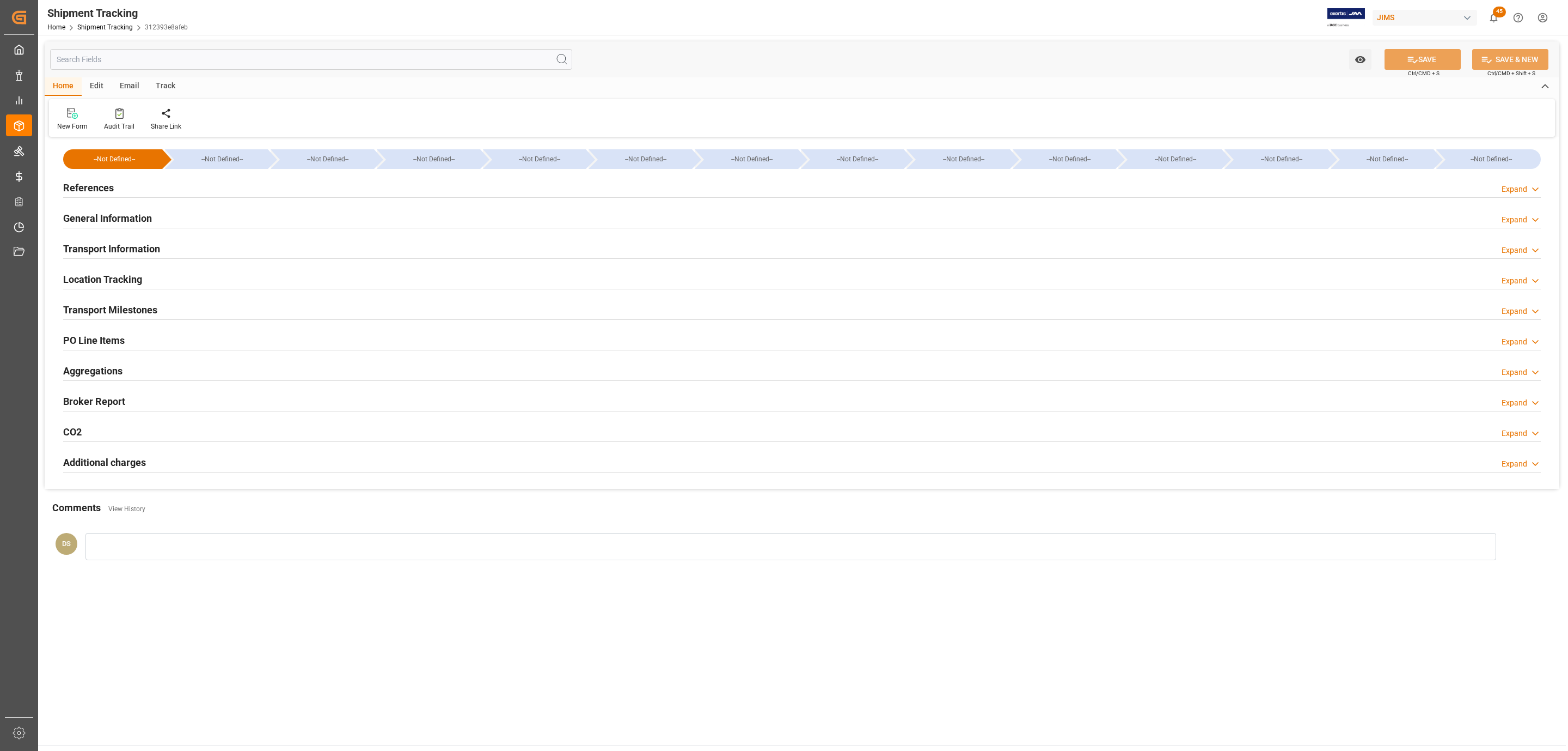
type textarea "J"
type textarea "FEDEX INTERNATIONAL ECONOMY"
type textarea "EXW Tempe AZ [GEOGRAPHIC_DATA]"
click at [136, 250] on h2 "Transport Information" at bounding box center [111, 249] width 97 height 15
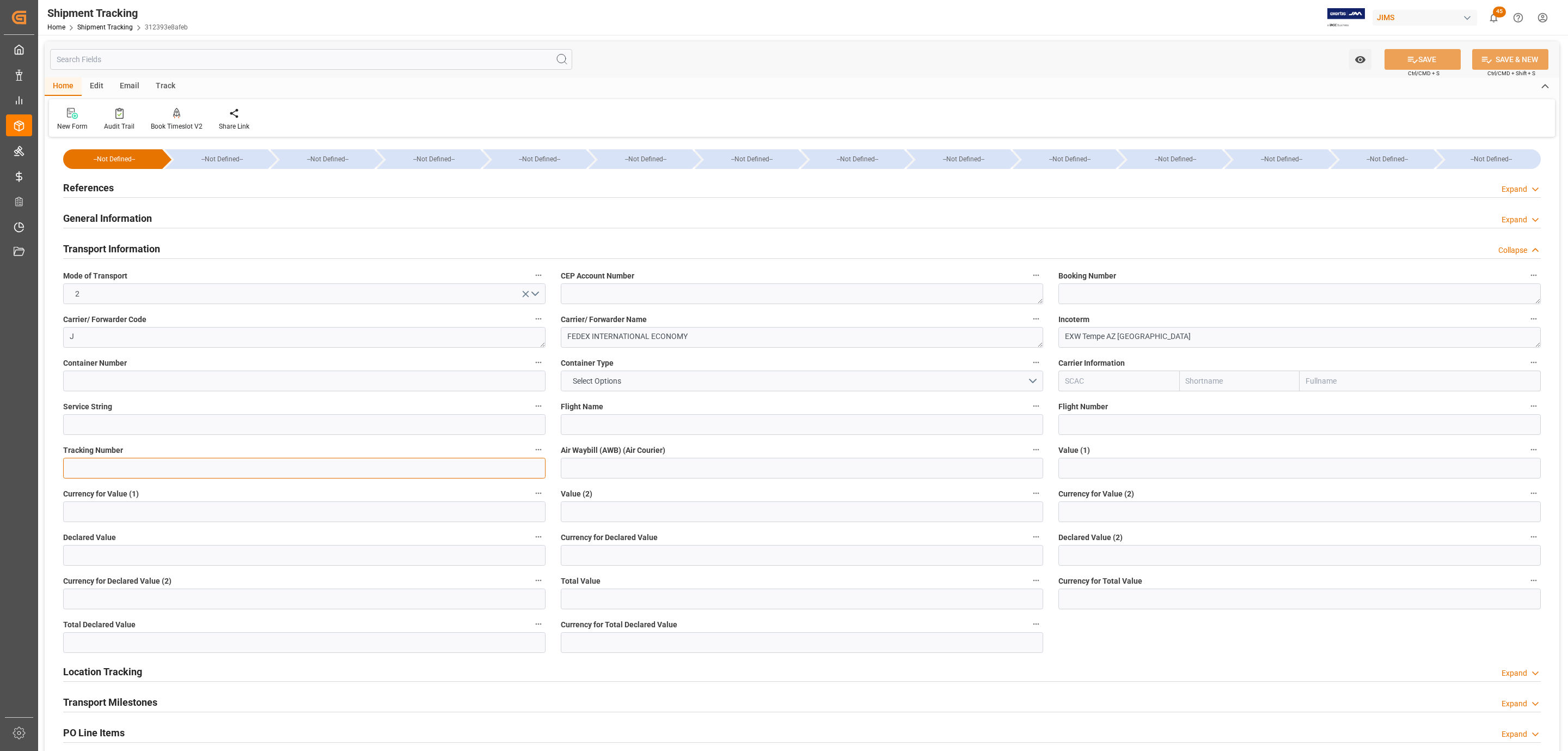
click at [192, 474] on input at bounding box center [304, 468] width 482 height 21
paste input "392869556673"
type input "392869556673"
click at [141, 560] on input "text" at bounding box center [304, 555] width 482 height 21
type input "2240.80"
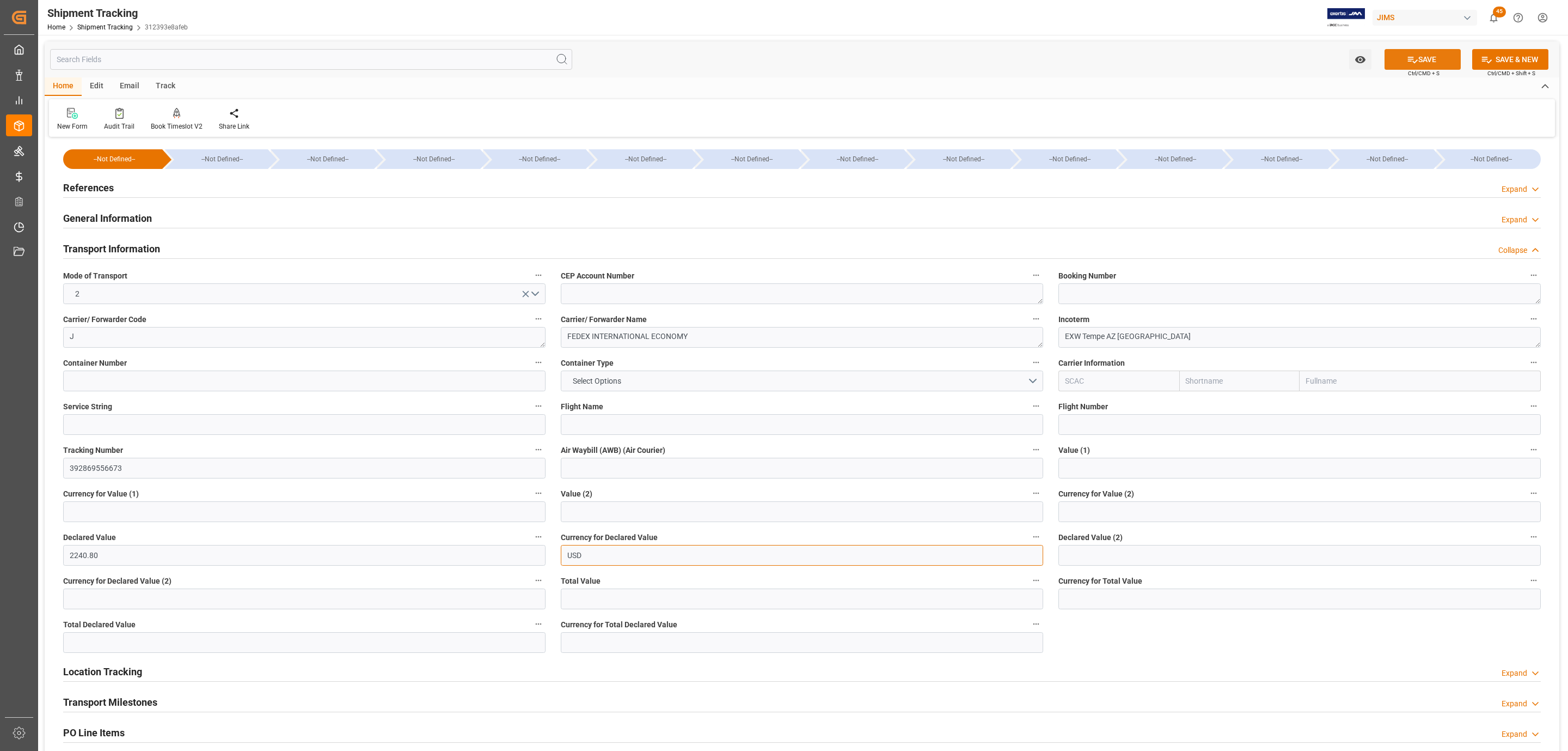
type input "USD"
drag, startPoint x: 1443, startPoint y: 57, endPoint x: 1446, endPoint y: 48, distance: 9.5
click at [1443, 56] on button "SAVE" at bounding box center [1423, 59] width 76 height 21
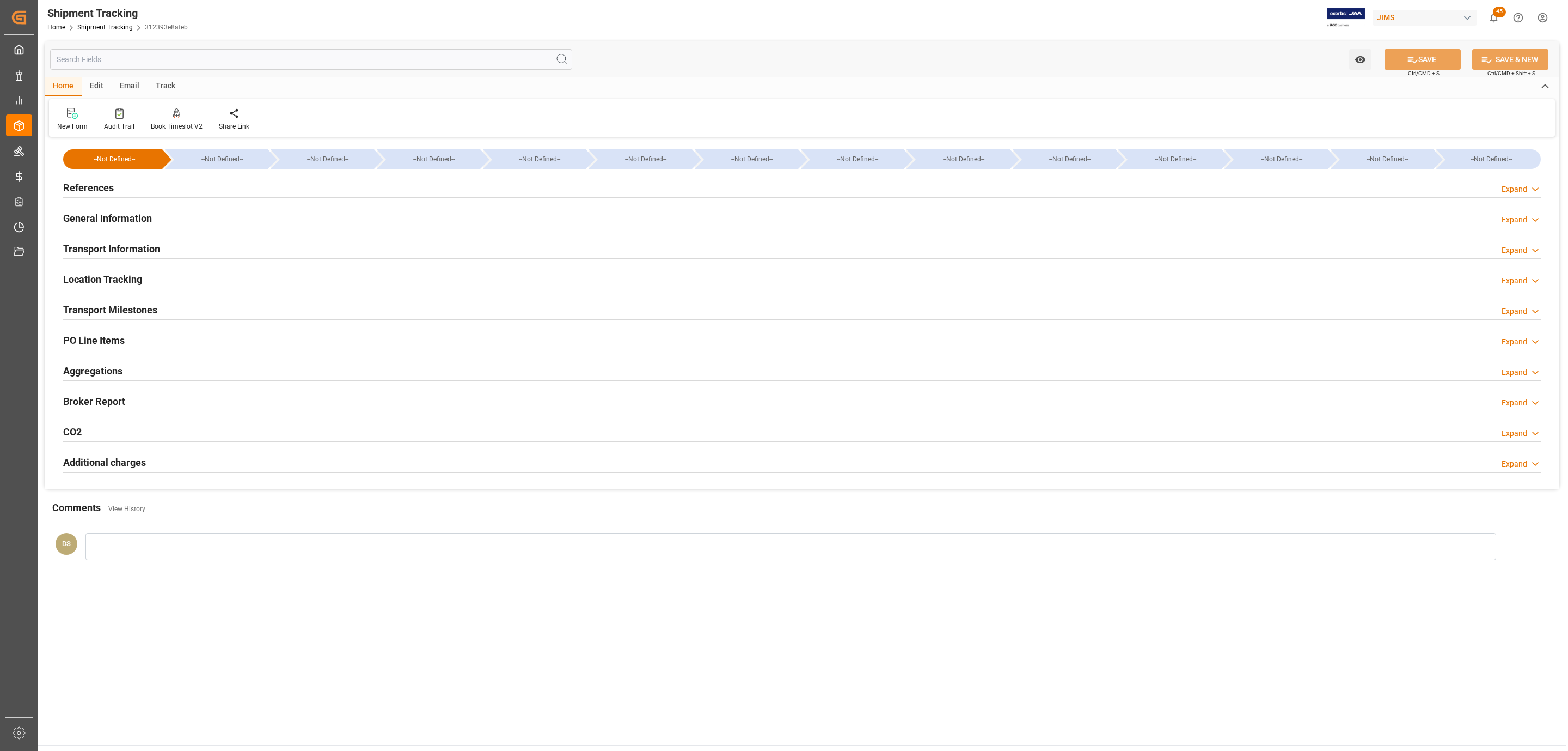
click at [113, 189] on h2 "References" at bounding box center [88, 188] width 51 height 15
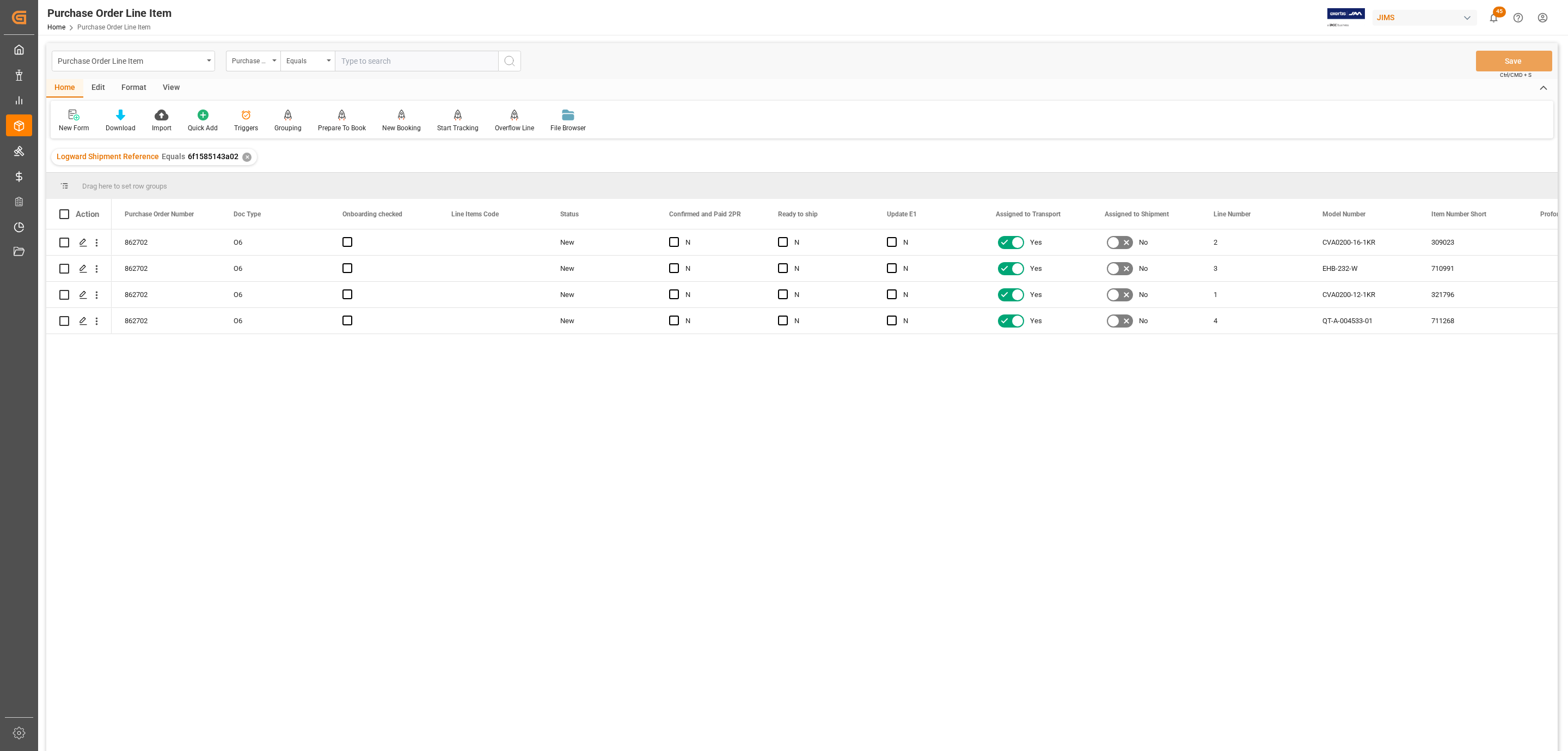
click at [170, 85] on div "View" at bounding box center [171, 88] width 33 height 18
click at [127, 121] on div "Standard Templates" at bounding box center [124, 121] width 71 height 24
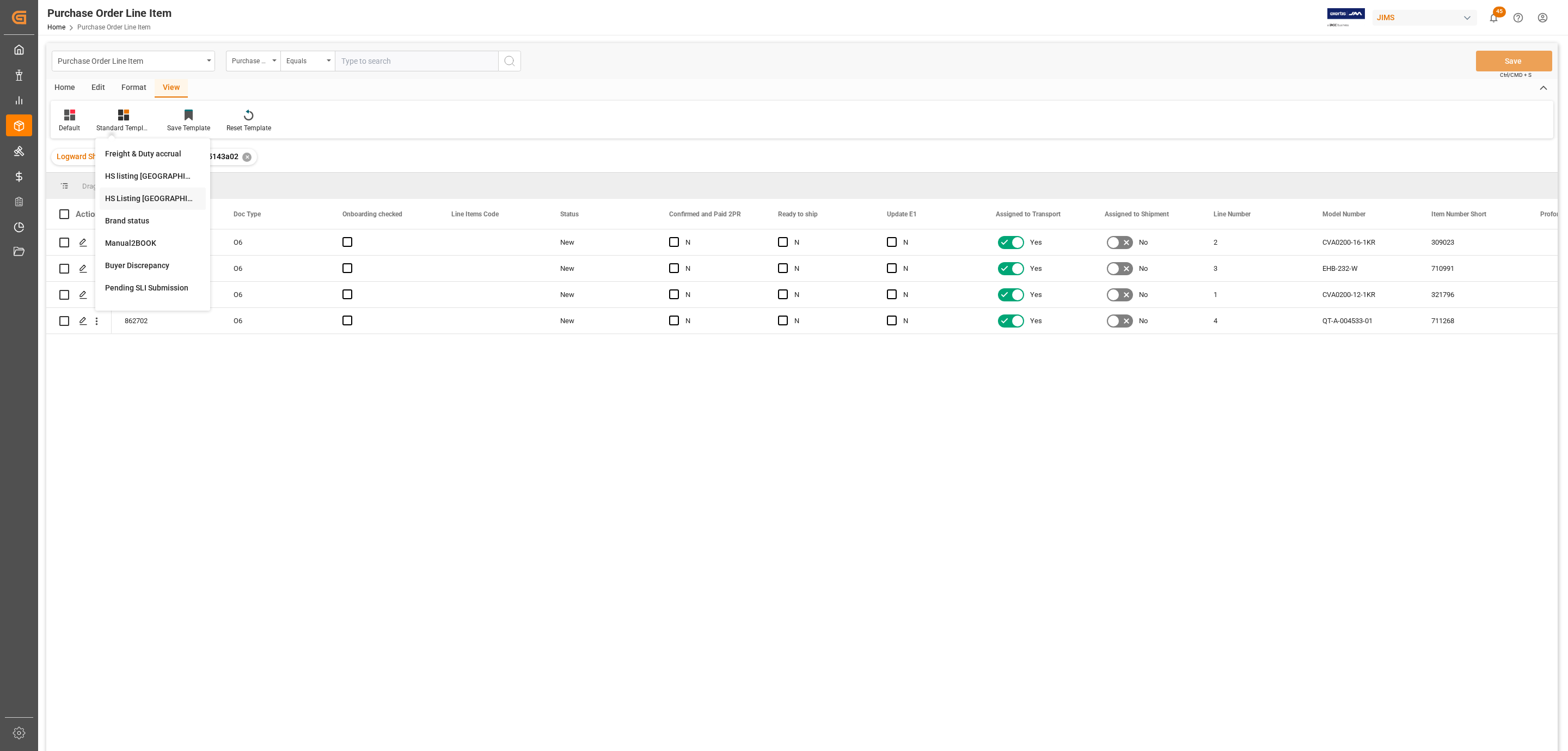
click at [175, 196] on div "HS Listing [GEOGRAPHIC_DATA]" at bounding box center [153, 199] width 96 height 12
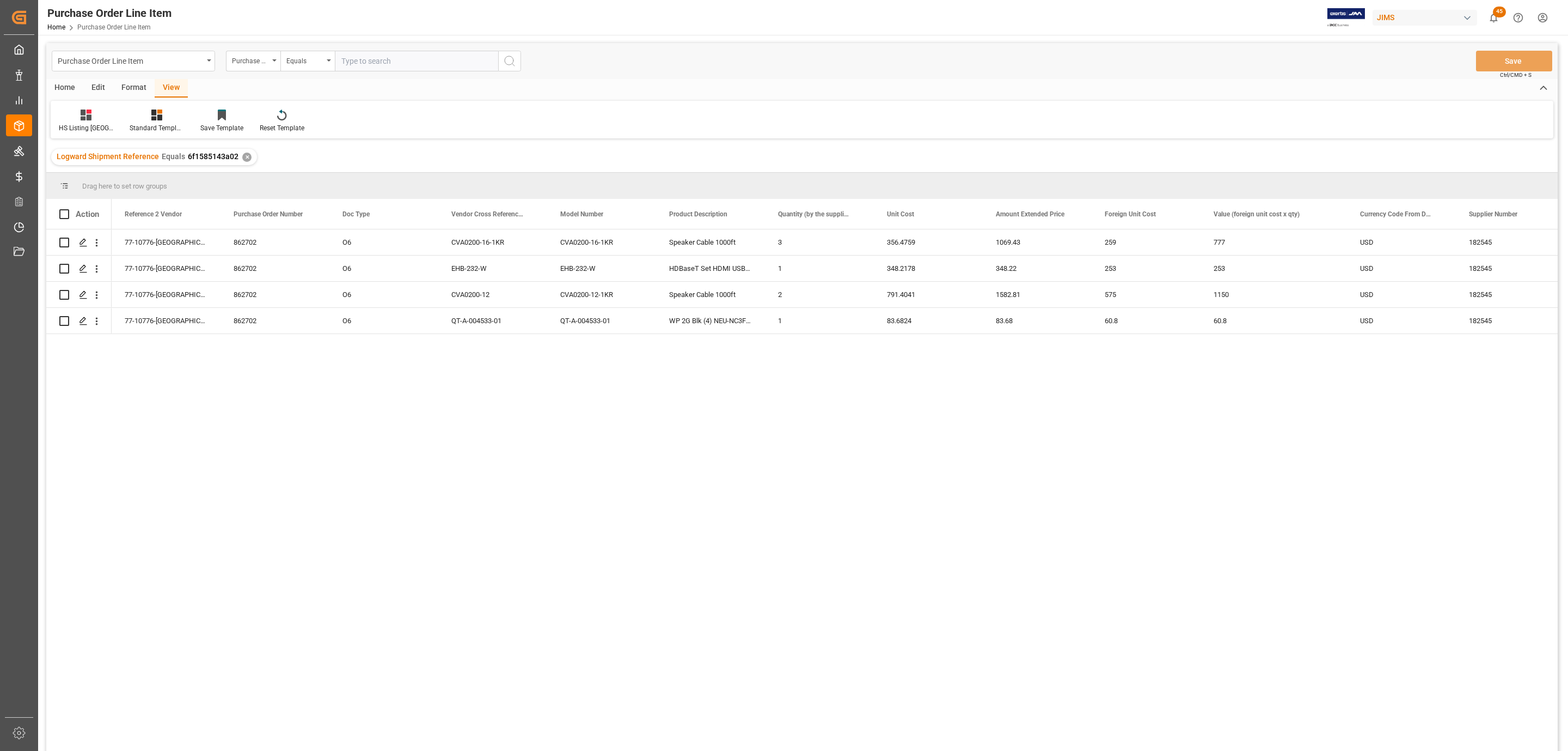
click at [64, 83] on div "Home" at bounding box center [65, 88] width 37 height 18
click at [64, 216] on span at bounding box center [64, 214] width 10 height 10
click at [68, 209] on input "checkbox" at bounding box center [68, 209] width 0 height 0
checkbox input "true"
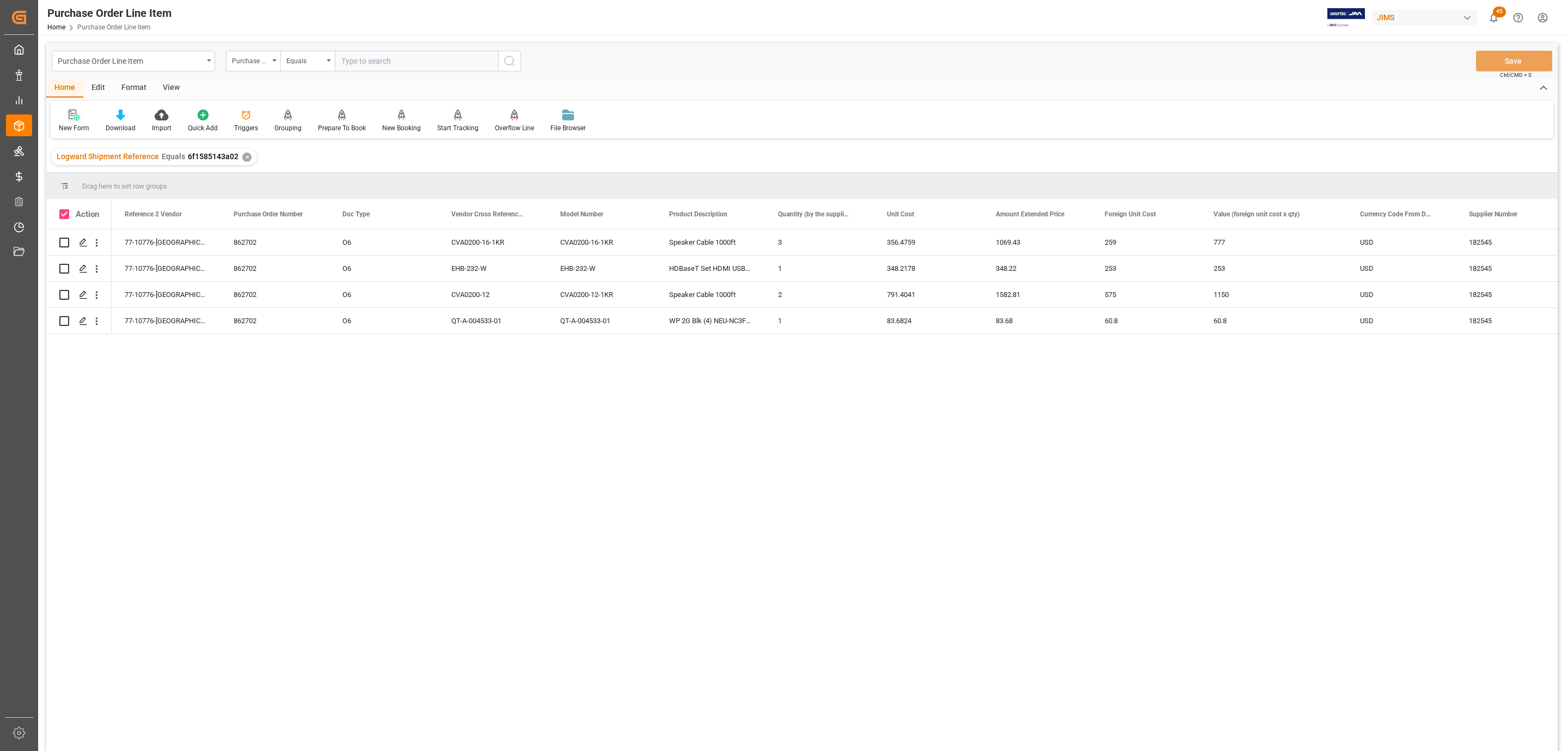
checkbox input "true"
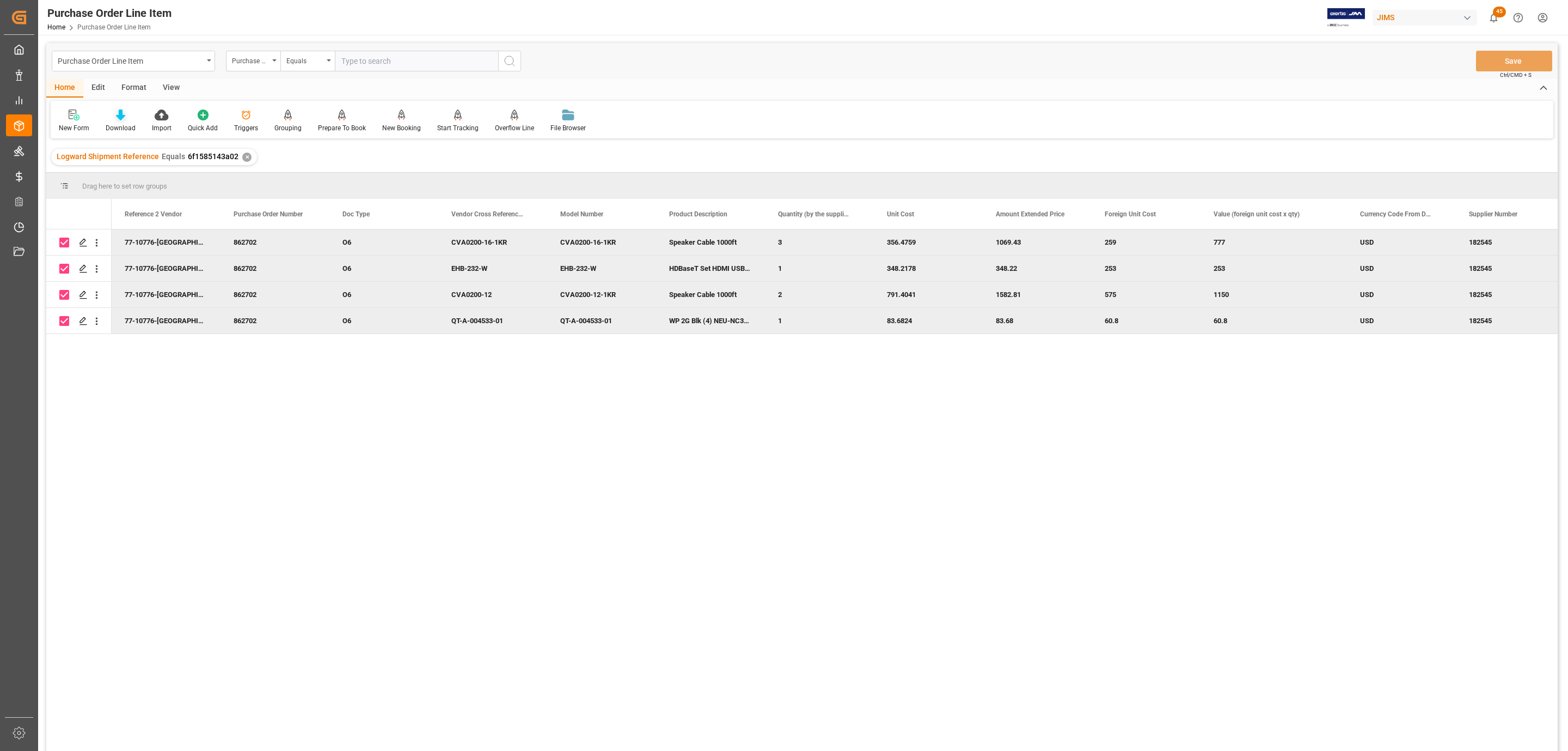
click at [117, 116] on icon at bounding box center [121, 115] width 9 height 11
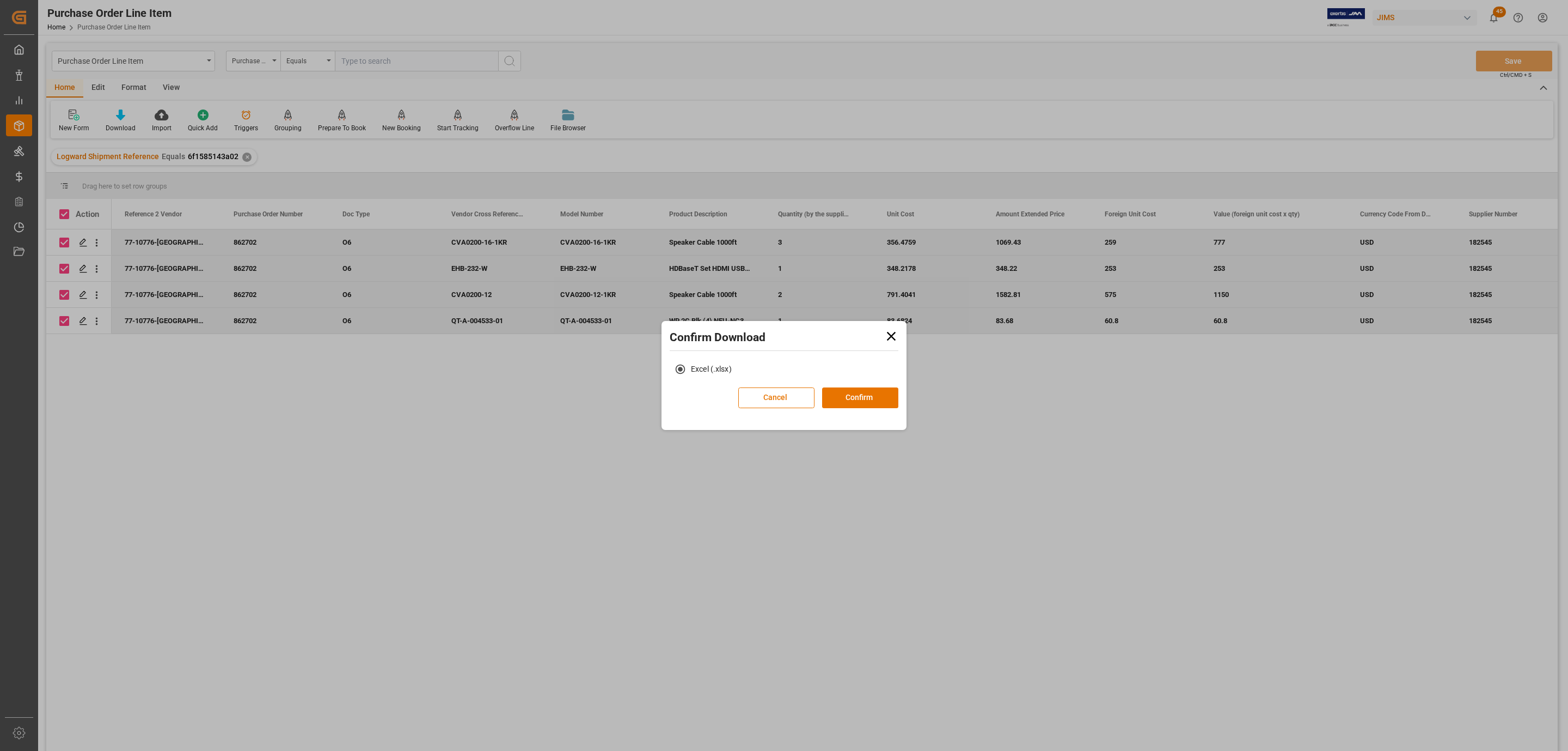
click at [850, 381] on div "Excel (.xlsx)" at bounding box center [784, 373] width 240 height 29
click at [850, 390] on button "Confirm" at bounding box center [860, 398] width 76 height 21
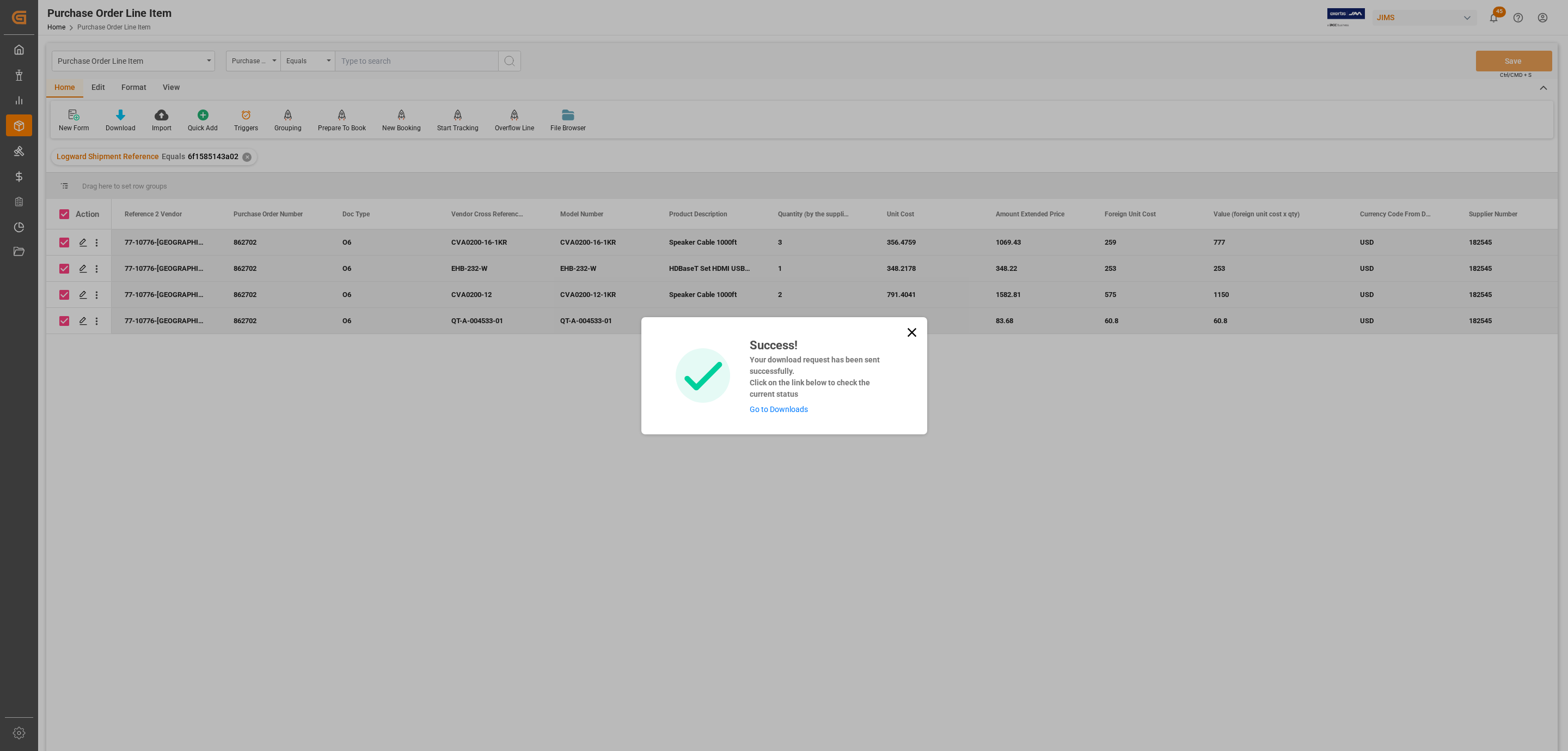
click at [794, 409] on link "Go to Downloads" at bounding box center [779, 409] width 58 height 9
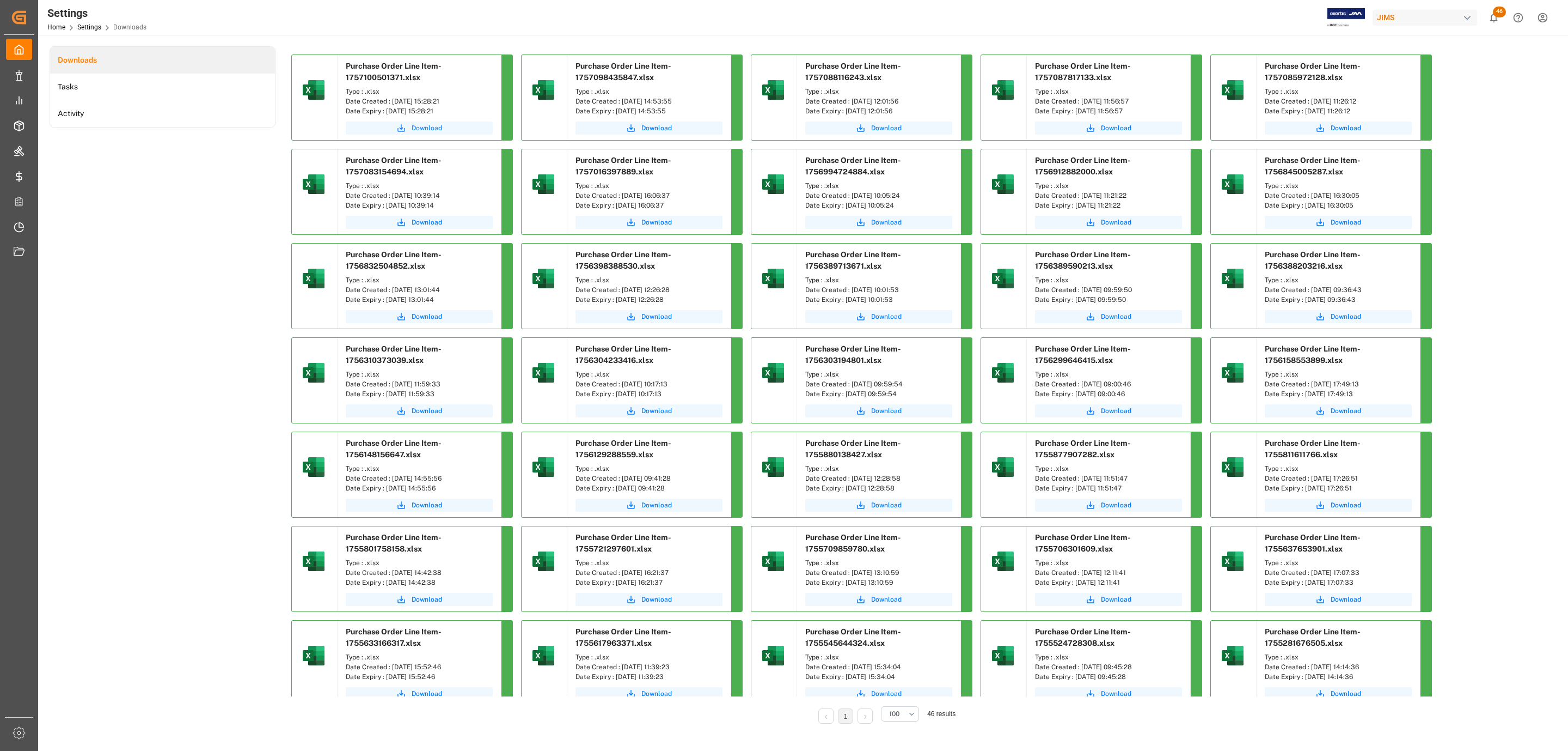
click at [435, 131] on span "Download" at bounding box center [427, 128] width 30 height 10
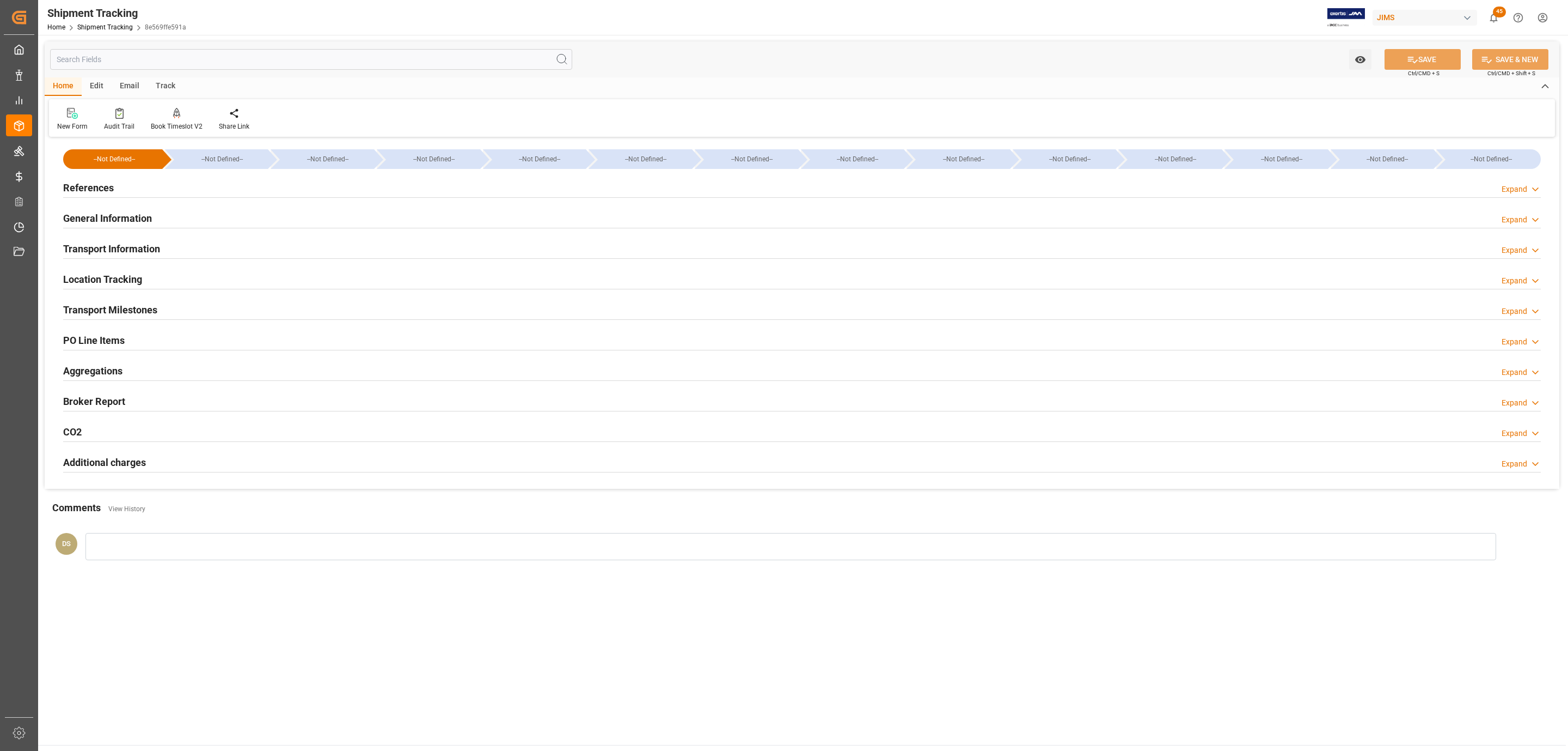
click at [131, 337] on div "PO Line Items Expand" at bounding box center [802, 339] width 1478 height 21
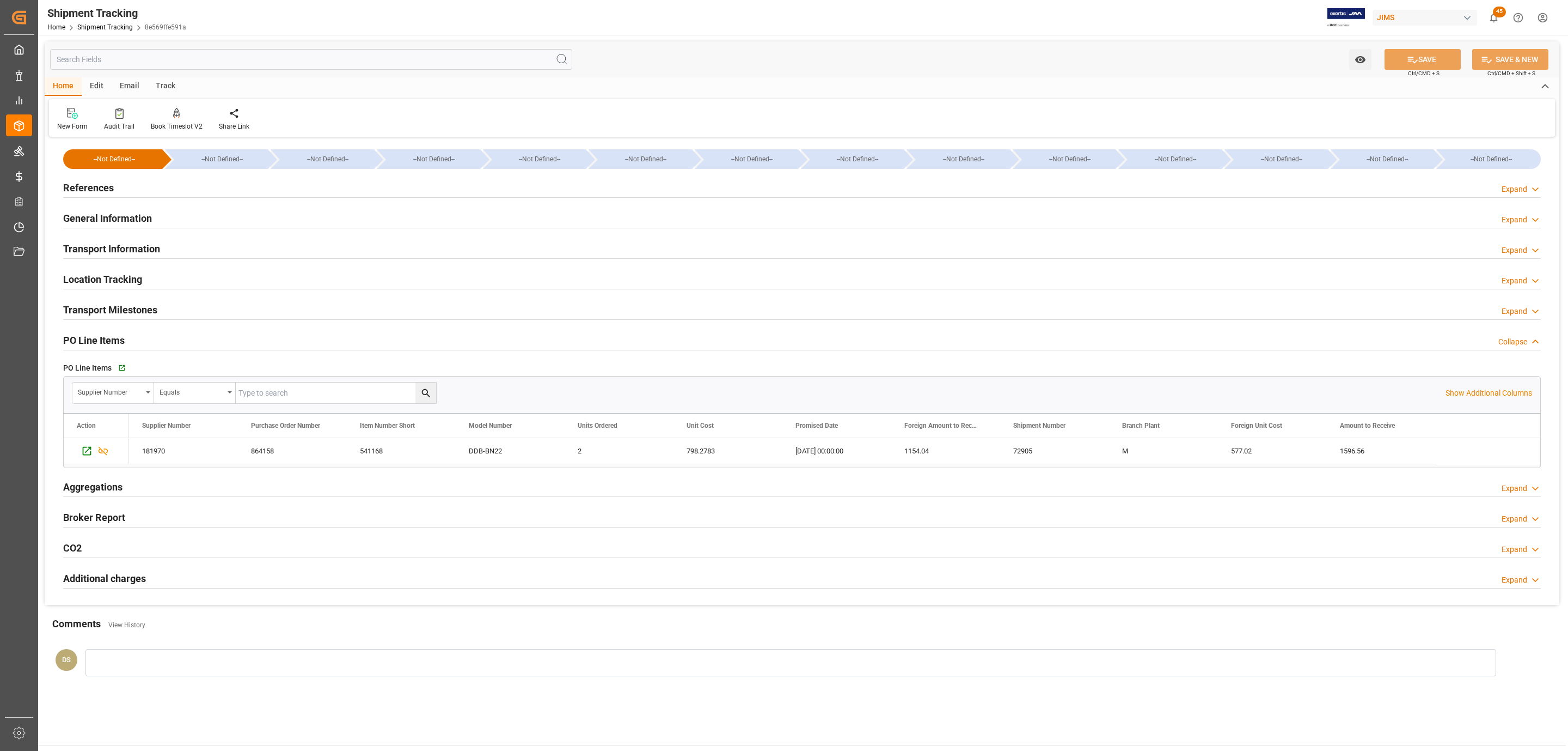
click at [121, 188] on div "References Expand" at bounding box center [802, 187] width 1478 height 21
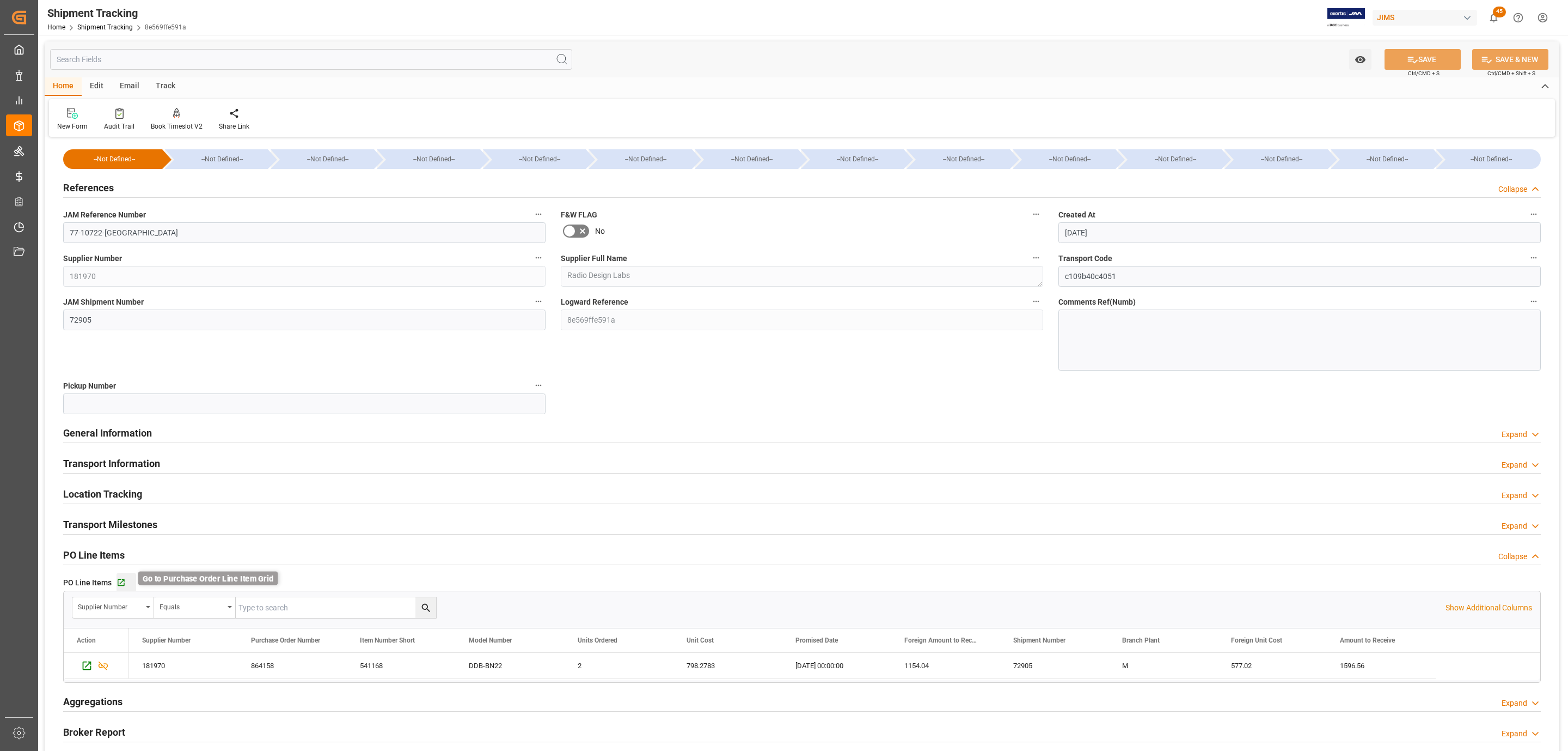
click at [121, 582] on icon "button" at bounding box center [121, 582] width 9 height 9
click at [206, 239] on input "77-10722-US" at bounding box center [304, 233] width 482 height 21
click at [206, 239] on input "77-10722-[GEOGRAPHIC_DATA]" at bounding box center [304, 233] width 482 height 21
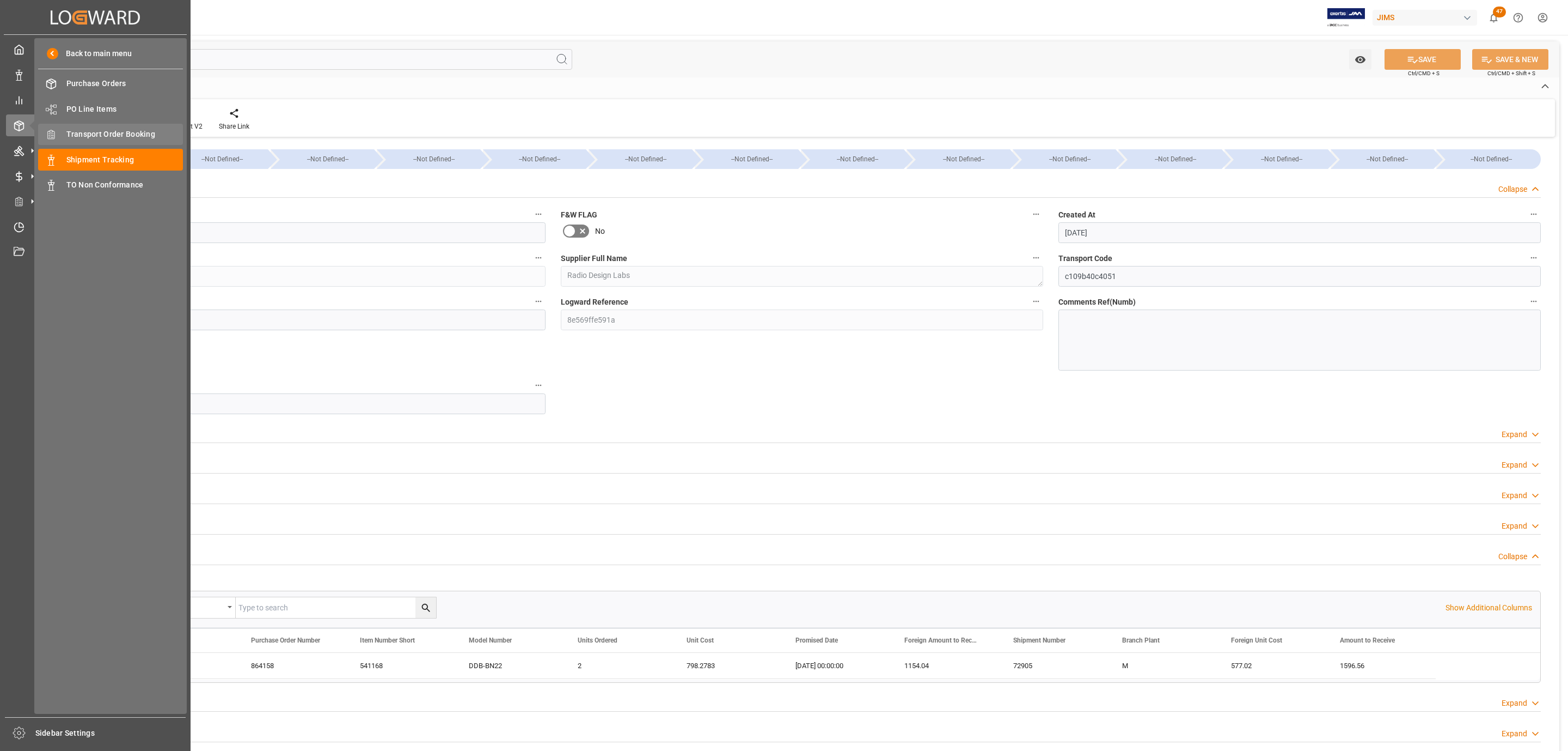
click at [122, 131] on span "Transport Order Booking" at bounding box center [125, 134] width 117 height 12
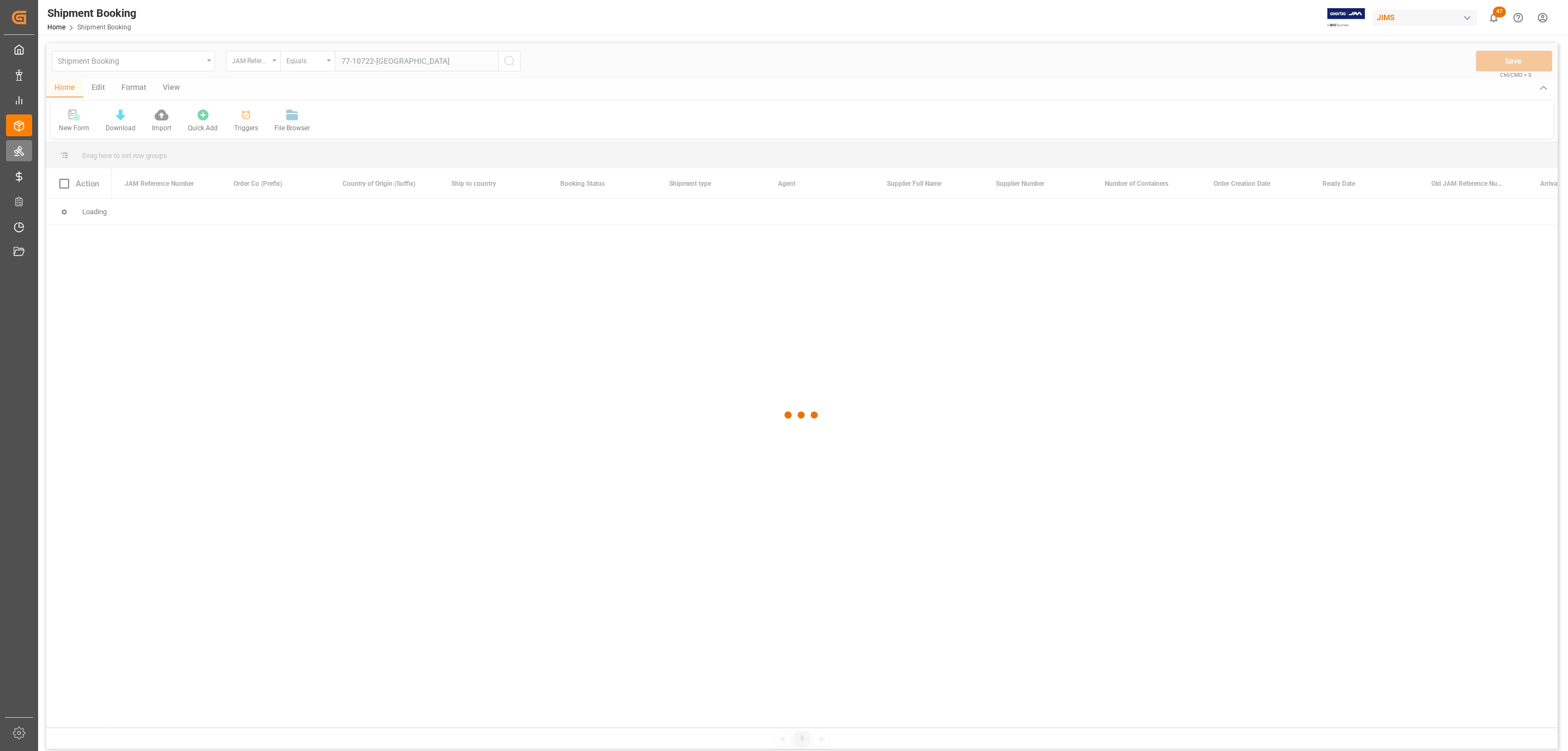
type input "77-10722-[GEOGRAPHIC_DATA]"
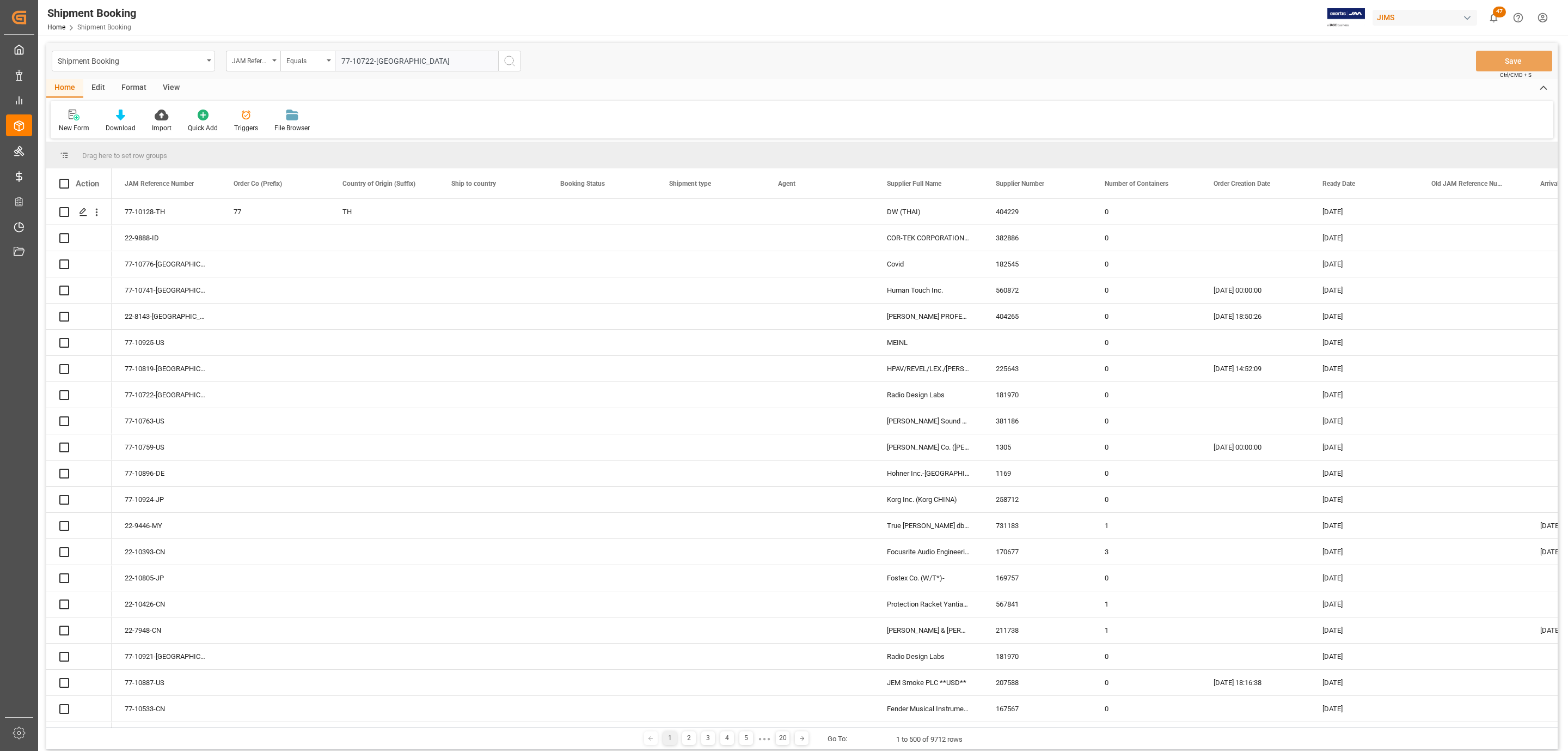
click at [502, 59] on button "search button" at bounding box center [509, 61] width 23 height 21
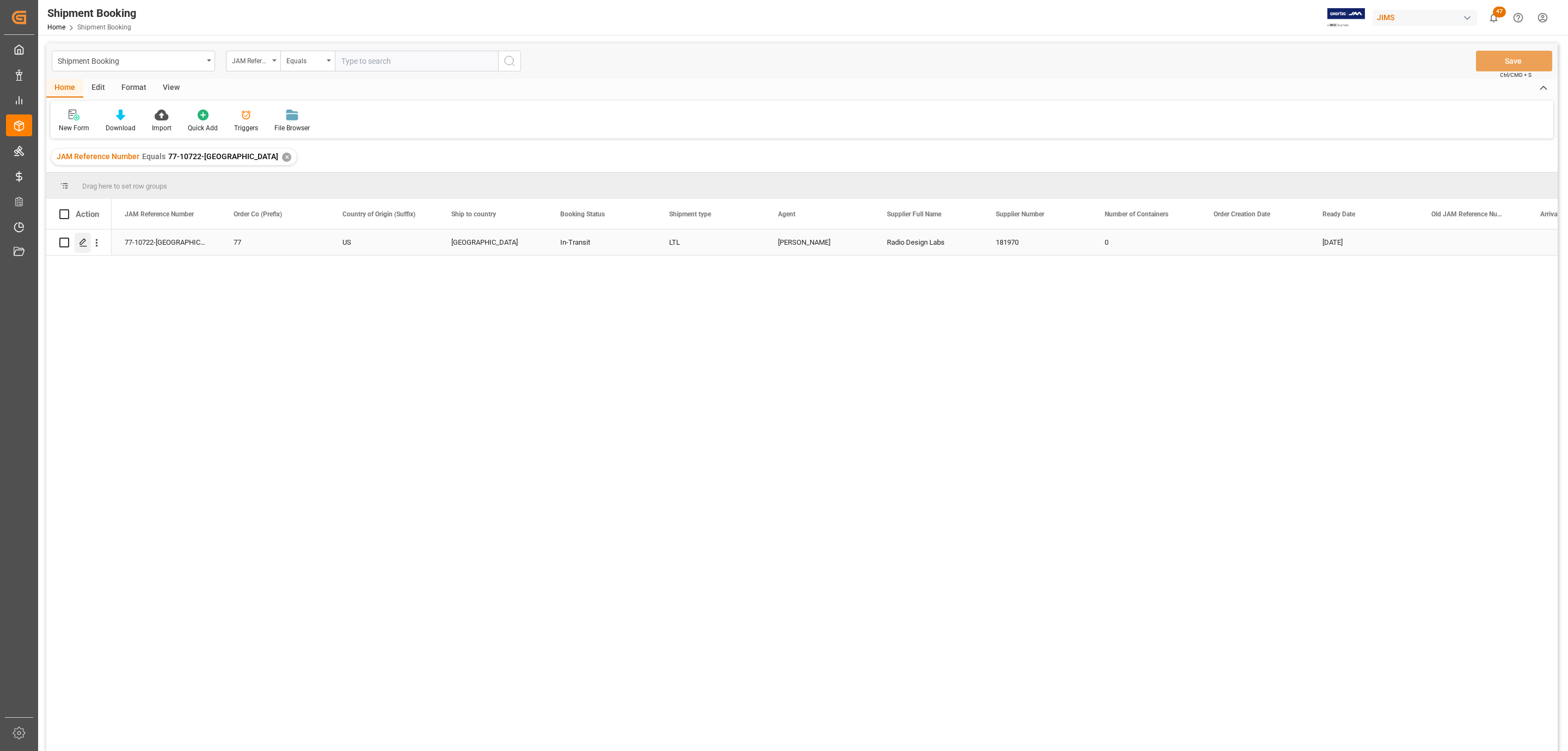
click at [84, 247] on icon "Press SPACE to select this row." at bounding box center [83, 242] width 9 height 9
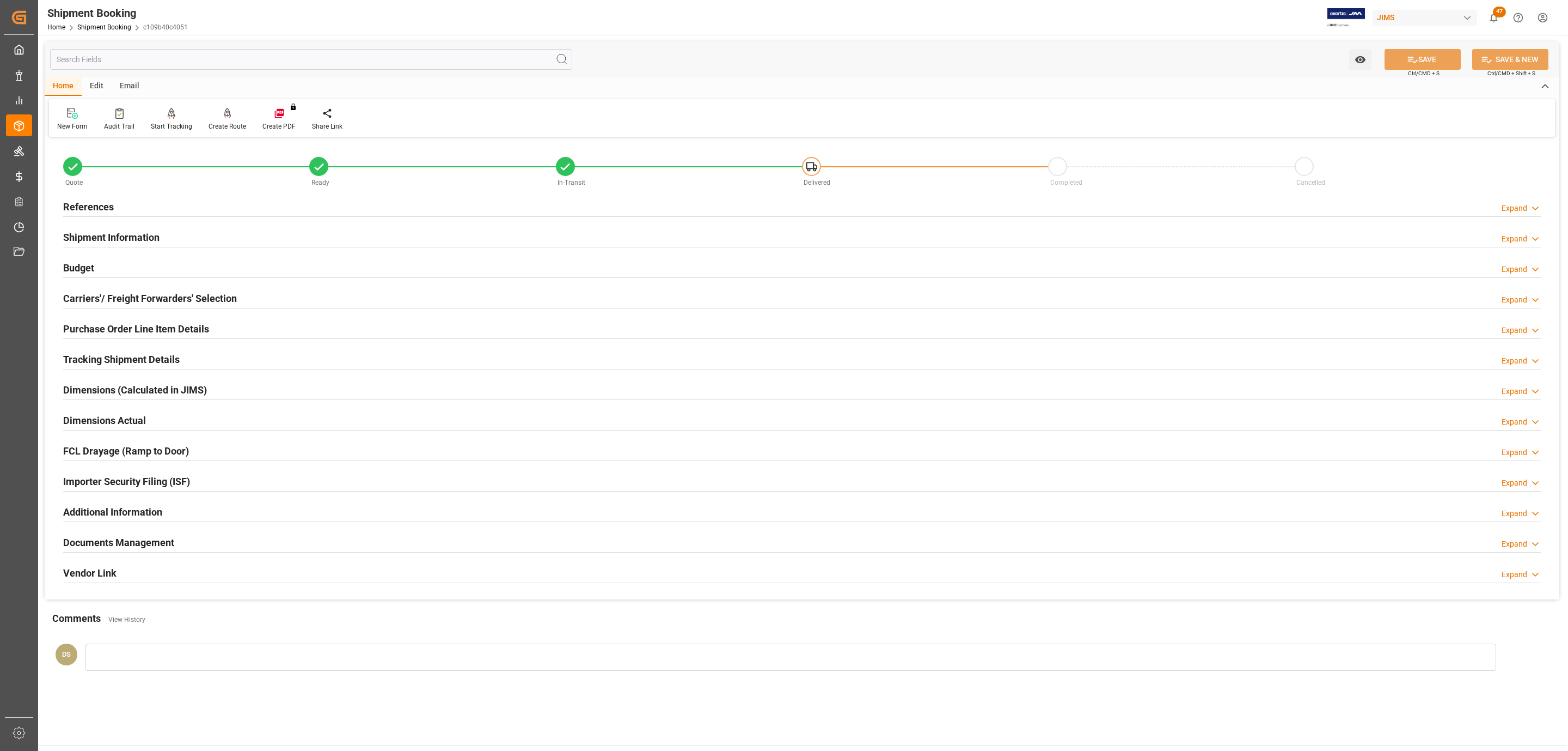
click at [119, 537] on div "Documents Management" at bounding box center [119, 541] width 111 height 21
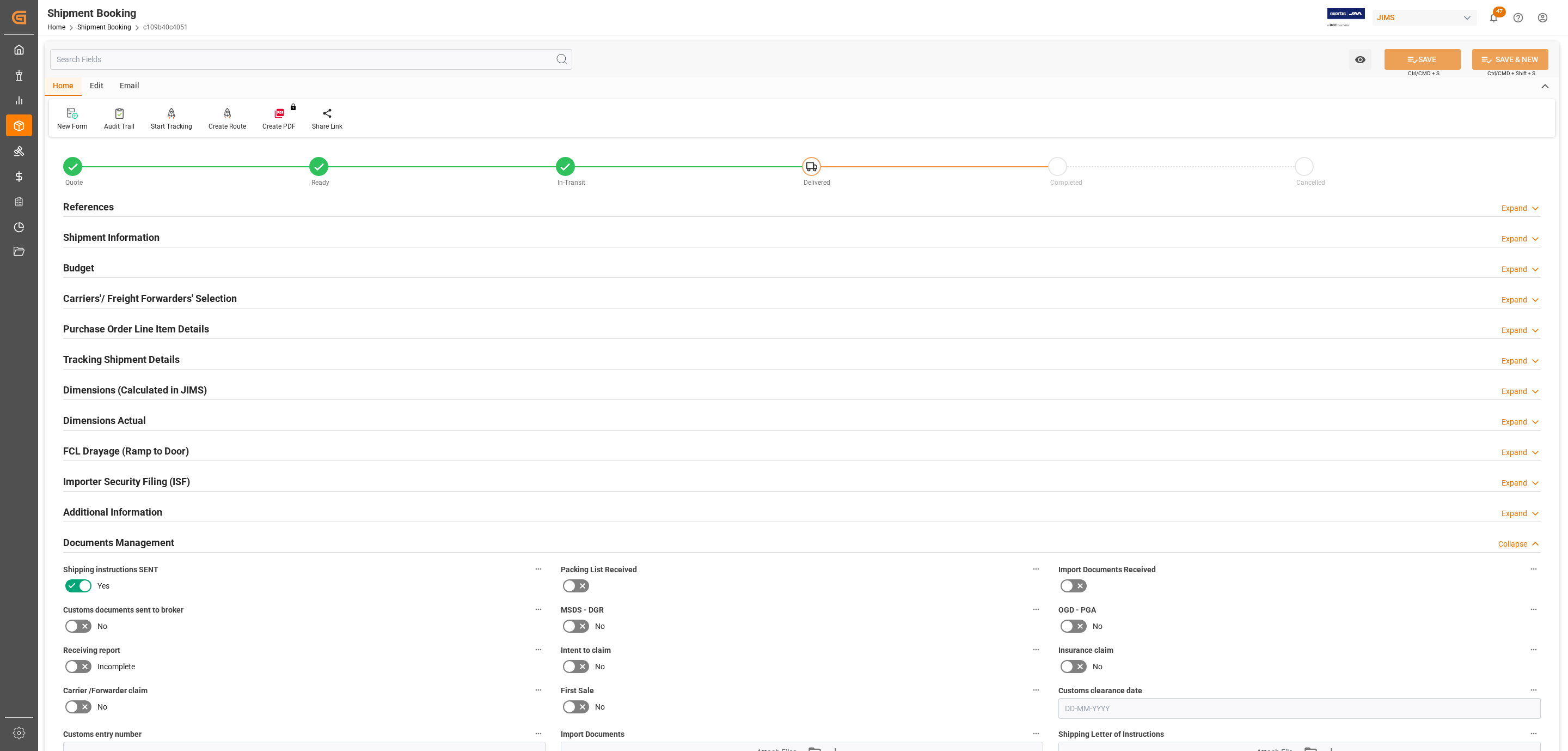
drag, startPoint x: 83, startPoint y: 627, endPoint x: 135, endPoint y: 612, distance: 54.1
click at [82, 623] on icon at bounding box center [85, 626] width 13 height 13
click at [0, 0] on input "checkbox" at bounding box center [0, 0] width 0 height 0
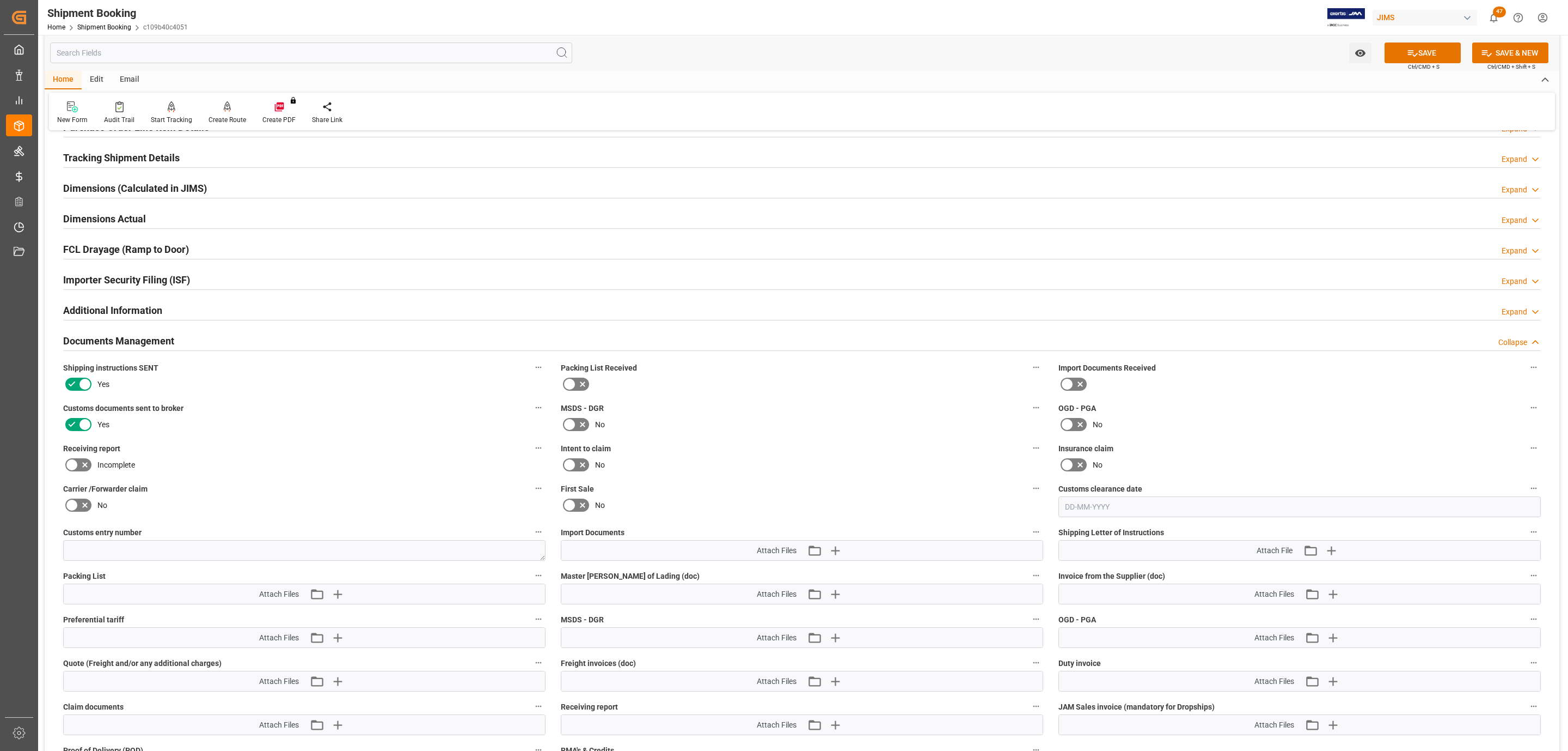
scroll to position [327, 0]
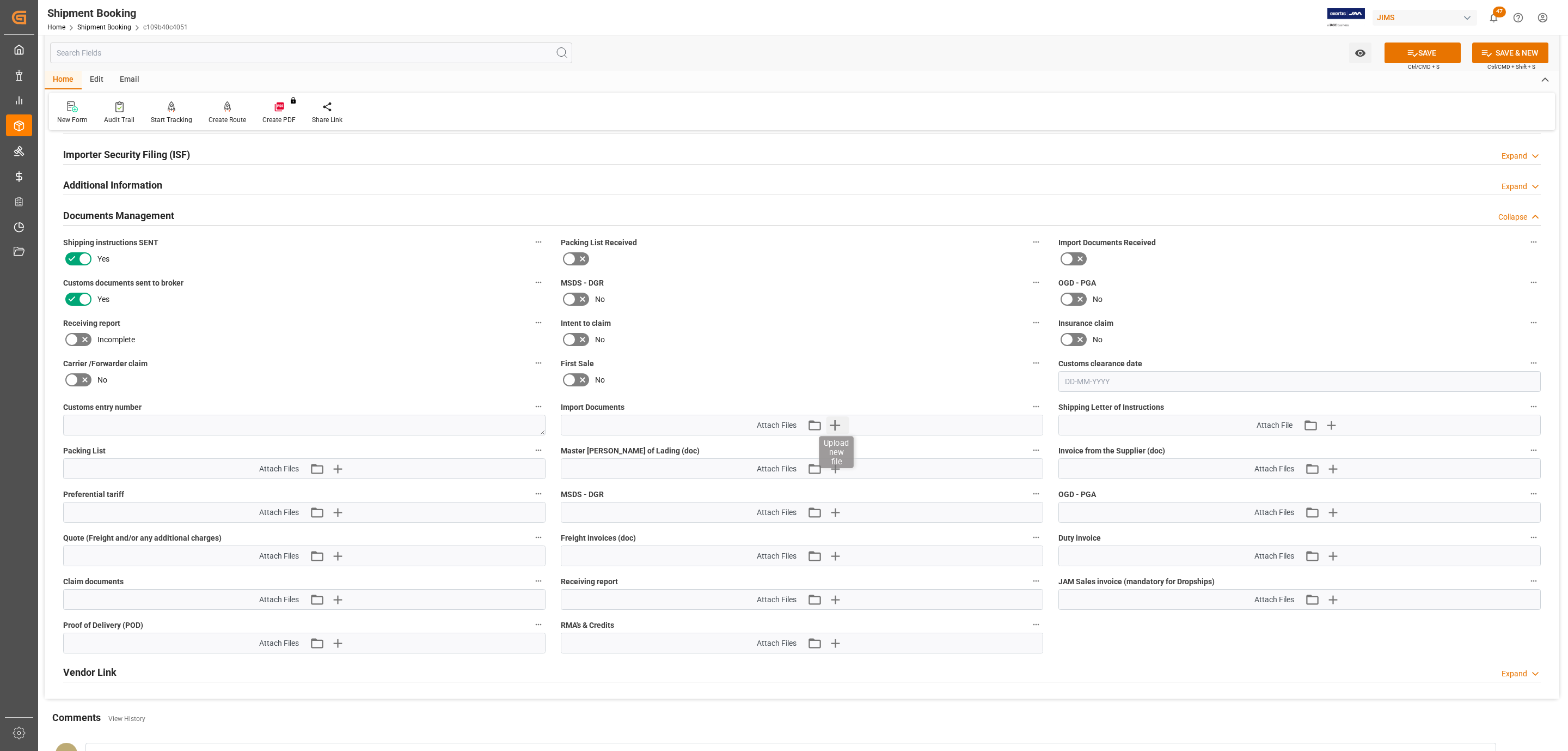
click at [831, 424] on icon "button" at bounding box center [835, 425] width 18 height 18
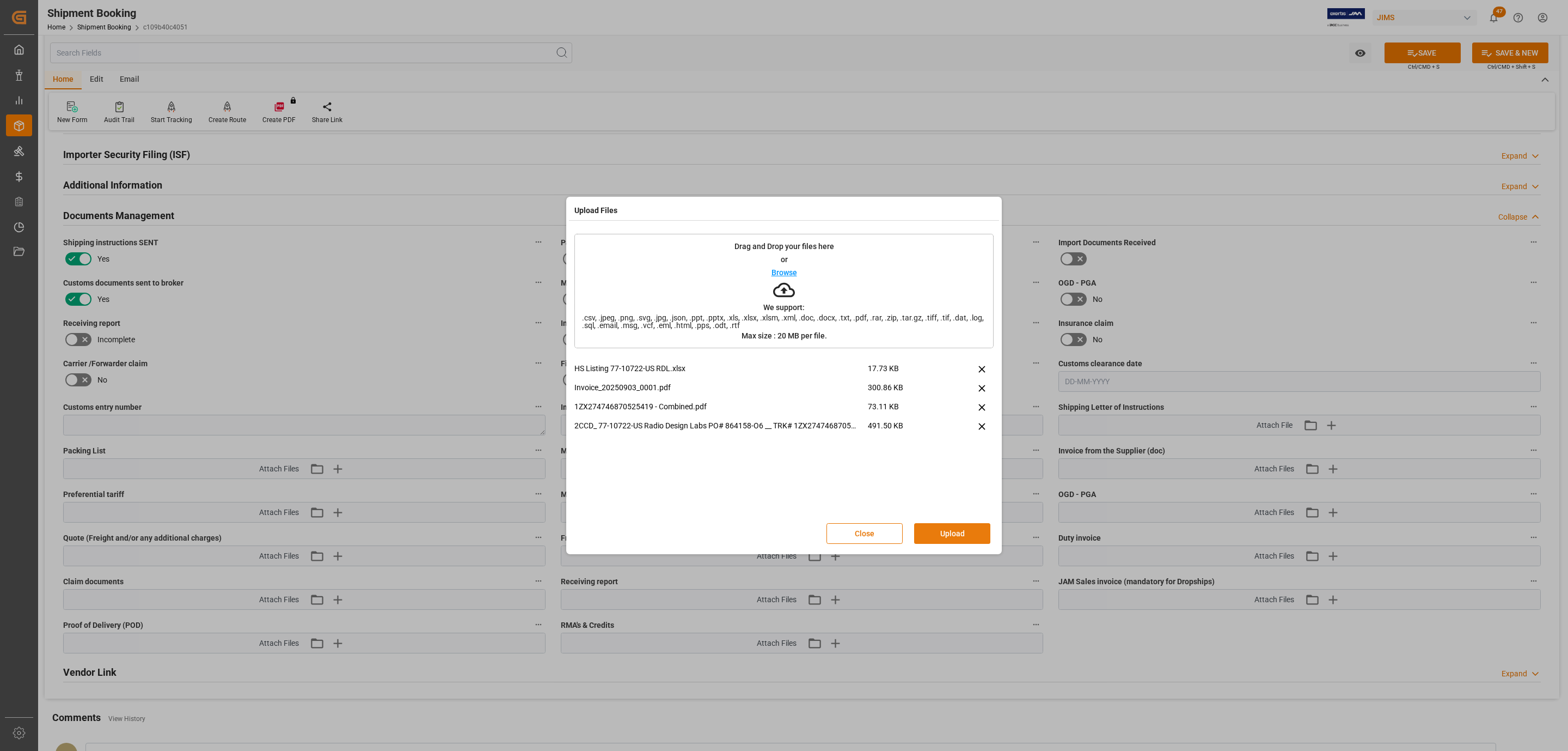
click at [930, 532] on button "Upload" at bounding box center [952, 534] width 76 height 21
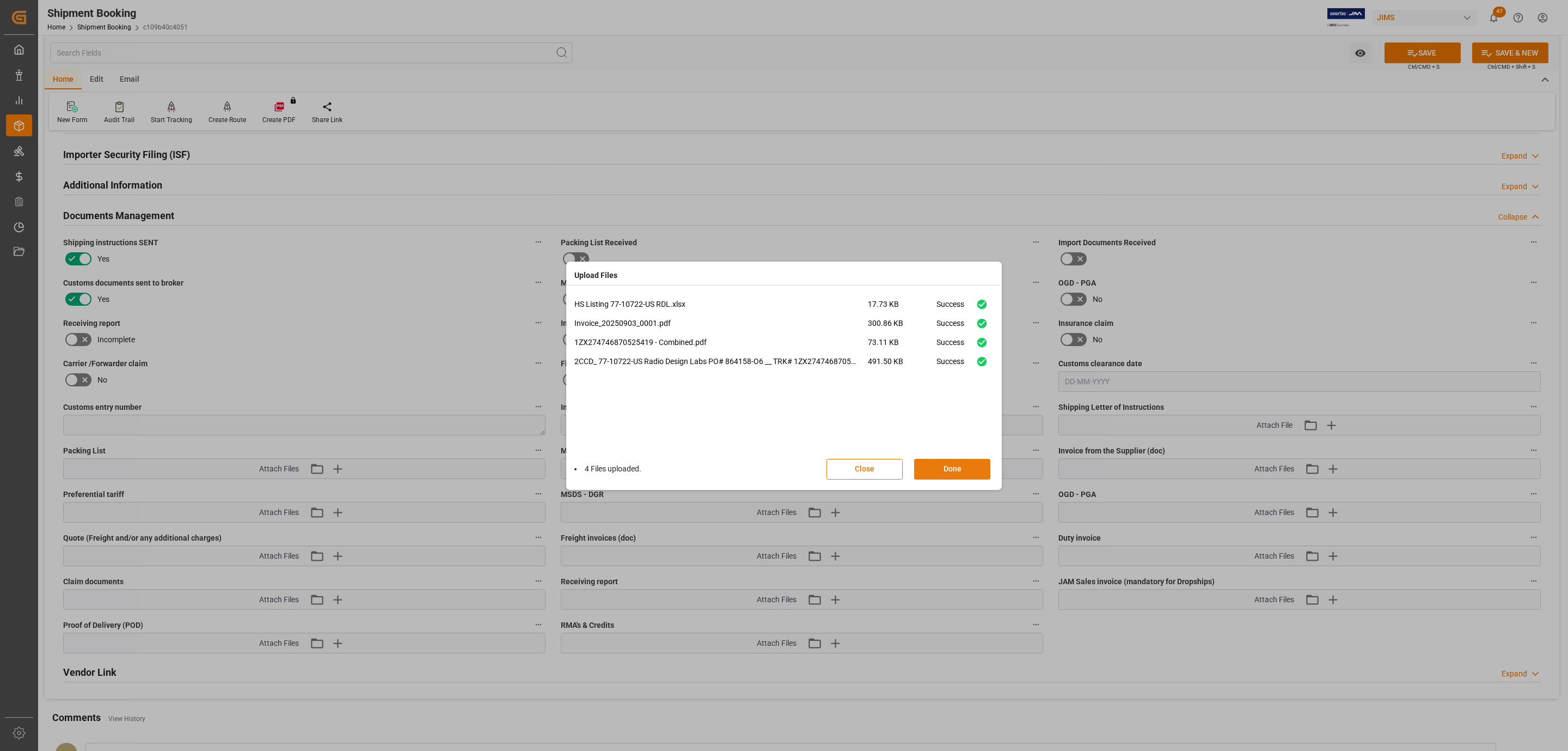
click at [952, 466] on button "Done" at bounding box center [952, 469] width 76 height 21
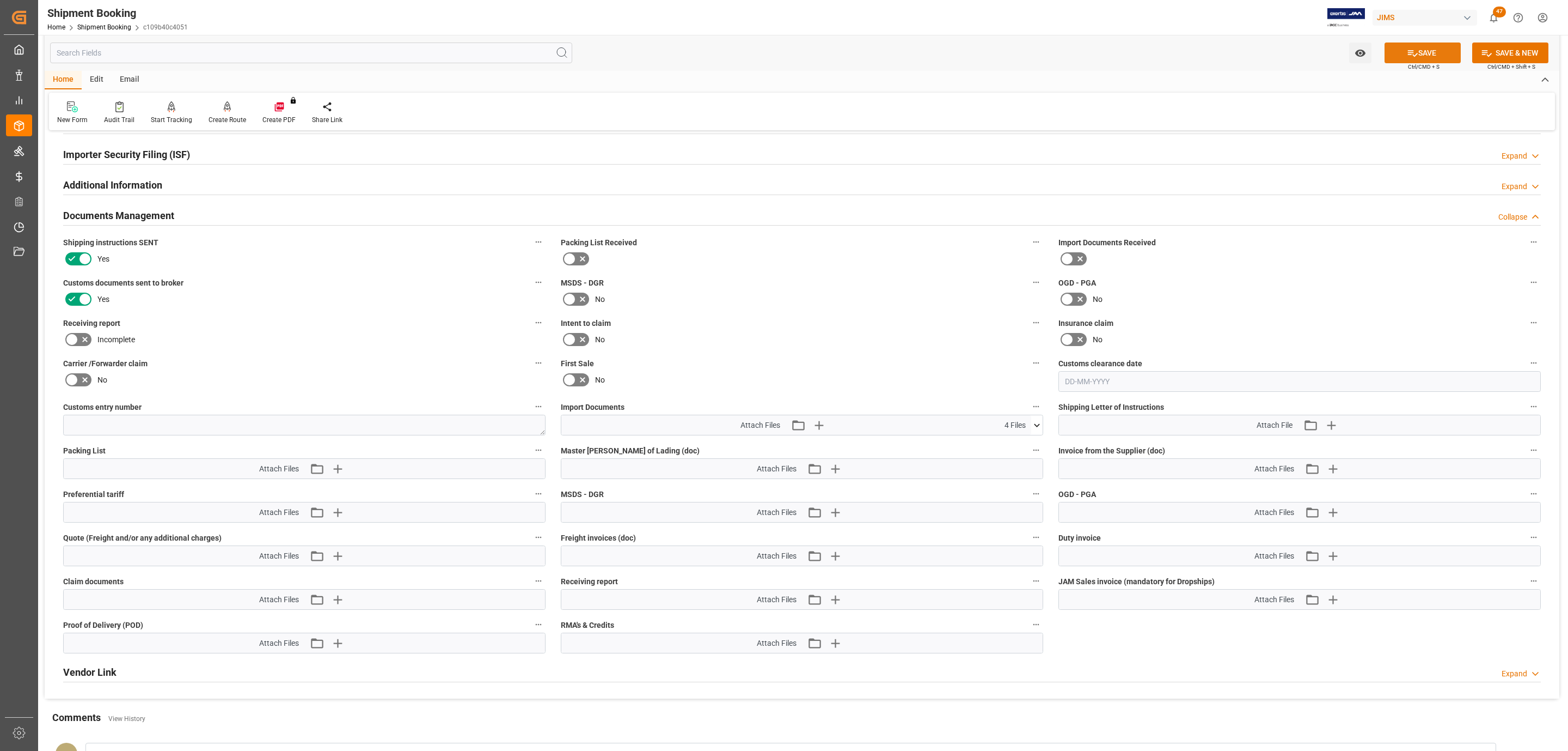
click at [1394, 54] on button "SAVE" at bounding box center [1423, 53] width 76 height 21
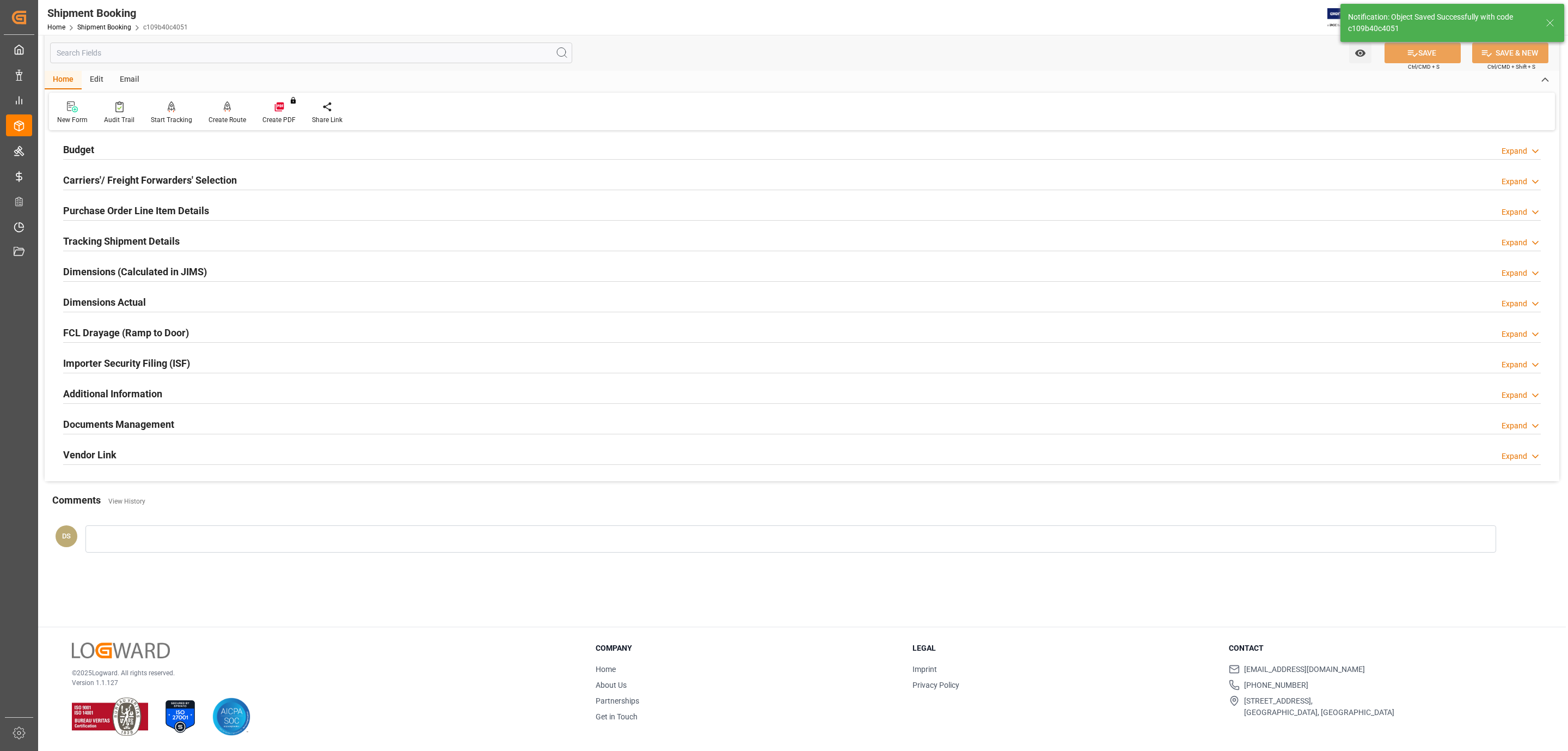
scroll to position [118, 0]
click at [138, 216] on h2 "Purchase Order Line Item Details" at bounding box center [136, 211] width 146 height 15
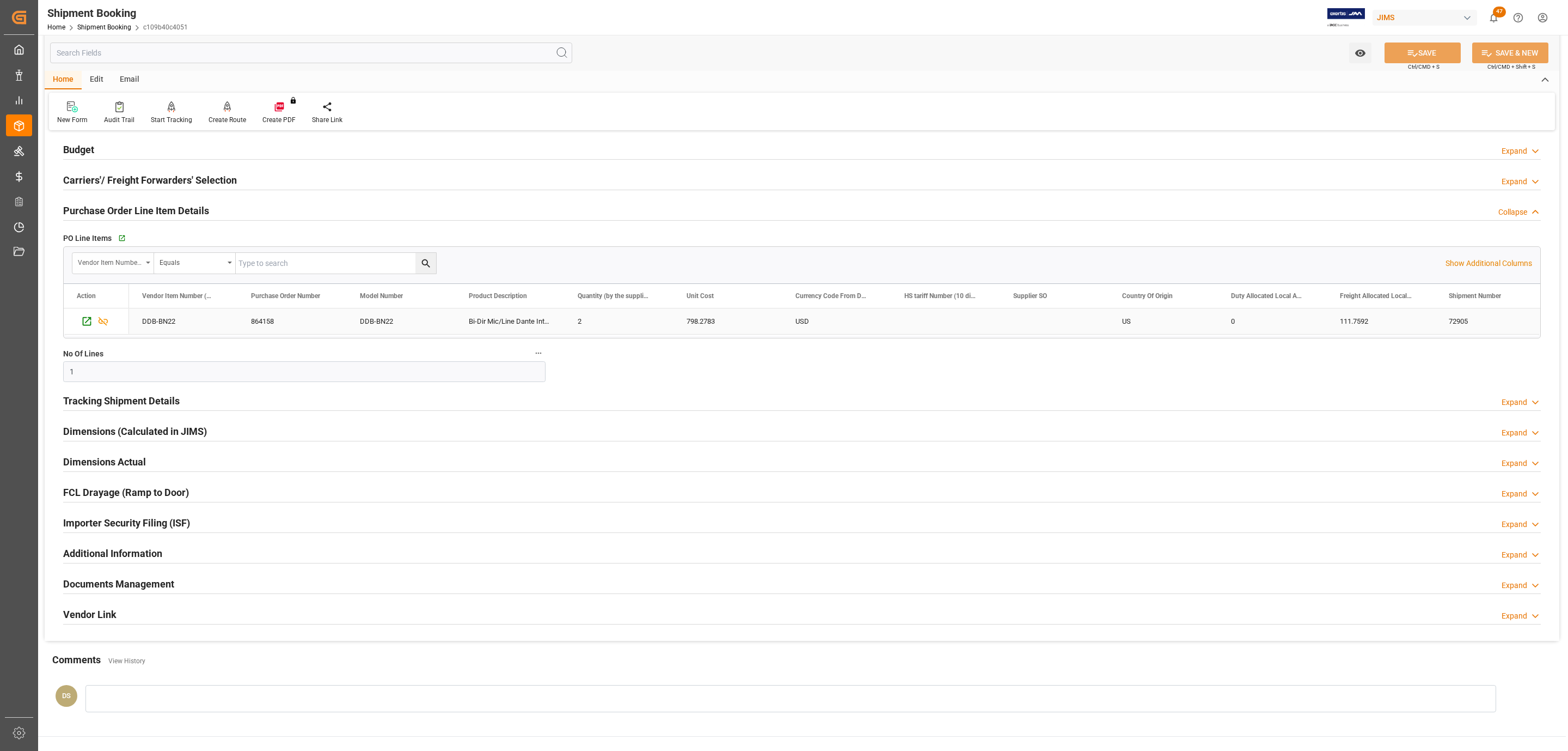
scroll to position [232, 0]
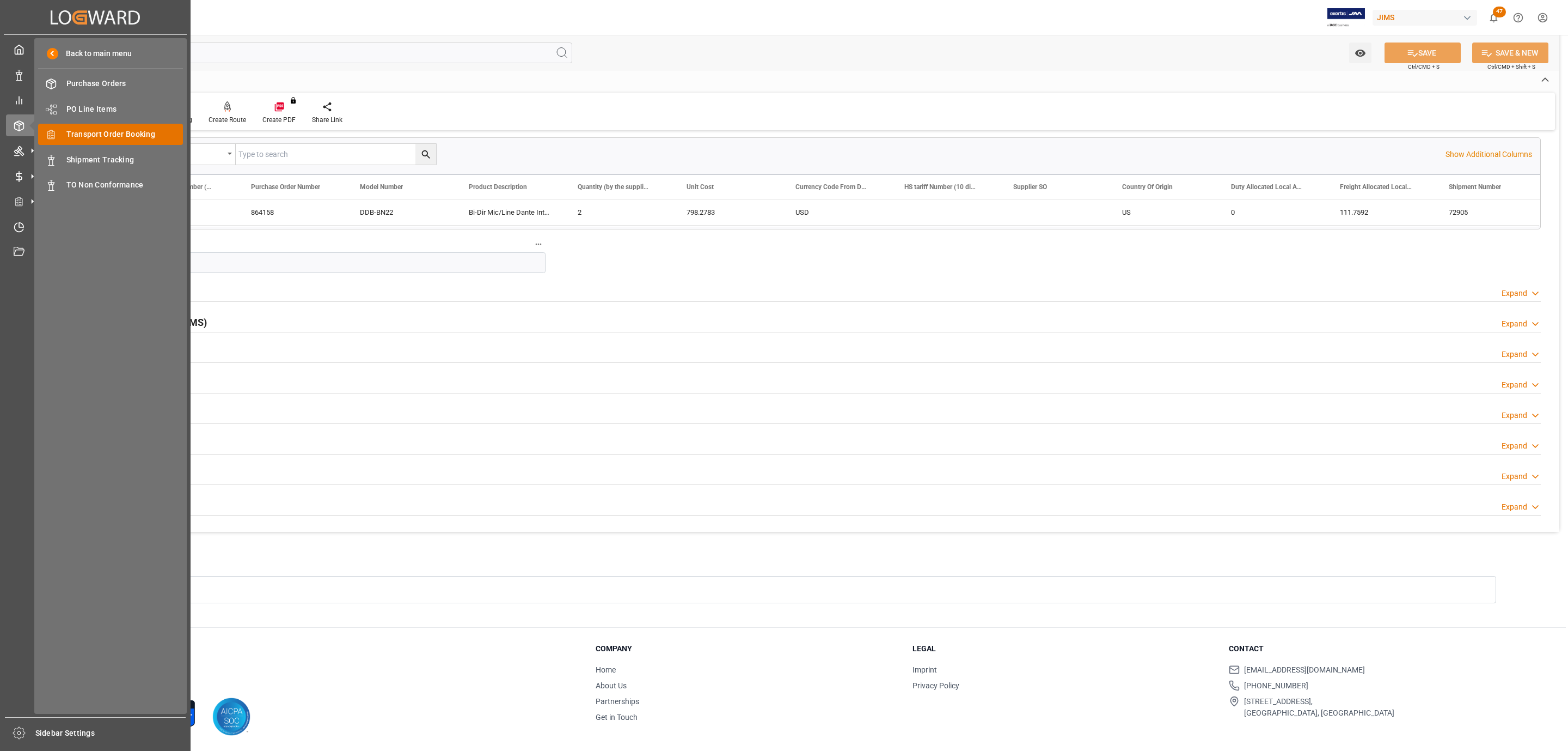
click at [141, 133] on span "Transport Order Booking" at bounding box center [125, 134] width 117 height 12
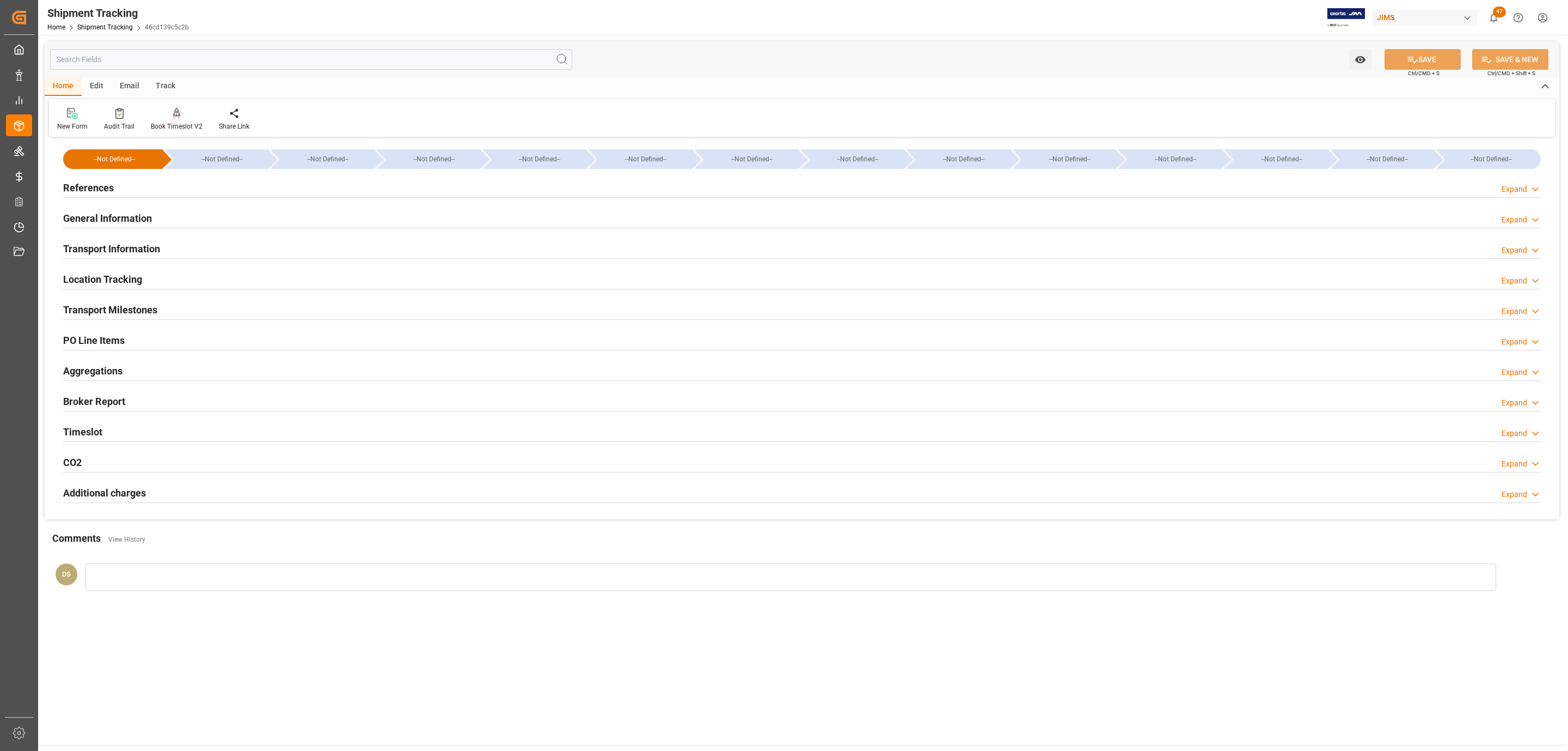
click at [149, 178] on div "References Expand" at bounding box center [802, 187] width 1478 height 21
click at [153, 189] on div "References Expand" at bounding box center [802, 187] width 1478 height 21
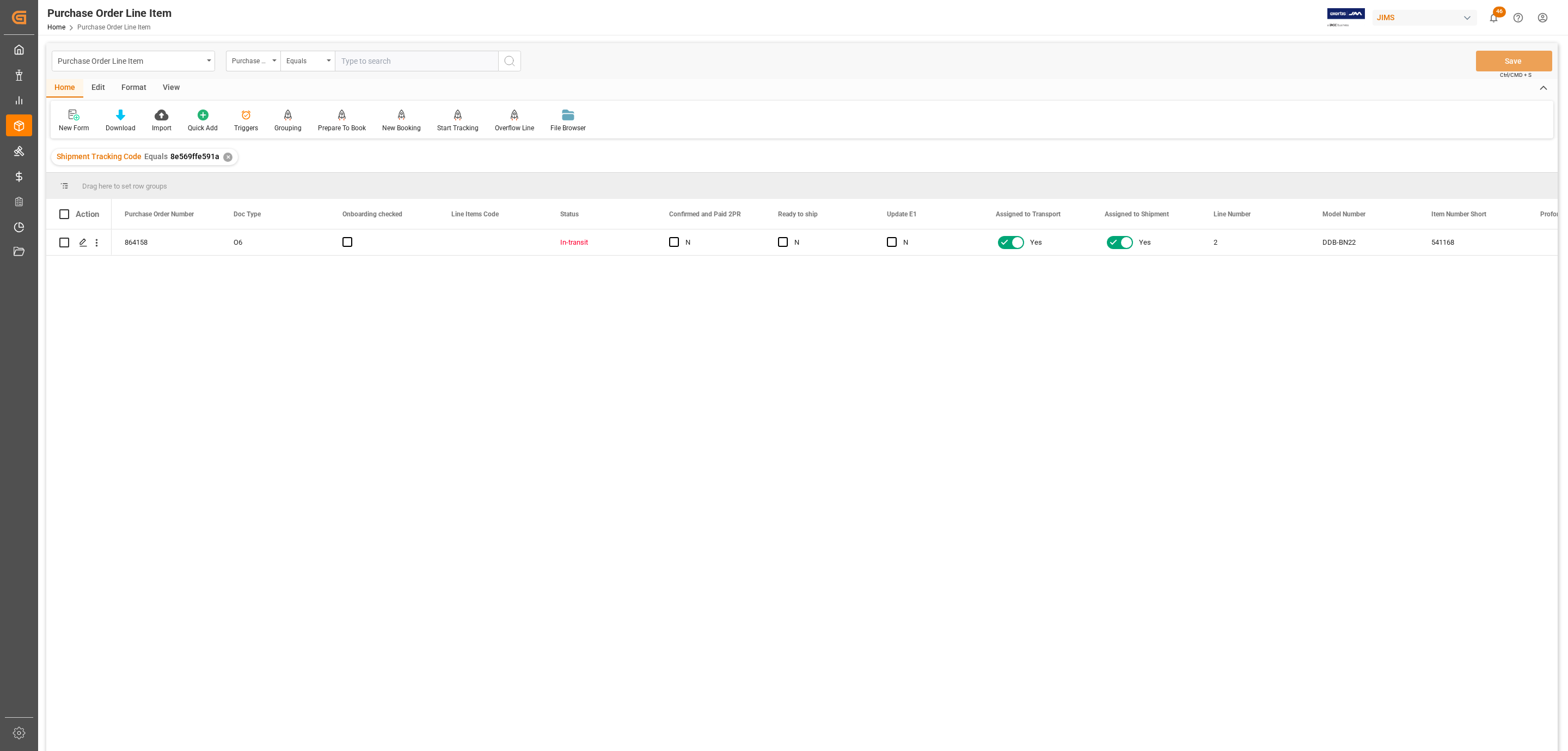
click at [180, 90] on div "View" at bounding box center [171, 88] width 33 height 18
click at [122, 118] on icon at bounding box center [124, 115] width 11 height 11
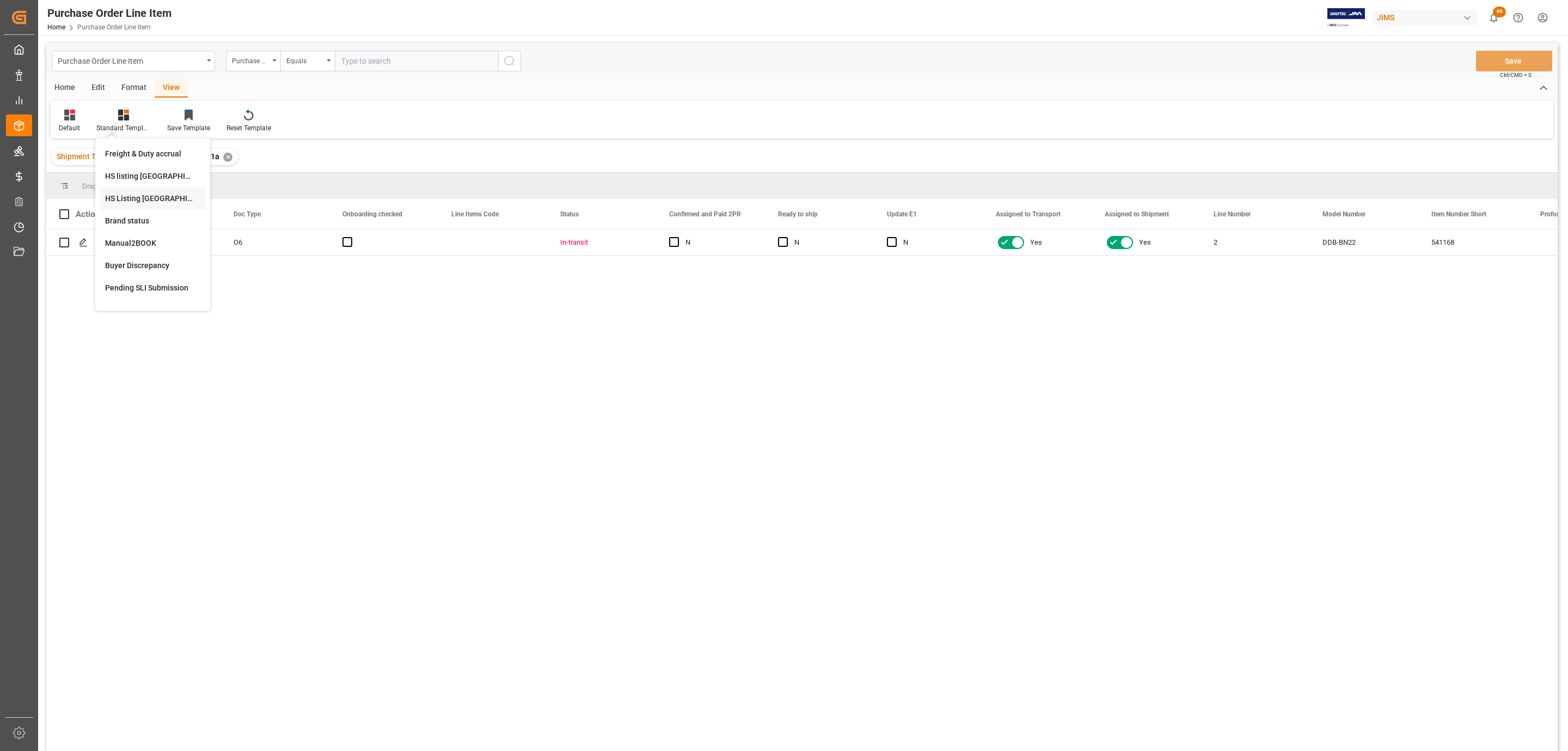
click at [169, 194] on div "HS Listing [GEOGRAPHIC_DATA]" at bounding box center [153, 199] width 96 height 12
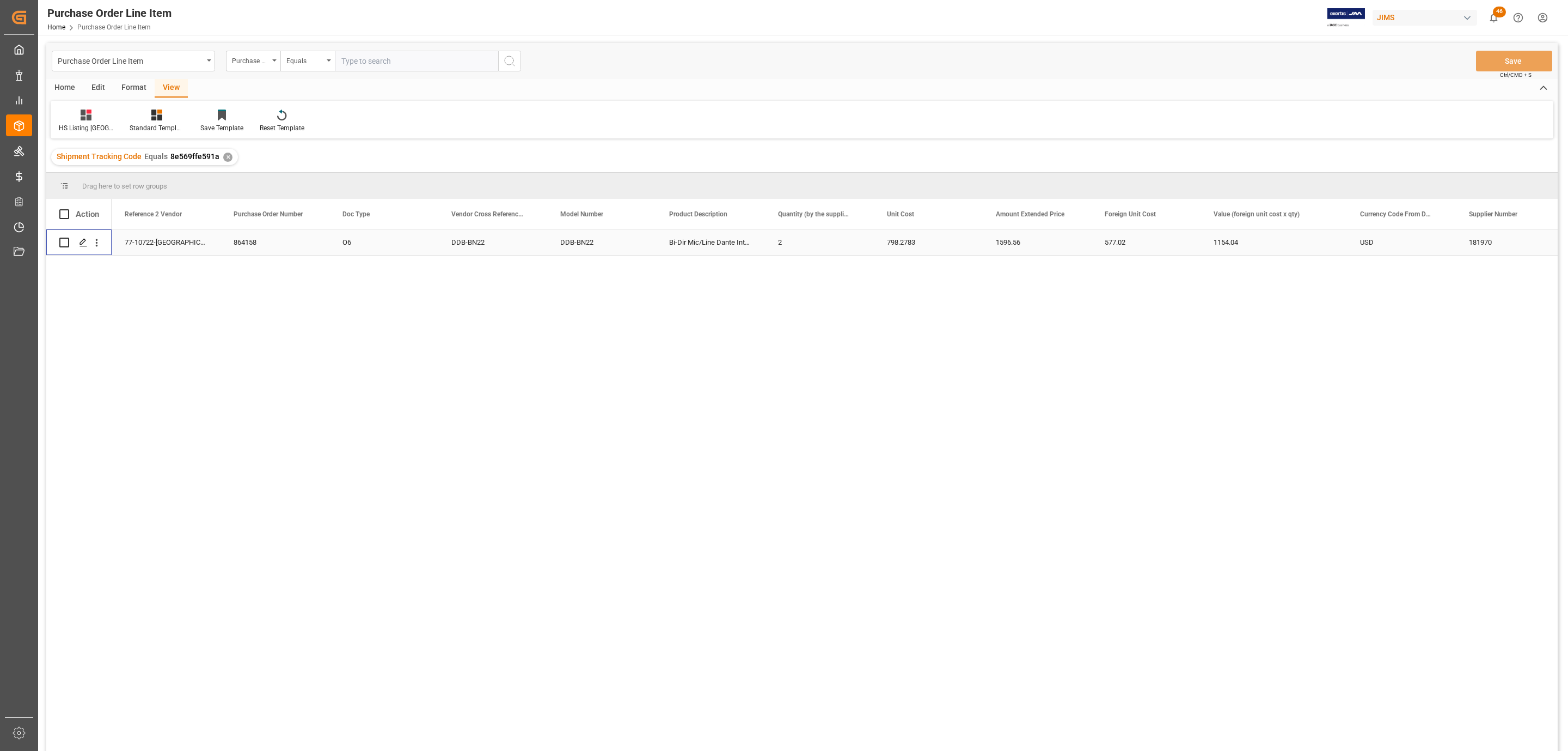
click at [66, 245] on input "Press Space to toggle row selection (unchecked)" at bounding box center [64, 242] width 10 height 10
checkbox input "true"
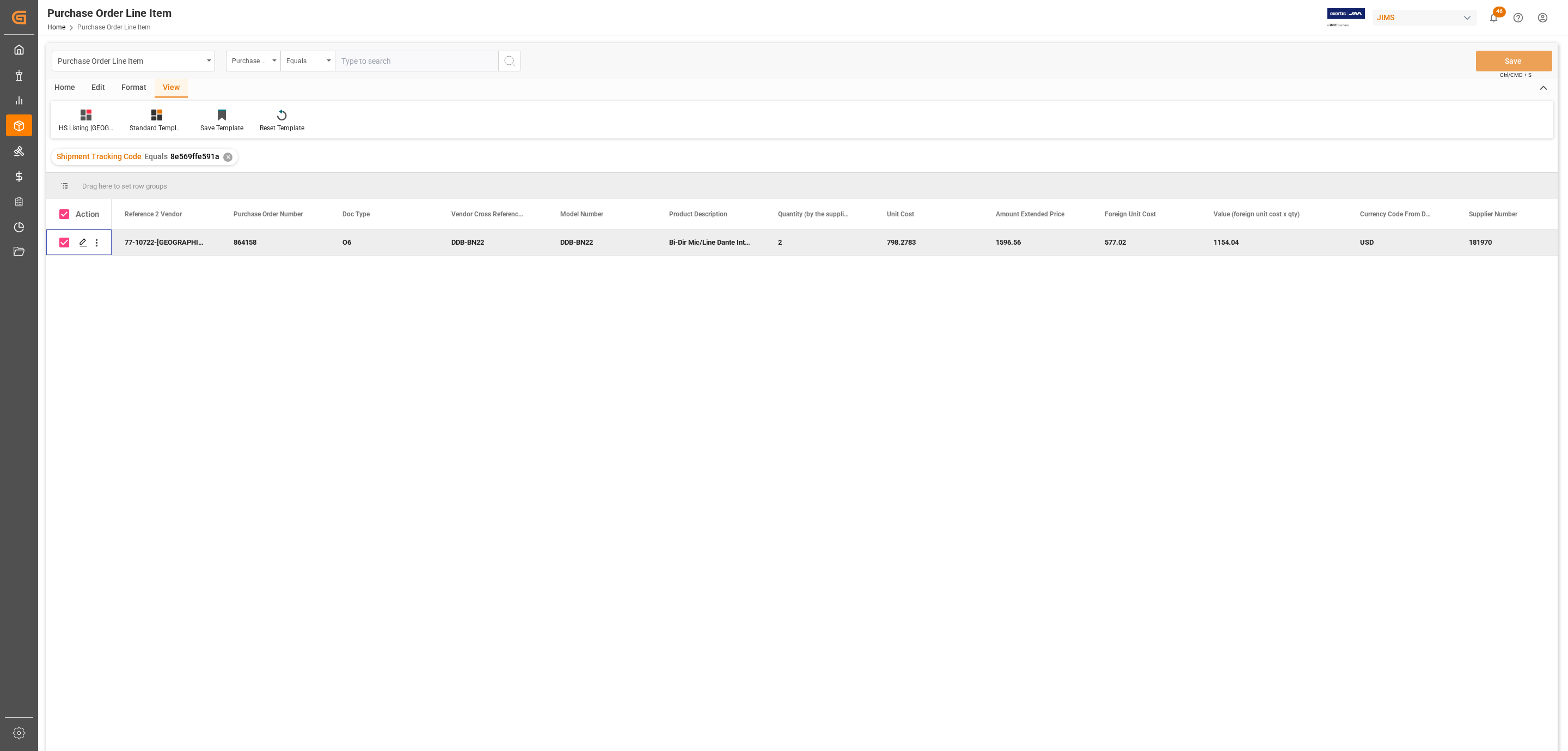
click at [67, 85] on div "Home" at bounding box center [65, 88] width 37 height 18
click at [120, 119] on icon at bounding box center [121, 115] width 9 height 11
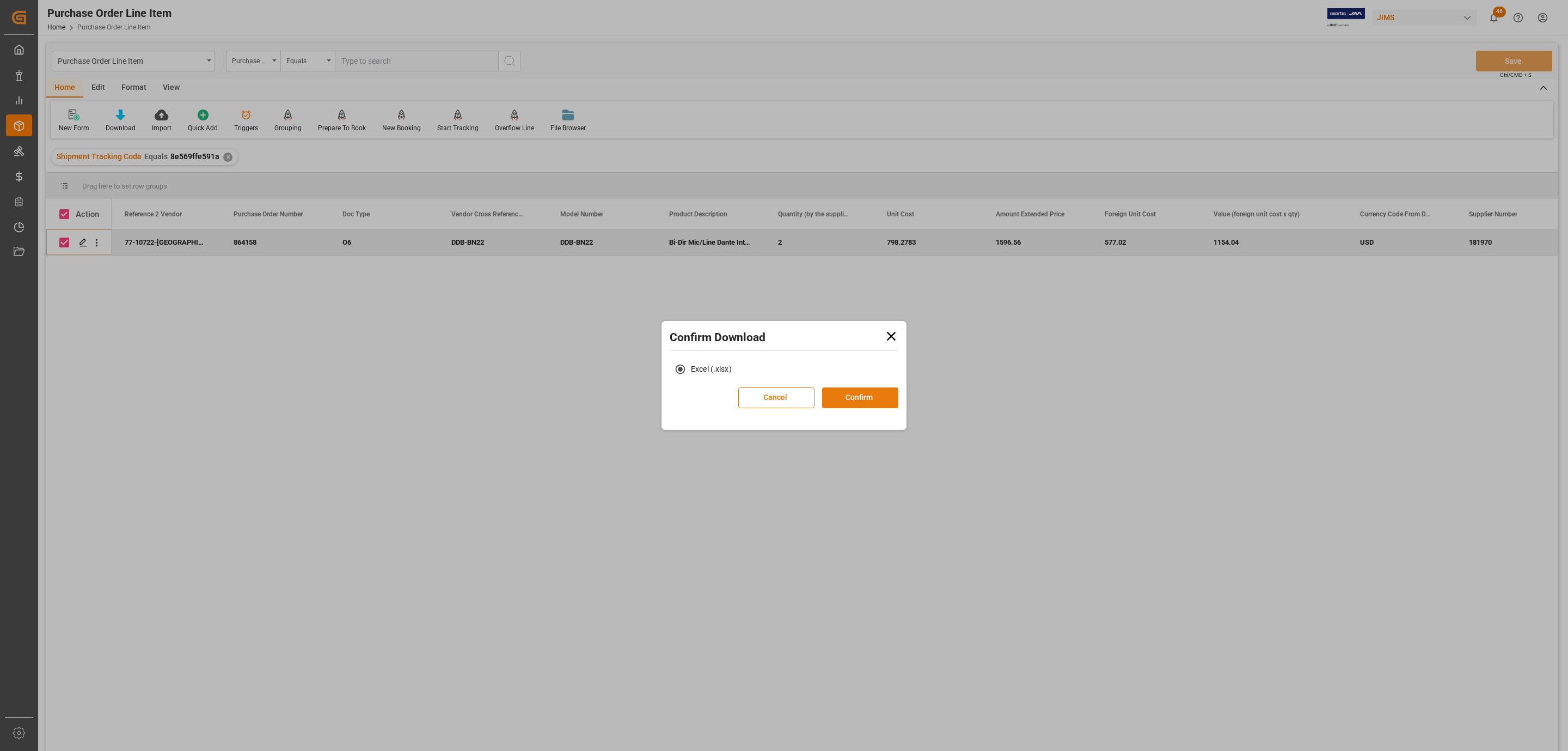
click at [856, 397] on button "Confirm" at bounding box center [860, 398] width 76 height 21
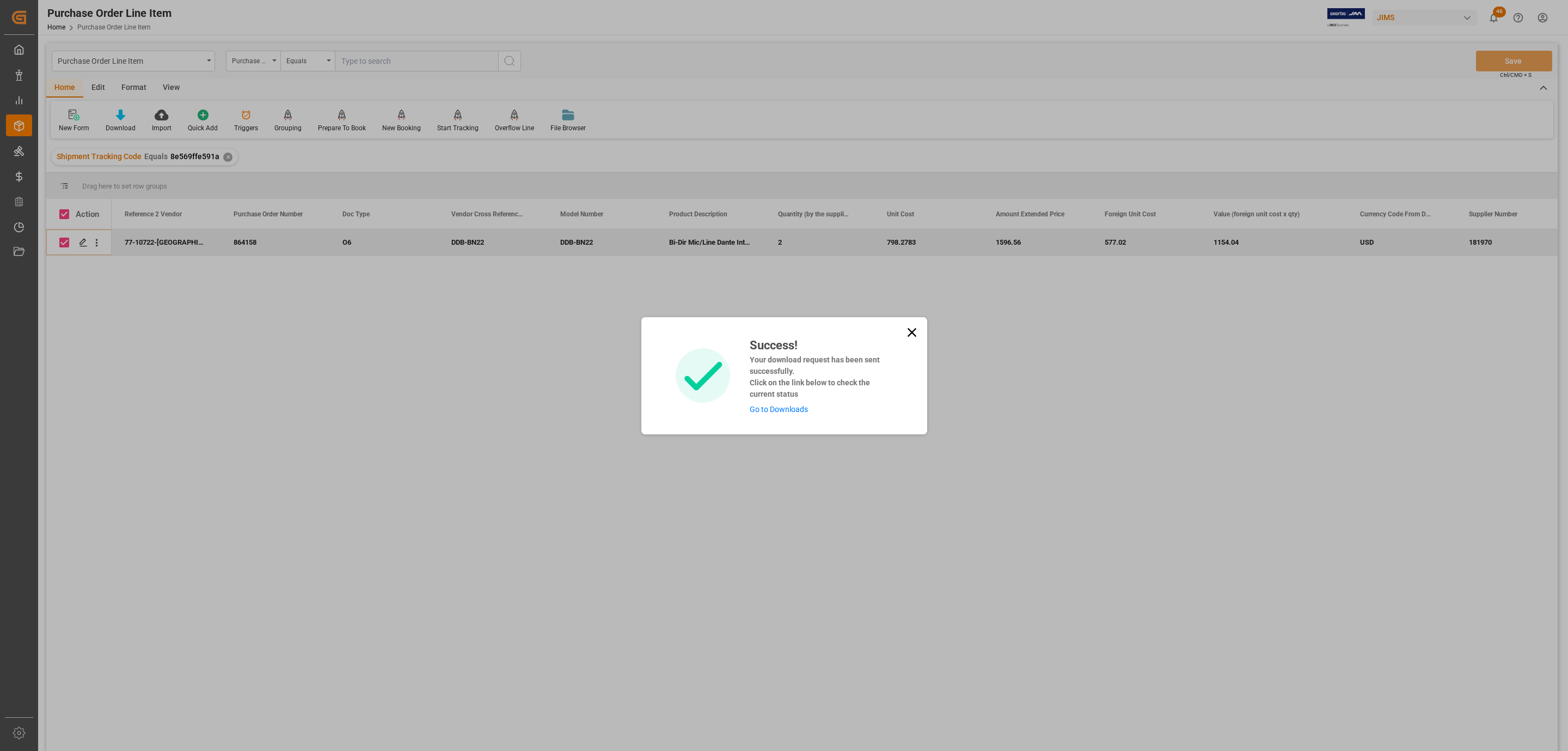
click at [779, 407] on link "Go to Downloads" at bounding box center [779, 409] width 58 height 9
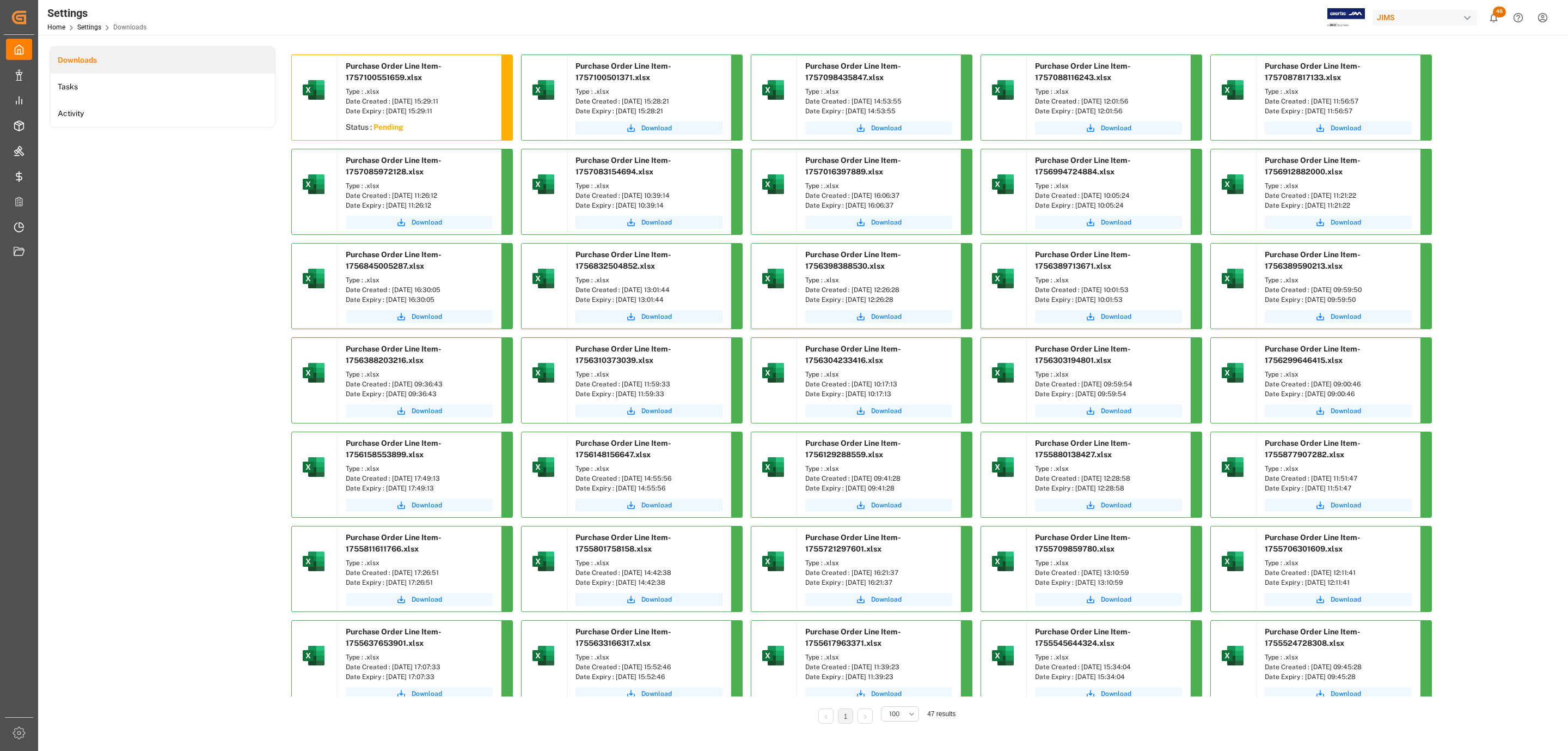
click at [146, 232] on div "Downloads Tasks Activity" at bounding box center [162, 392] width 226 height 693
click at [427, 127] on span "Download" at bounding box center [427, 128] width 30 height 10
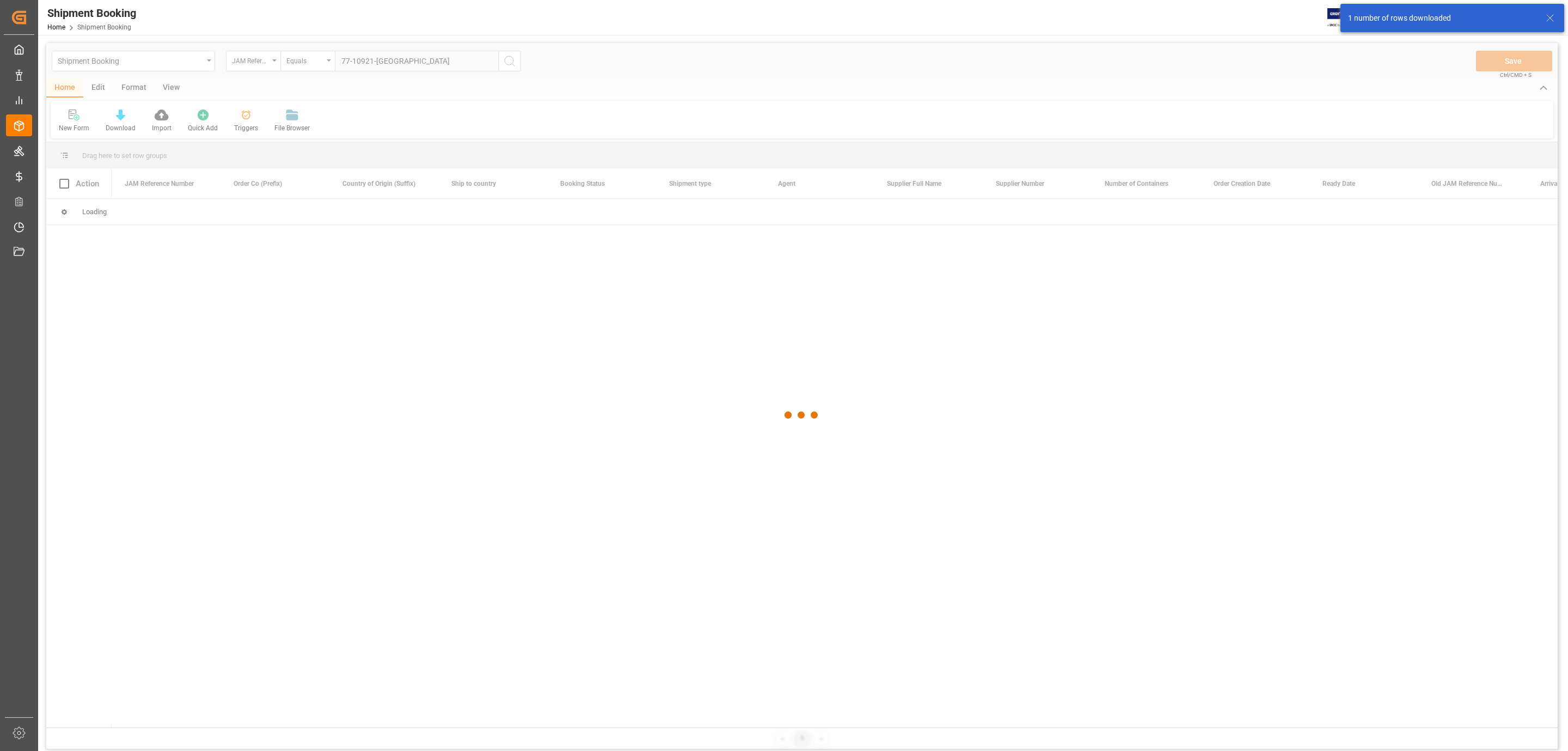
type input "77-10921-[GEOGRAPHIC_DATA]"
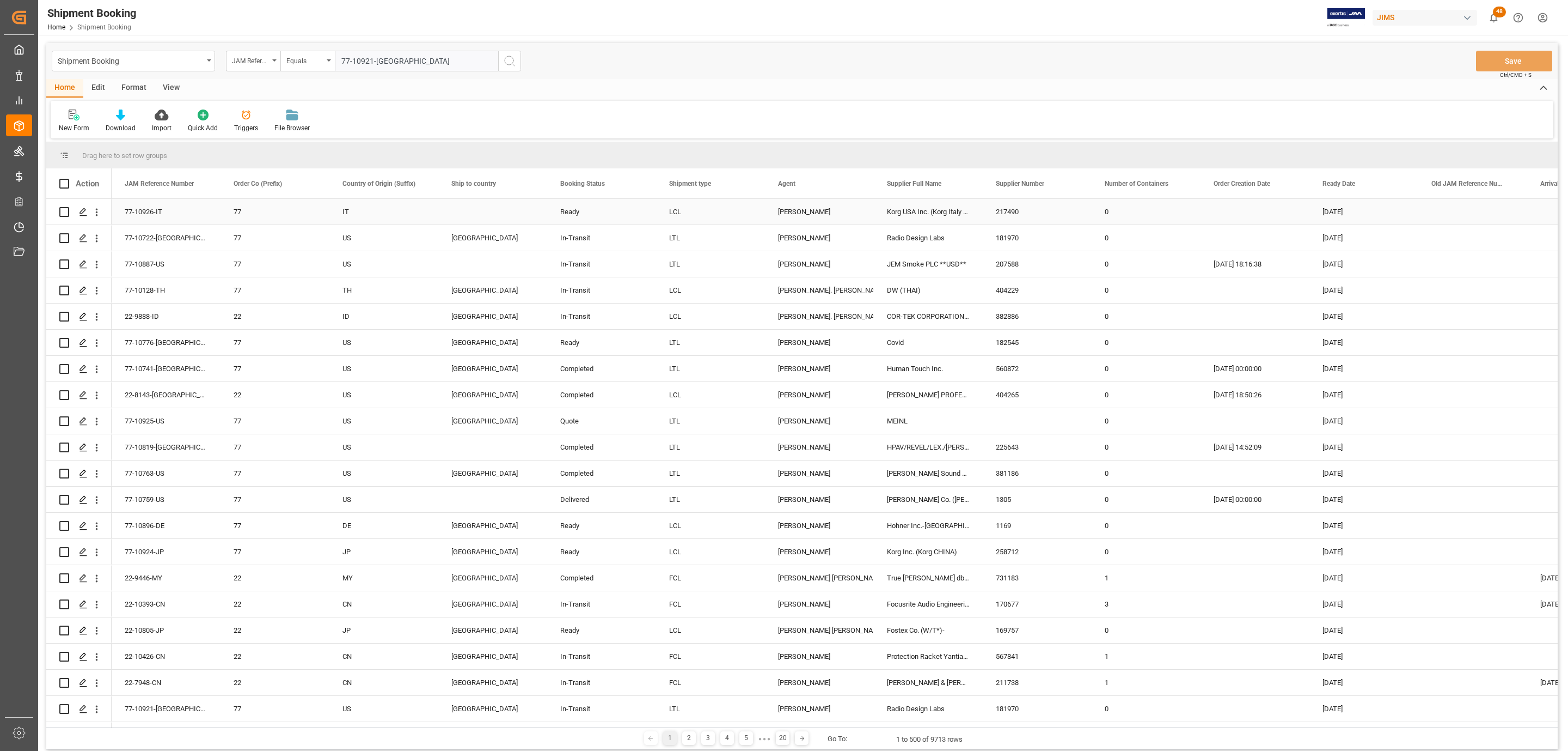
click at [523, 62] on div "Shipment Booking JAM Reference Number Equals 77-10921-US Save Ctrl/CMD + S" at bounding box center [802, 61] width 1511 height 36
click at [513, 62] on icon "search button" at bounding box center [509, 60] width 13 height 13
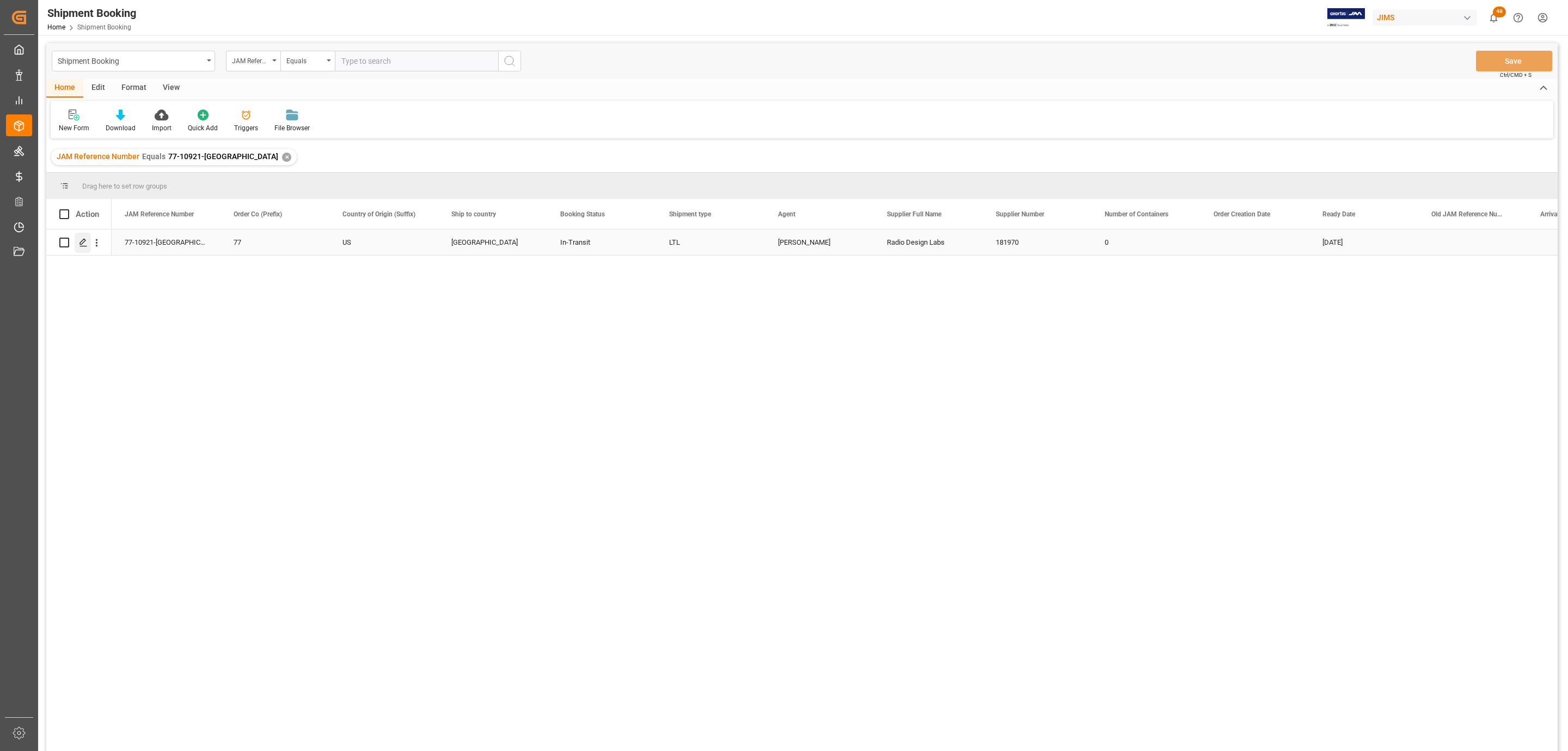
click at [86, 242] on icon "Press SPACE to select this row." at bounding box center [83, 242] width 9 height 9
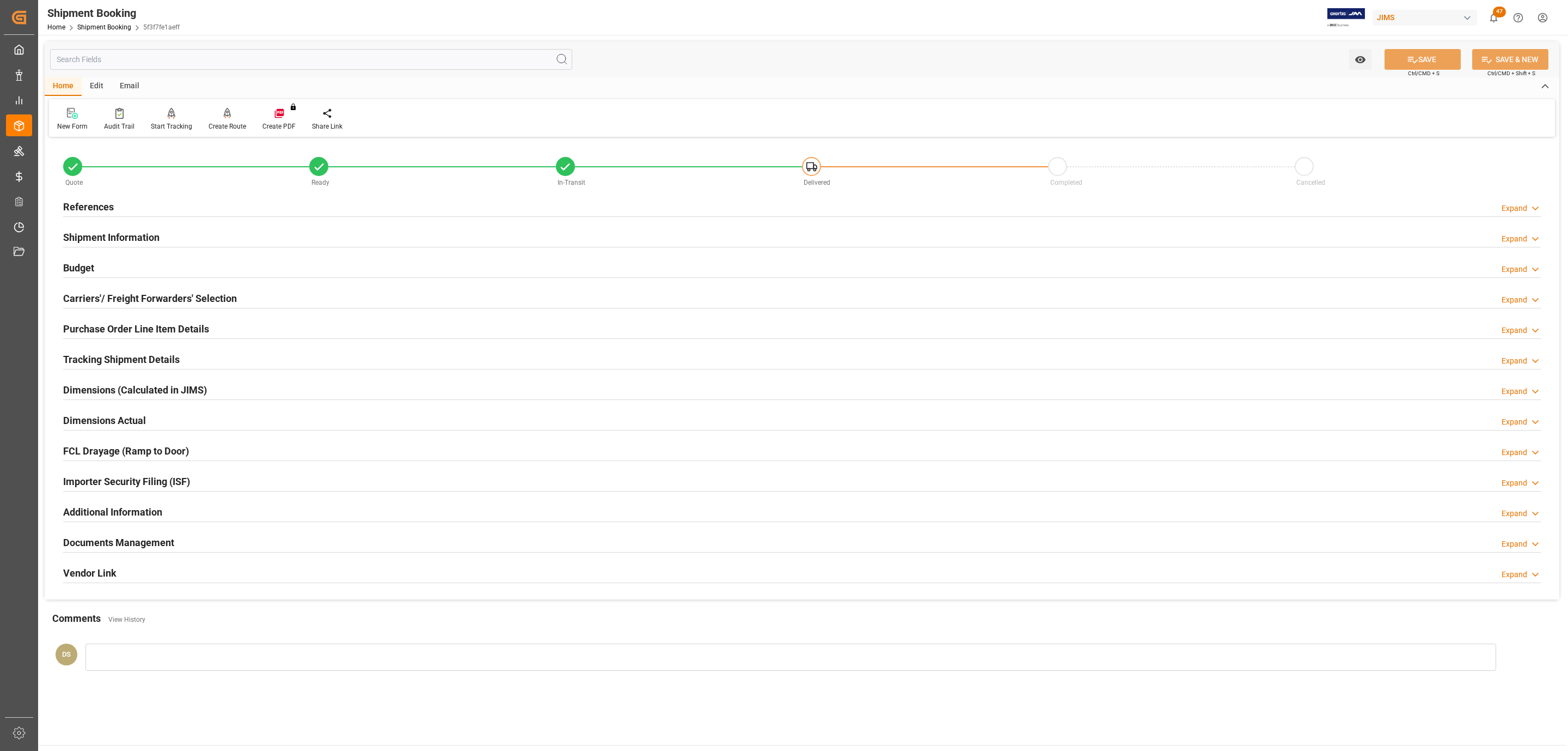
click at [110, 552] on div "Documents Management" at bounding box center [119, 541] width 111 height 21
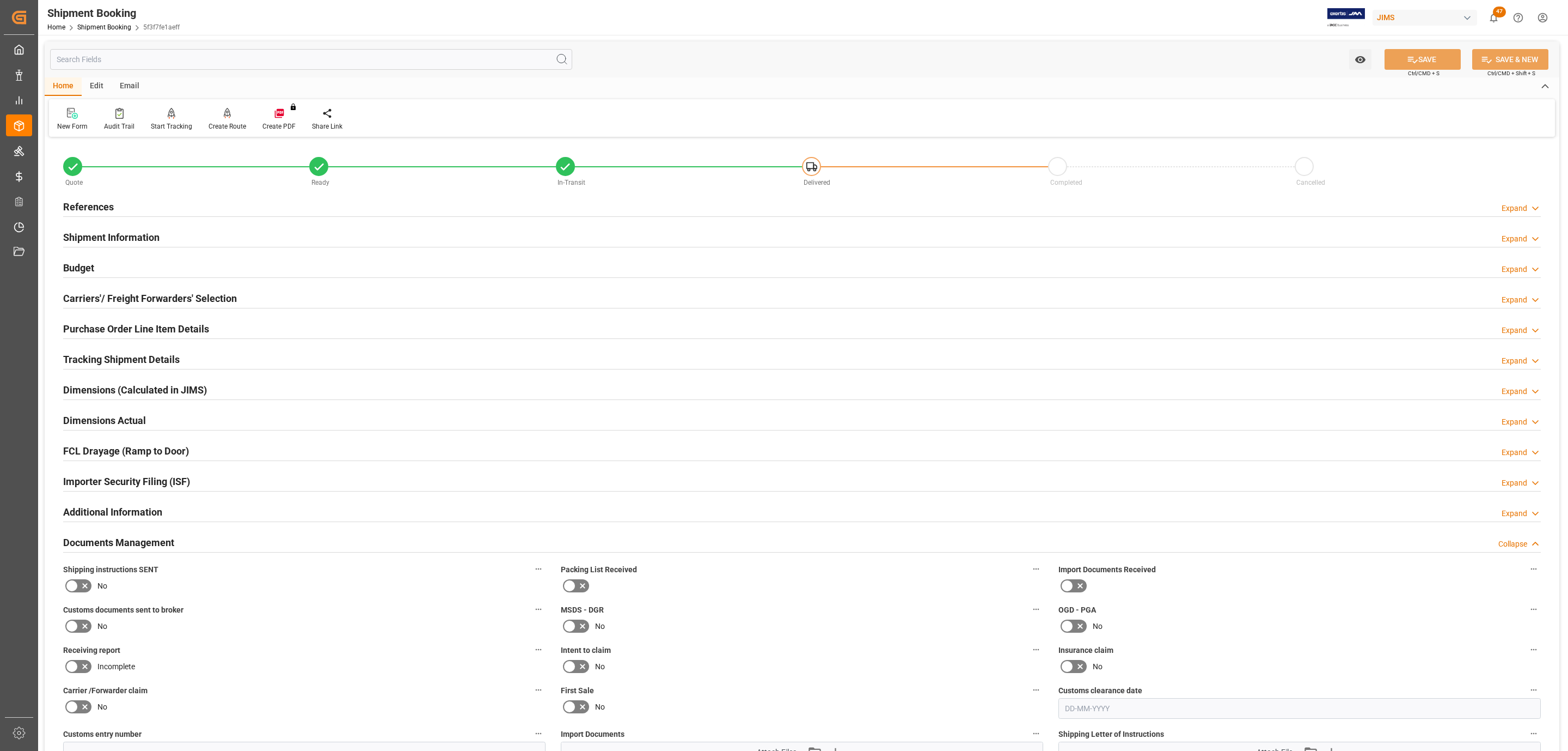
click at [79, 592] on icon at bounding box center [85, 585] width 13 height 13
click at [0, 0] on input "checkbox" at bounding box center [0, 0] width 0 height 0
click at [79, 622] on icon at bounding box center [85, 626] width 13 height 13
click at [0, 0] on input "checkbox" at bounding box center [0, 0] width 0 height 0
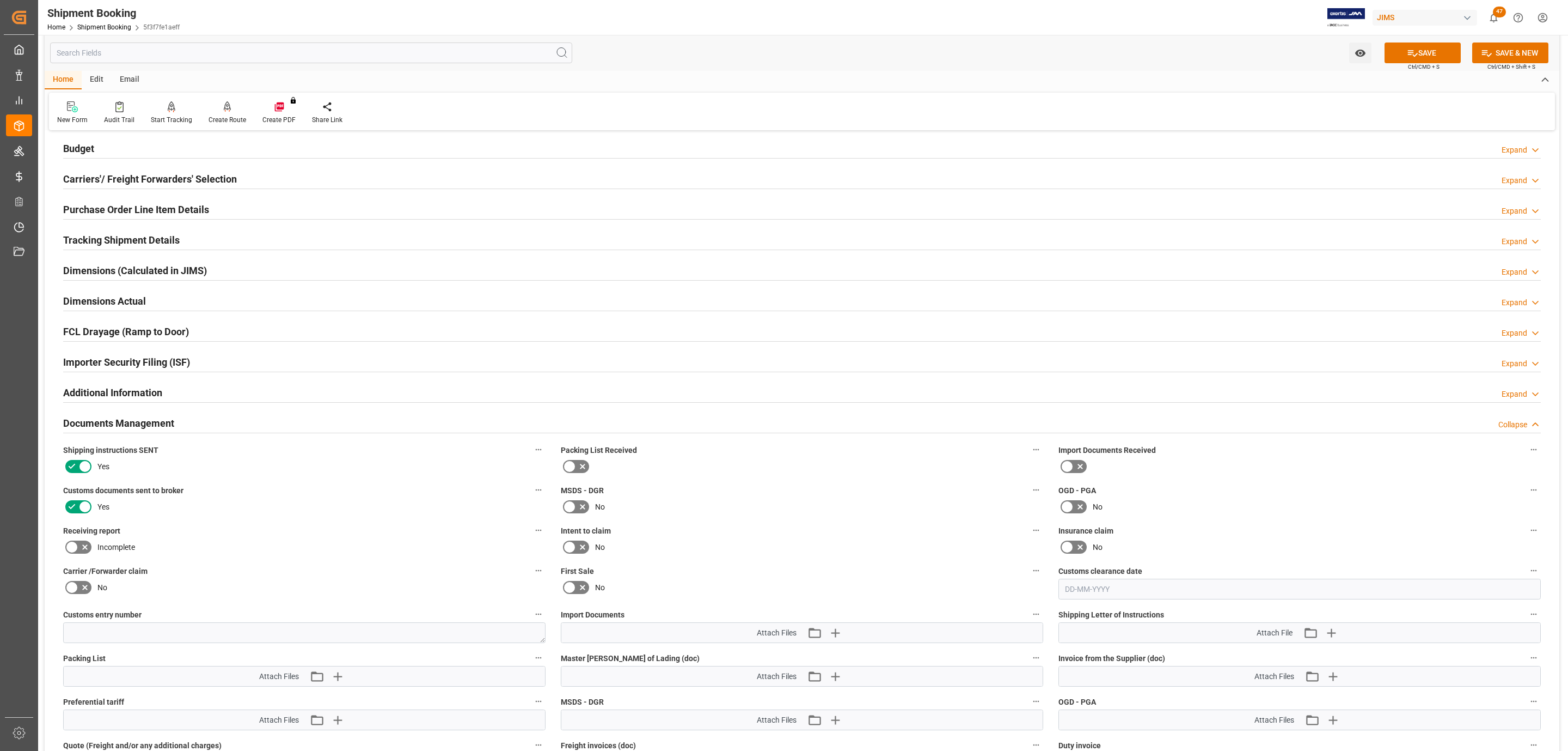
scroll to position [245, 0]
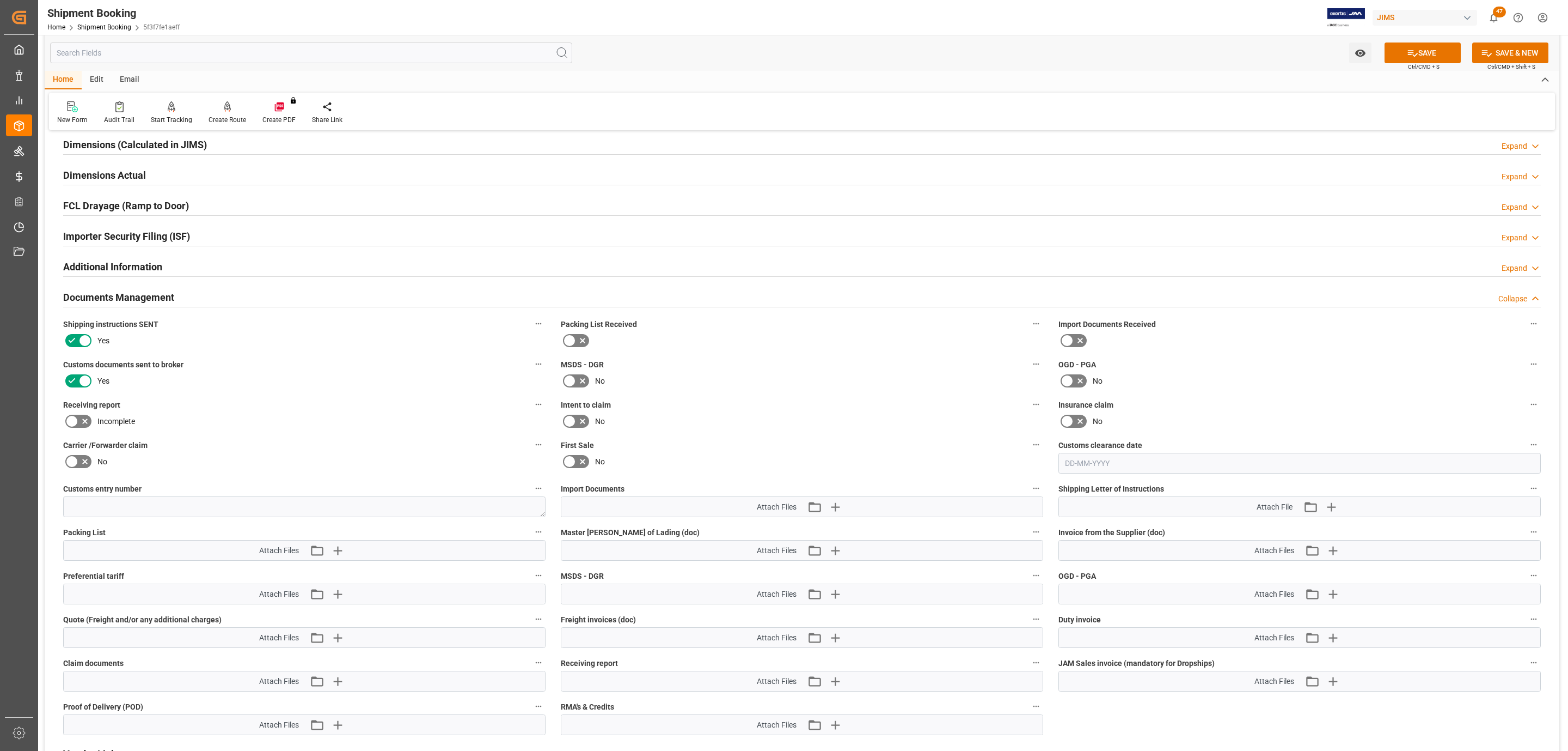
click at [835, 515] on div "Attach Files Attach existing file Upload new file" at bounding box center [802, 507] width 481 height 19
click at [838, 512] on icon "button" at bounding box center [835, 507] width 18 height 18
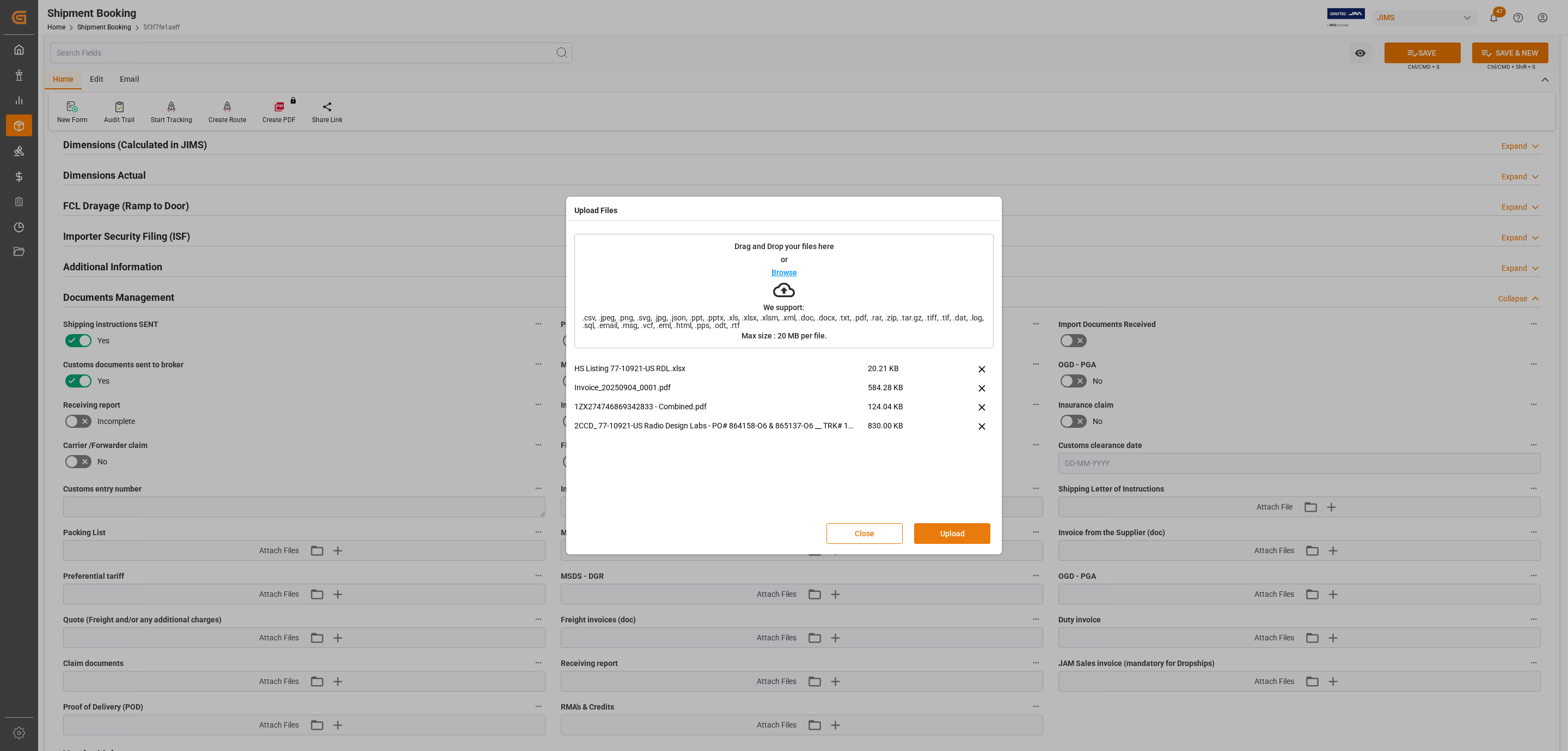
click at [944, 530] on button "Upload" at bounding box center [952, 534] width 76 height 21
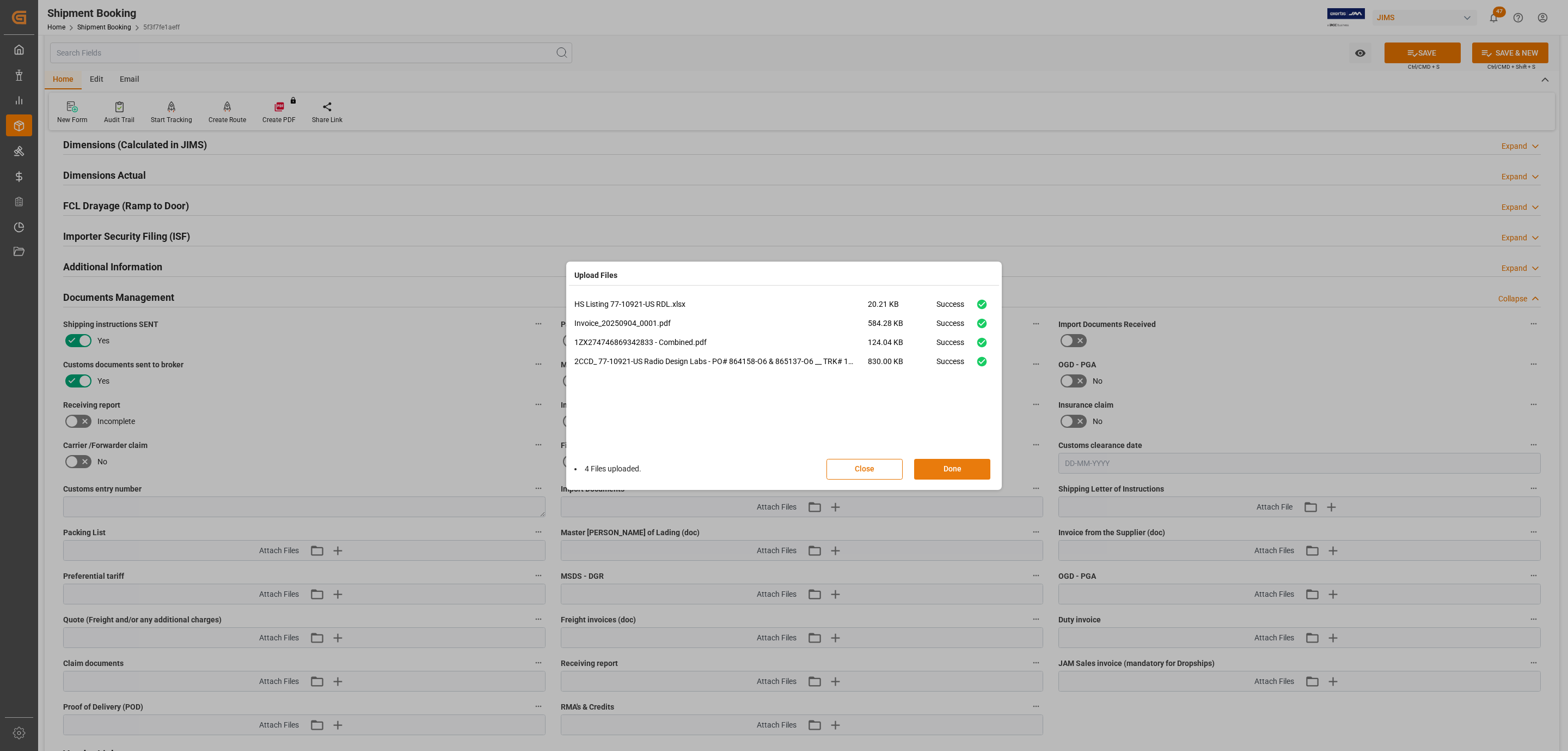
click at [934, 471] on button "Done" at bounding box center [952, 469] width 76 height 21
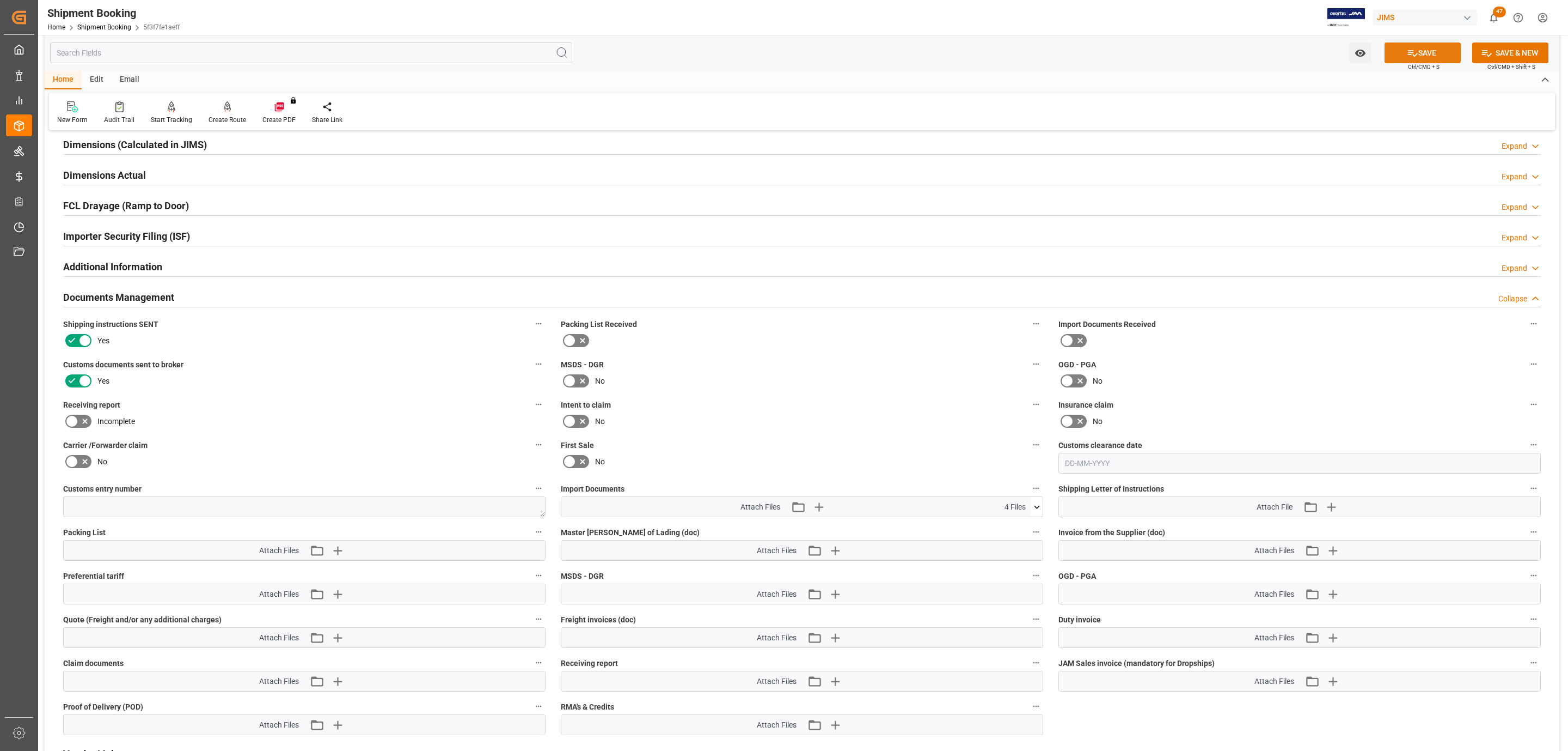
click at [1442, 49] on button "SAVE" at bounding box center [1423, 53] width 76 height 21
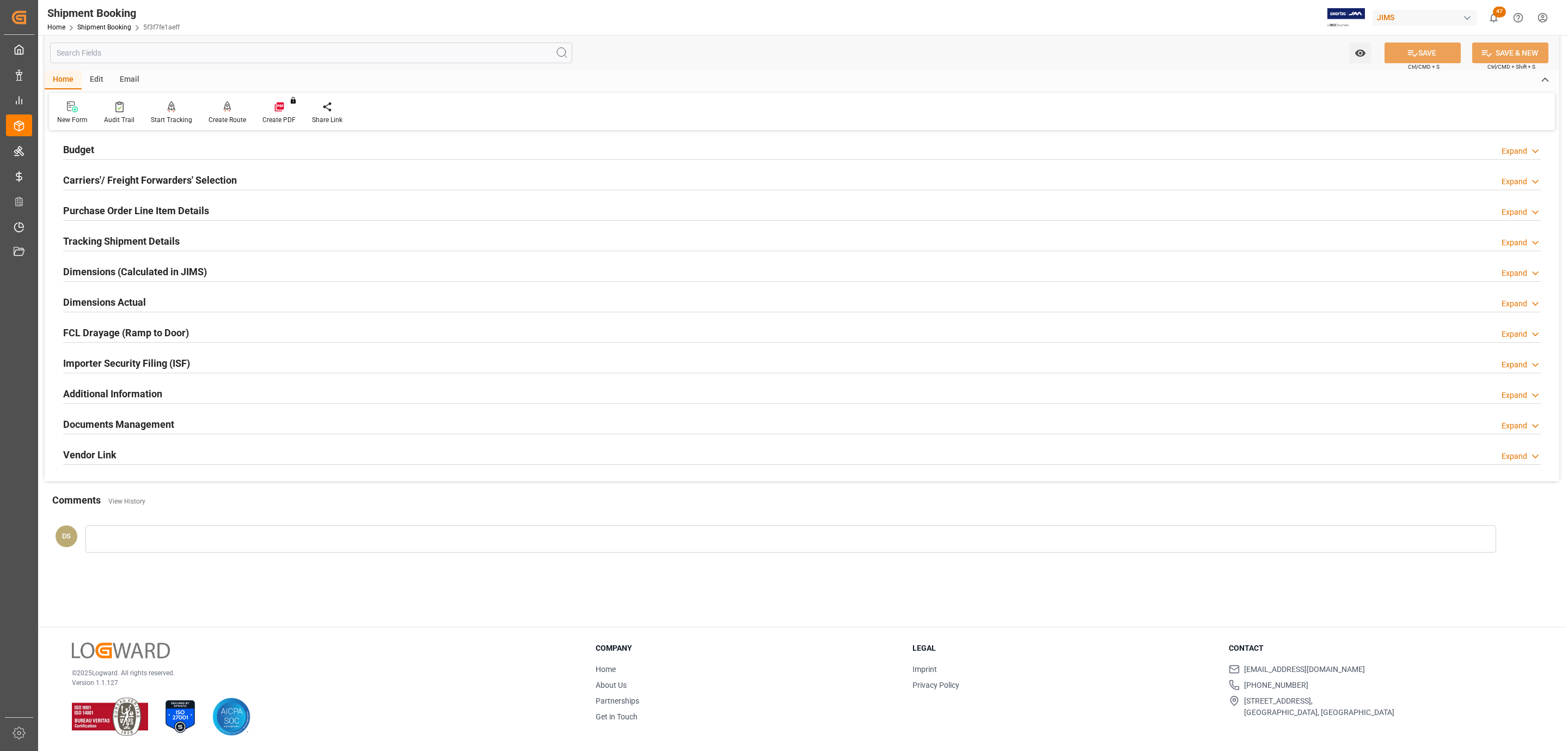
scroll to position [0, 0]
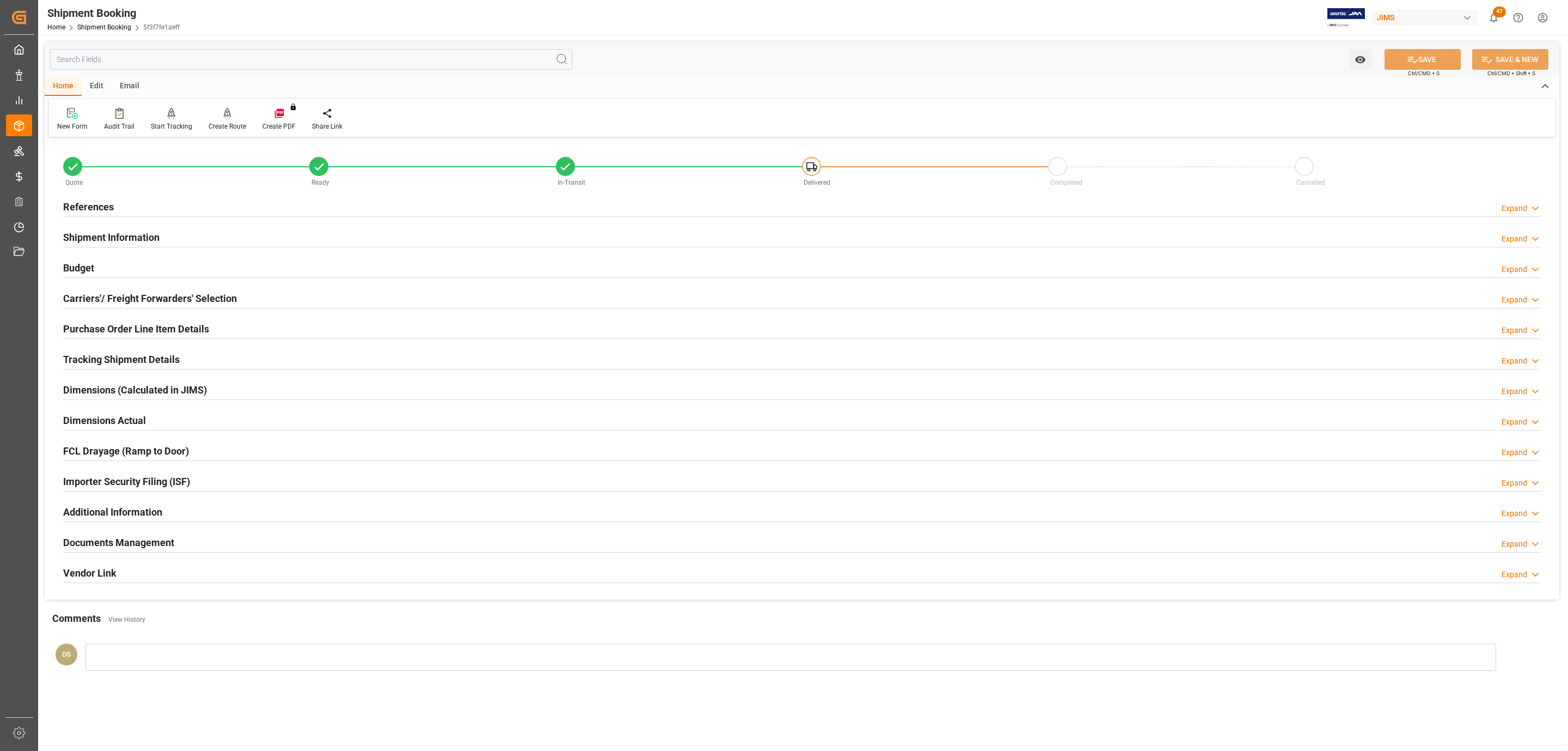
click at [99, 213] on h2 "References" at bounding box center [88, 206] width 51 height 15
